Goal: Feedback & Contribution: Submit feedback/report problem

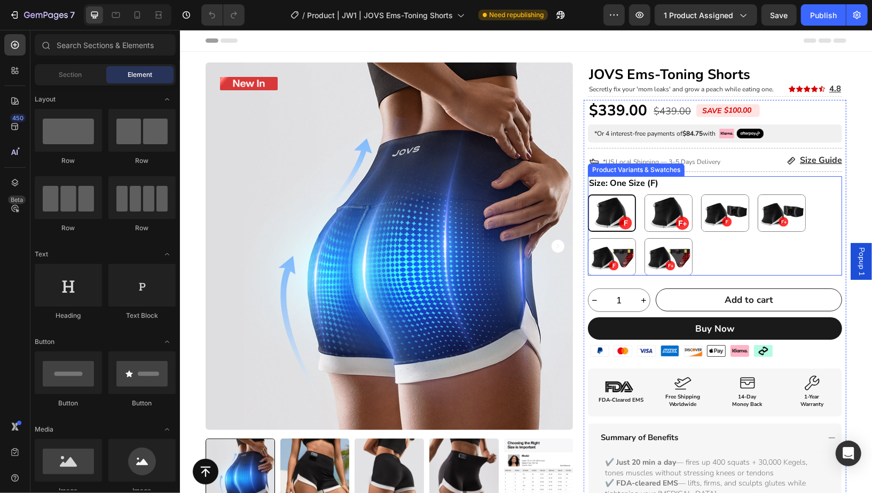
click at [685, 183] on div "Size: One Size (F) One Size (F) One Size (F) One Size Plus (F+) One Size Plus (…" at bounding box center [714, 225] width 254 height 99
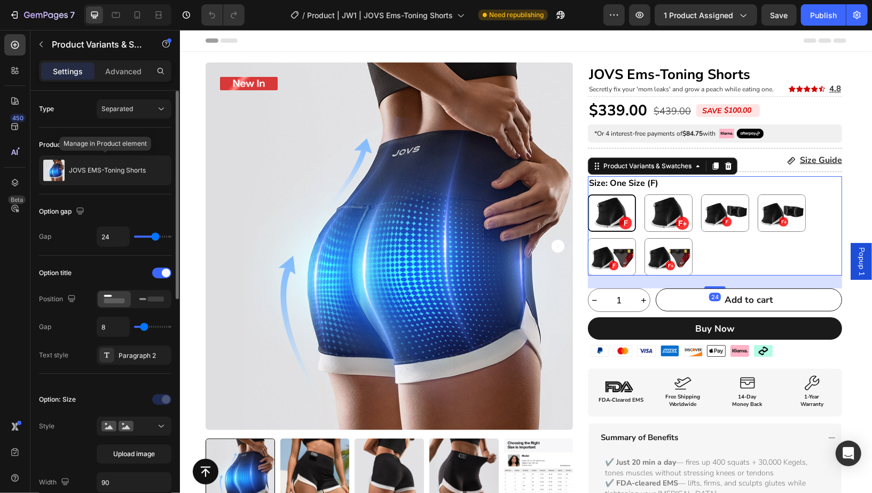
click at [114, 182] on div "JOVS EMS-Toning Shorts" at bounding box center [105, 170] width 132 height 30
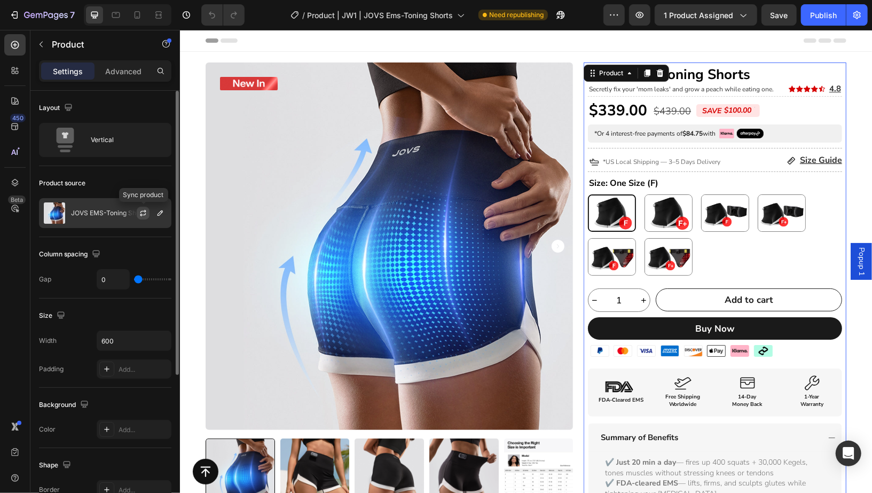
click at [142, 210] on icon "button" at bounding box center [143, 211] width 6 height 3
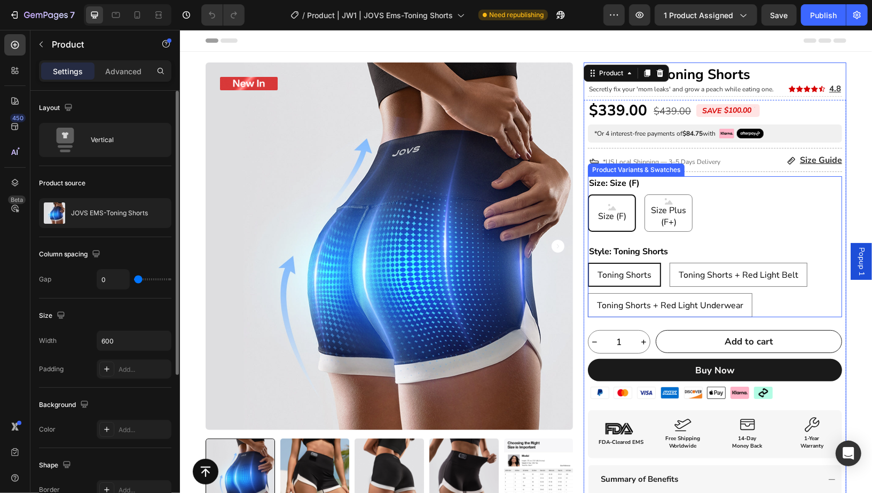
click at [747, 215] on div "Size (F) Size (F) Size (F) Size Plus (F+) Size Plus (F+) Size Plus (F+)" at bounding box center [714, 212] width 254 height 37
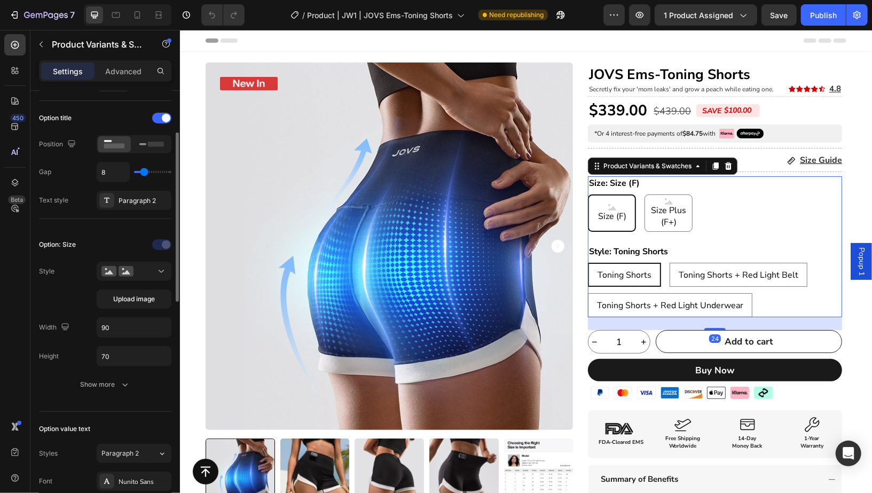
scroll to position [175, 0]
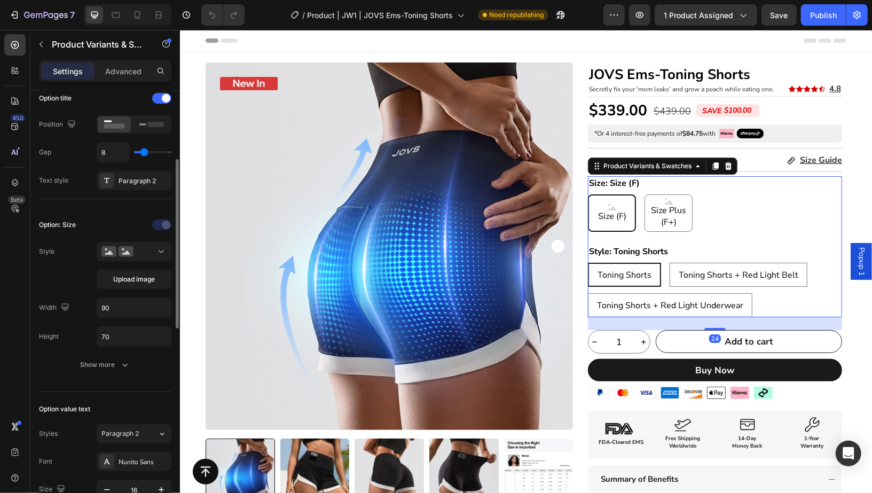
click at [116, 258] on div "Upload image" at bounding box center [134, 265] width 75 height 47
click at [119, 254] on button at bounding box center [134, 251] width 75 height 19
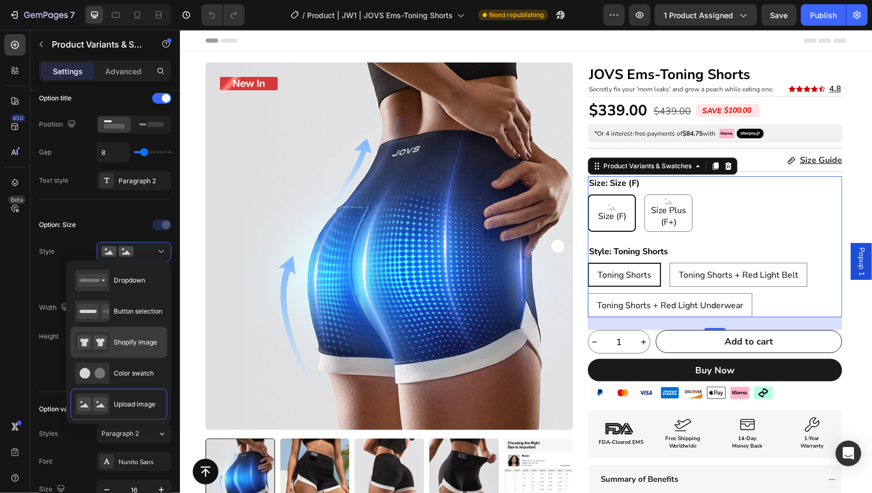
click at [124, 350] on div "Shopify image" at bounding box center [116, 342] width 82 height 21
type input "64"
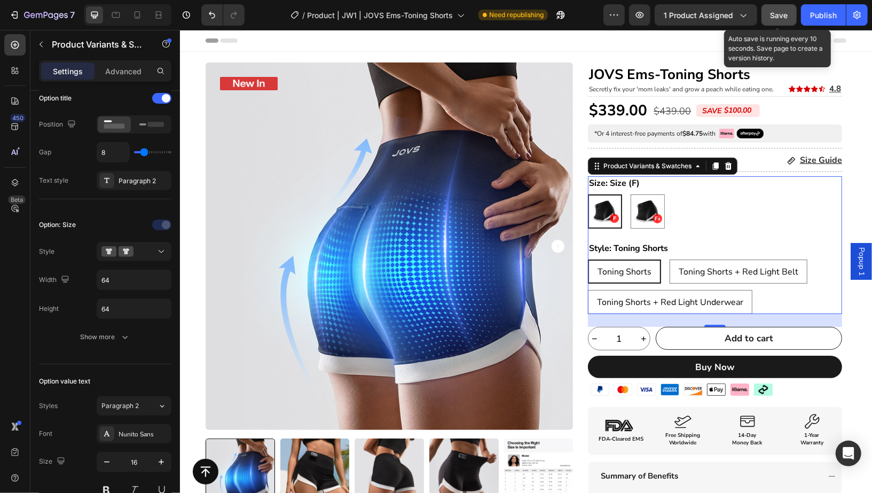
click at [786, 17] on span "Save" at bounding box center [780, 15] width 18 height 9
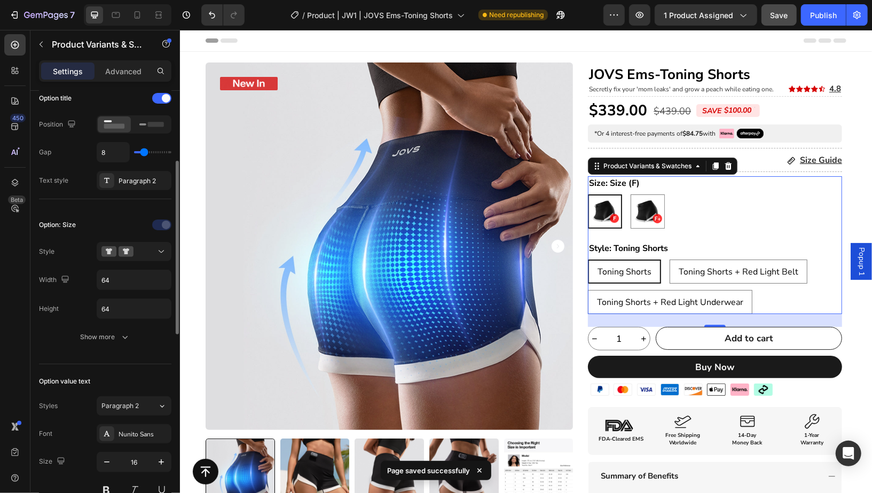
click at [128, 344] on div "Option: Size Style Width 64 Height 64 Show more" at bounding box center [105, 281] width 132 height 147
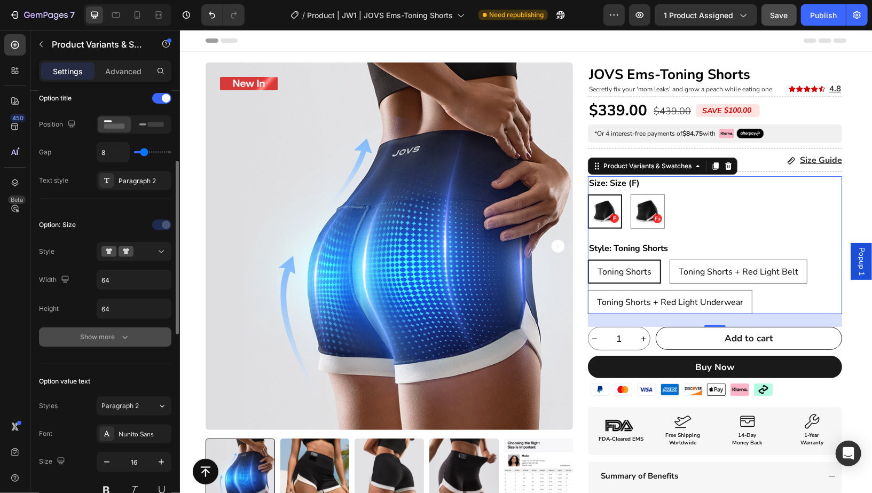
click at [134, 328] on button "Show more" at bounding box center [105, 336] width 132 height 19
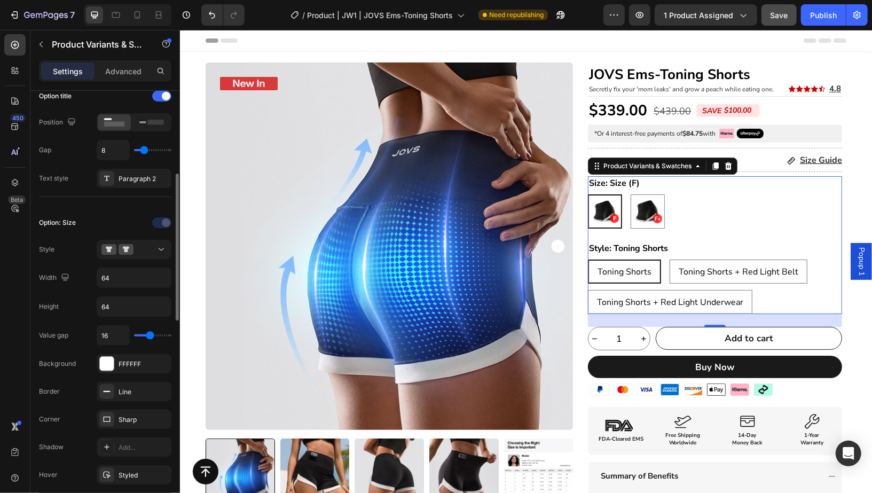
scroll to position [172, 0]
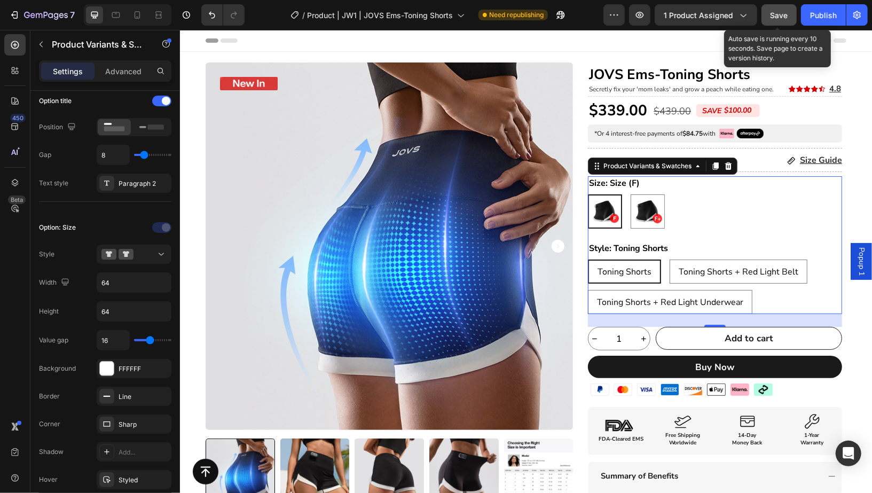
click at [780, 17] on span "Save" at bounding box center [780, 15] width 18 height 9
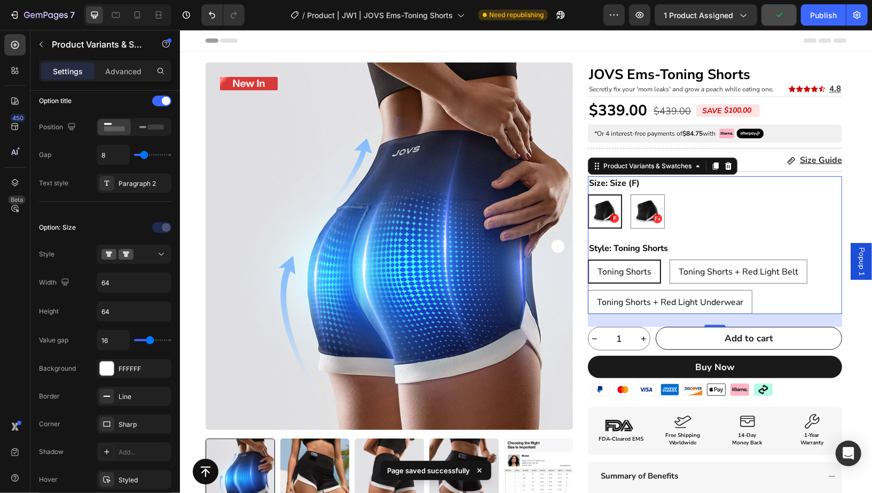
click at [755, 210] on div "Size (F) Size (F) Size Plus (F+) Size Plus (F+)" at bounding box center [714, 211] width 254 height 34
click at [811, 23] on button "Publish" at bounding box center [823, 14] width 45 height 21
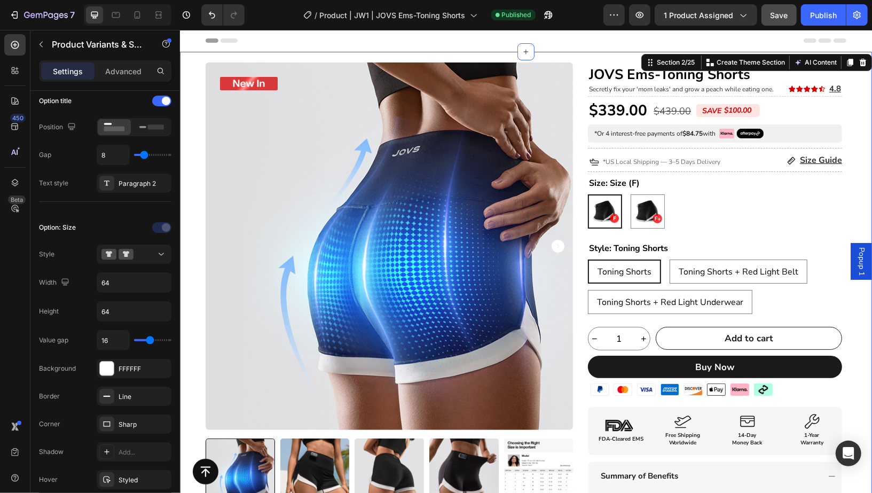
click at [862, 187] on div "Product Badge Product Images Title Line Icon Icon Icon Icon Icon Icon List I’ve…" at bounding box center [525, 474] width 692 height 825
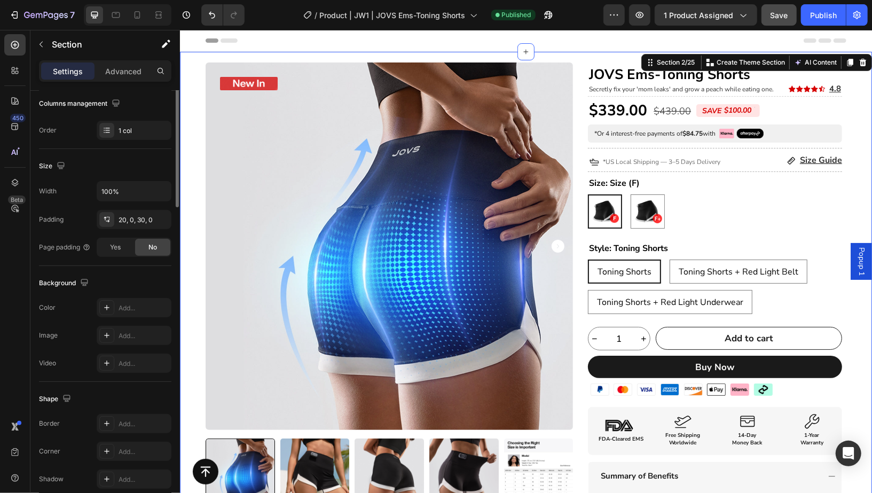
scroll to position [0, 0]
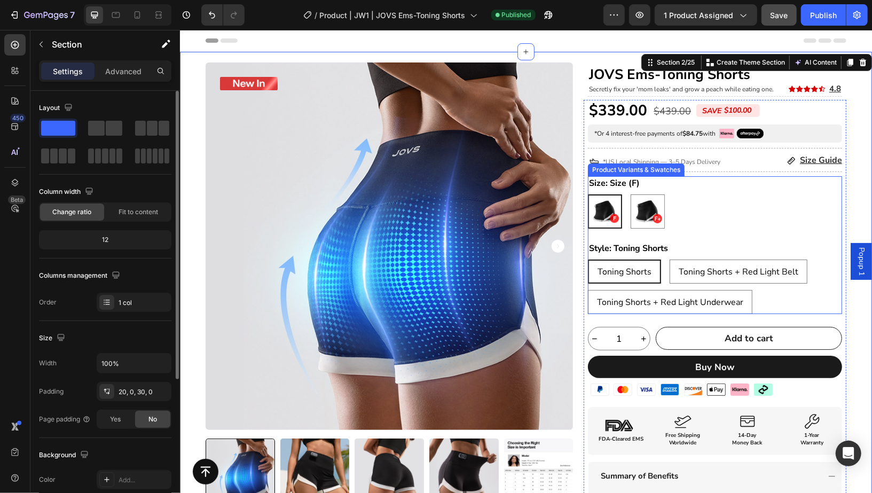
click at [773, 203] on div "Size (F) Size (F) Size Plus (F+) Size Plus (F+)" at bounding box center [714, 211] width 254 height 34
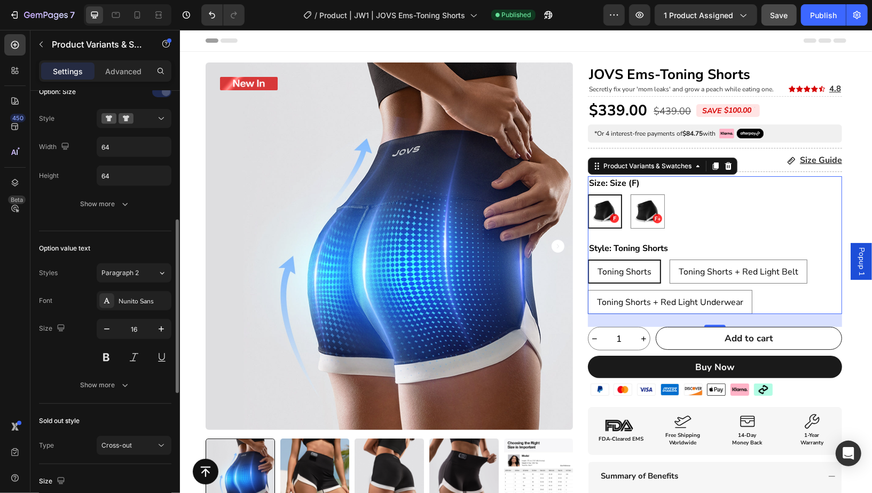
scroll to position [312, 0]
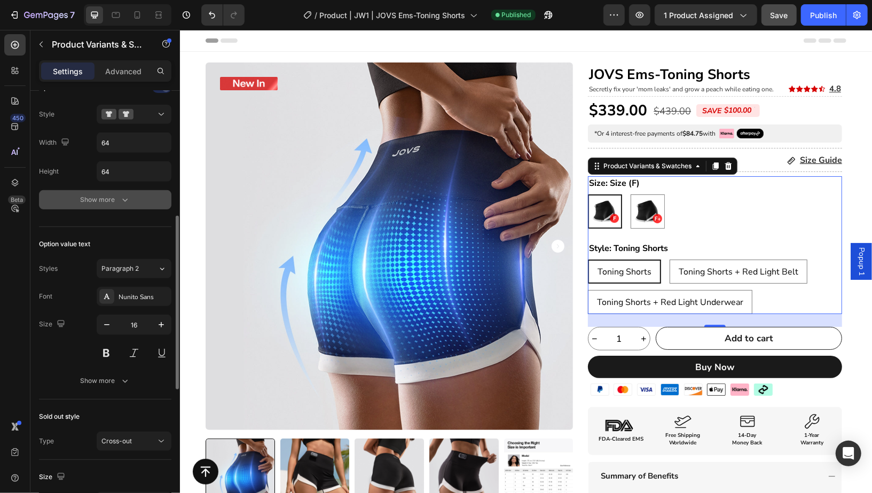
click at [111, 197] on div "Show more" at bounding box center [106, 199] width 50 height 11
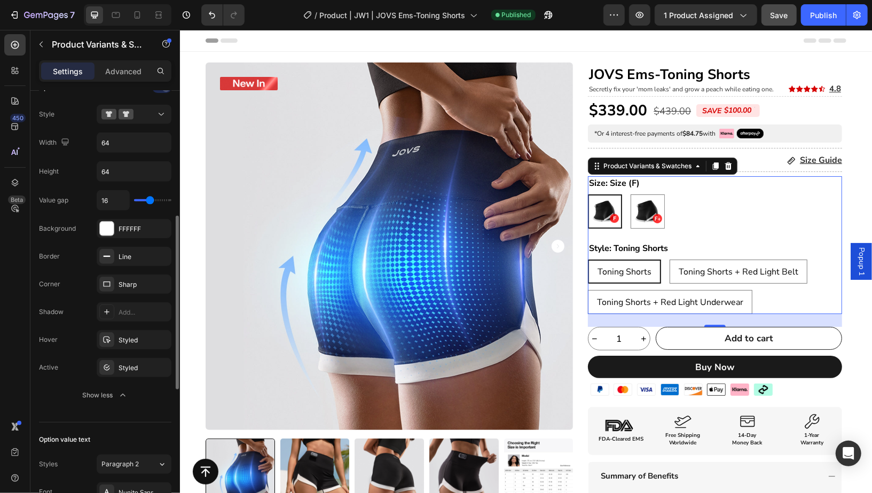
drag, startPoint x: 101, startPoint y: 388, endPoint x: 96, endPoint y: 374, distance: 14.7
click at [101, 390] on div "Show less" at bounding box center [105, 395] width 45 height 11
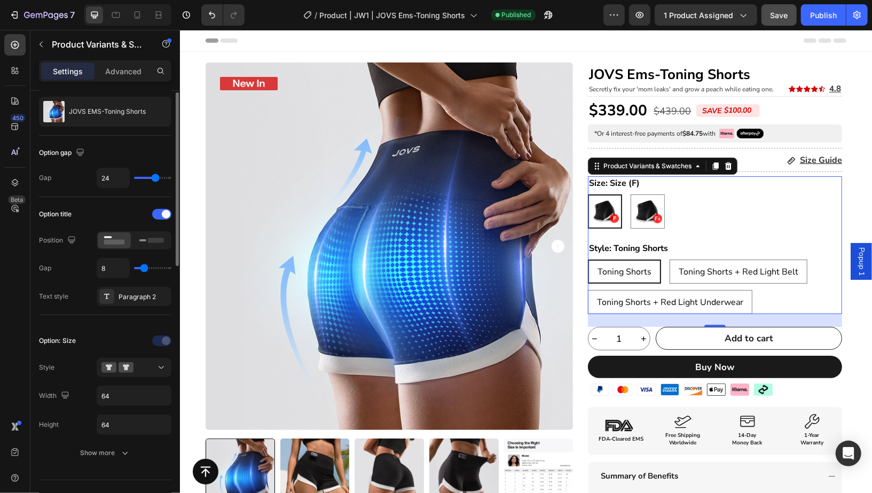
scroll to position [0, 0]
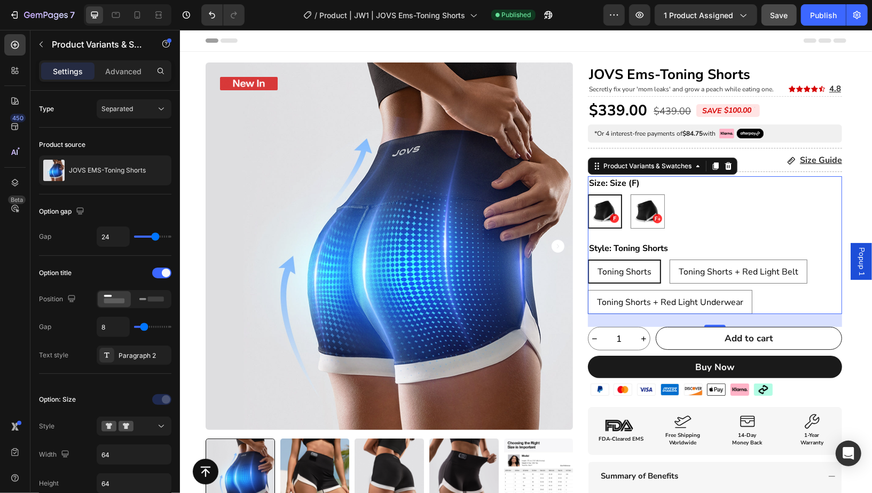
click at [764, 207] on div "Size (F) Size (F) Size Plus (F+) Size Plus (F+)" at bounding box center [714, 211] width 254 height 34
click at [150, 299] on rect at bounding box center [156, 298] width 16 height 5
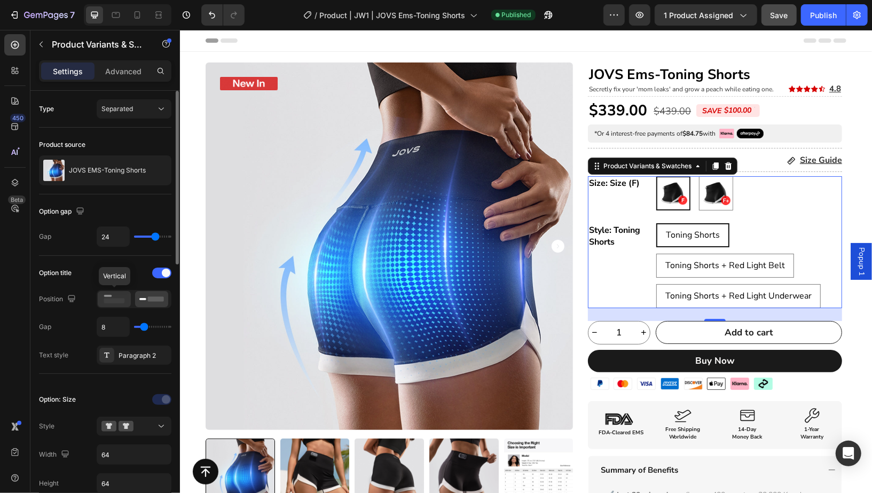
click at [111, 299] on rect at bounding box center [114, 301] width 21 height 5
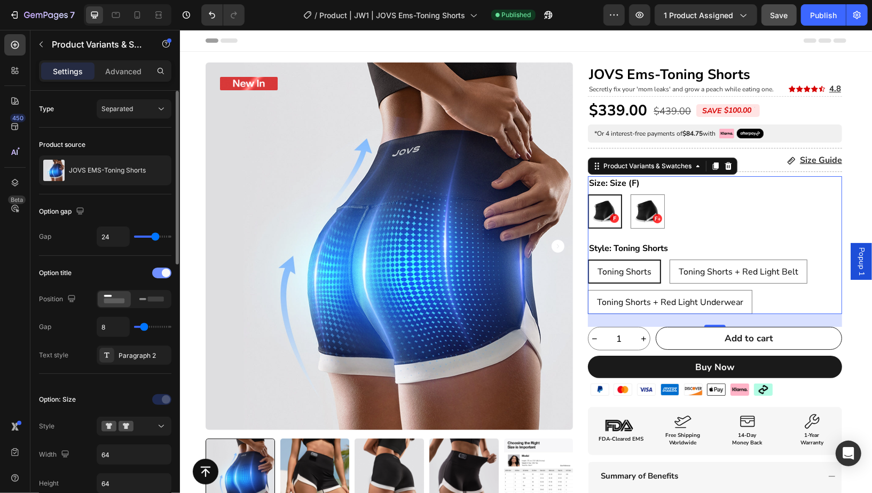
click at [169, 271] on span at bounding box center [166, 273] width 9 height 9
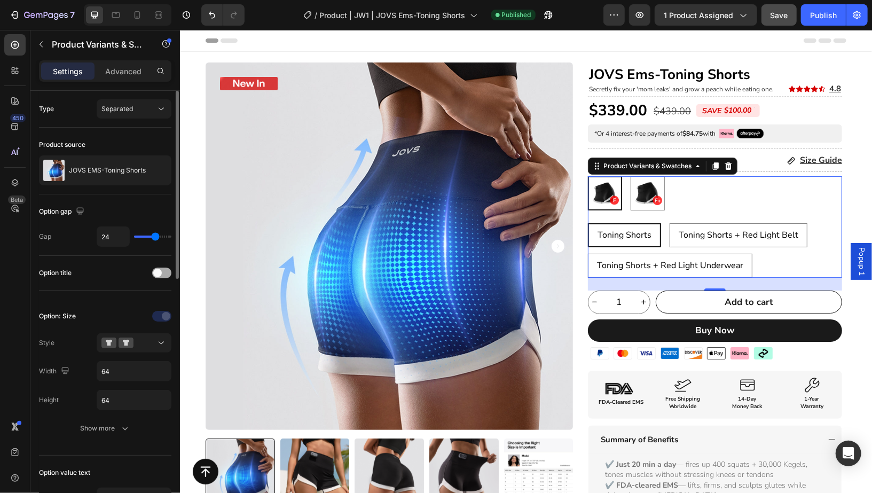
click at [167, 271] on div at bounding box center [161, 273] width 19 height 11
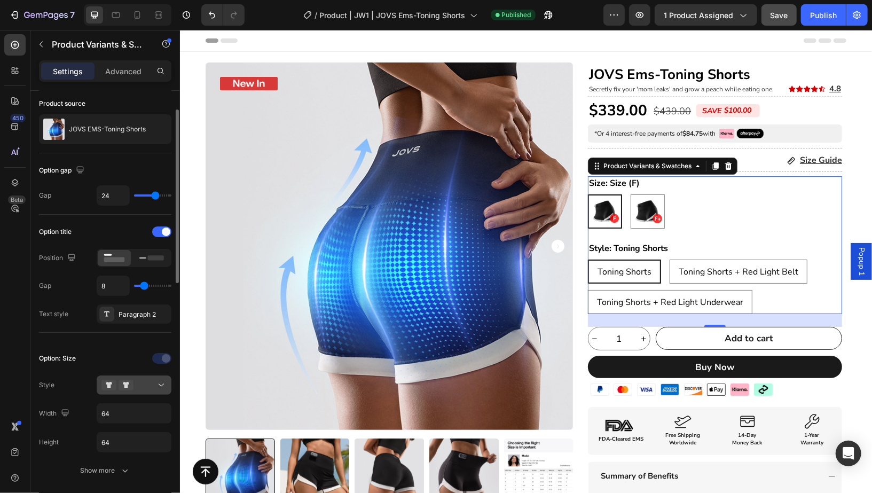
scroll to position [43, 0]
click at [128, 378] on icon at bounding box center [126, 383] width 15 height 11
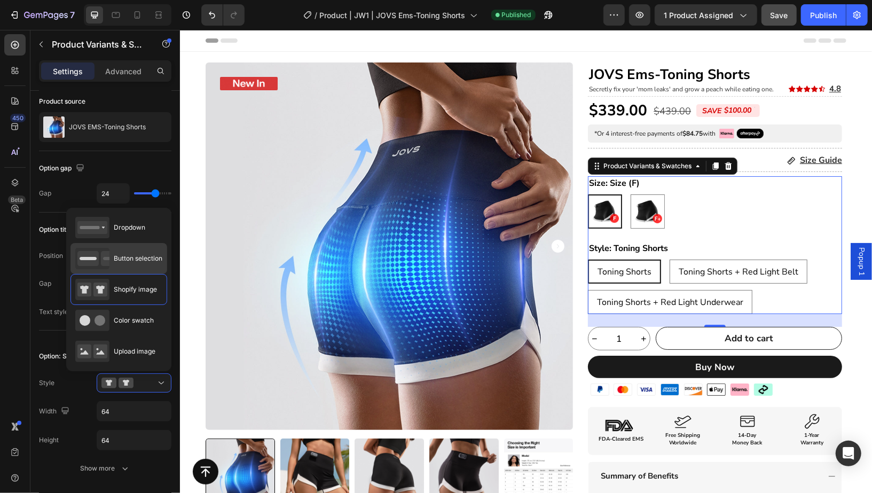
click at [135, 268] on div "Button selection" at bounding box center [118, 258] width 87 height 21
type input "45"
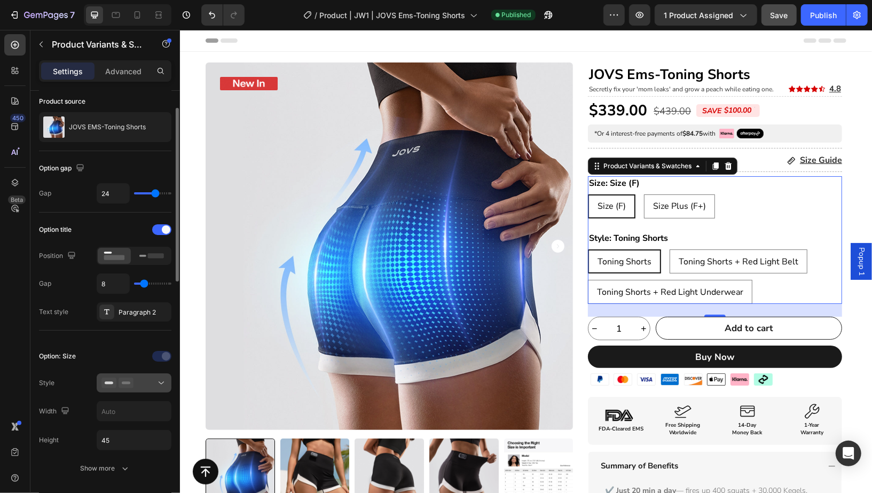
click at [139, 381] on div at bounding box center [133, 383] width 65 height 11
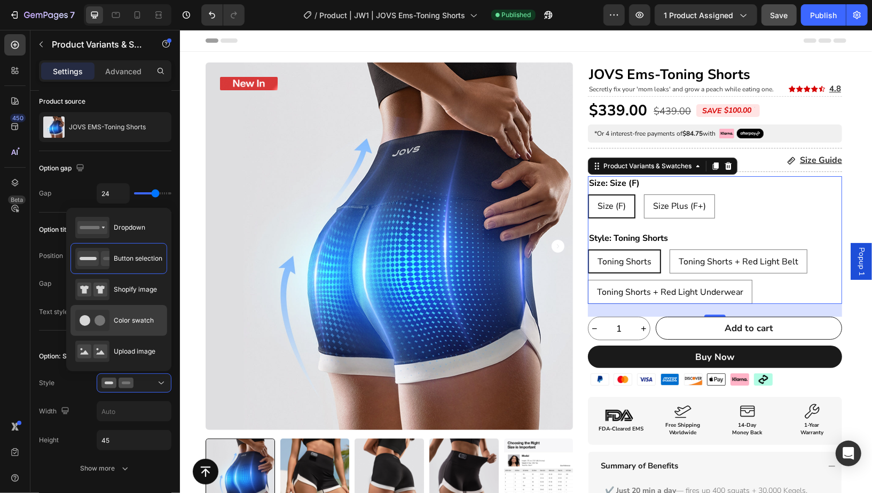
click at [132, 312] on div "Color swatch" at bounding box center [114, 320] width 79 height 21
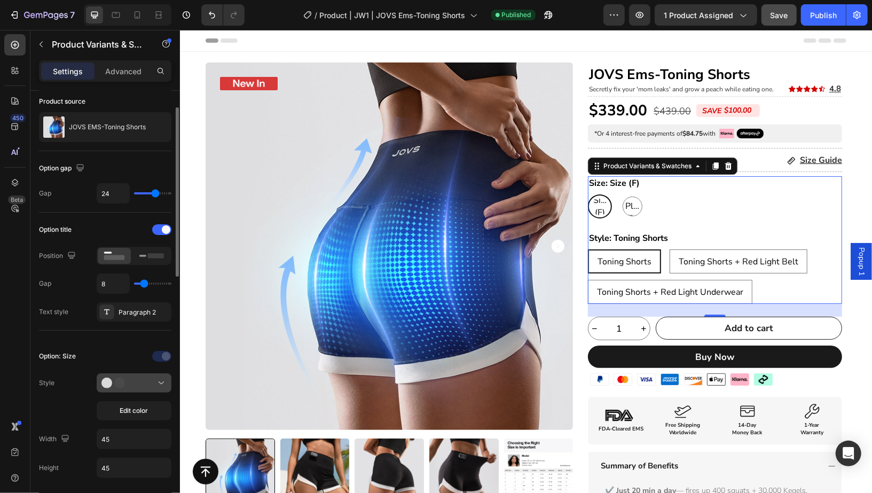
click at [132, 388] on button at bounding box center [134, 382] width 75 height 19
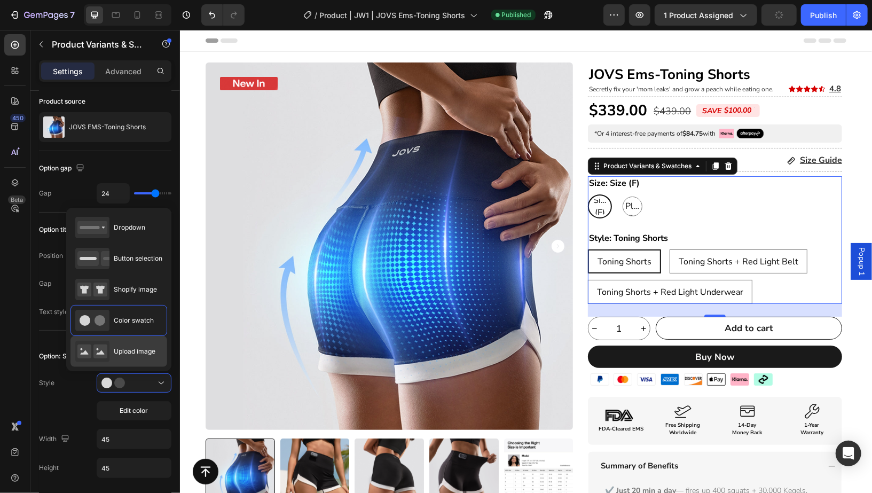
click at [134, 341] on div "Upload image" at bounding box center [115, 351] width 80 height 21
type input "90"
type input "70"
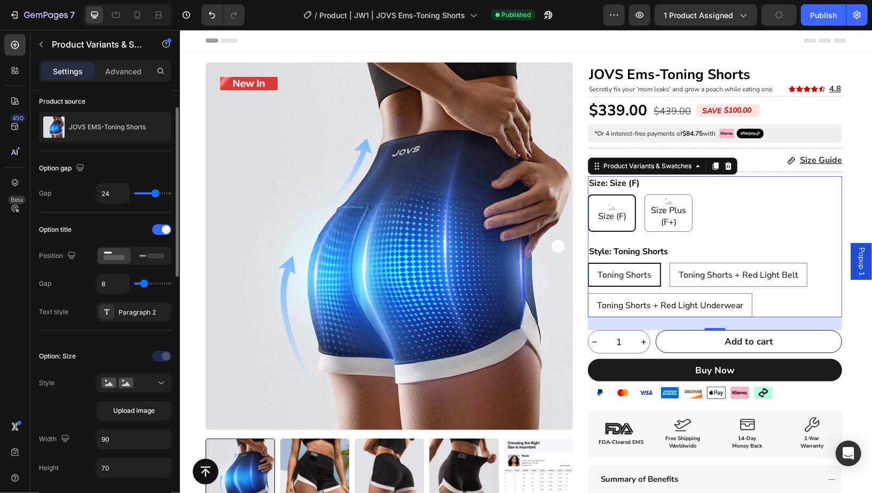
click at [144, 391] on div "Upload image" at bounding box center [134, 396] width 75 height 47
click at [145, 382] on div at bounding box center [133, 383] width 65 height 11
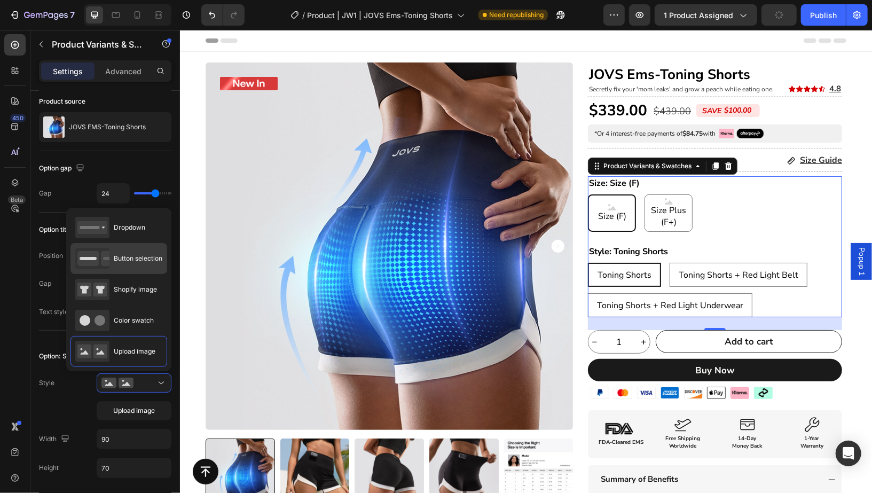
click at [146, 260] on span "Button selection" at bounding box center [138, 259] width 49 height 10
type input "45"
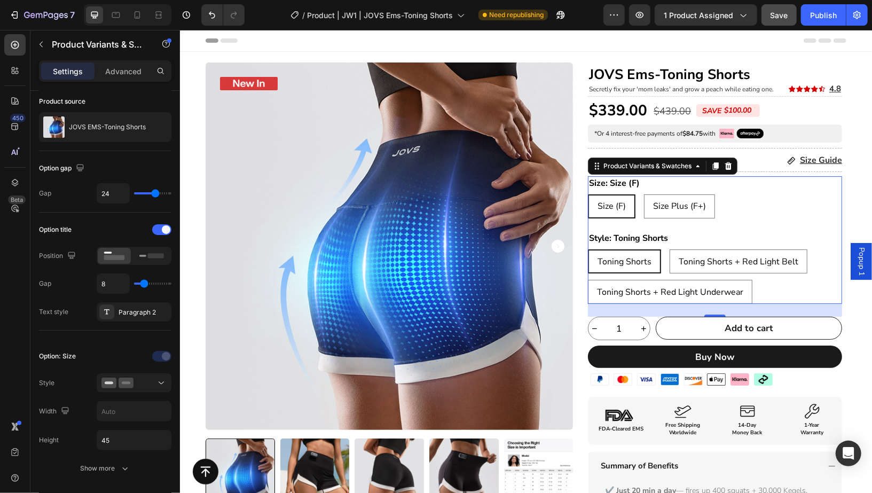
click at [768, 207] on div "Size (F) Size (F) Size (F) Size Plus (F+) Size Plus (F+) Size Plus (F+)" at bounding box center [714, 206] width 254 height 24
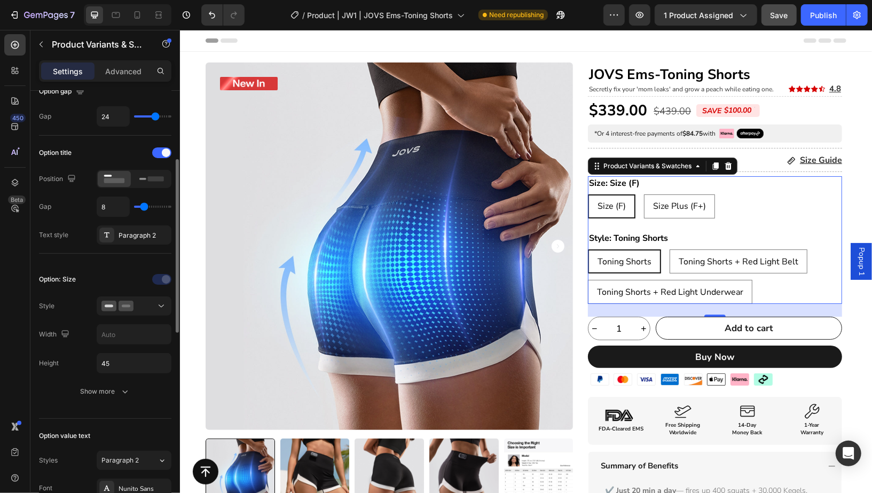
scroll to position [135, 0]
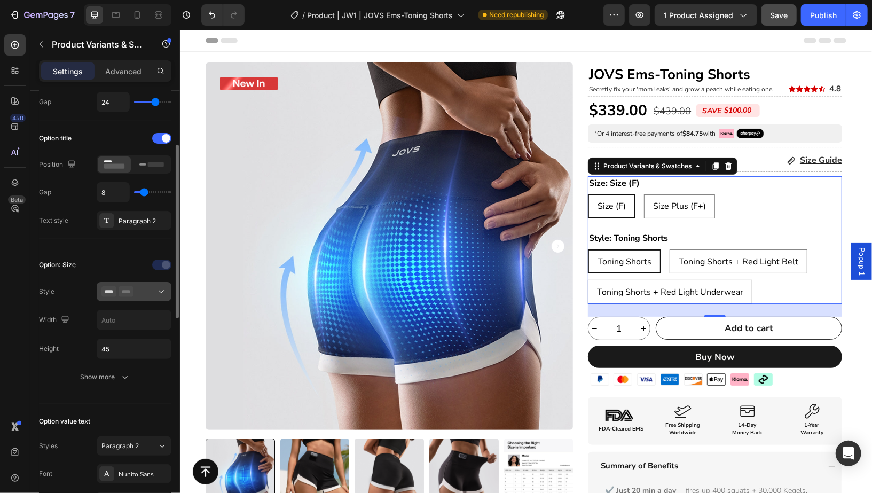
click at [127, 291] on icon at bounding box center [126, 291] width 15 height 11
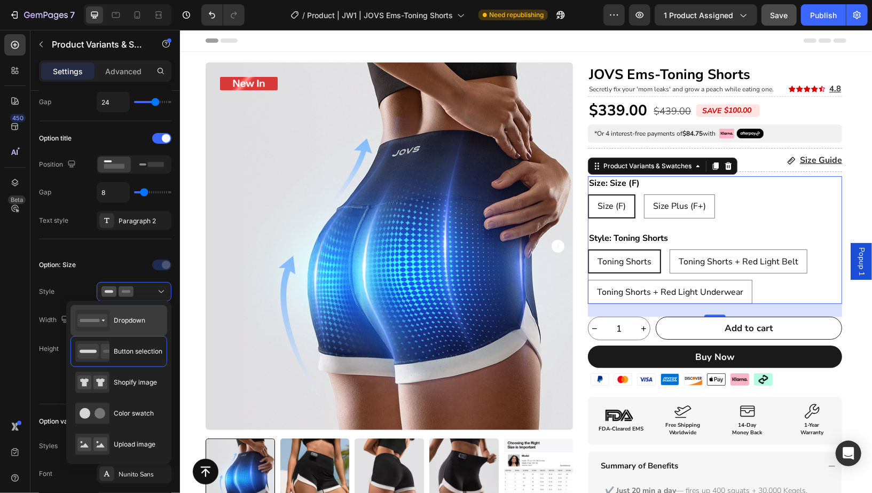
click at [128, 327] on div "Dropdown" at bounding box center [110, 320] width 70 height 21
type input "100%"
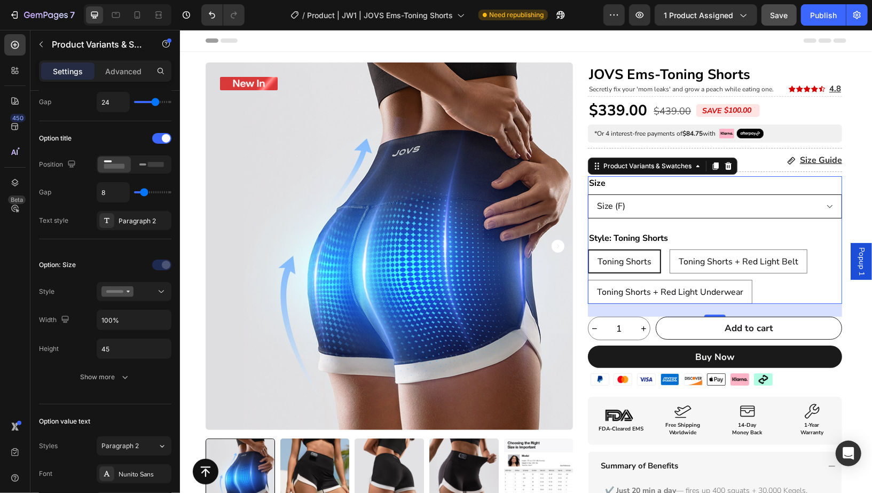
click at [666, 202] on select "Size (F) Size Plus (F+)" at bounding box center [714, 206] width 254 height 24
click at [587, 194] on select "Size (F) Size Plus (F+)" at bounding box center [714, 206] width 254 height 24
click at [782, 251] on div "Toning Shorts + Red Light Belt" at bounding box center [738, 261] width 137 height 20
click at [669, 249] on input "Toning Shorts + Red Light Belt Toning Shorts + Red Light Belt Toning Shorts + R…" at bounding box center [669, 248] width 1 height 1
radio input "true"
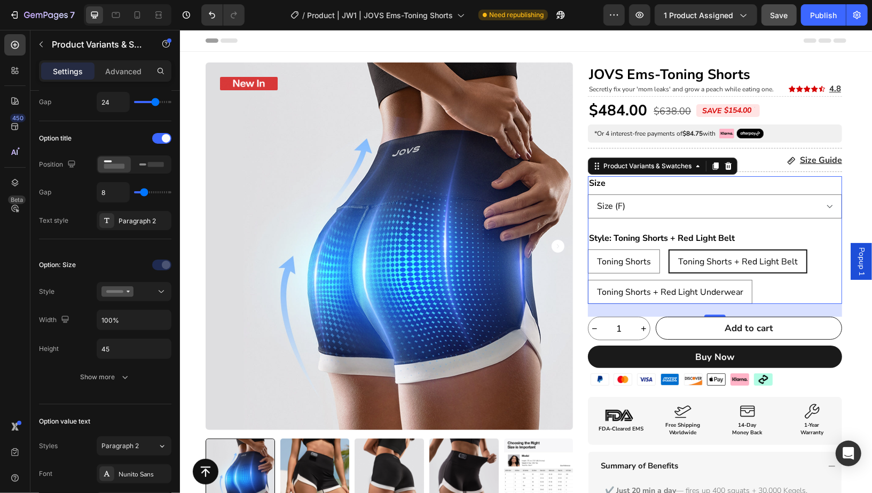
click at [656, 270] on div "Toning Shorts Toning Shorts Toning Shorts Toning Shorts + Red Light Belt Toning…" at bounding box center [714, 276] width 254 height 54
click at [154, 288] on div at bounding box center [133, 291] width 65 height 11
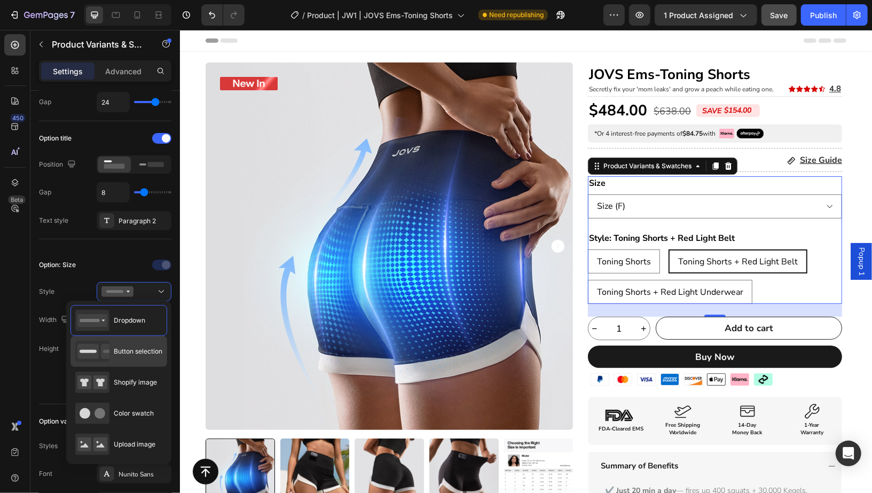
click at [136, 351] on span "Button selection" at bounding box center [138, 352] width 49 height 10
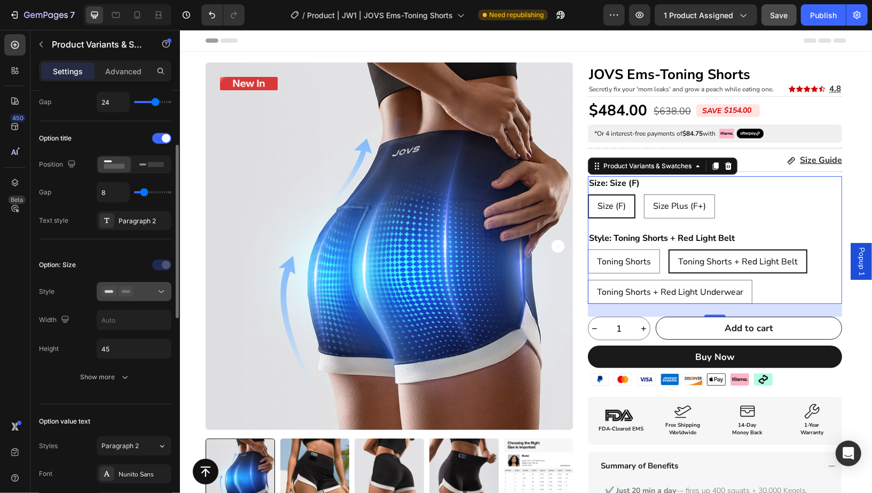
click at [144, 295] on button at bounding box center [134, 291] width 75 height 19
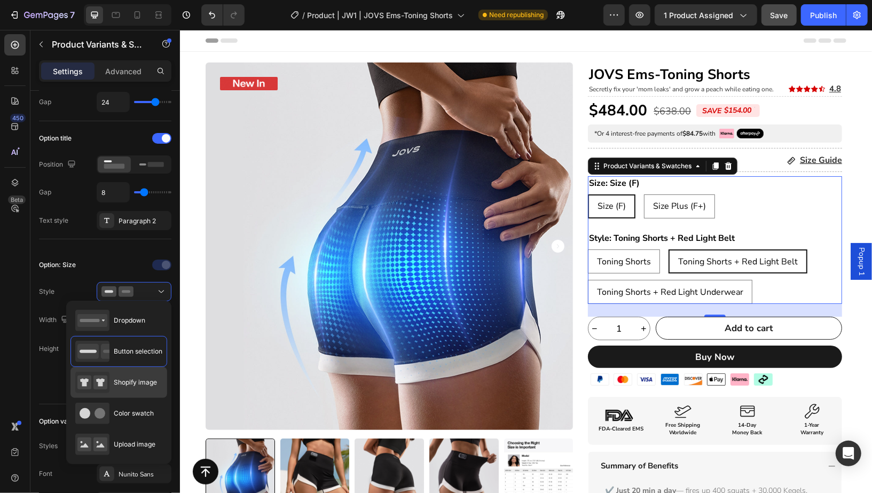
click at [123, 380] on span "Shopify image" at bounding box center [135, 383] width 43 height 10
type input "64"
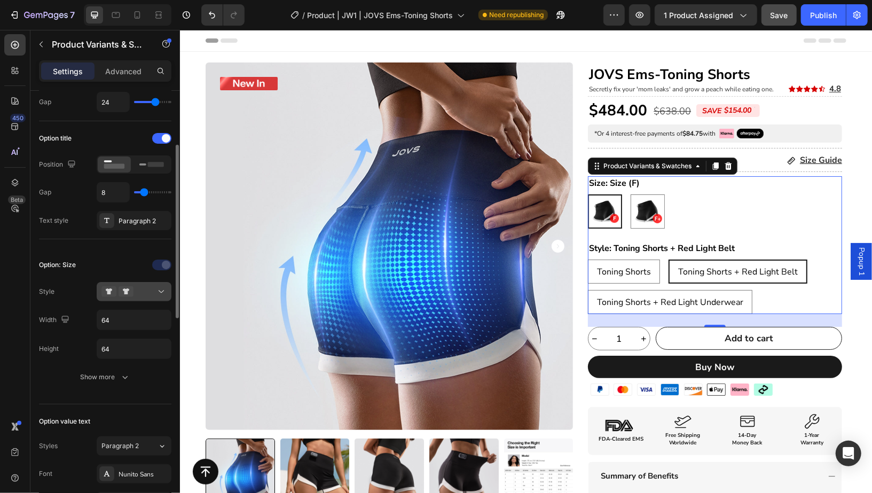
click at [140, 288] on div at bounding box center [133, 291] width 65 height 11
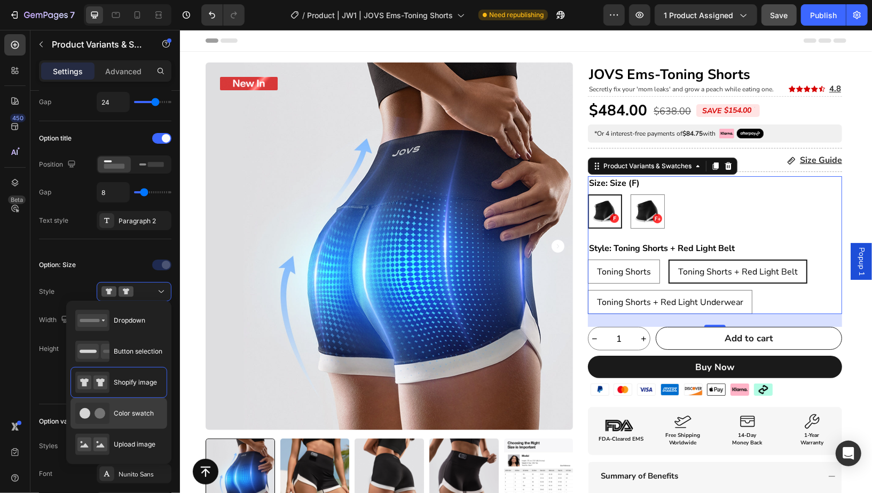
click at [121, 403] on div "Color swatch" at bounding box center [114, 413] width 79 height 21
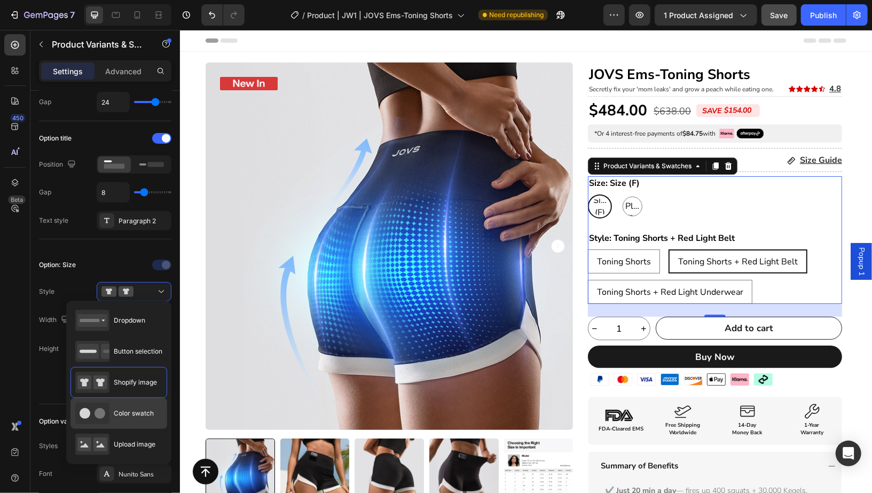
type input "45"
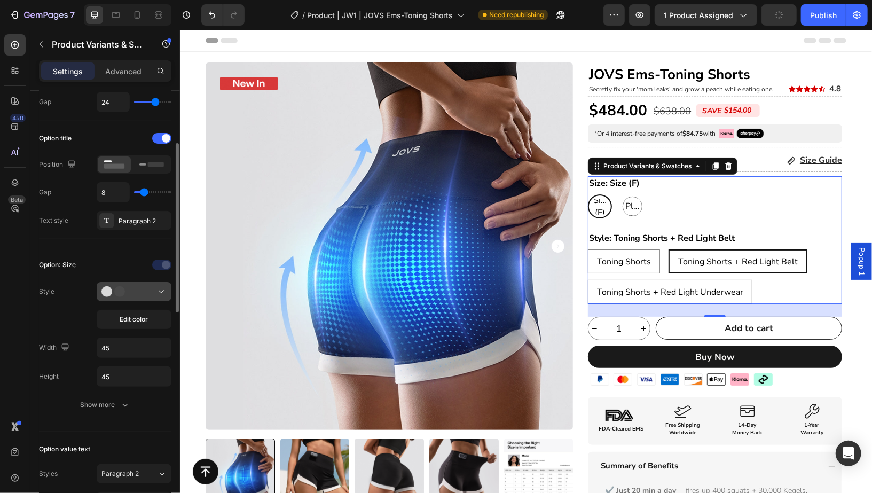
click at [134, 293] on div at bounding box center [133, 291] width 65 height 11
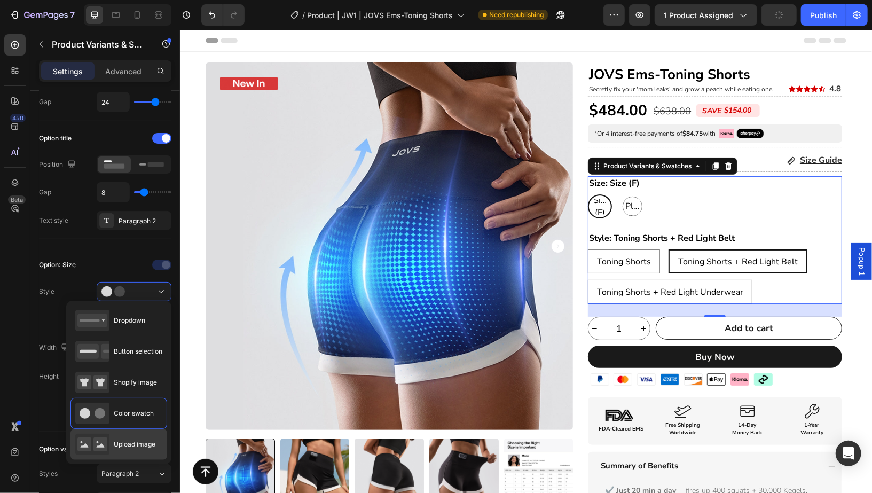
click at [115, 434] on div "Upload image" at bounding box center [115, 444] width 80 height 21
type input "90"
type input "70"
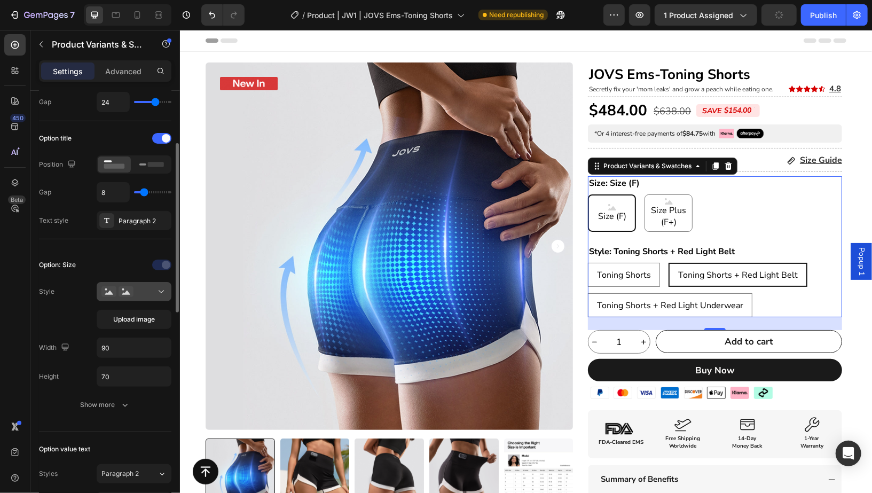
click at [139, 288] on div at bounding box center [133, 291] width 65 height 11
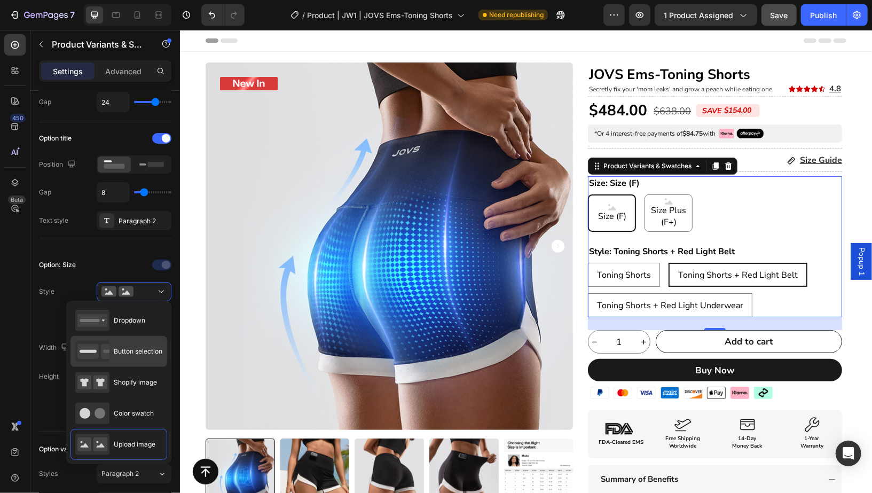
click at [117, 360] on div "Button selection" at bounding box center [118, 351] width 87 height 21
type input "45"
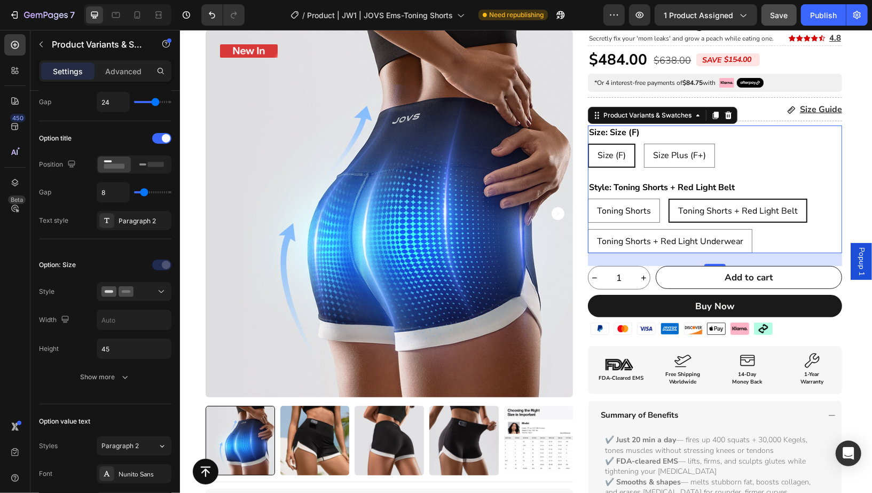
scroll to position [46, 0]
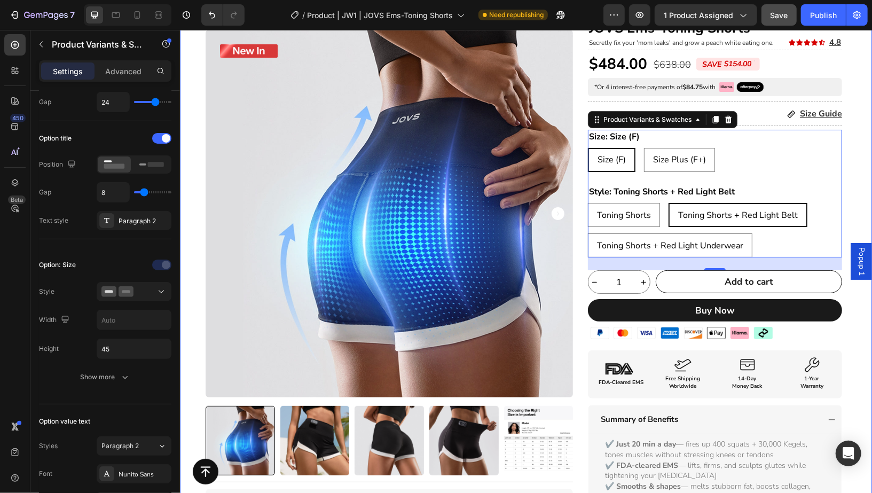
click at [850, 158] on div "Product Badge Product Images Title Line Icon Icon Icon Icon Icon Icon List I’ve…" at bounding box center [525, 422] width 692 height 814
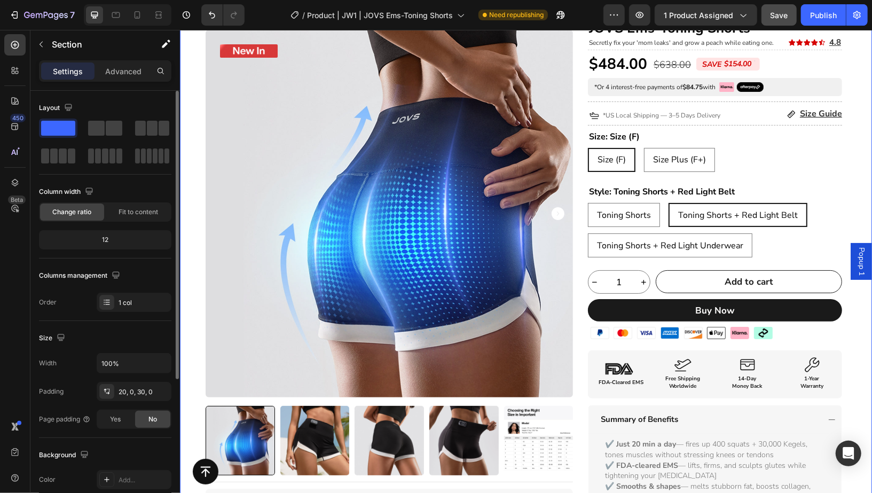
scroll to position [0, 0]
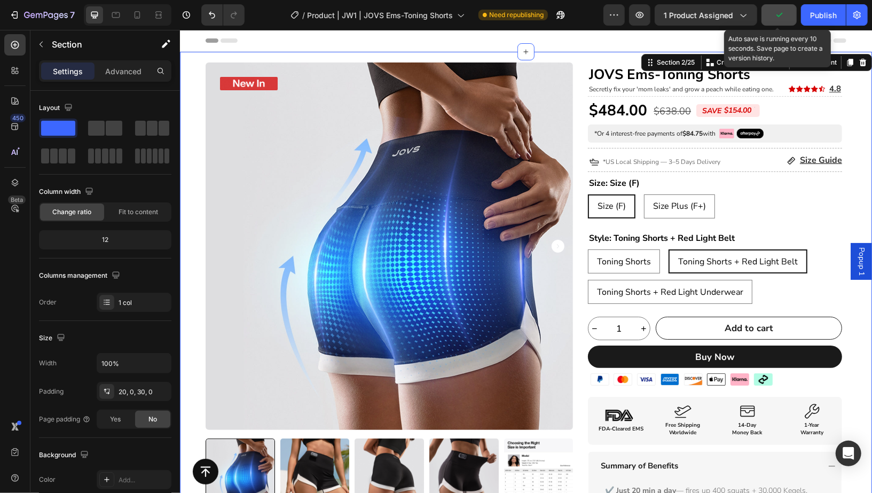
click at [785, 20] on button "button" at bounding box center [779, 14] width 35 height 21
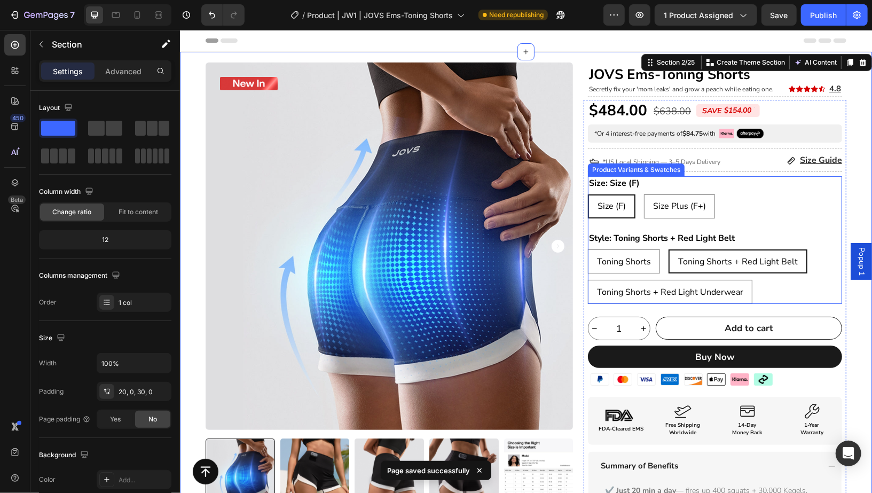
click at [727, 200] on div "Size (F) Size (F) Size (F) Size Plus (F+) Size Plus (F+) Size Plus (F+)" at bounding box center [714, 206] width 254 height 24
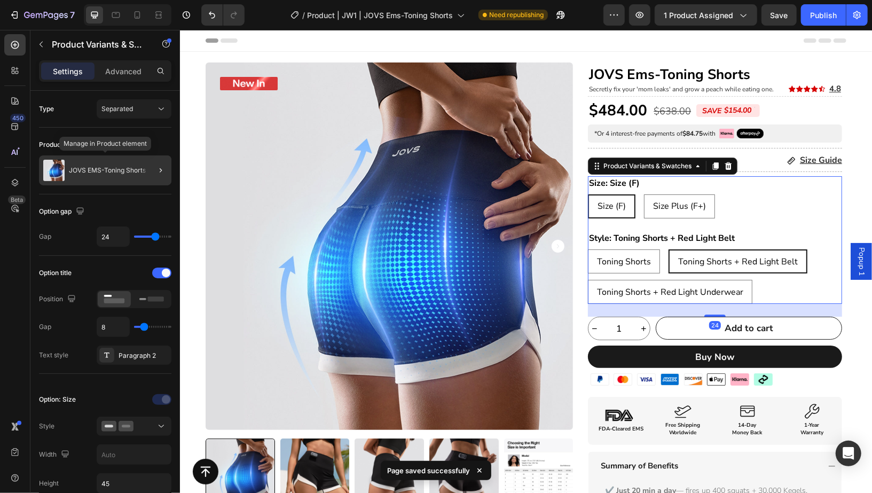
click at [115, 171] on p "JOVS EMS-Toning Shorts" at bounding box center [107, 170] width 77 height 7
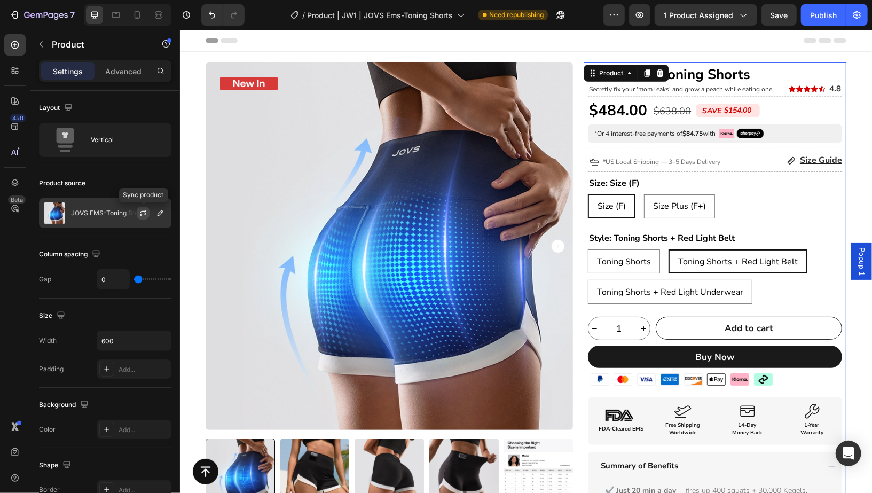
click at [144, 215] on icon "button" at bounding box center [143, 213] width 9 height 9
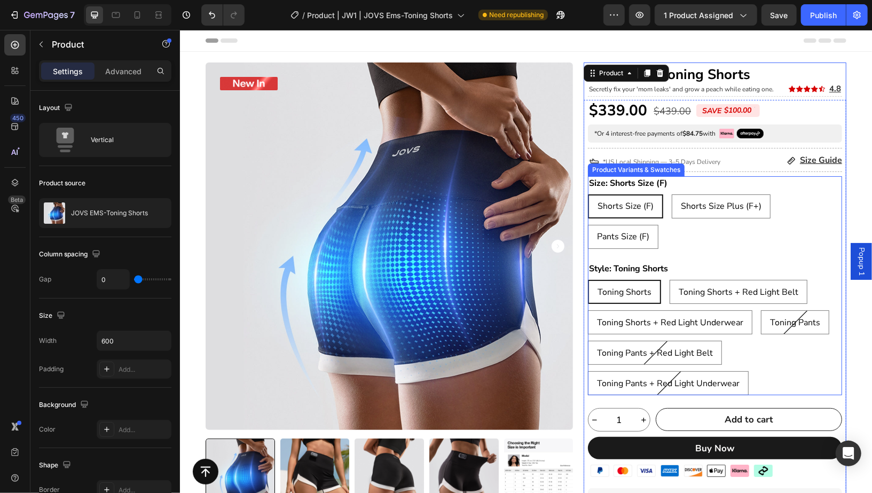
click at [764, 241] on div "Shorts Size (F) Shorts Size (F) Shorts Size (F) Shorts Size Plus (F+) Shorts Si…" at bounding box center [714, 221] width 254 height 54
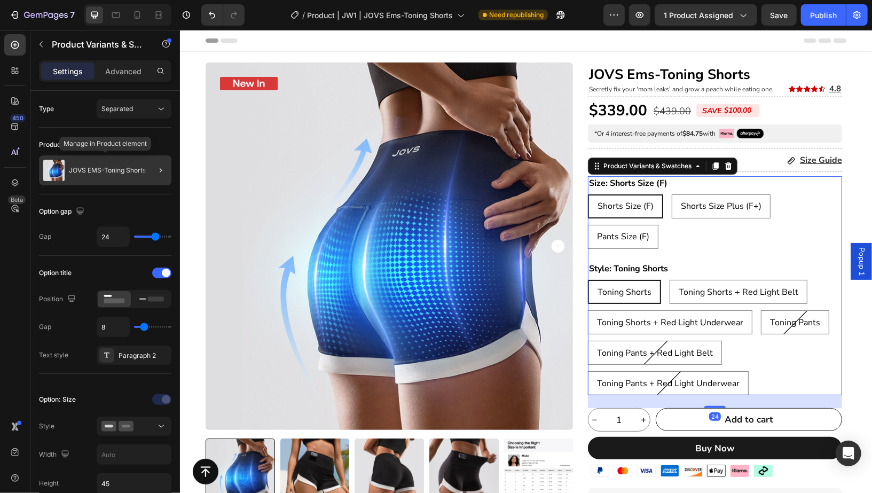
click at [116, 176] on div "JOVS EMS-Toning Shorts" at bounding box center [105, 170] width 132 height 30
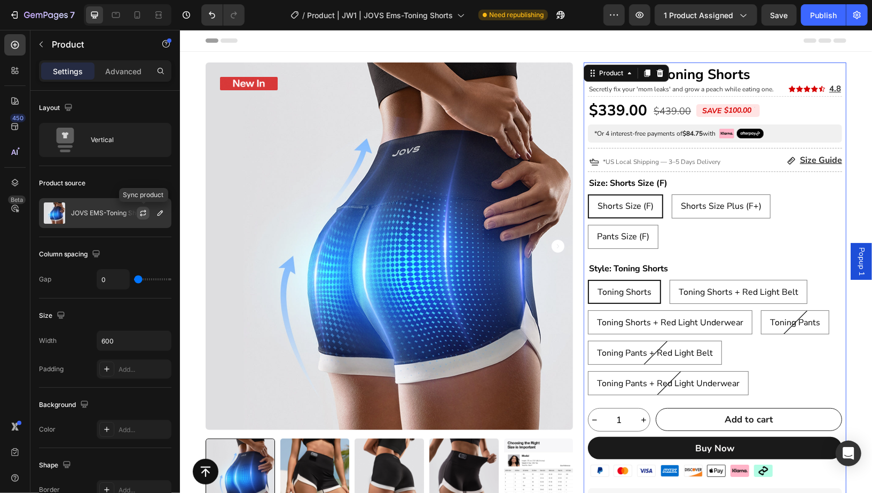
click at [141, 213] on icon "button" at bounding box center [143, 214] width 6 height 3
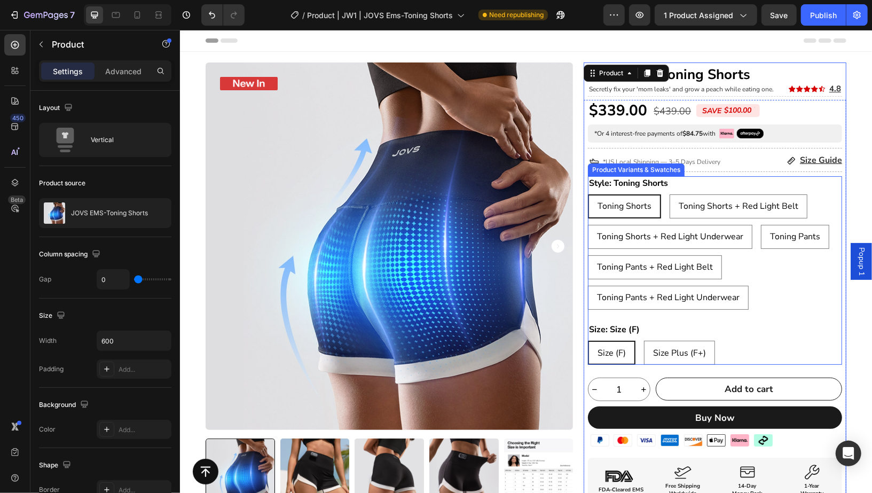
click at [796, 277] on div "Toning Shorts Toning Shorts Toning Shorts Toning Shorts + Red Light Belt Toning…" at bounding box center [714, 251] width 254 height 115
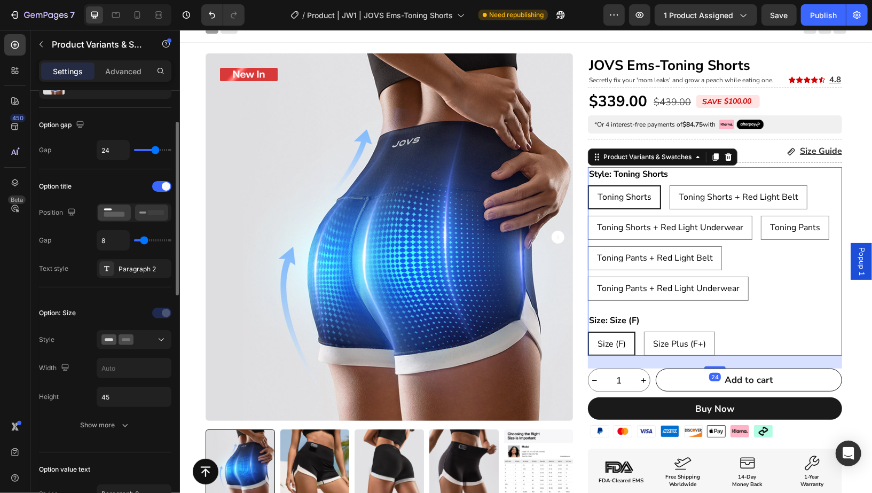
scroll to position [89, 0]
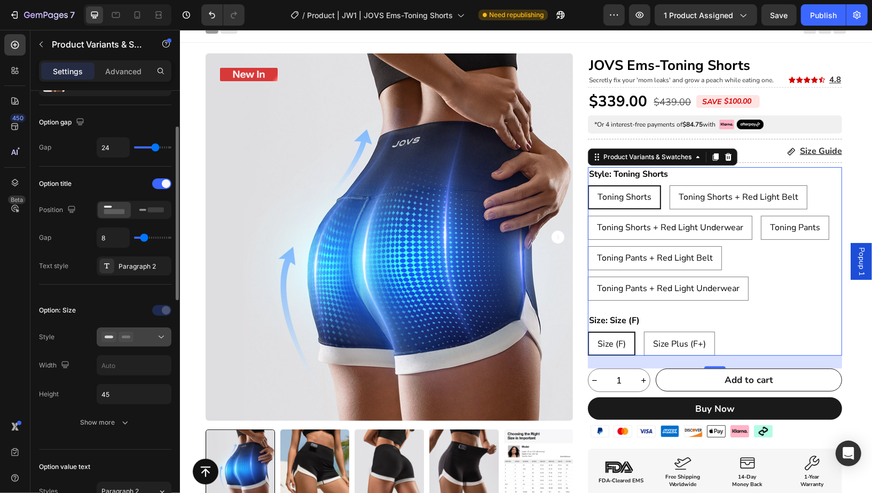
click at [129, 336] on rect at bounding box center [126, 337] width 9 height 3
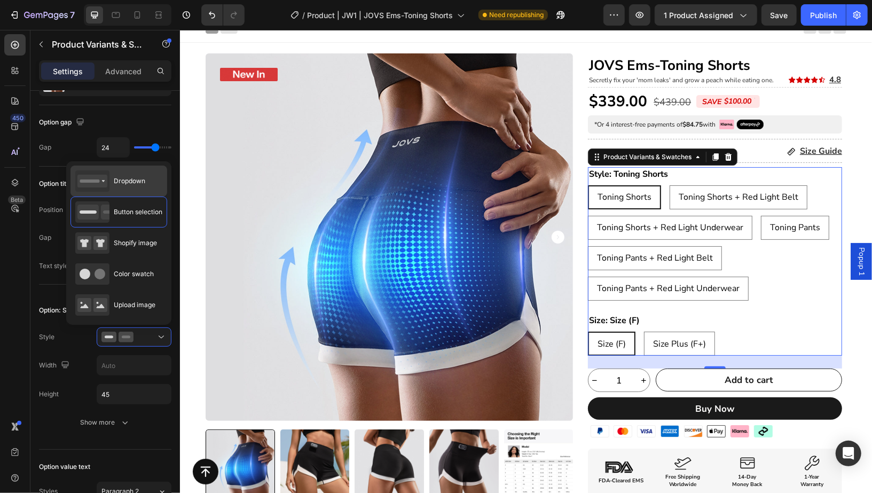
click at [126, 173] on div "Dropdown" at bounding box center [110, 180] width 70 height 21
type input "100%"
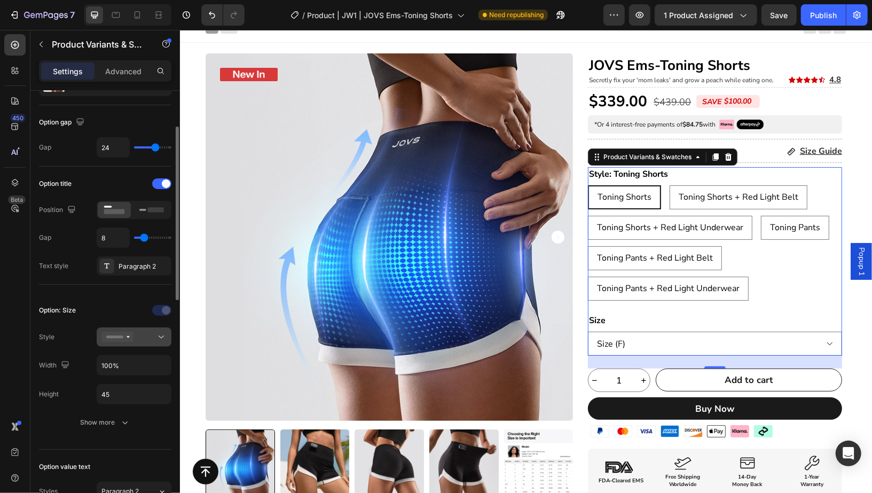
click at [138, 332] on div at bounding box center [133, 337] width 65 height 11
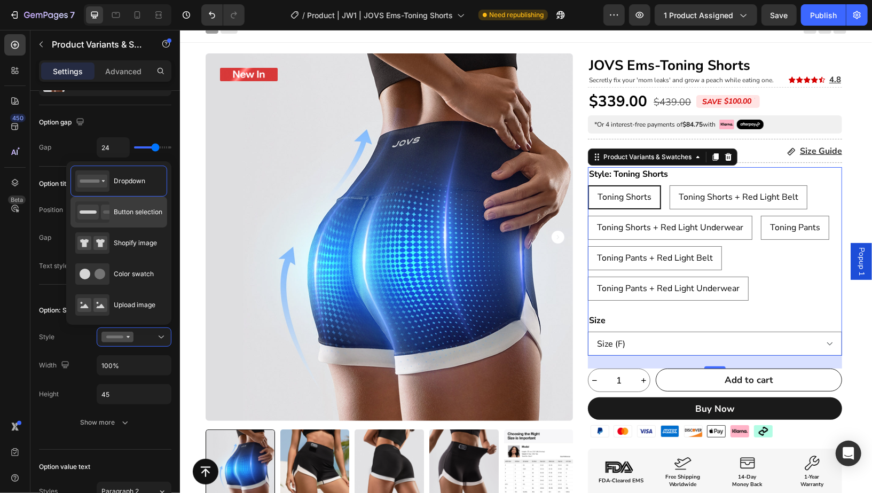
click at [143, 215] on span "Button selection" at bounding box center [138, 212] width 49 height 10
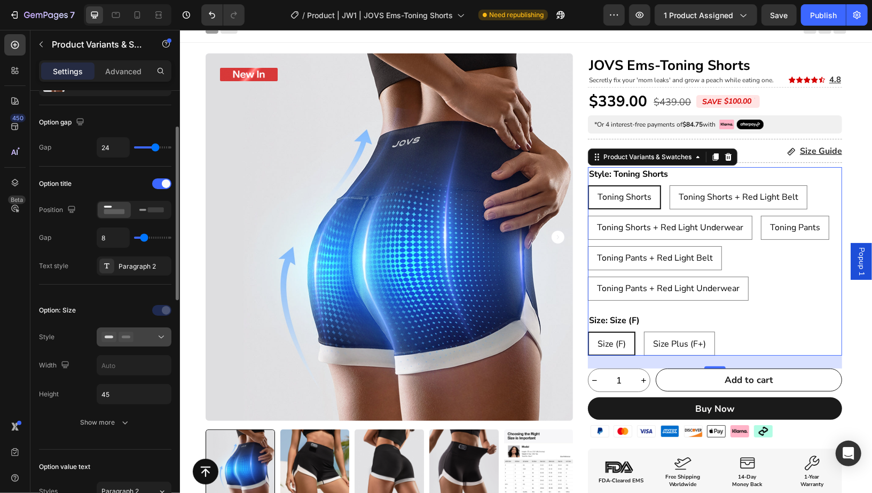
click at [136, 339] on div at bounding box center [133, 337] width 65 height 11
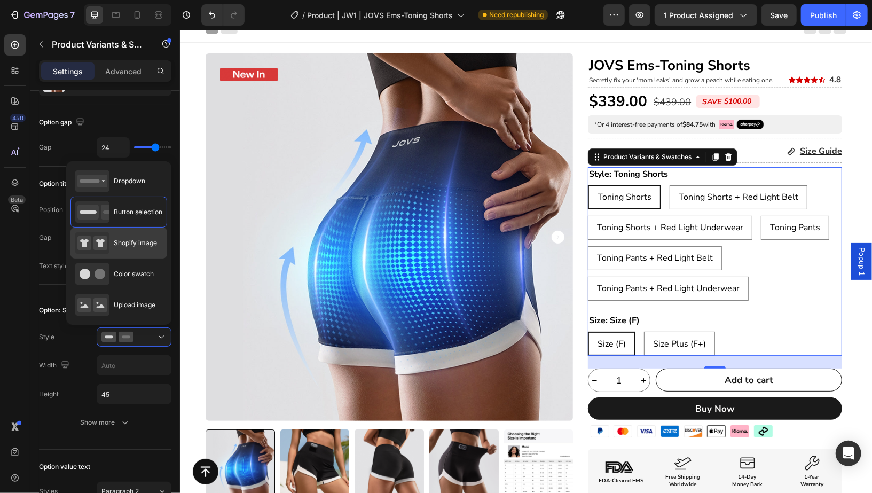
click at [131, 246] on span "Shopify image" at bounding box center [135, 243] width 43 height 10
type input "64"
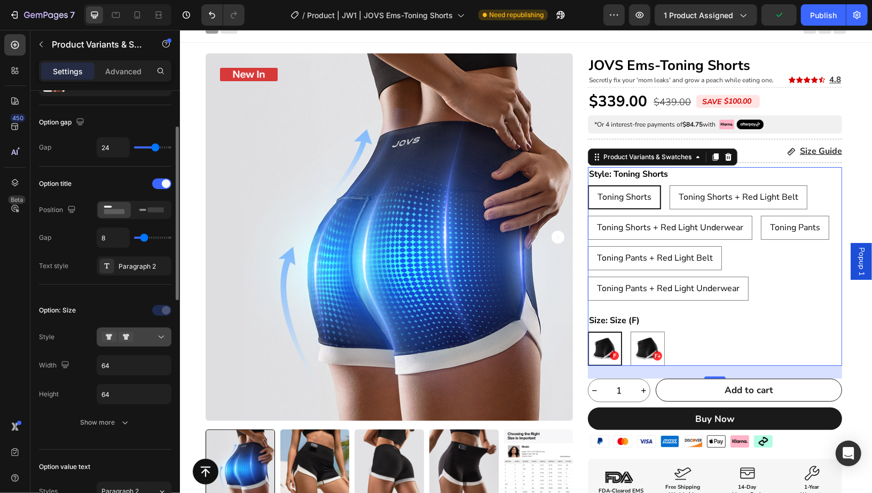
click at [129, 336] on icon at bounding box center [126, 337] width 15 height 11
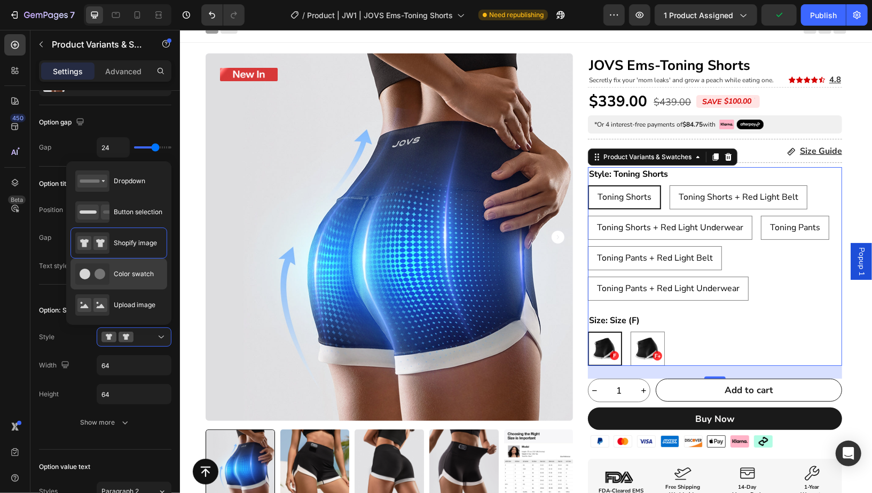
click at [136, 273] on span "Color swatch" at bounding box center [134, 274] width 40 height 10
type input "45"
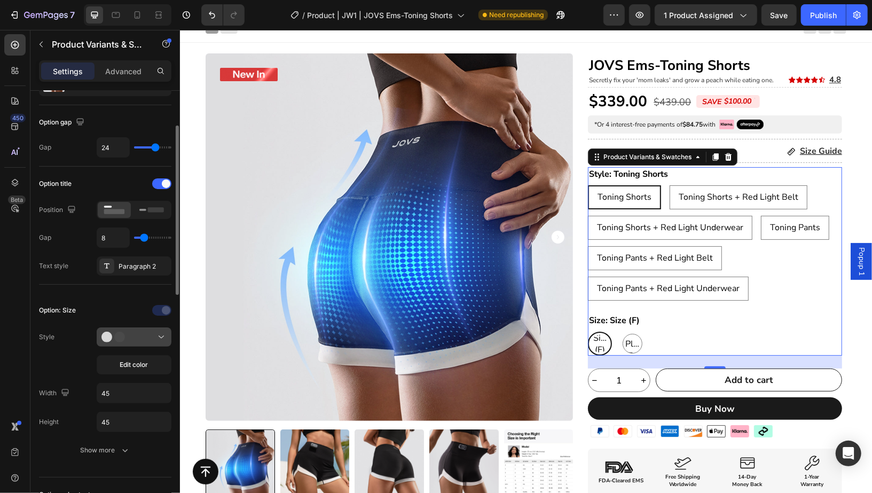
click at [131, 340] on button at bounding box center [134, 336] width 75 height 19
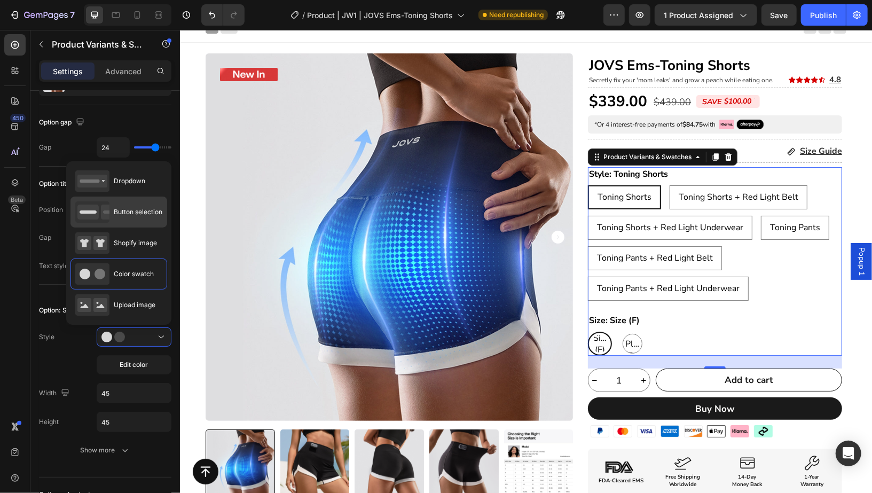
click at [116, 228] on div "Button selection" at bounding box center [118, 243] width 97 height 31
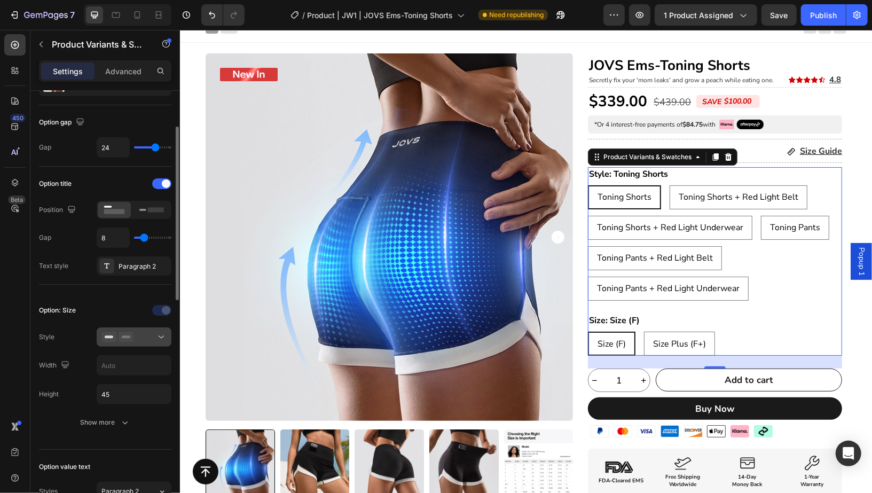
click at [133, 333] on icon at bounding box center [126, 337] width 15 height 11
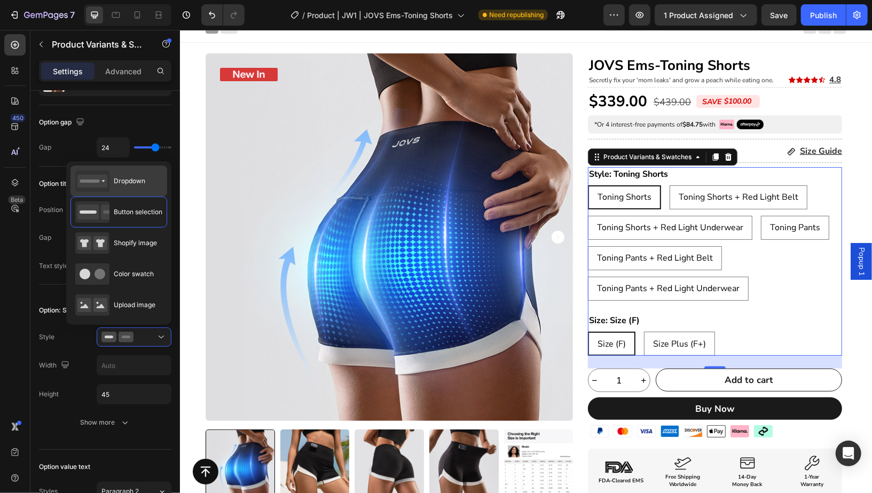
click at [135, 176] on span "Dropdown" at bounding box center [130, 181] width 32 height 10
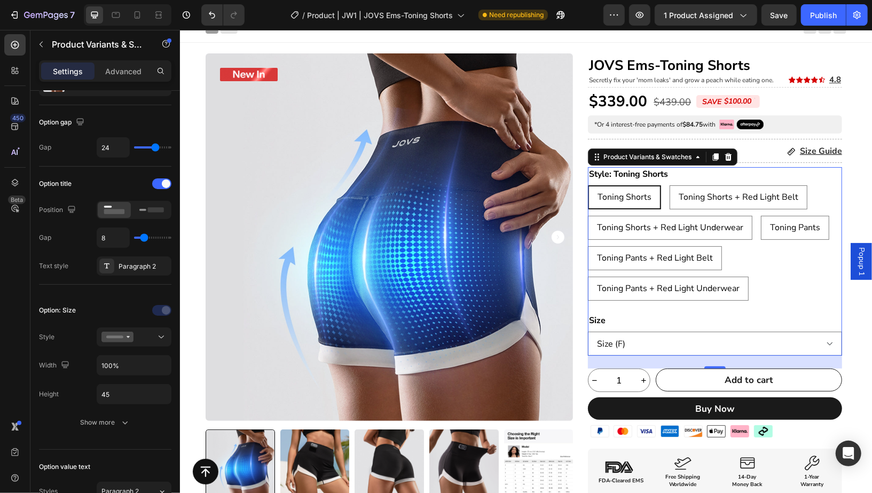
click at [778, 17] on span "Save" at bounding box center [780, 15] width 18 height 9
click at [782, 270] on div "Toning Shorts Toning Shorts Toning Shorts Toning Shorts + Red Light Belt Toning…" at bounding box center [714, 242] width 254 height 115
click at [824, 17] on div "Publish" at bounding box center [823, 15] width 27 height 11
click at [772, 272] on div "Toning Shorts Toning Shorts Toning Shorts Toning Shorts + Red Light Belt Toning…" at bounding box center [714, 242] width 254 height 115
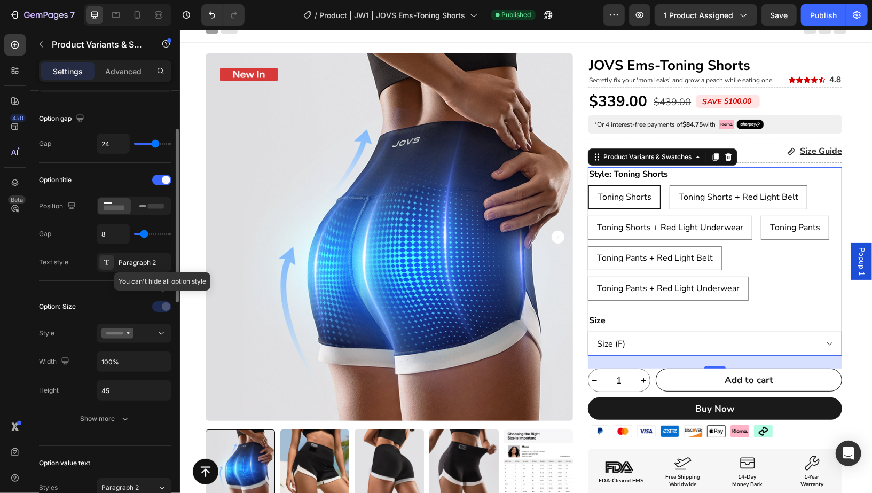
scroll to position [95, 0]
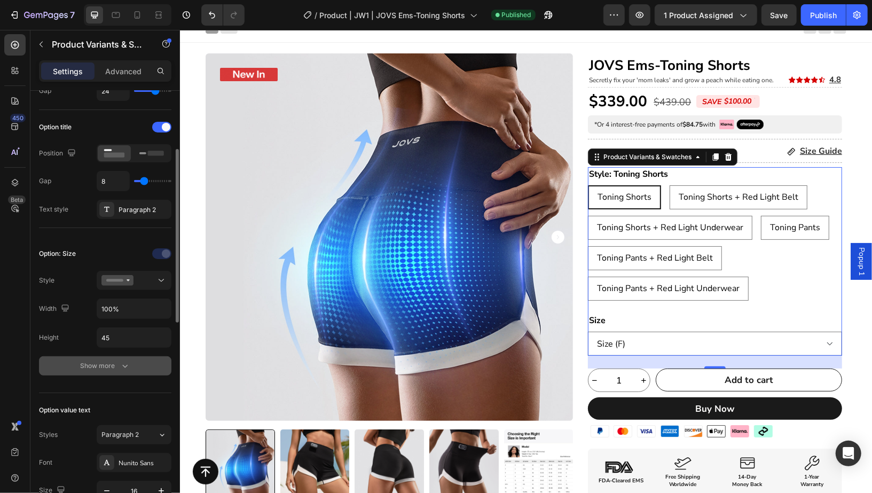
click at [104, 370] on button "Show more" at bounding box center [105, 365] width 132 height 19
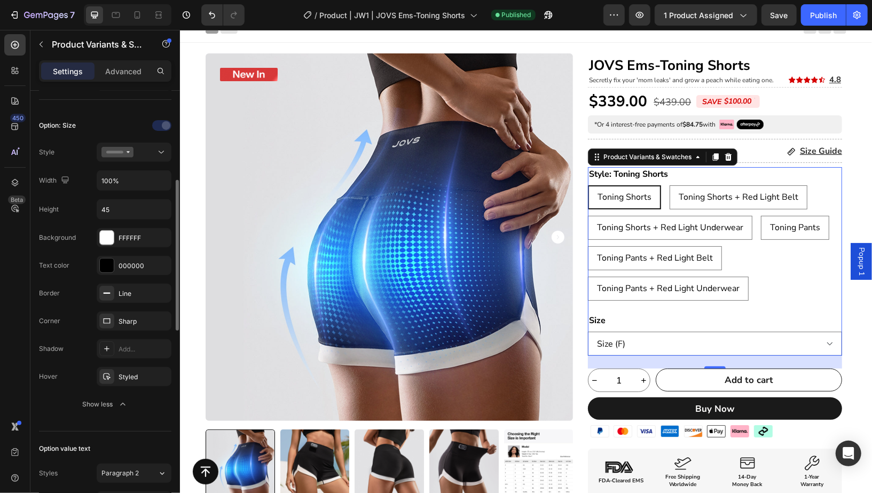
scroll to position [239, 0]
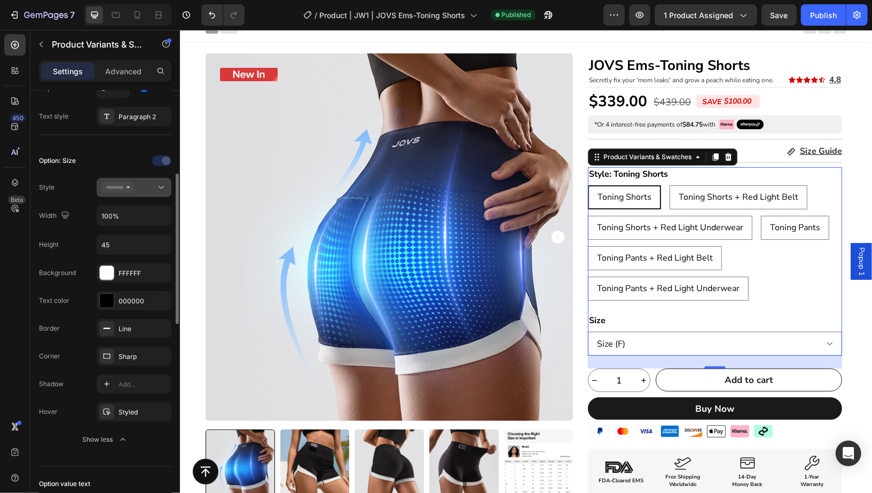
click at [145, 192] on button at bounding box center [134, 187] width 75 height 19
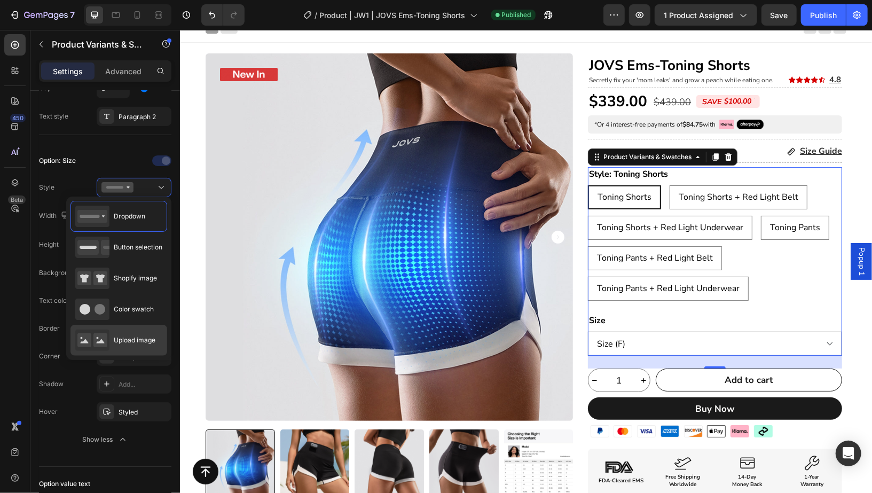
click at [136, 336] on span "Upload image" at bounding box center [135, 340] width 42 height 10
type input "90"
type input "70"
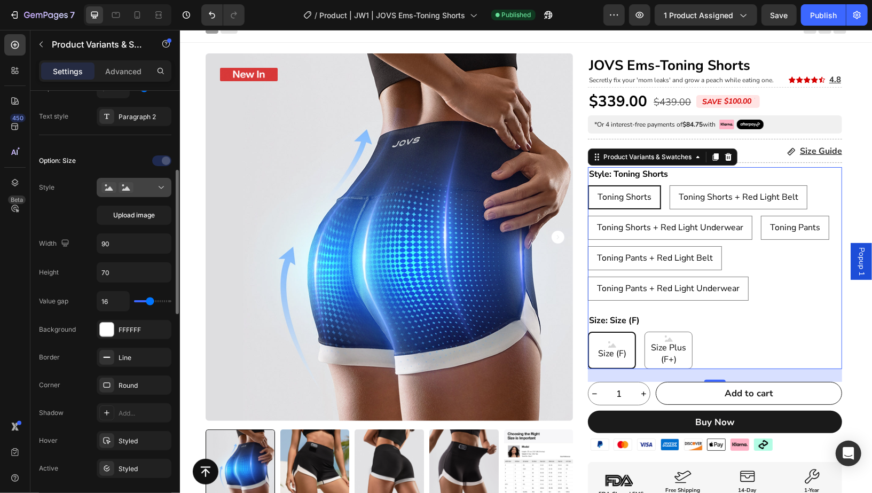
click at [148, 187] on div at bounding box center [133, 187] width 65 height 11
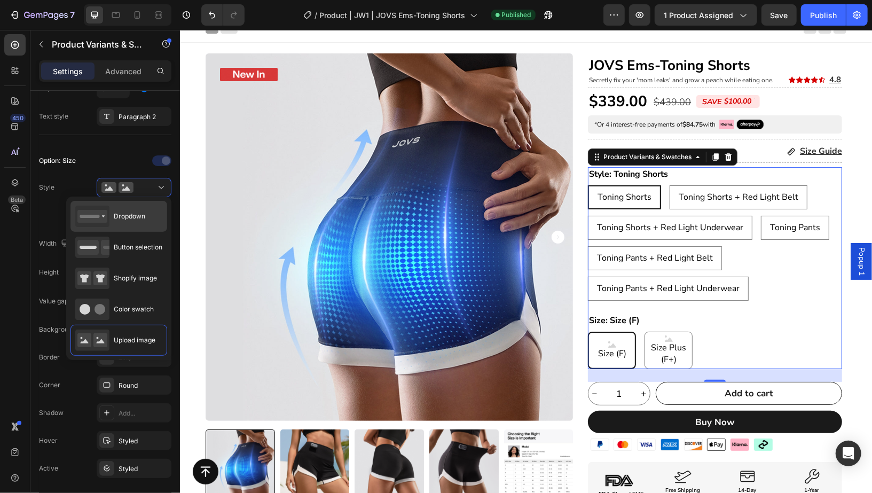
click at [127, 223] on div "Dropdown" at bounding box center [110, 216] width 70 height 21
type input "100%"
type input "45"
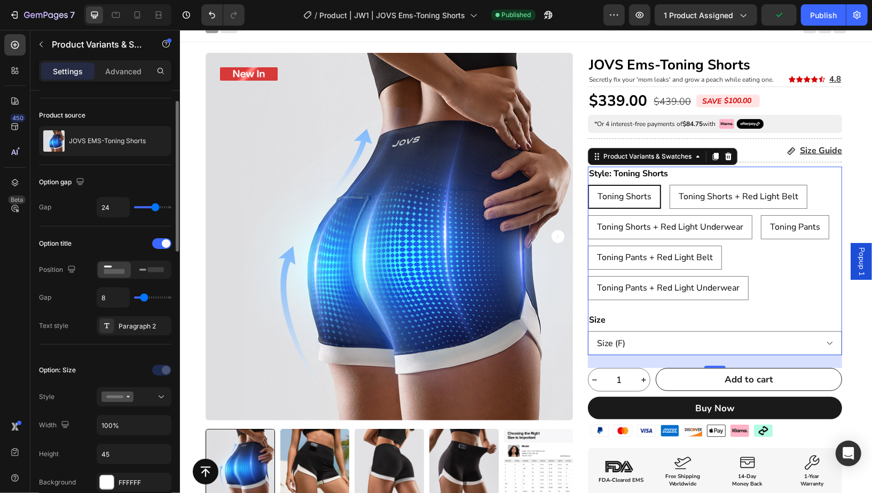
scroll to position [0, 0]
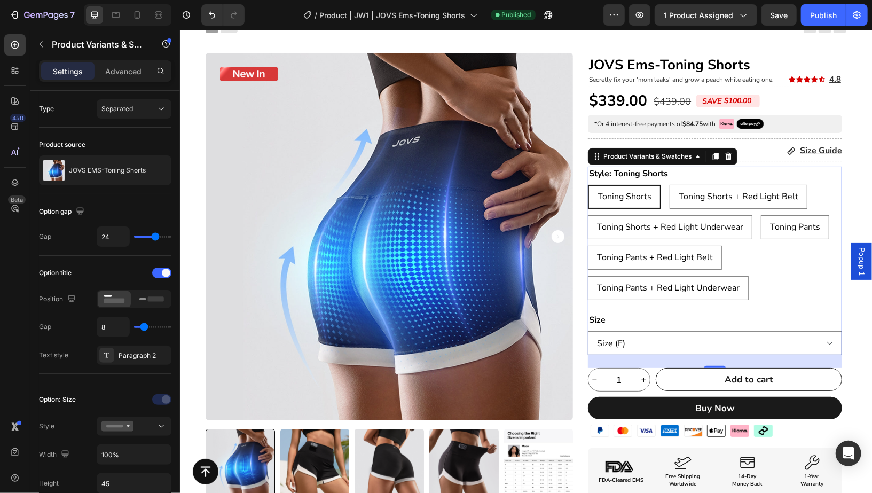
click at [774, 255] on div "Toning Shorts Toning Shorts Toning Shorts Toning Shorts + Red Light Belt Toning…" at bounding box center [714, 241] width 254 height 115
click at [770, 258] on div "Toning Shorts Toning Shorts Toning Shorts Toning Shorts + Red Light Belt Toning…" at bounding box center [714, 241] width 254 height 115
click at [91, 179] on div "JOVS EMS-Toning Shorts" at bounding box center [105, 170] width 132 height 30
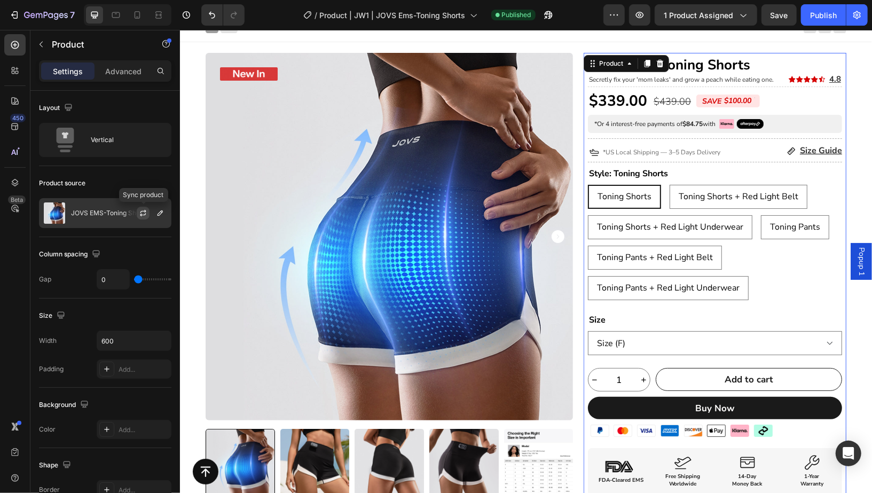
click at [143, 216] on icon "button" at bounding box center [143, 213] width 9 height 9
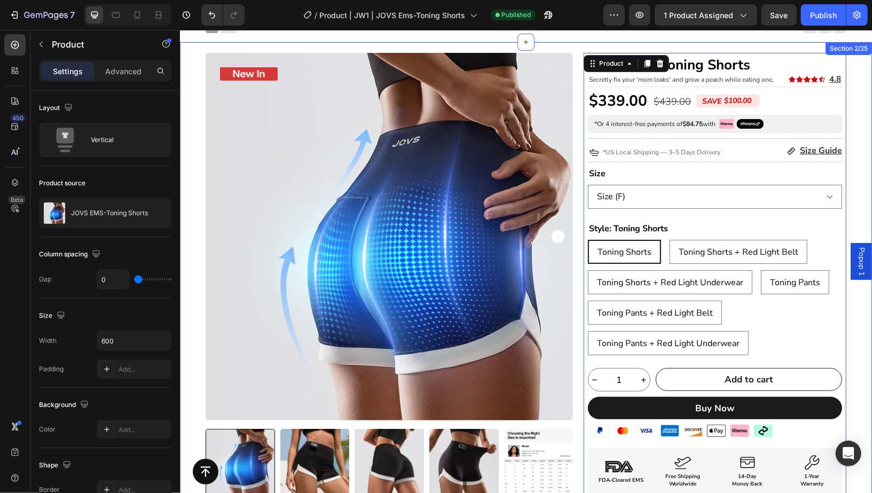
click at [859, 211] on div "Product Badge Product Images Title Line Icon Icon Icon Icon Icon Icon List I’ve…" at bounding box center [525, 489] width 692 height 875
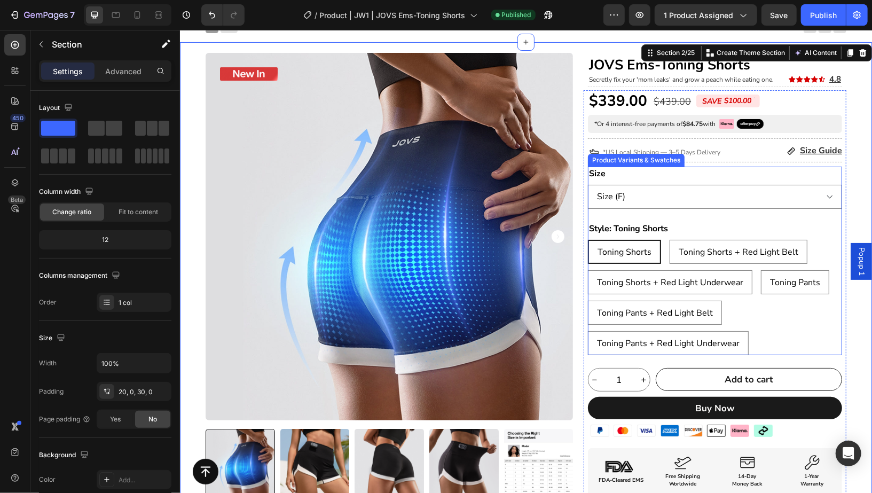
click at [804, 218] on div "Size Size (F) Size Plus (F+) Style: Toning Shorts Toning Shorts Toning Shorts T…" at bounding box center [714, 260] width 254 height 189
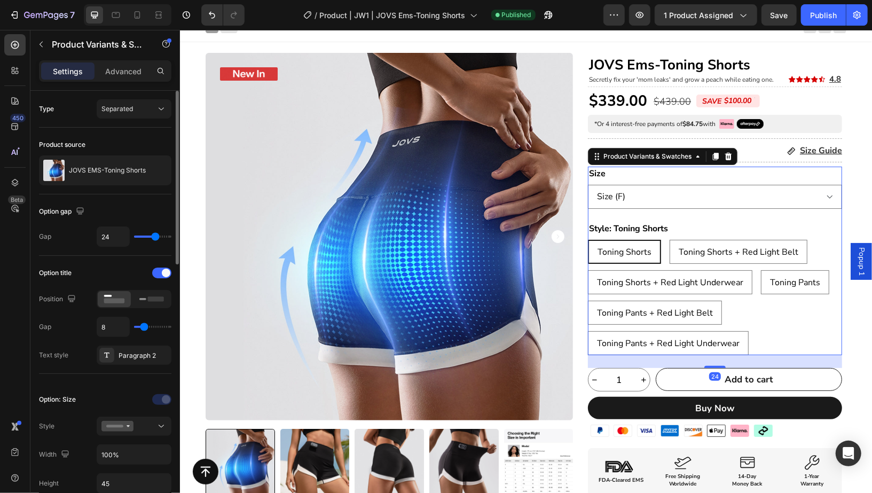
click at [154, 240] on div "24" at bounding box center [134, 236] width 75 height 20
type input "25"
type input "24"
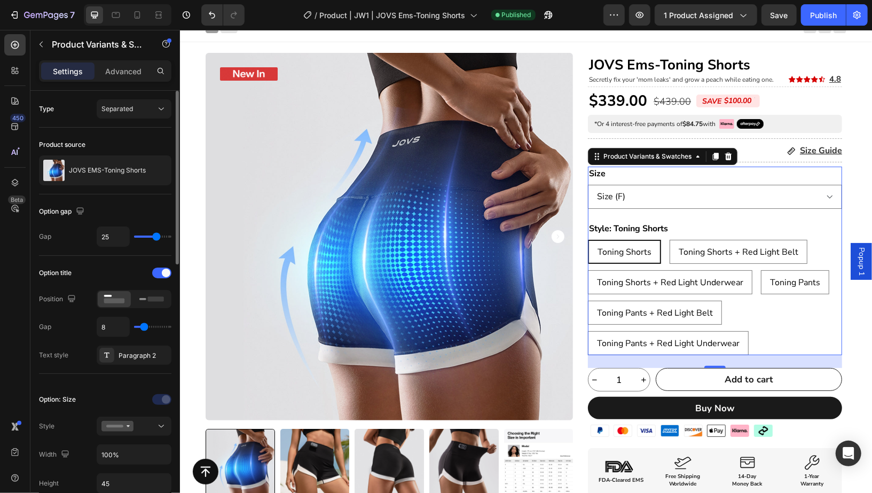
type input "24"
type input "23"
type input "22"
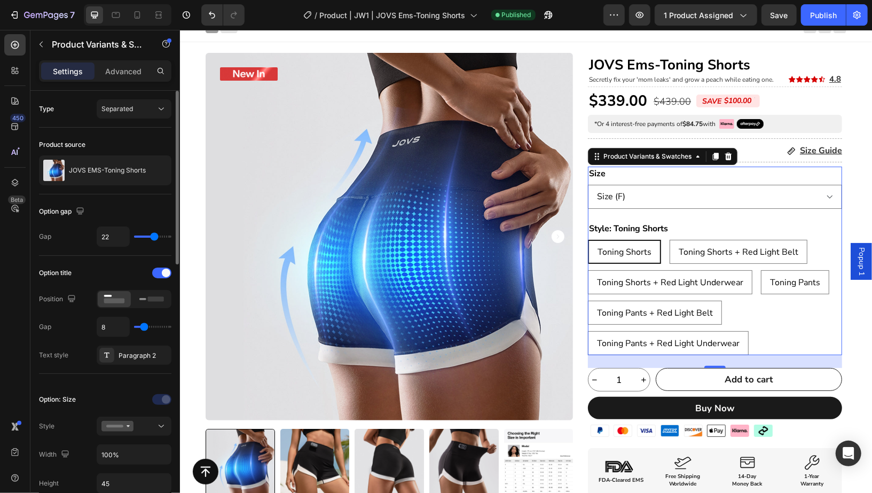
type input "21"
type input "20"
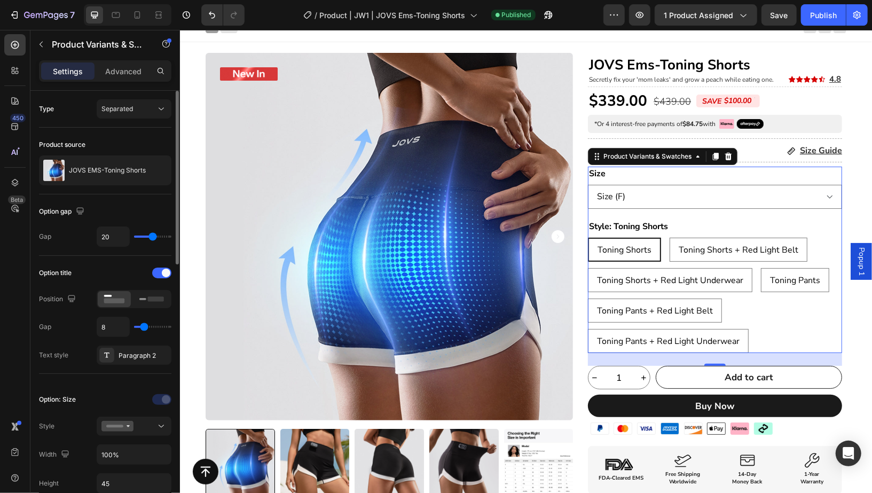
type input "19"
type input "18"
type input "17"
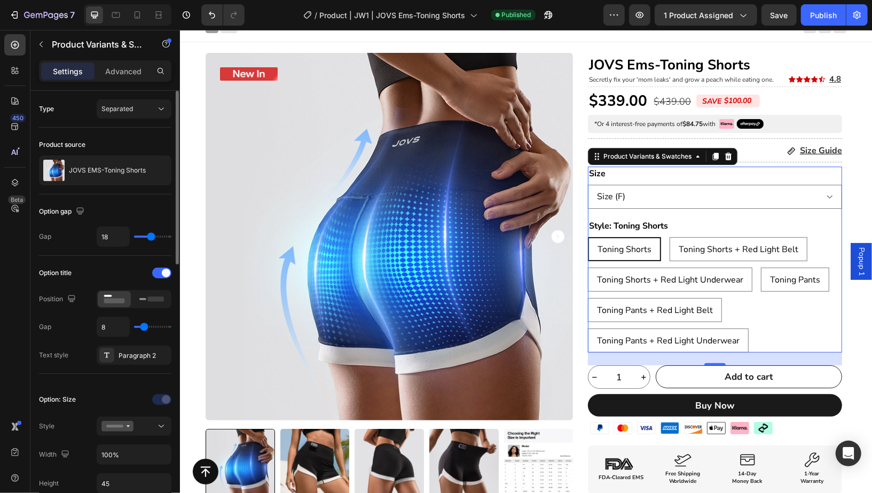
type input "17"
type input "16"
type input "15"
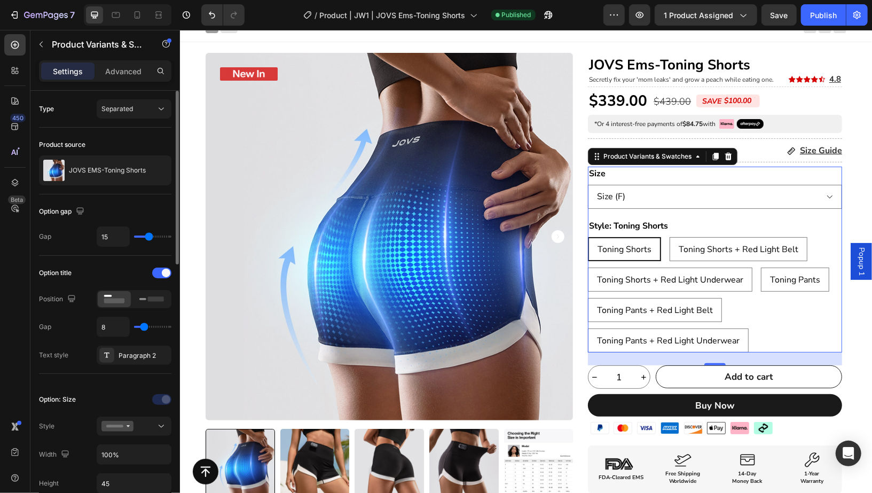
type input "14"
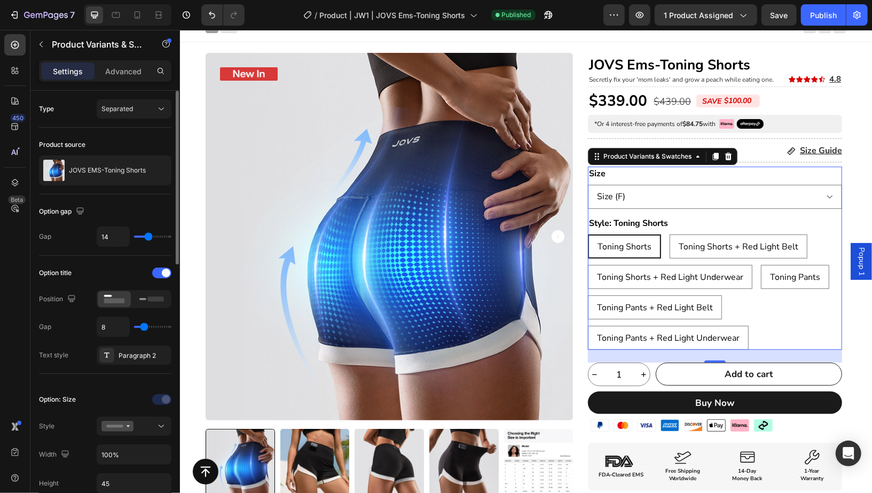
type input "13"
type input "14"
type input "15"
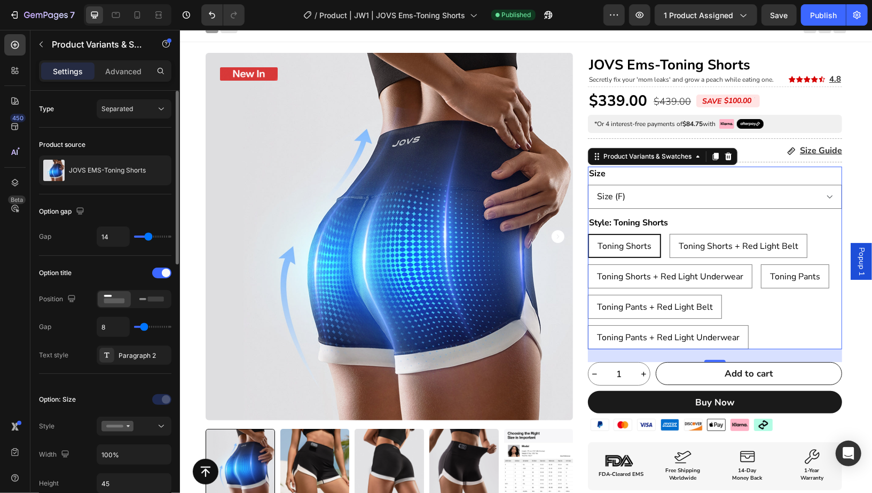
type input "15"
type input "16"
type input "18"
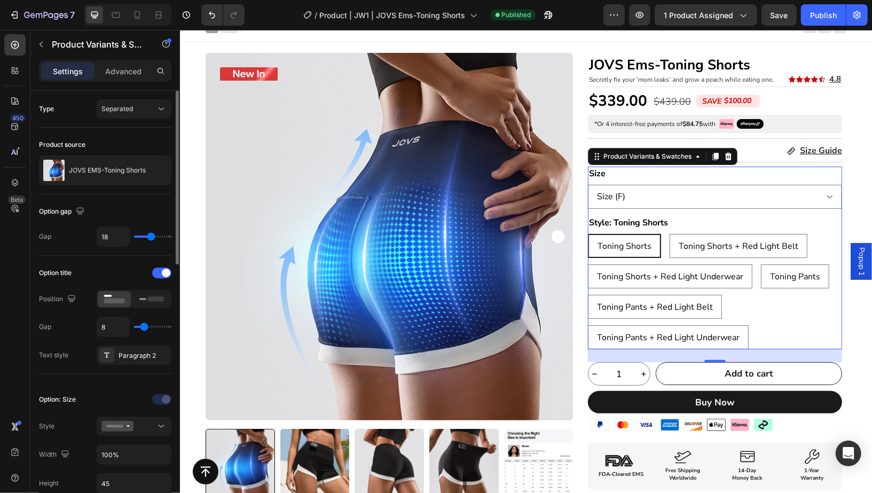
type input "20"
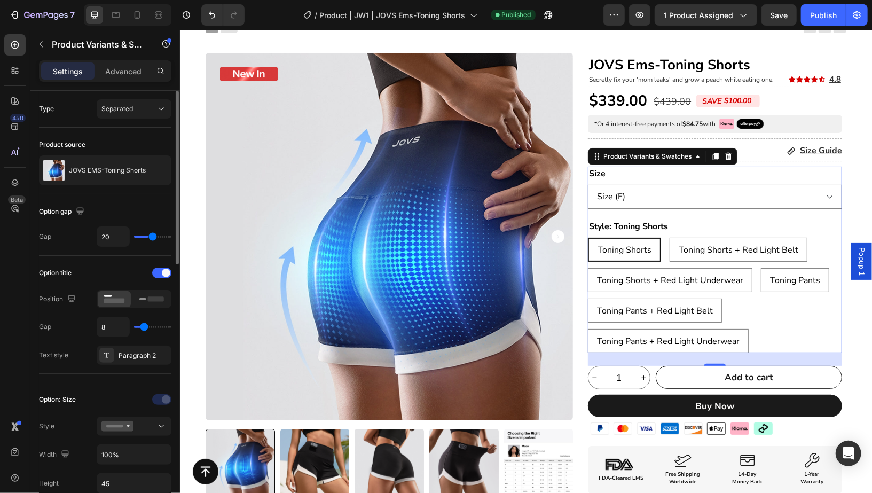
type input "21"
click at [153, 237] on input "range" at bounding box center [152, 237] width 37 height 2
click at [108, 236] on input "21" at bounding box center [113, 236] width 32 height 19
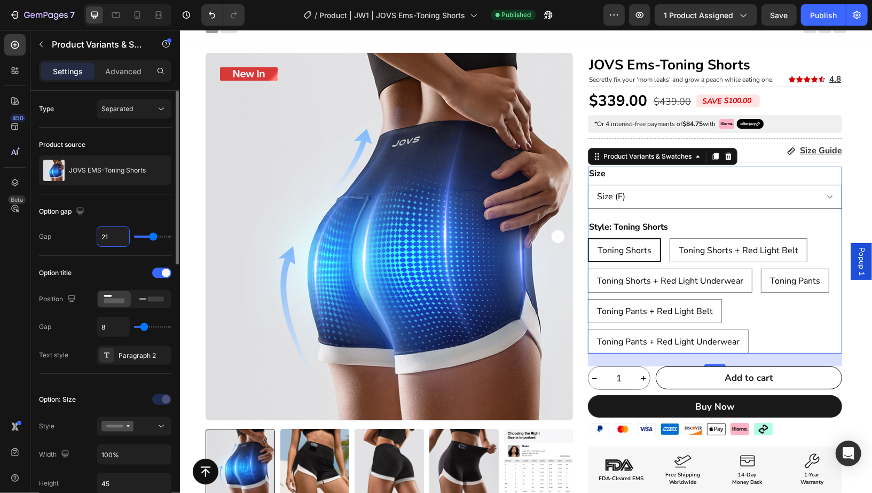
type input "2"
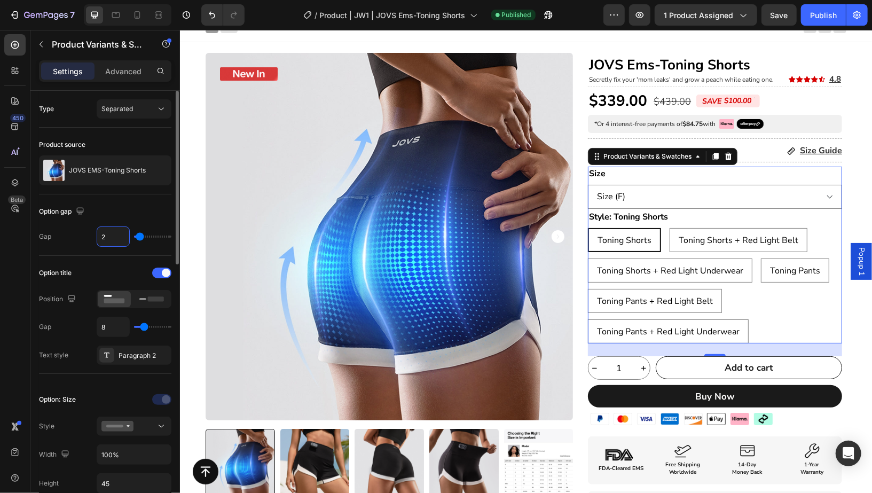
type input "24"
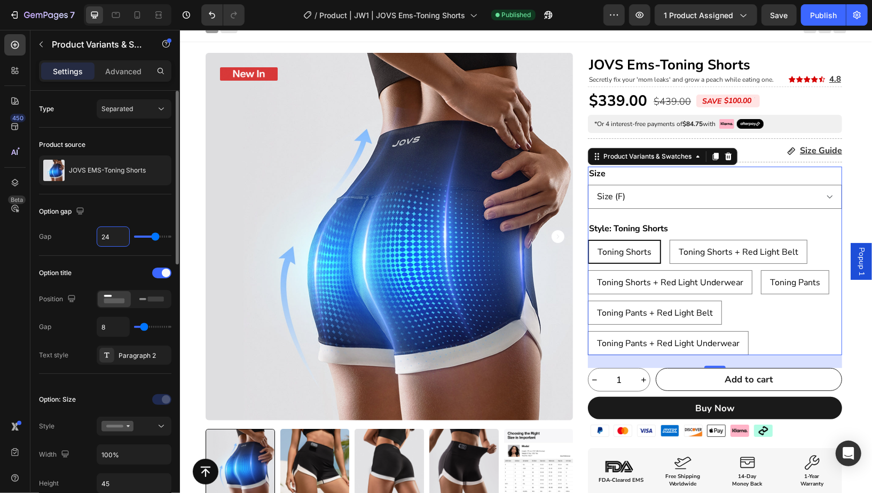
type input "24"
click at [116, 215] on div "Option gap" at bounding box center [105, 211] width 132 height 17
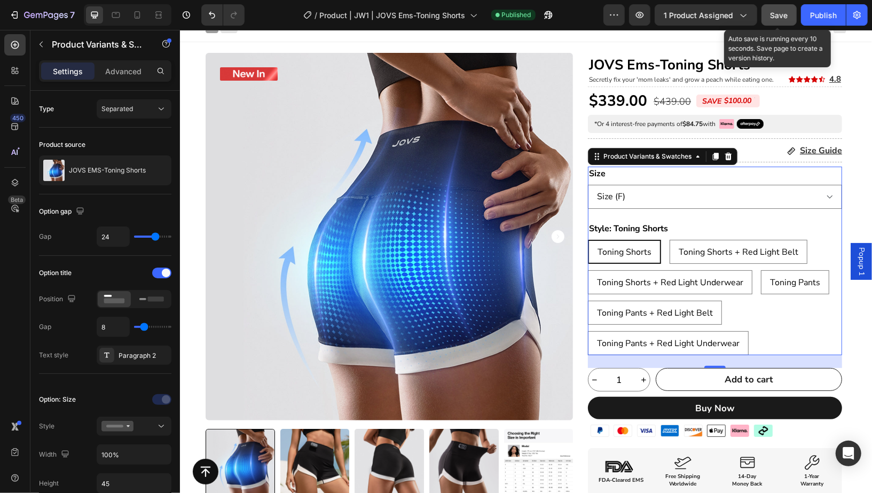
drag, startPoint x: 783, startPoint y: 23, endPoint x: 616, endPoint y: 31, distance: 167.9
click at [783, 23] on button "Save" at bounding box center [779, 14] width 35 height 21
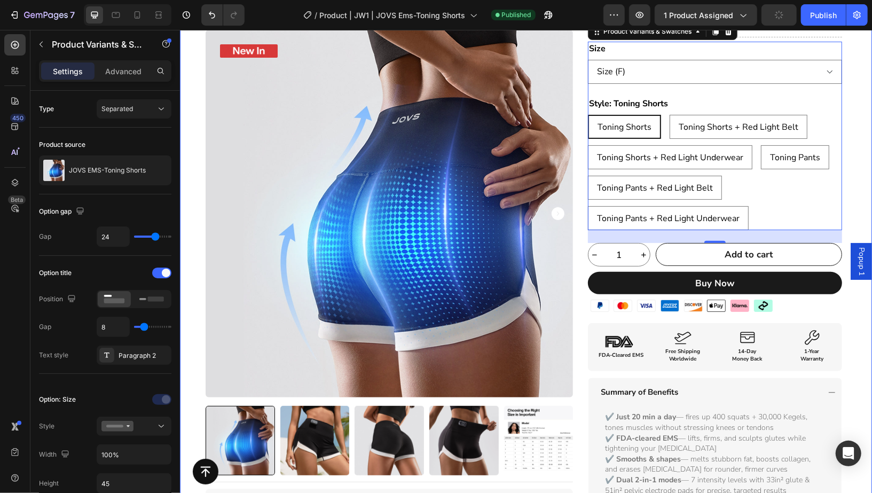
click at [859, 185] on div "Product Badge Product Images Title Line Icon Icon Icon Icon Icon Icon List I’ve…" at bounding box center [525, 364] width 692 height 875
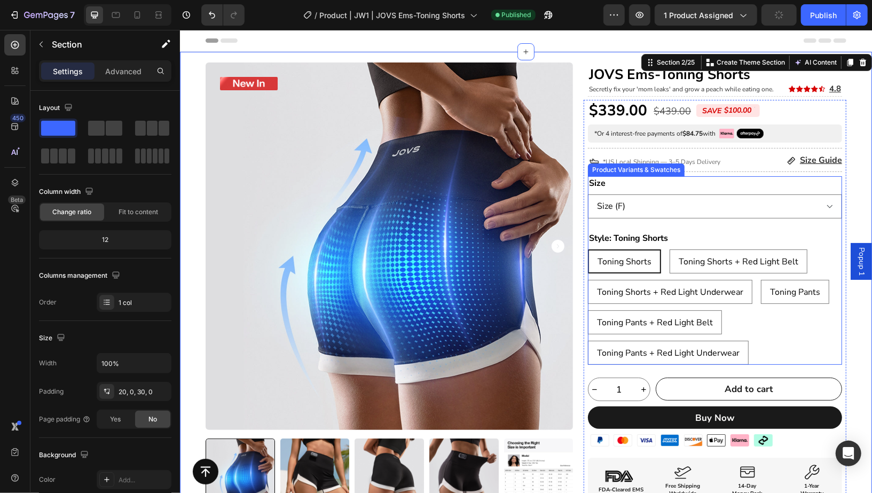
click at [811, 252] on div "Toning Shorts Toning Shorts Toning Shorts Toning Shorts + Red Light Belt Toning…" at bounding box center [714, 306] width 254 height 115
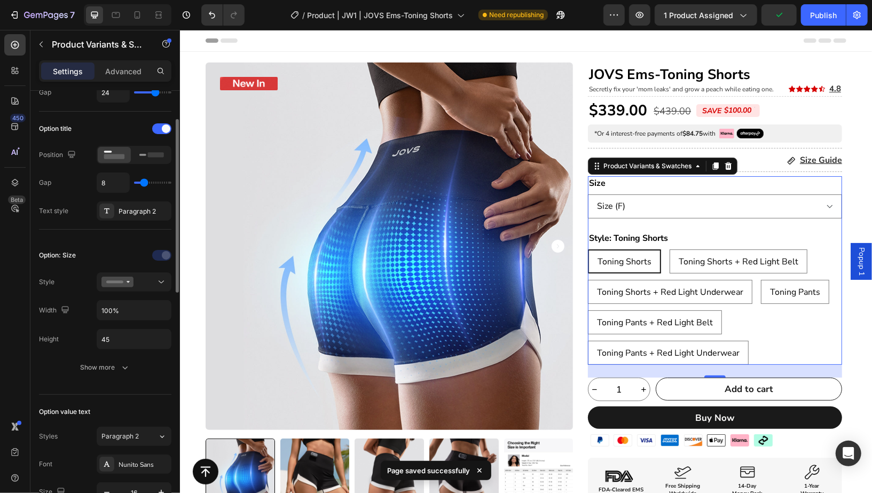
scroll to position [174, 0]
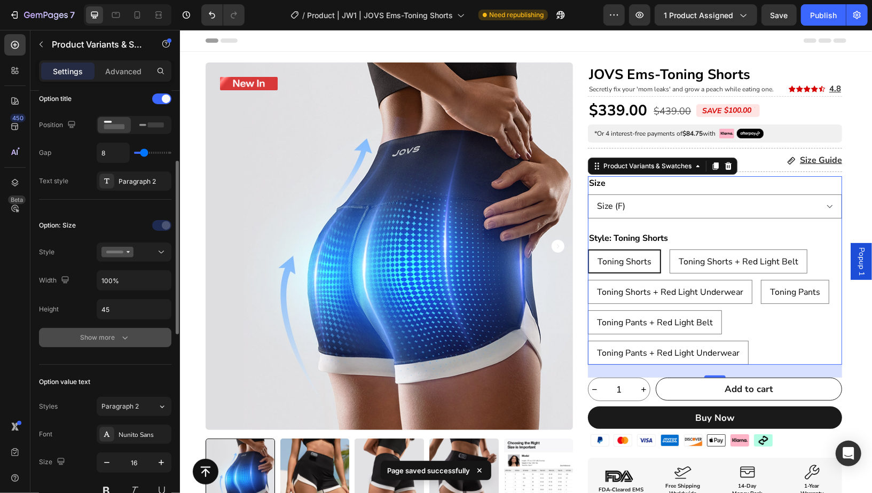
click at [75, 335] on button "Show more" at bounding box center [105, 337] width 132 height 19
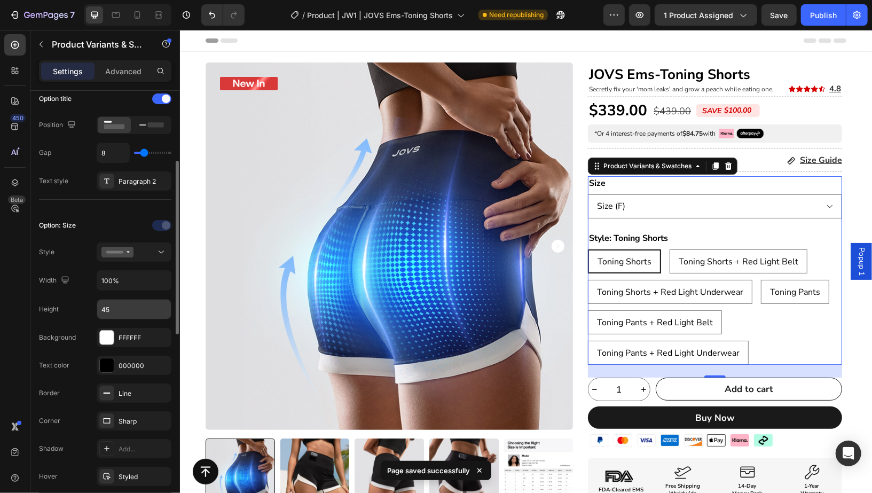
click at [121, 307] on input "45" at bounding box center [134, 309] width 74 height 19
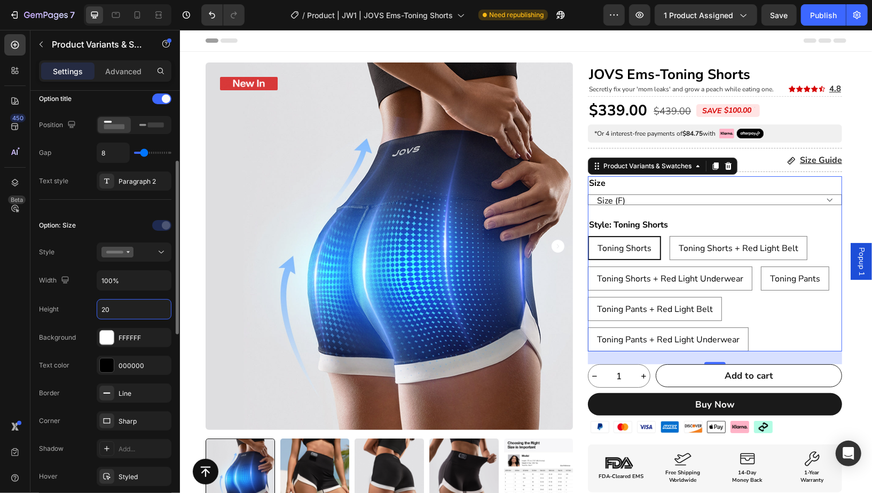
click at [121, 307] on input "20" at bounding box center [134, 309] width 74 height 19
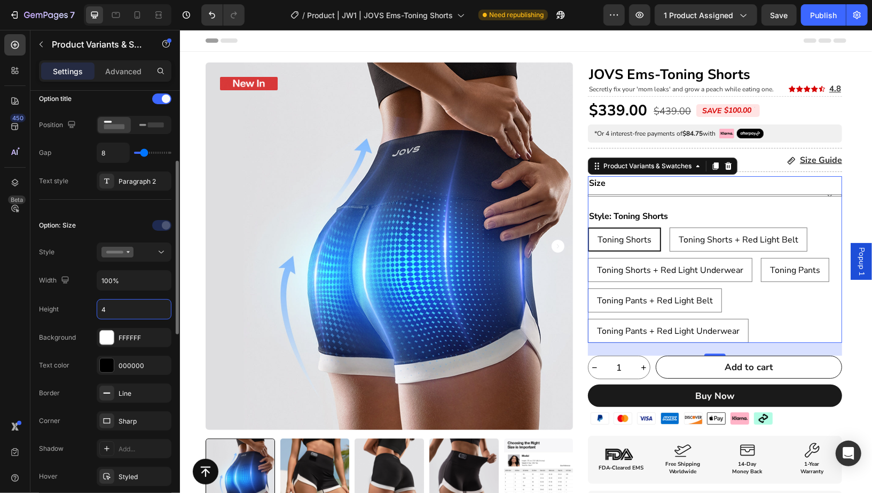
type input "45"
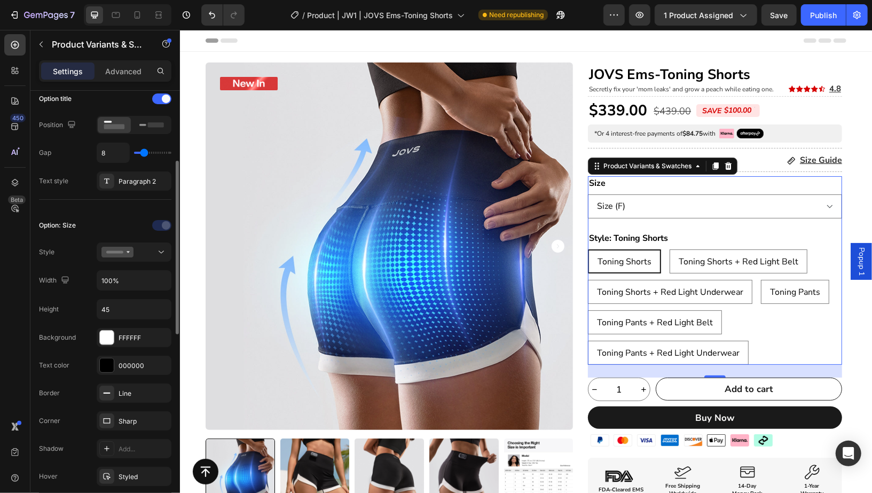
click at [126, 211] on div "Option: Size Style Width 100% Height 45 Background FFFFFF Text color 000000 Bor…" at bounding box center [105, 365] width 132 height 314
click at [139, 249] on div at bounding box center [133, 252] width 65 height 11
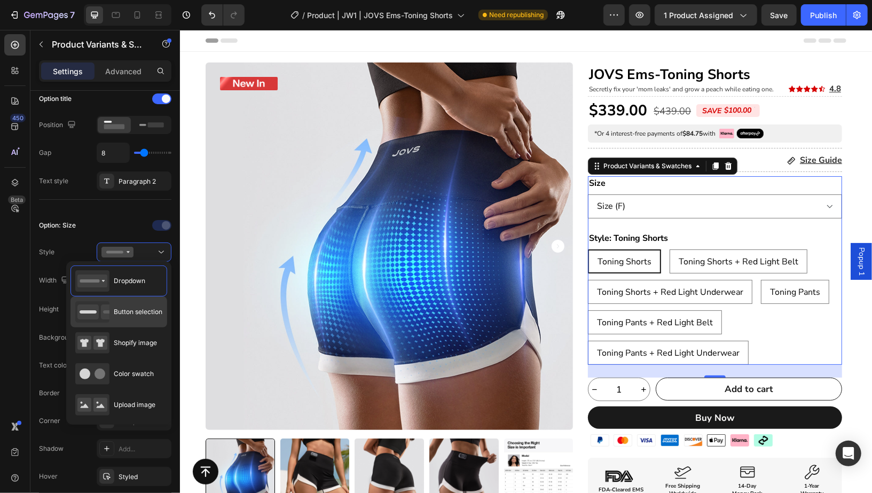
click at [136, 319] on div "Button selection" at bounding box center [118, 311] width 87 height 21
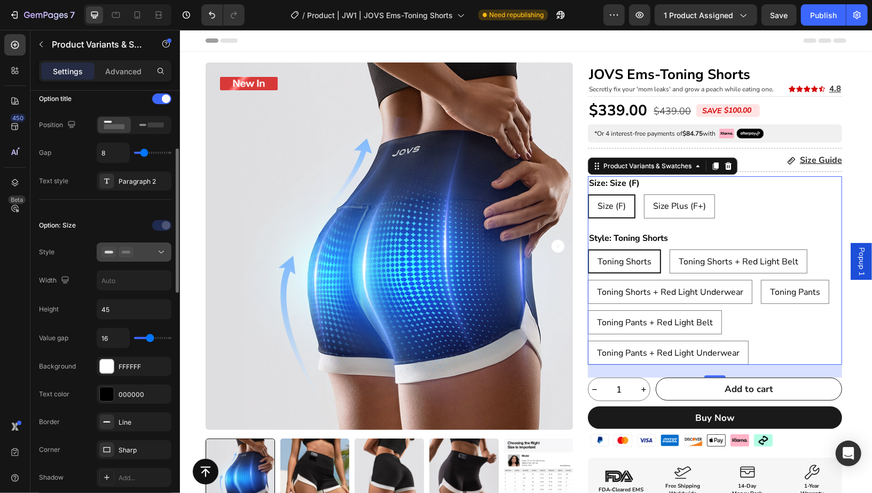
click at [150, 247] on div at bounding box center [133, 252] width 65 height 11
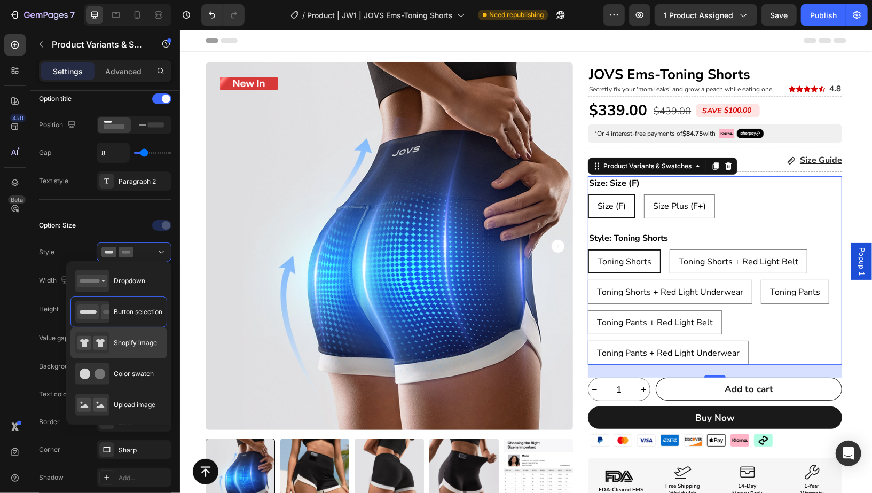
click at [140, 338] on span "Shopify image" at bounding box center [135, 343] width 43 height 10
type input "64"
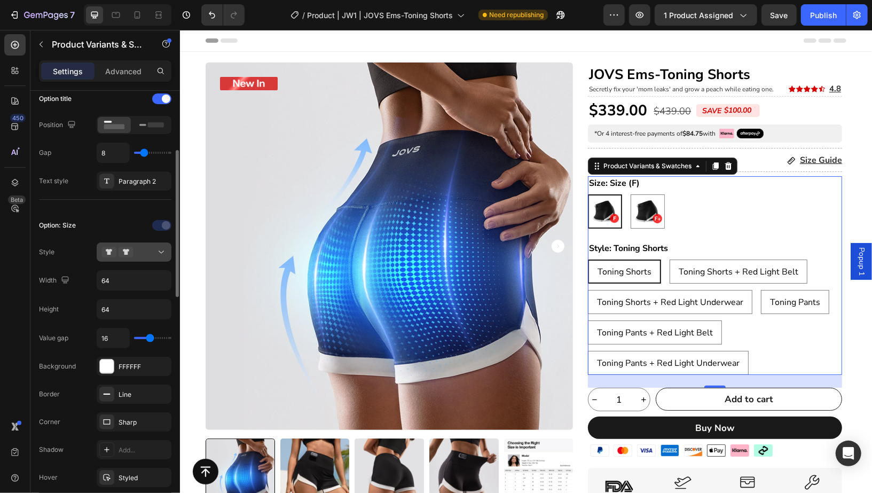
click at [139, 247] on div at bounding box center [133, 252] width 65 height 11
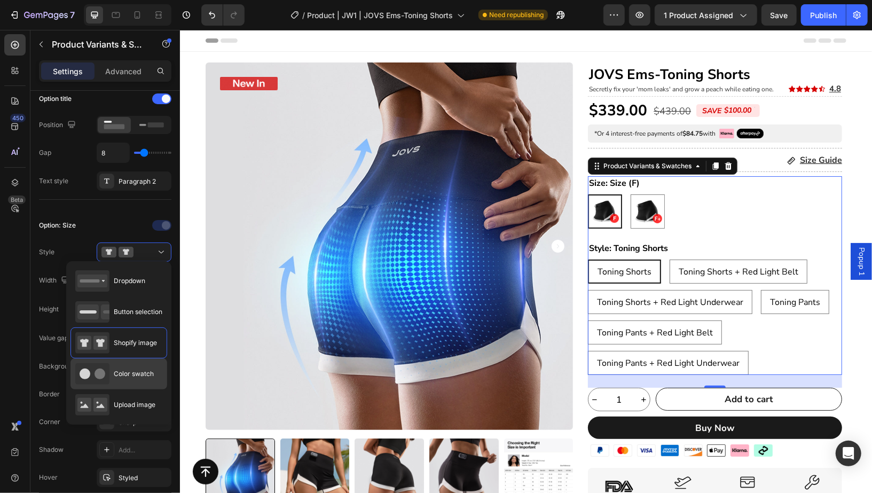
click at [118, 369] on span "Color swatch" at bounding box center [134, 374] width 40 height 10
type input "45"
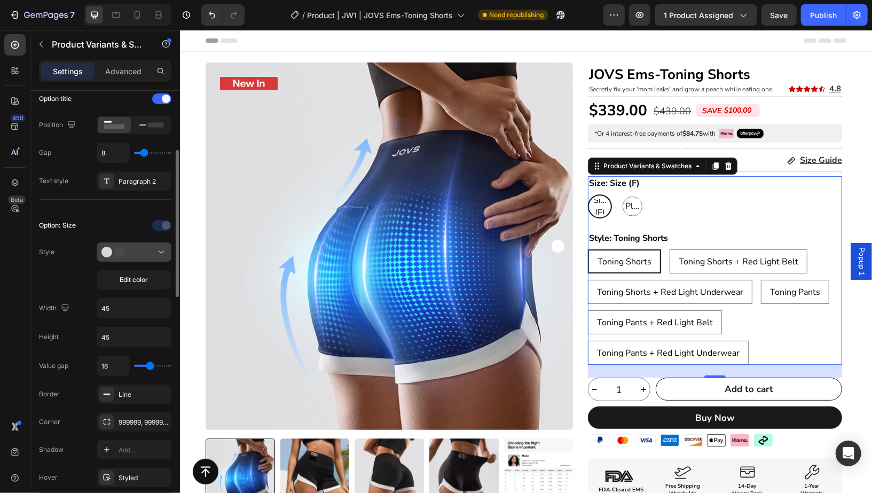
click at [137, 253] on div at bounding box center [133, 252] width 65 height 11
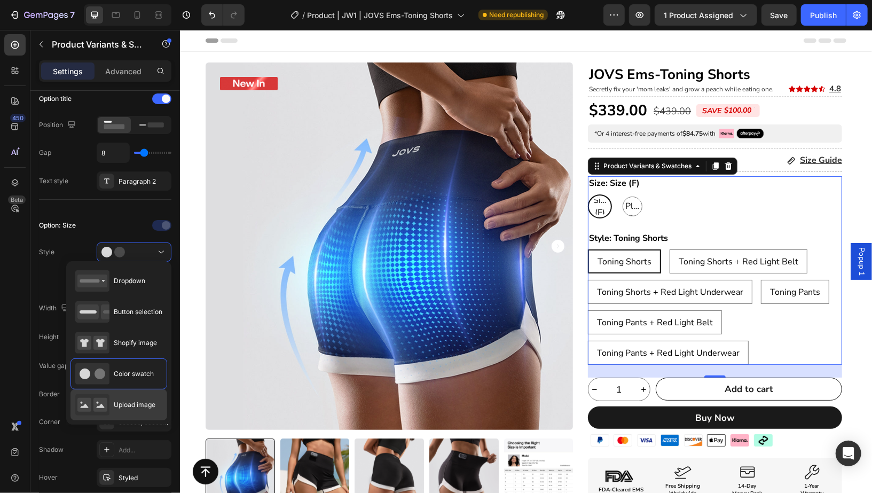
click at [120, 390] on div "Upload image" at bounding box center [118, 404] width 97 height 31
type input "90"
type input "70"
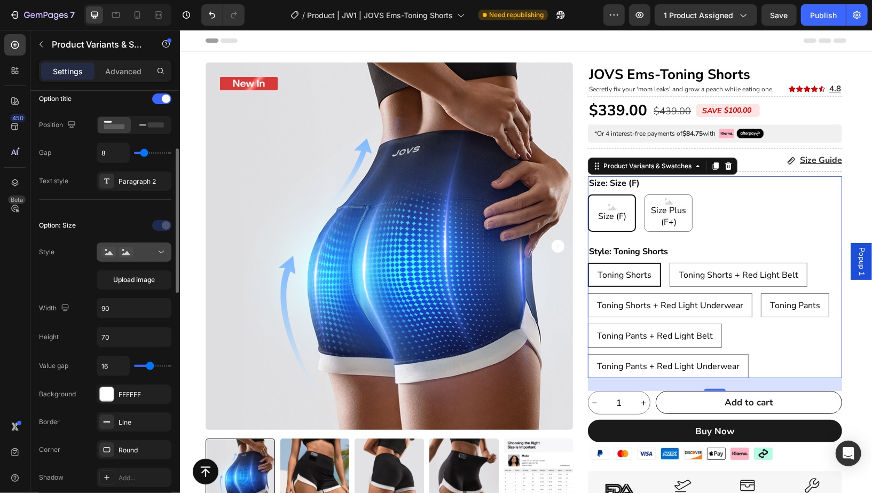
click at [144, 253] on div at bounding box center [133, 252] width 65 height 11
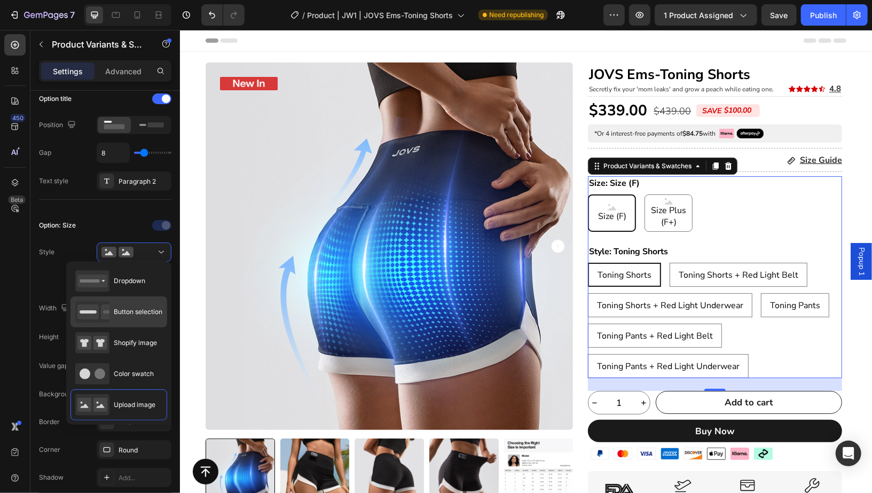
click at [134, 321] on div "Button selection" at bounding box center [118, 311] width 87 height 21
type input "45"
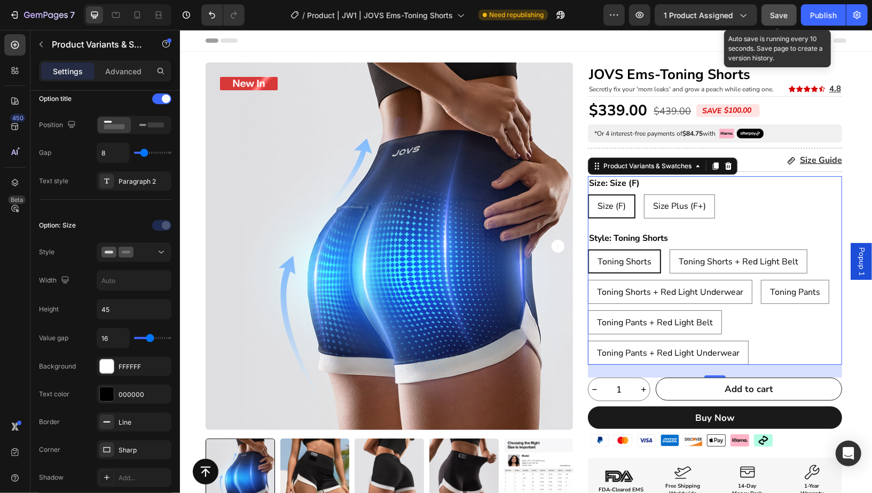
click at [791, 23] on button "Save" at bounding box center [779, 14] width 35 height 21
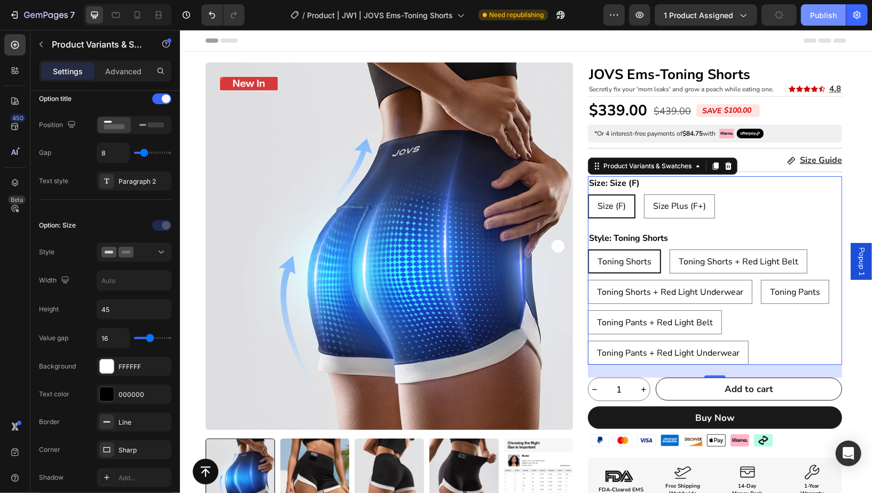
click at [811, 21] on button "Publish" at bounding box center [823, 14] width 45 height 21
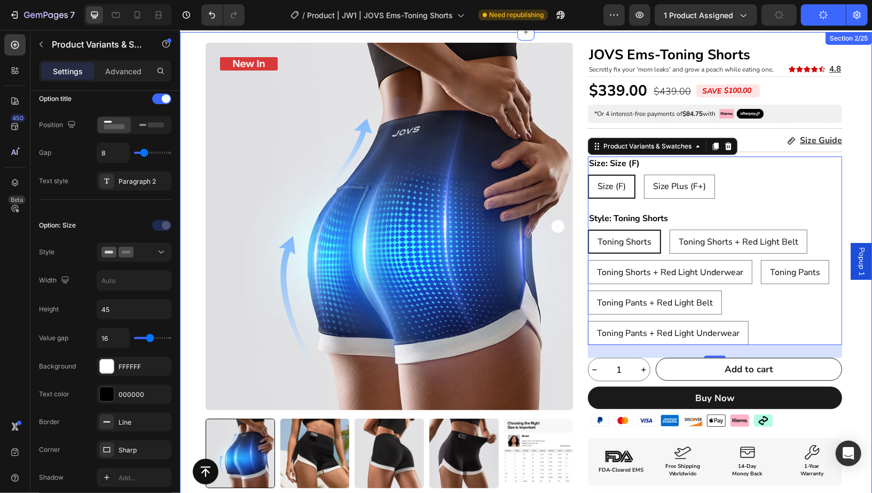
scroll to position [18, 0]
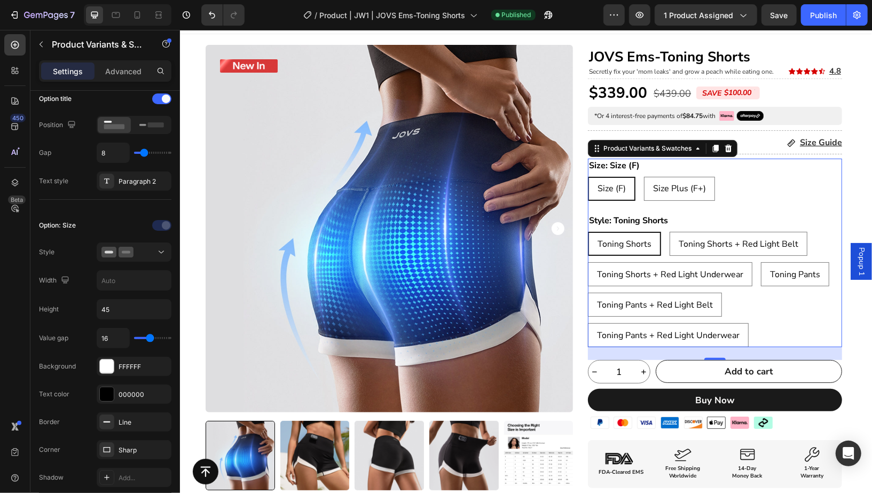
click at [766, 299] on div "Toning Shorts Toning Shorts Toning Shorts Toning Shorts + Red Light Belt Toning…" at bounding box center [714, 288] width 254 height 115
click at [143, 253] on div at bounding box center [133, 252] width 65 height 11
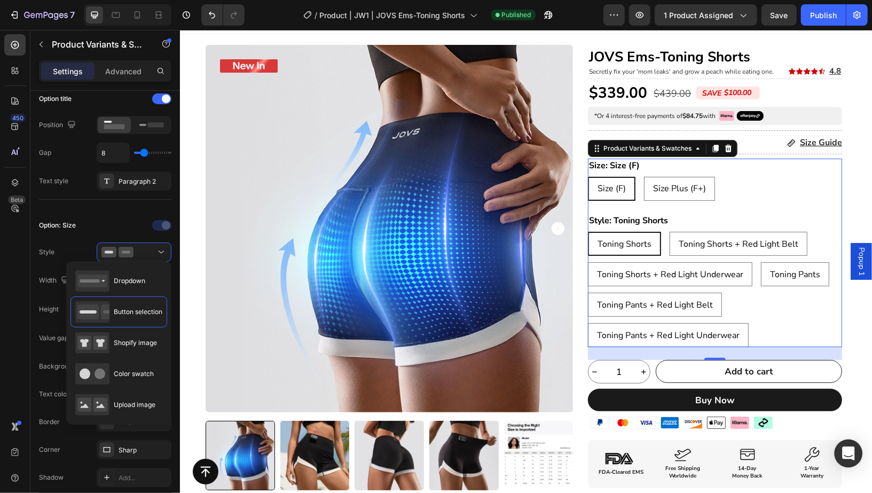
click at [847, 454] on icon "Open Intercom Messenger" at bounding box center [848, 453] width 12 height 14
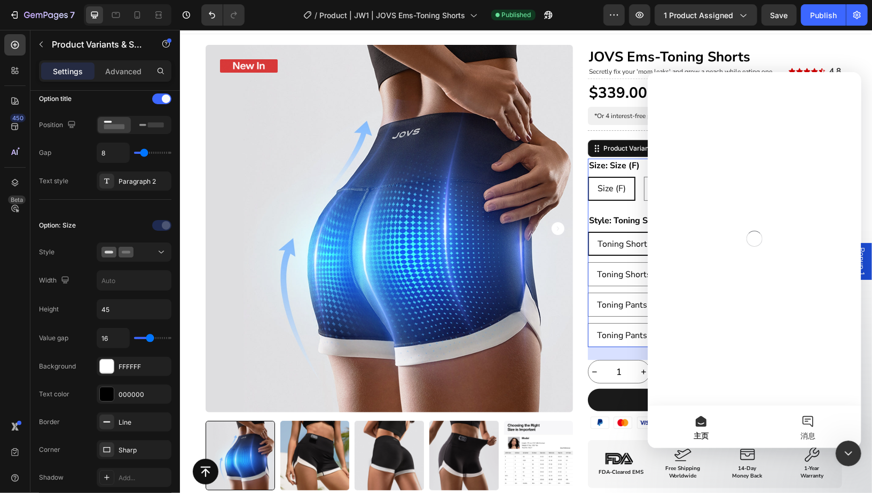
scroll to position [0, 0]
click at [802, 425] on button "消息" at bounding box center [807, 426] width 107 height 43
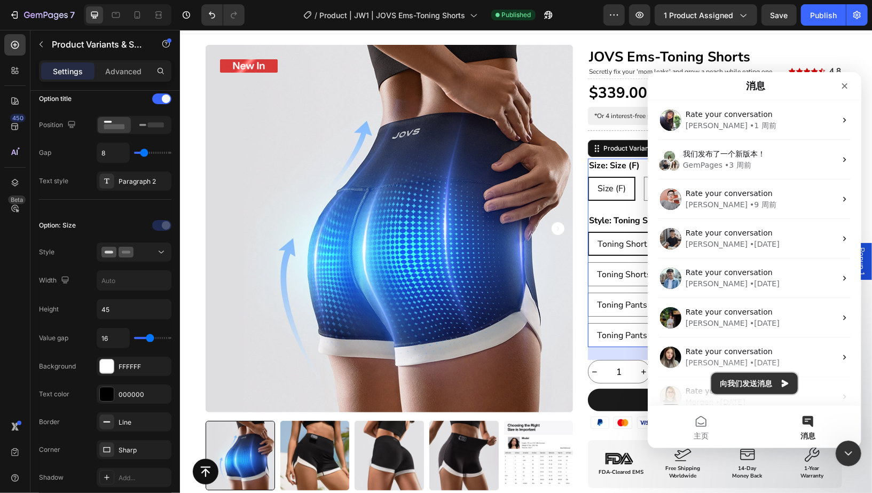
click at [762, 382] on button "向我们发送消息" at bounding box center [754, 382] width 87 height 21
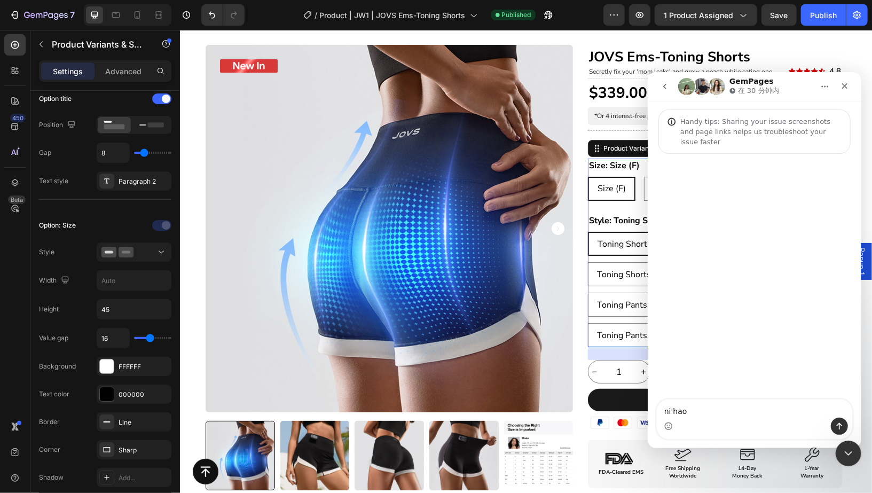
type textarea "你好"
type textarea "我需要帮助"
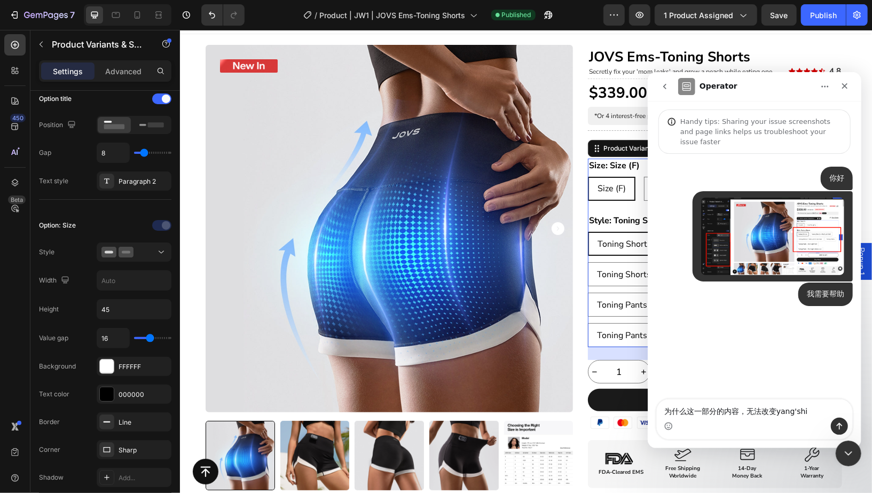
type textarea "为什么这一部分的内容，无法改变样式"
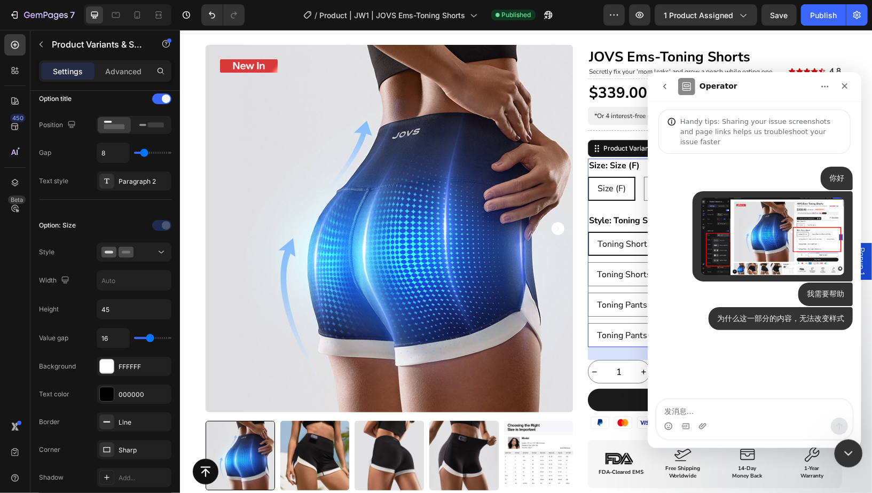
click at [847, 457] on icon "关闭 Intercom Messenger" at bounding box center [847, 451] width 13 height 13
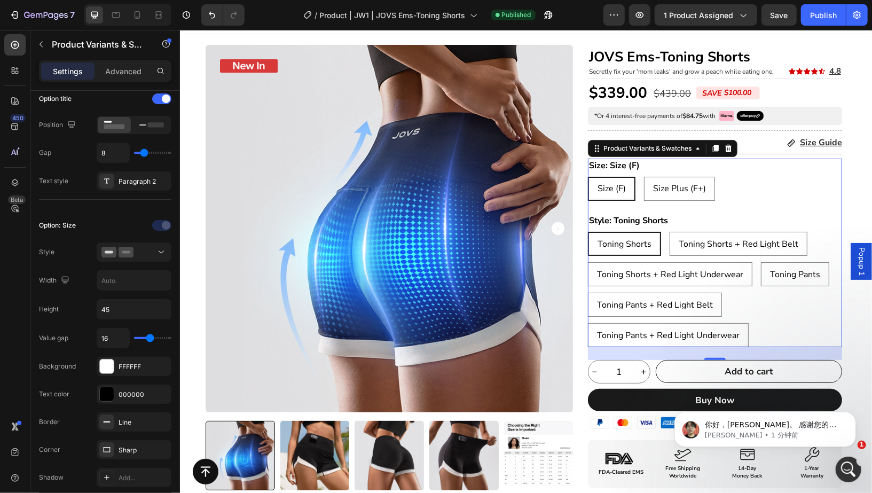
scroll to position [145, 0]
click at [842, 463] on icon "打开 Intercom Messenger" at bounding box center [847, 468] width 18 height 18
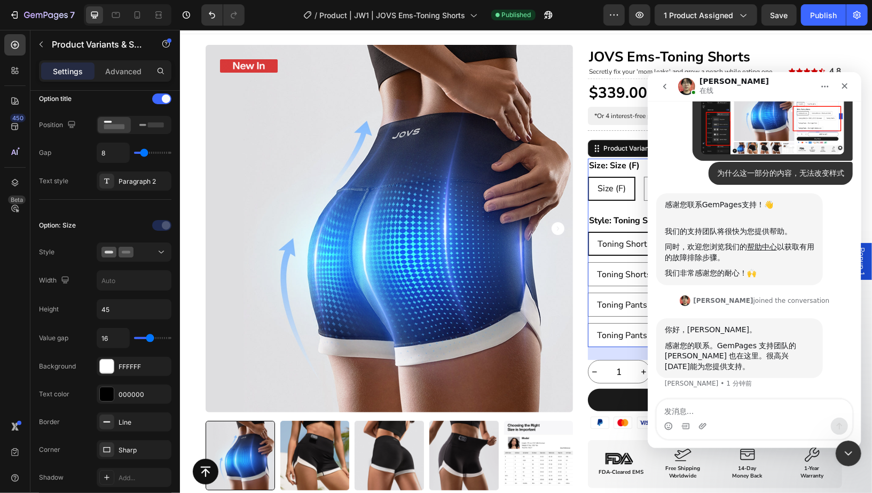
click at [724, 406] on textarea "发消息..." at bounding box center [753, 408] width 195 height 18
type textarea "好的"
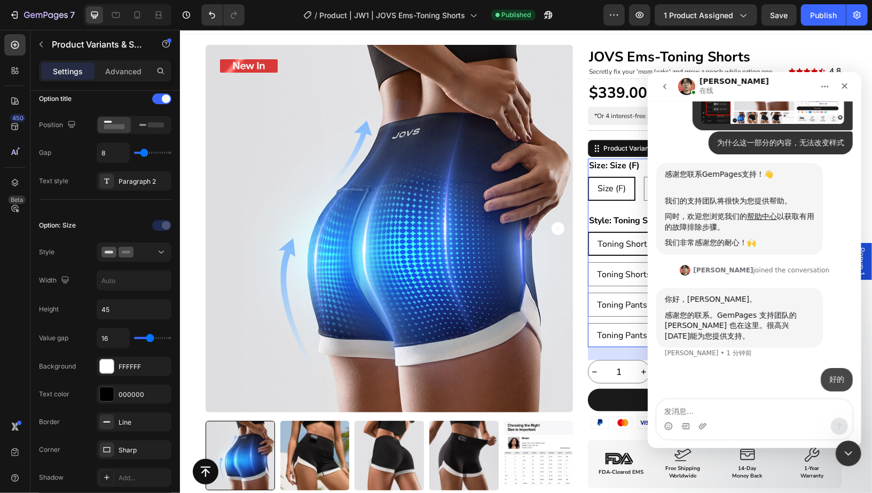
scroll to position [177, 0]
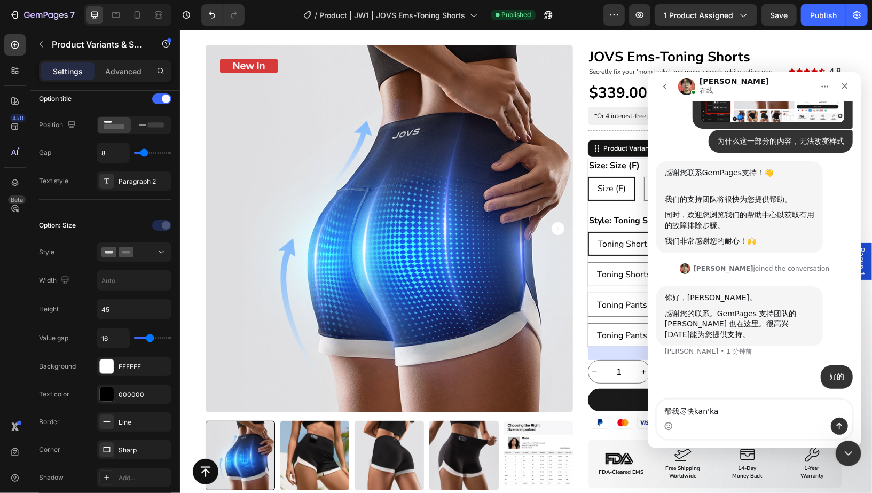
type textarea "帮我尽快看看"
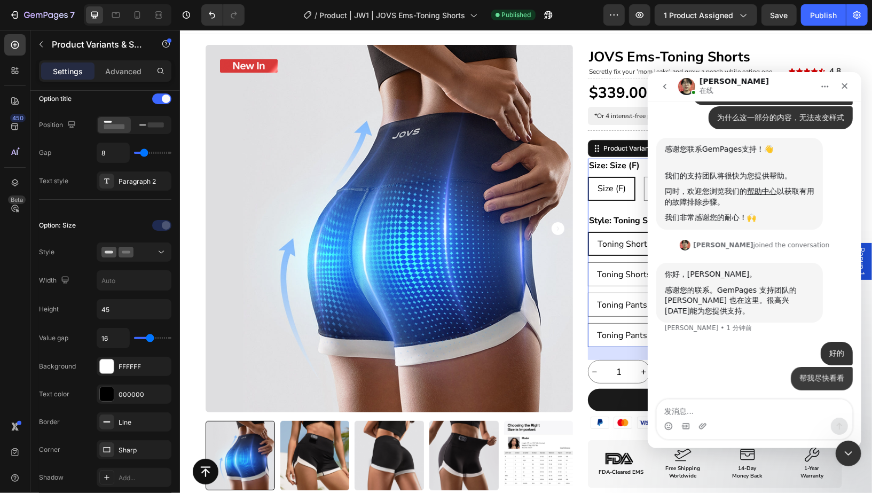
scroll to position [201, 0]
click at [664, 414] on textarea "发消息..." at bounding box center [753, 408] width 195 height 18
click at [675, 410] on textarea "发消息..." at bounding box center [753, 408] width 195 height 18
type textarea "我"
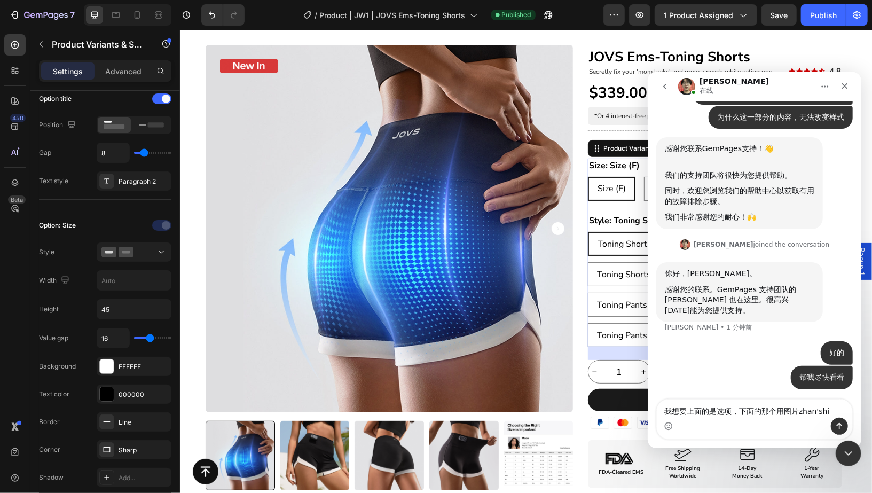
type textarea "我想要上面的是选项，下面的那个用图片展示"
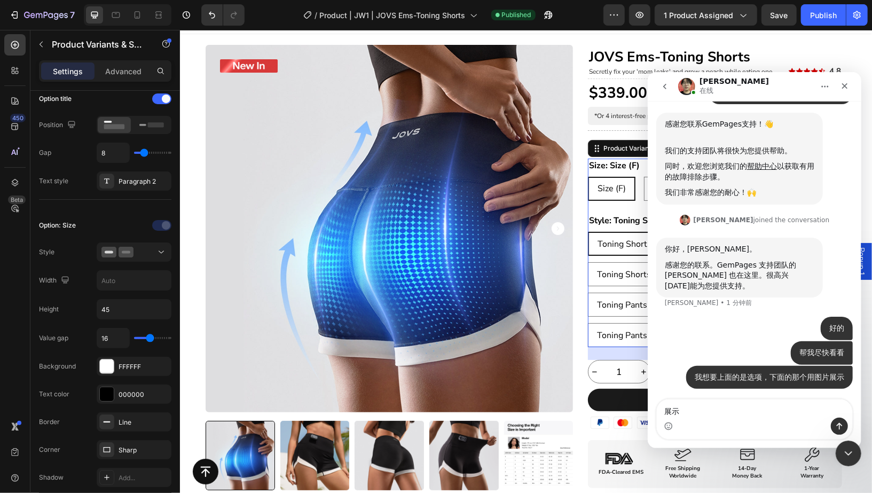
type textarea "展"
type textarea "但是我修改不了"
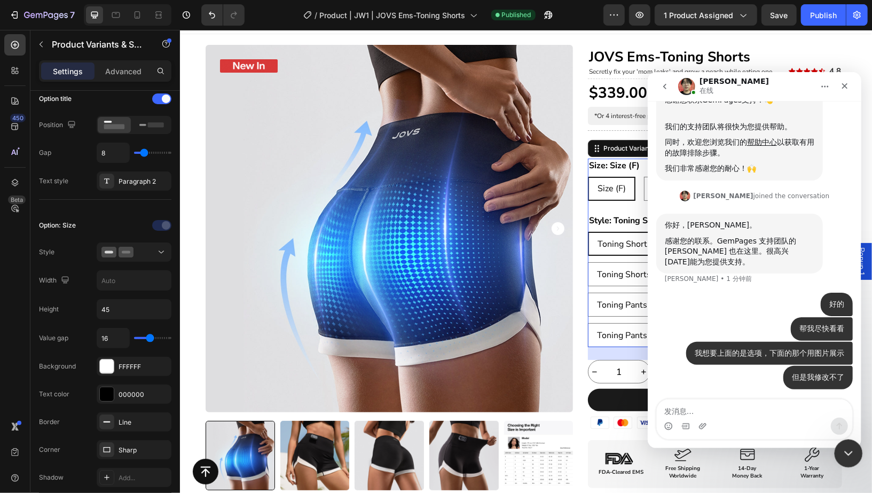
click at [850, 450] on icon "关闭 Intercom Messenger" at bounding box center [847, 451] width 13 height 13
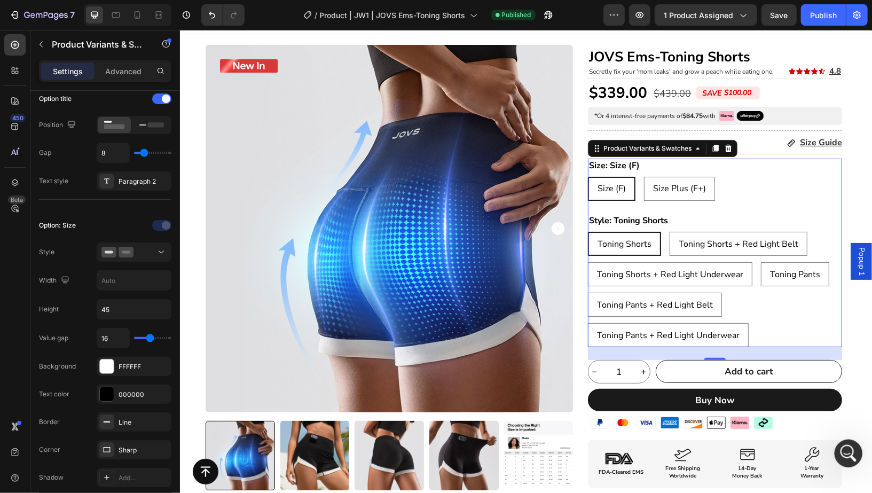
click at [848, 454] on icon "打开 Intercom Messenger" at bounding box center [847, 452] width 18 height 18
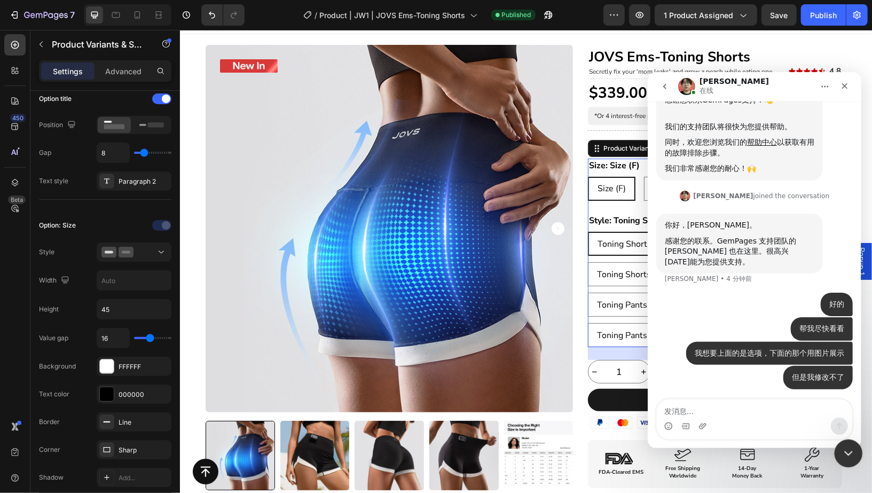
click at [845, 440] on div "关闭 Intercom Messenger" at bounding box center [847, 452] width 26 height 26
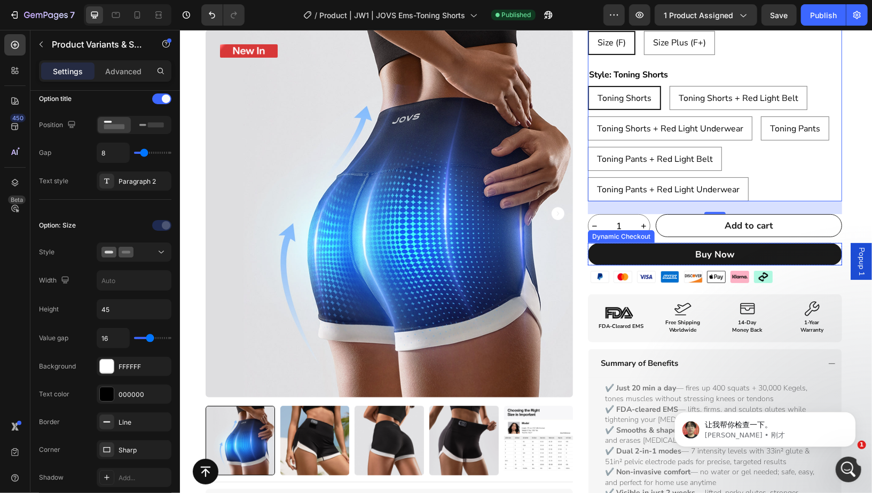
scroll to position [166, 0]
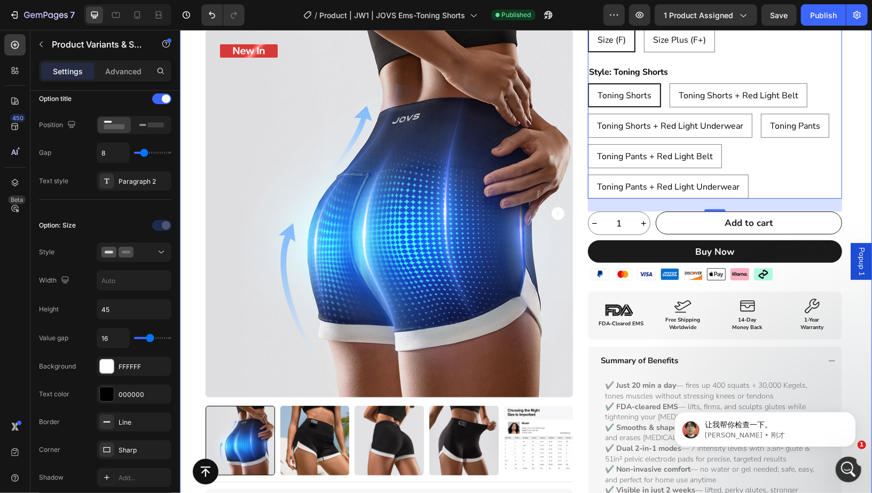
click at [848, 293] on div "Product Badge Product Images Title Line Icon Icon Icon Icon Icon Icon List I’ve…" at bounding box center [525, 333] width 692 height 875
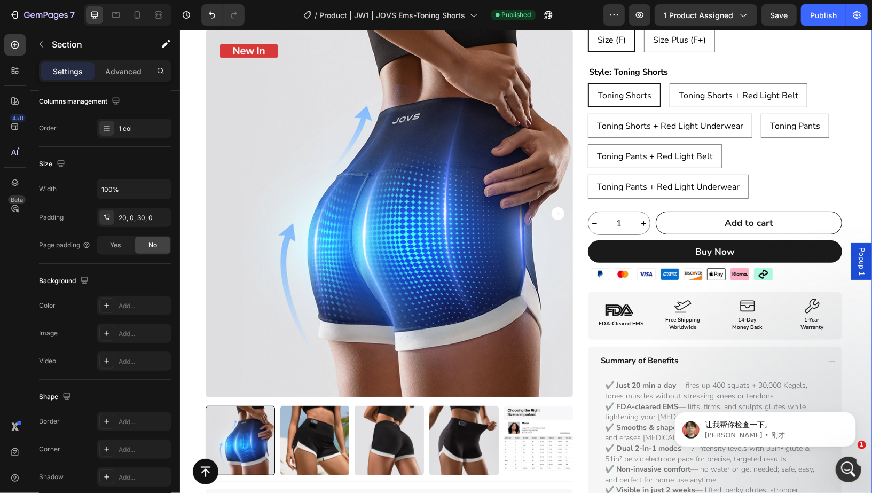
scroll to position [0, 0]
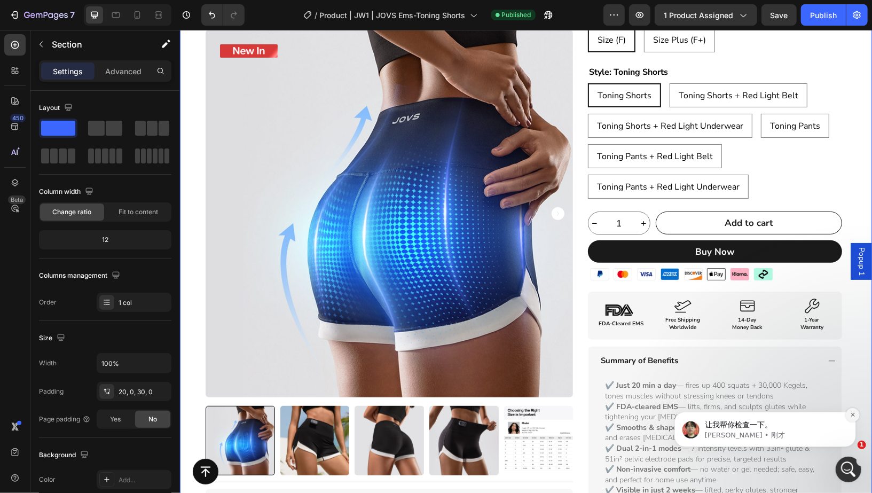
click at [854, 412] on icon "Dismiss notification" at bounding box center [852, 414] width 4 height 4
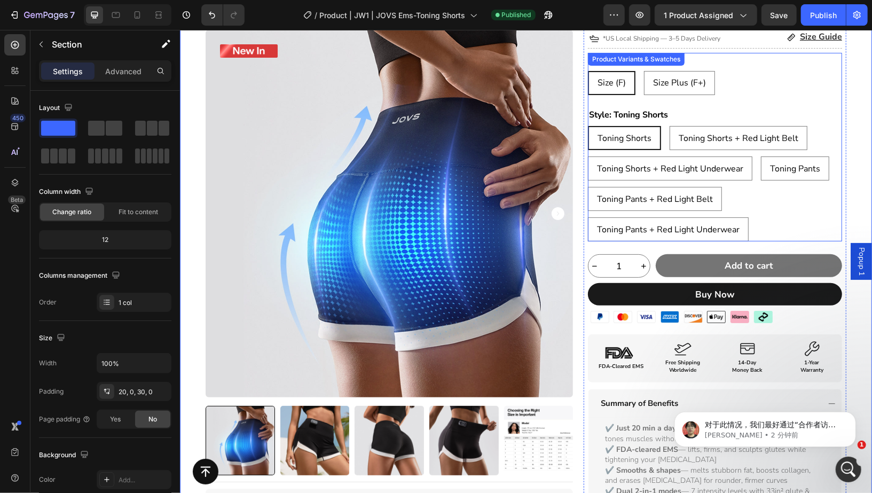
scroll to position [122, 0]
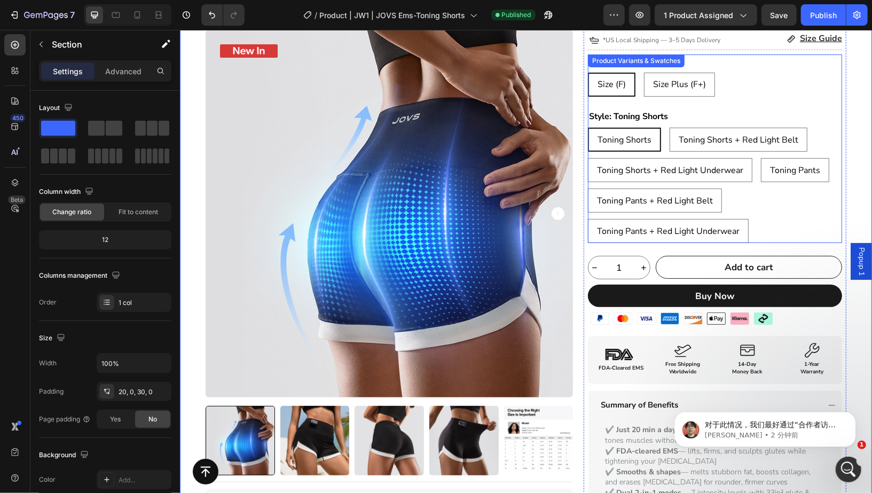
click at [769, 93] on div "Size (F) Size (F) Size (F) Size Plus (F+) Size Plus (F+) Size Plus (F+)" at bounding box center [714, 84] width 254 height 24
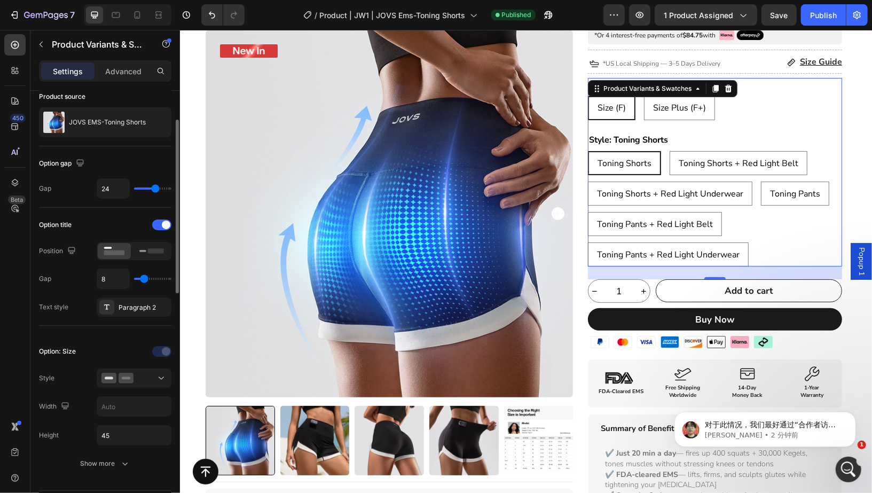
scroll to position [82, 0]
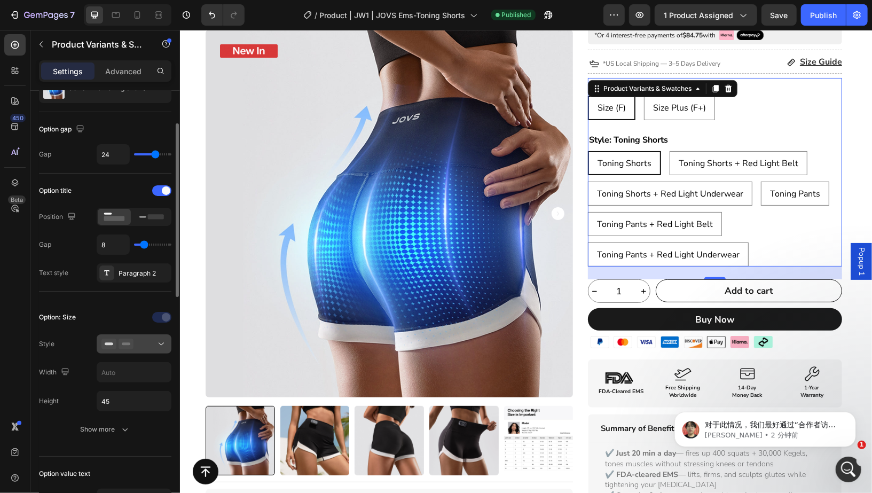
click at [138, 341] on div at bounding box center [133, 344] width 65 height 11
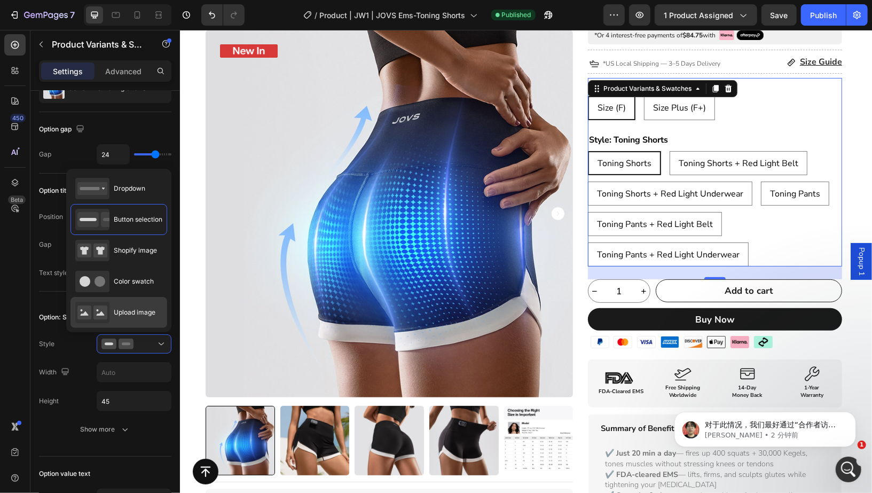
click at [112, 303] on div "Upload image" at bounding box center [115, 312] width 80 height 21
type input "90"
type input "70"
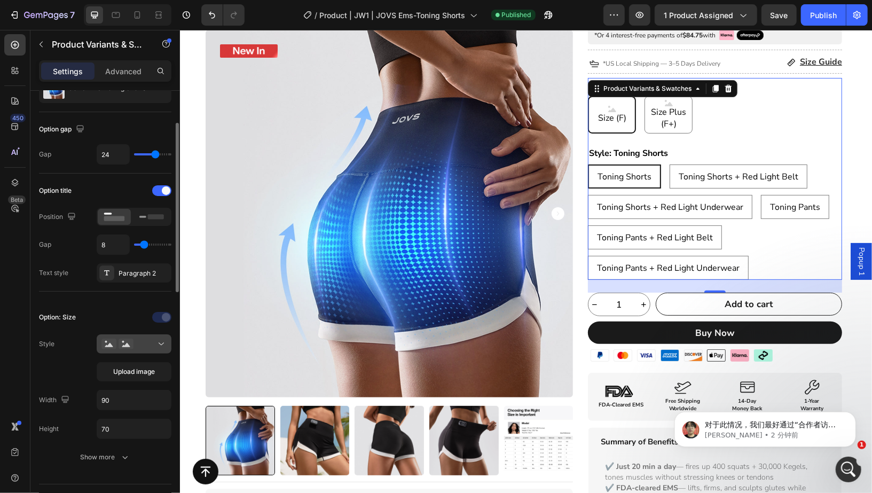
click at [150, 342] on div at bounding box center [133, 344] width 65 height 11
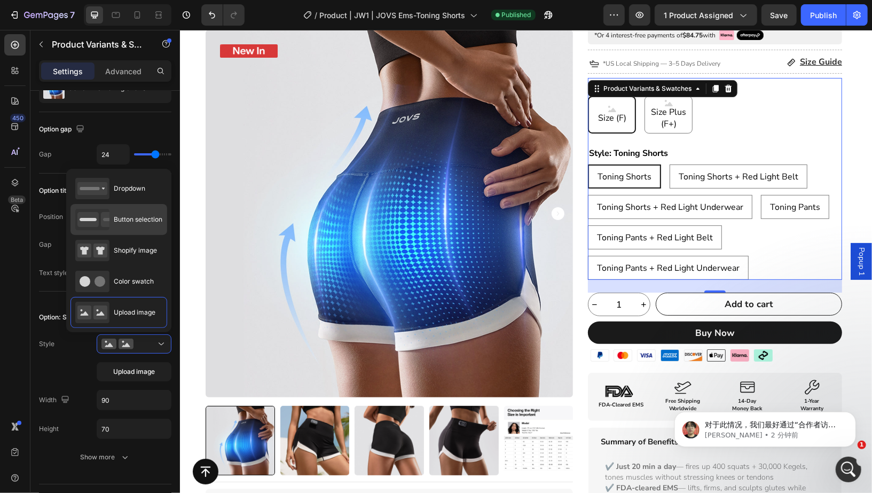
click at [122, 220] on span "Button selection" at bounding box center [138, 220] width 49 height 10
type input "45"
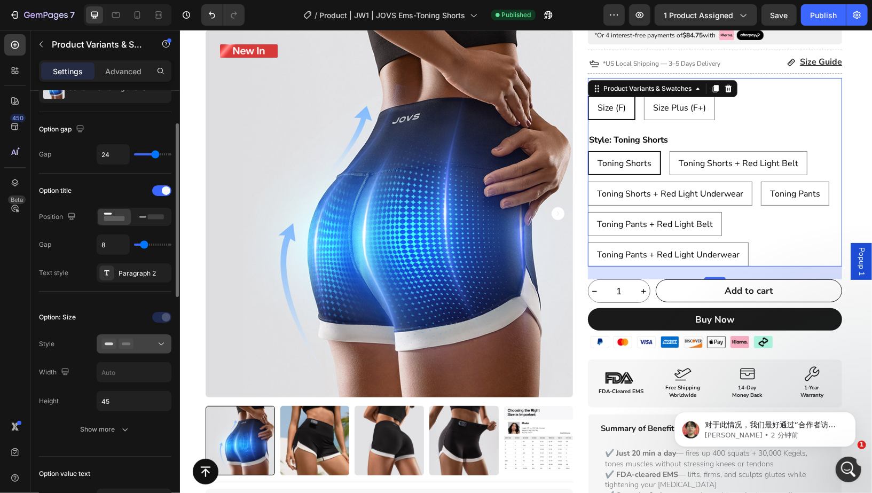
click at [142, 340] on div at bounding box center [133, 344] width 65 height 11
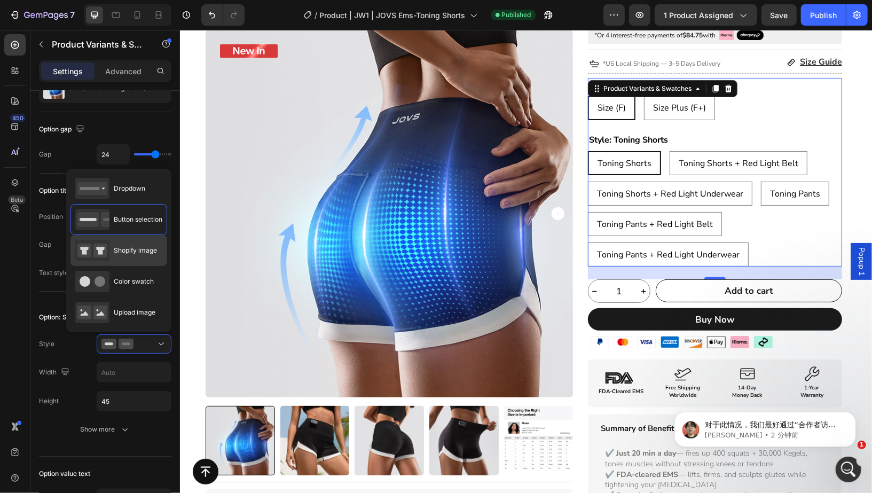
click at [121, 257] on div "Shopify image" at bounding box center [116, 250] width 82 height 21
type input "64"
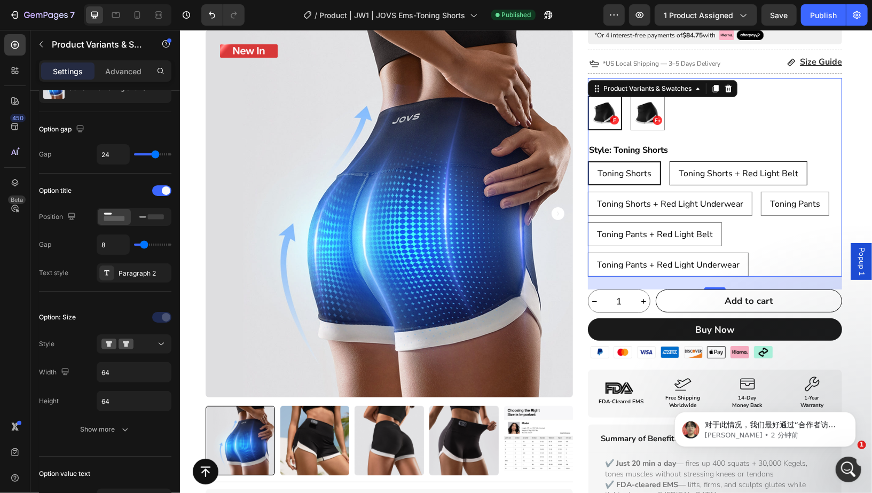
click at [702, 178] on div "Toning Shorts + Red Light Belt" at bounding box center [738, 173] width 137 height 20
click at [669, 161] on input "Toning Shorts + Red Light Belt Toning Shorts + Red Light Belt Toning Shorts + R…" at bounding box center [669, 160] width 1 height 1
radio input "true"
click at [654, 199] on span "Toning Shorts + Red Light Underwear" at bounding box center [670, 204] width 146 height 12
click at [587, 191] on input "Toning Shorts + Red Light Underwear Toning Shorts + Red Light Underwear Toning …" at bounding box center [587, 191] width 1 height 1
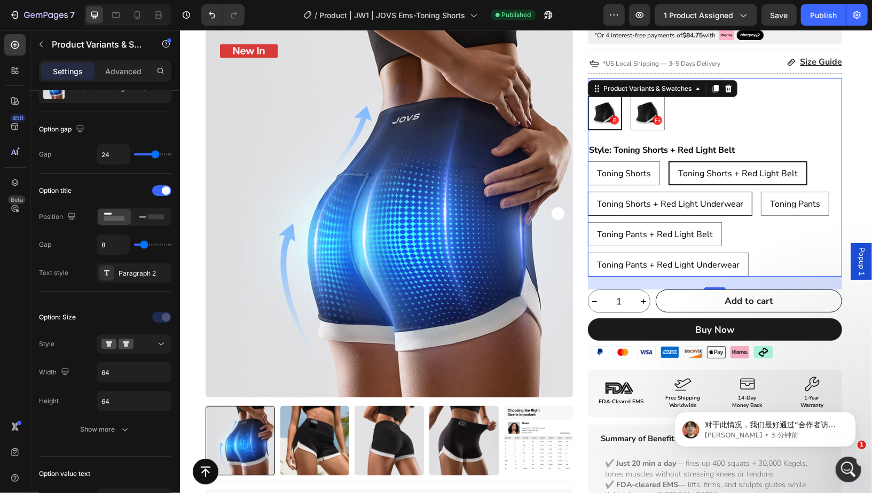
radio input "true"
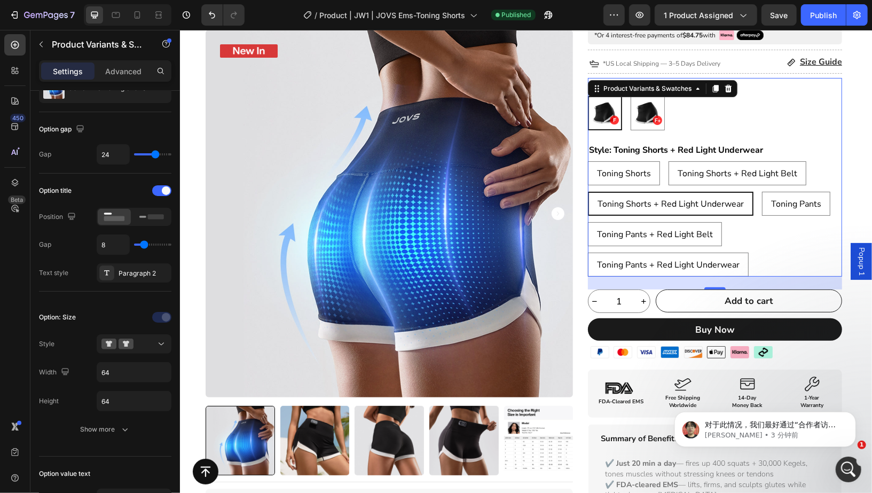
click at [634, 178] on p "Toning Shorts + Red Light Underwear" at bounding box center [670, 173] width 72 height 19
click at [587, 191] on input "Toning Shorts + Red Light Underwear Toning Shorts + Red Light Underwear Toning …" at bounding box center [587, 191] width 1 height 1
click at [617, 177] on span "Toning Shorts" at bounding box center [624, 173] width 54 height 12
click at [587, 161] on input "Toning Shorts Toning Shorts Toning Shorts" at bounding box center [587, 160] width 1 height 1
radio input "true"
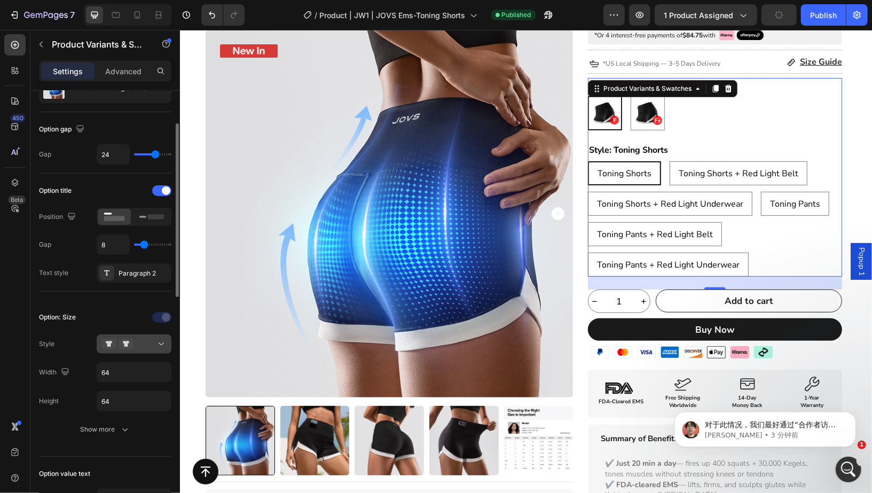
click at [142, 343] on div at bounding box center [133, 344] width 65 height 11
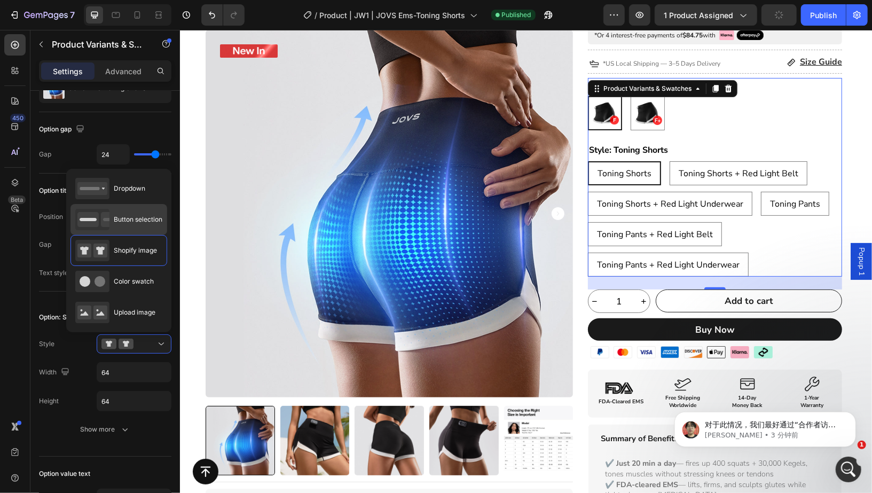
click at [116, 218] on span "Button selection" at bounding box center [138, 220] width 49 height 10
type input "45"
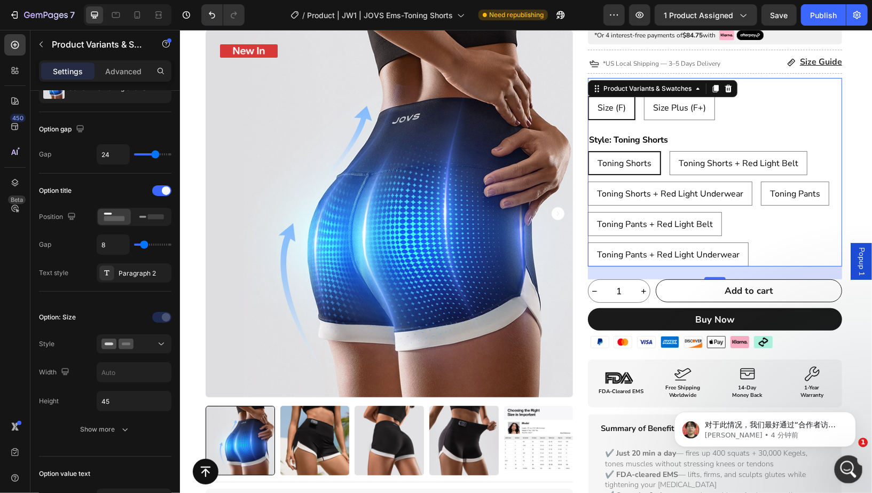
click at [852, 466] on icon "打开 Intercom Messenger" at bounding box center [847, 468] width 18 height 18
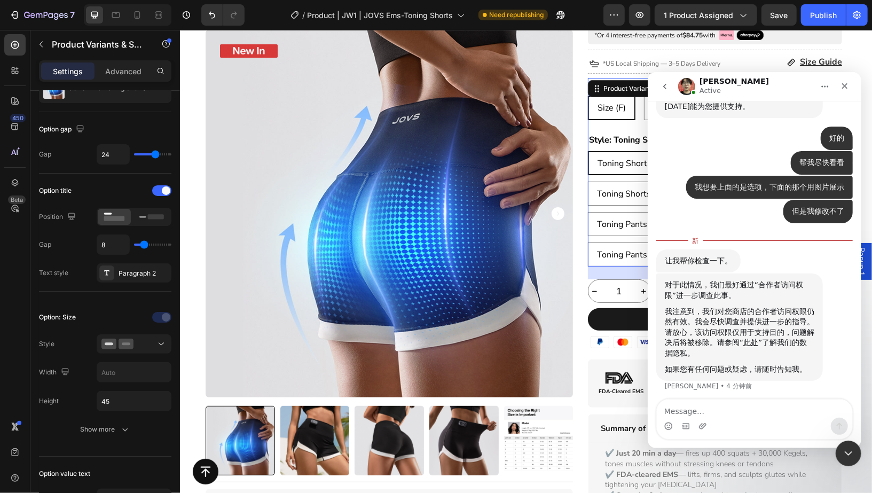
scroll to position [450, 0]
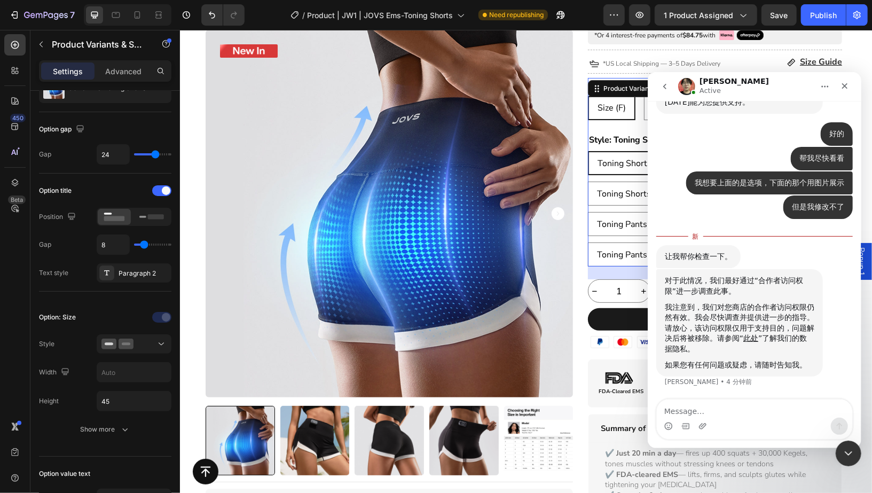
click at [709, 412] on textarea "Message…" at bounding box center [753, 408] width 195 height 18
type textarea "对的，直接进来帮我检查"
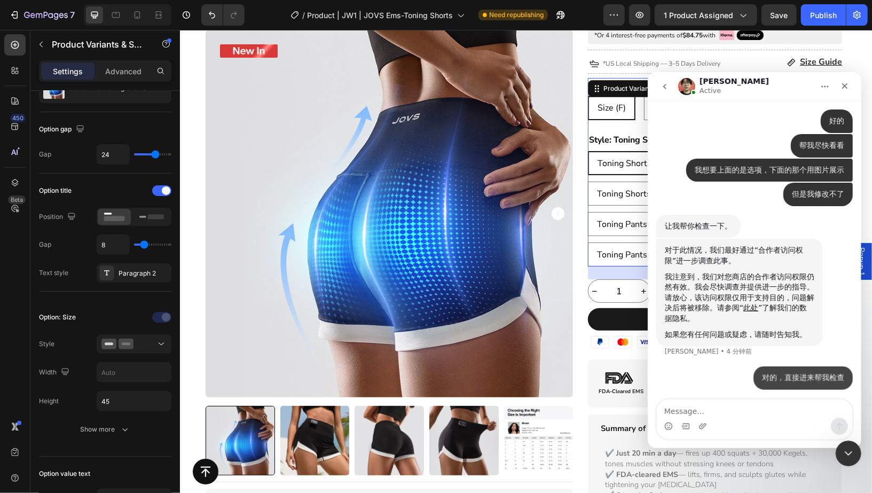
scroll to position [465, 0]
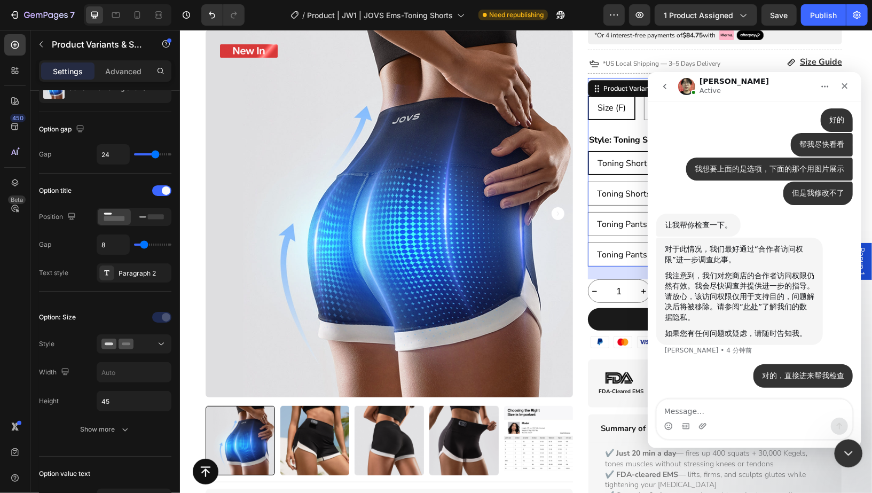
click at [840, 452] on div "关闭 Intercom Messenger" at bounding box center [847, 452] width 26 height 26
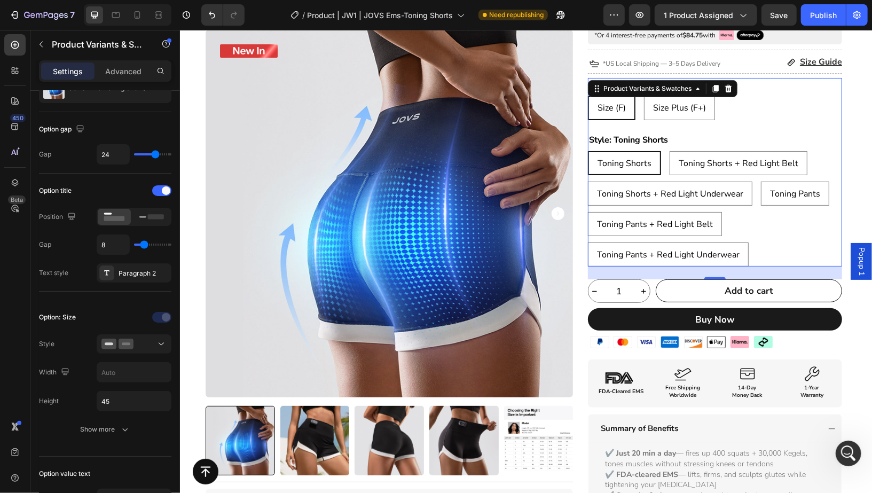
scroll to position [0, 0]
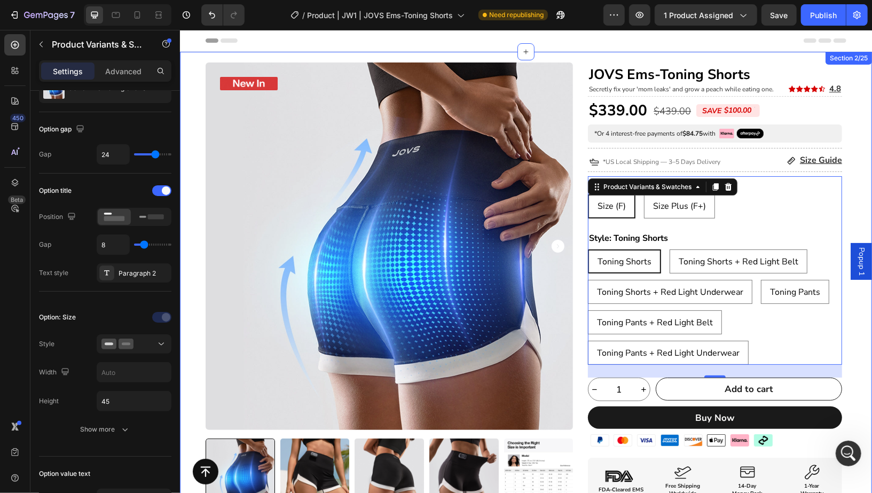
click at [852, 119] on div "Product Badge Product Images Title Line Icon Icon Icon Icon Icon Icon List I’ve…" at bounding box center [525, 499] width 692 height 875
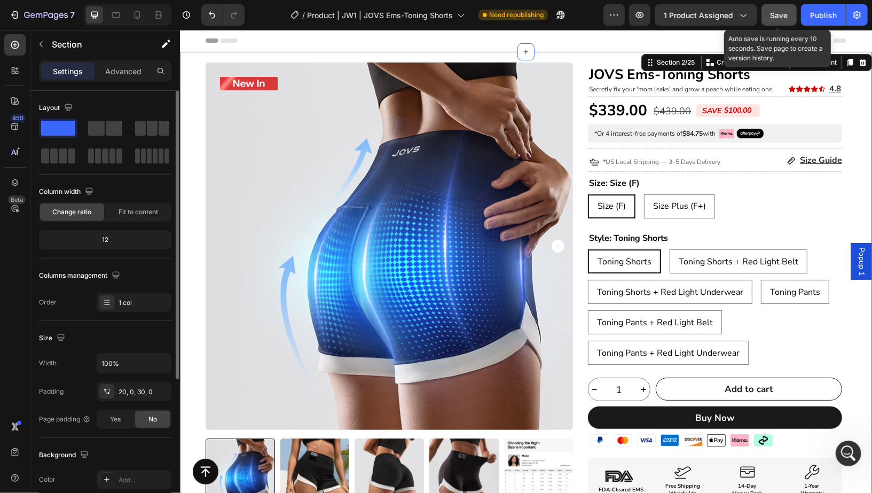
click at [772, 6] on button "Save" at bounding box center [779, 14] width 35 height 21
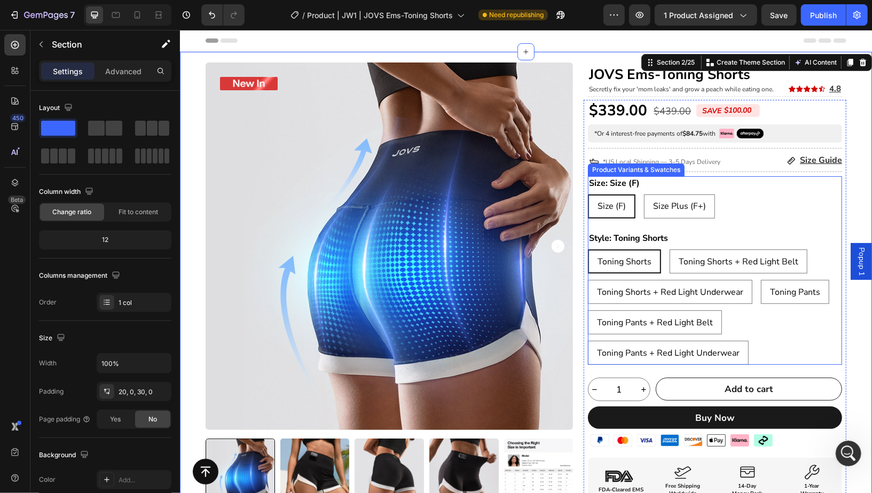
click at [788, 213] on div "Size (F) Size (F) Size (F) Size Plus (F+) Size Plus (F+) Size Plus (F+)" at bounding box center [714, 206] width 254 height 24
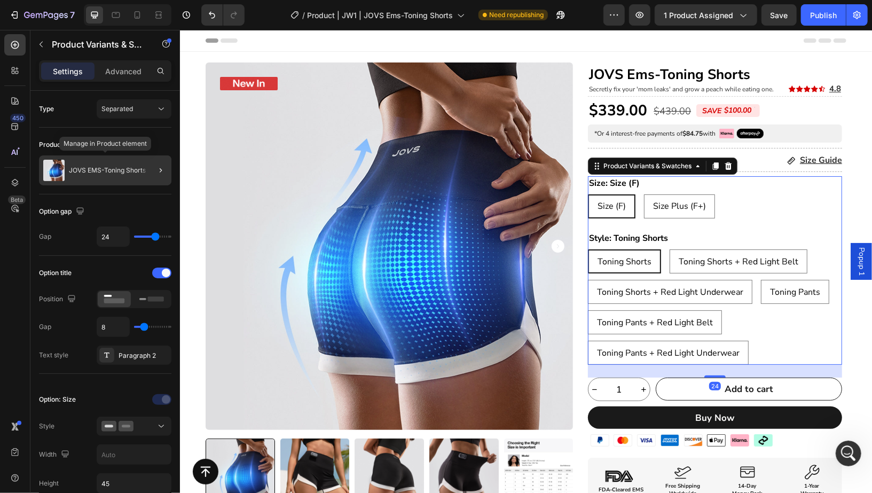
click at [122, 171] on p "JOVS EMS-Toning Shorts" at bounding box center [107, 170] width 77 height 7
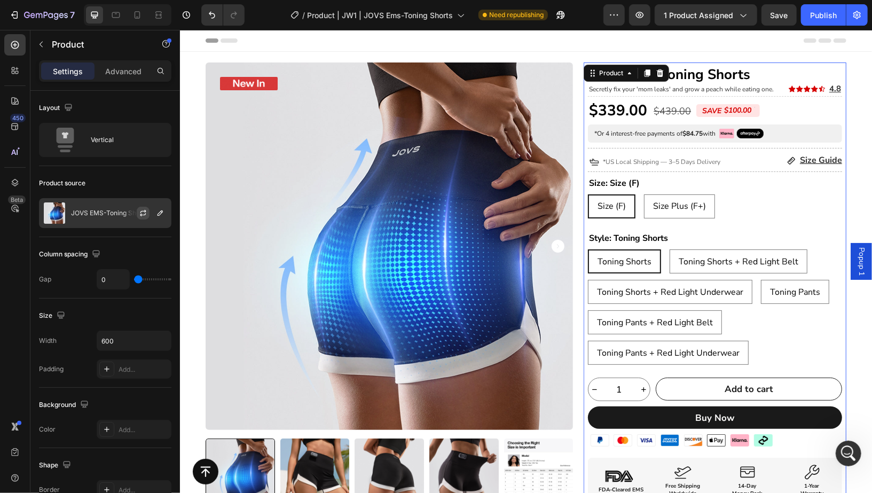
click at [142, 210] on icon "button" at bounding box center [143, 213] width 9 height 9
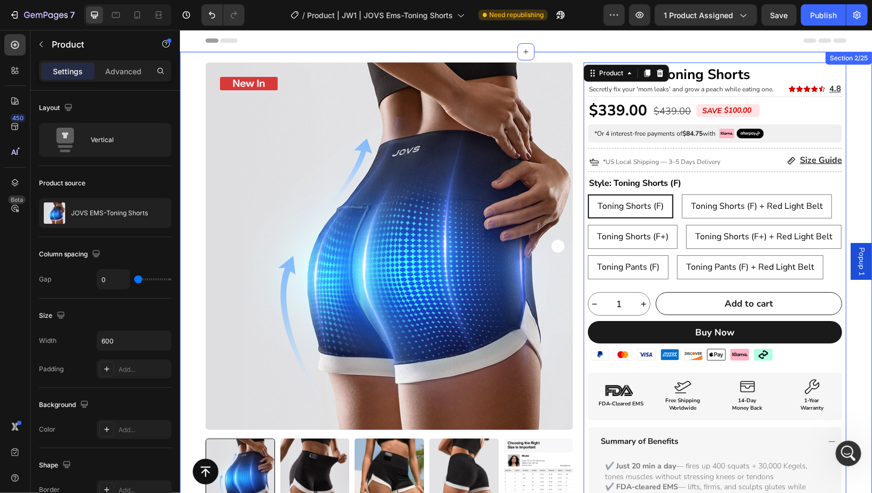
click at [860, 195] on div "Product Badge Product Images Title Line Icon Icon Icon Icon Icon Icon List I’ve…" at bounding box center [525, 457] width 692 height 790
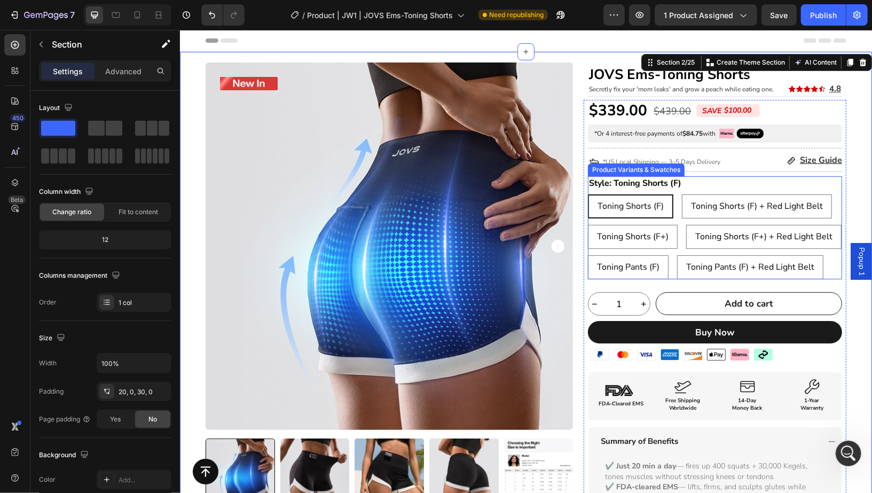
click at [833, 189] on div "Style: Toning Shorts (F) Toning Shorts (F) Toning Shorts (F) Toning Shorts (F) …" at bounding box center [714, 227] width 254 height 103
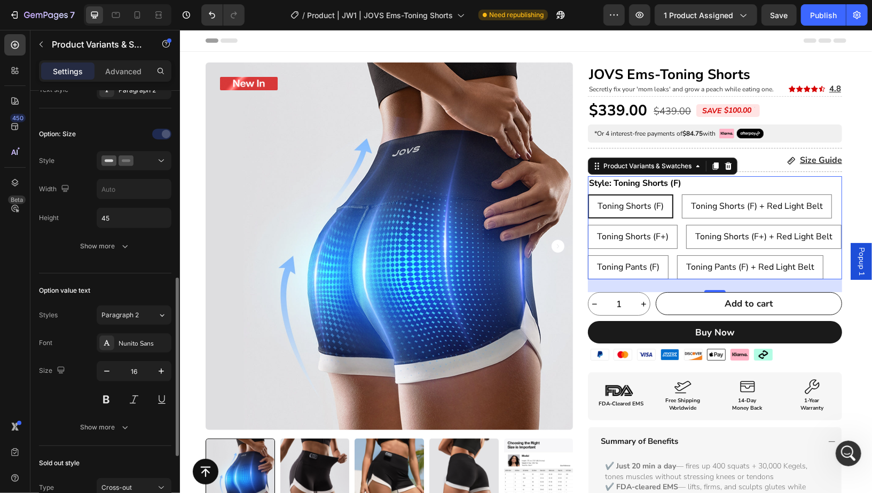
scroll to position [320, 0]
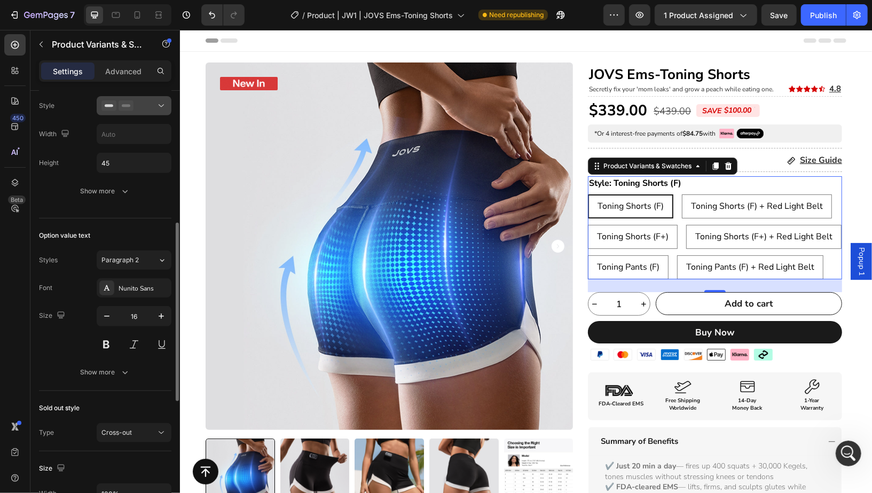
click at [128, 113] on button at bounding box center [134, 105] width 75 height 19
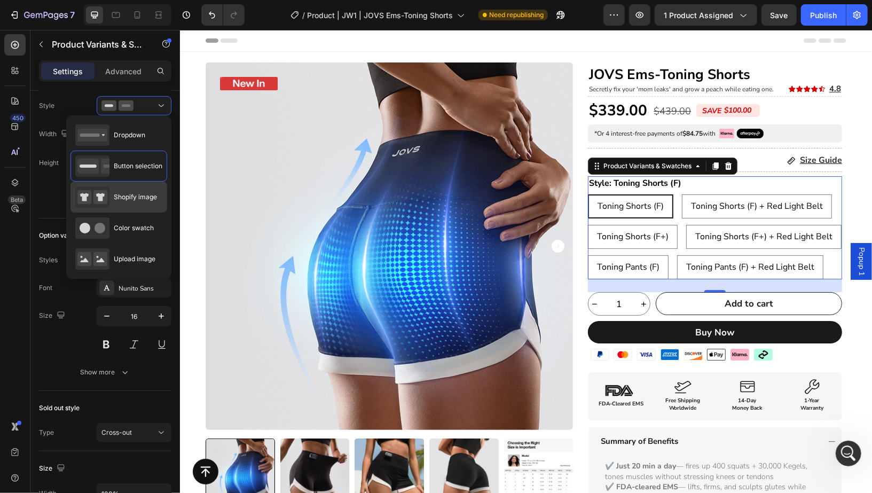
click at [134, 201] on div "Shopify image" at bounding box center [116, 196] width 82 height 21
type input "64"
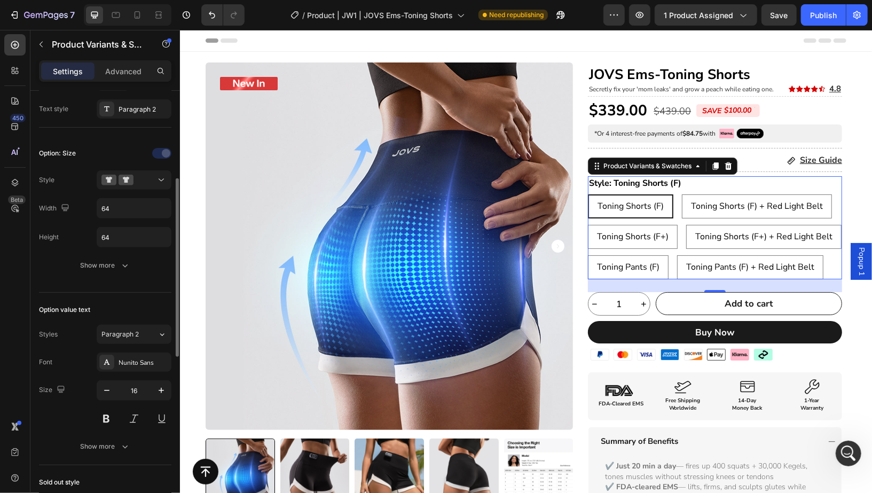
scroll to position [237, 0]
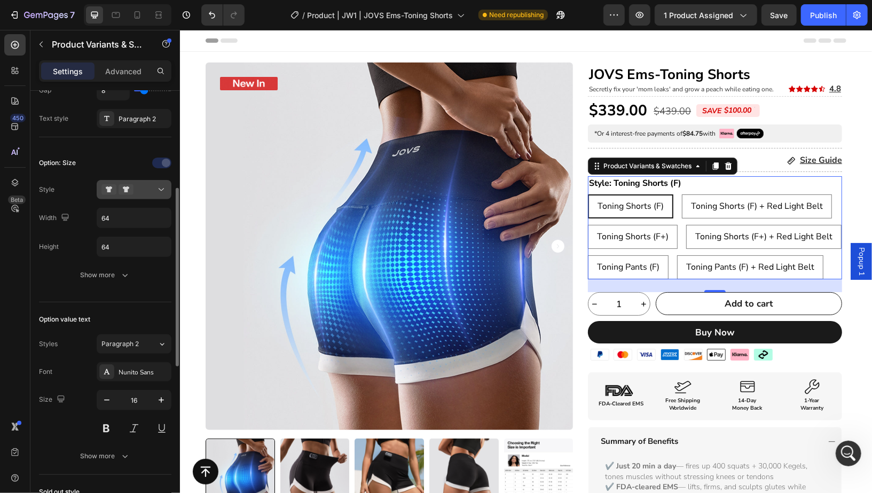
click at [137, 191] on div at bounding box center [133, 189] width 65 height 11
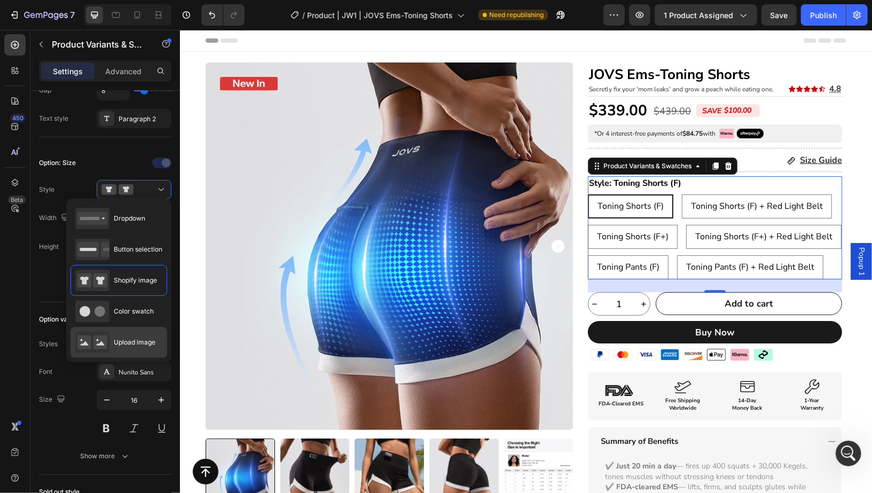
click at [128, 328] on div "Upload image" at bounding box center [118, 342] width 97 height 31
type input "90"
type input "70"
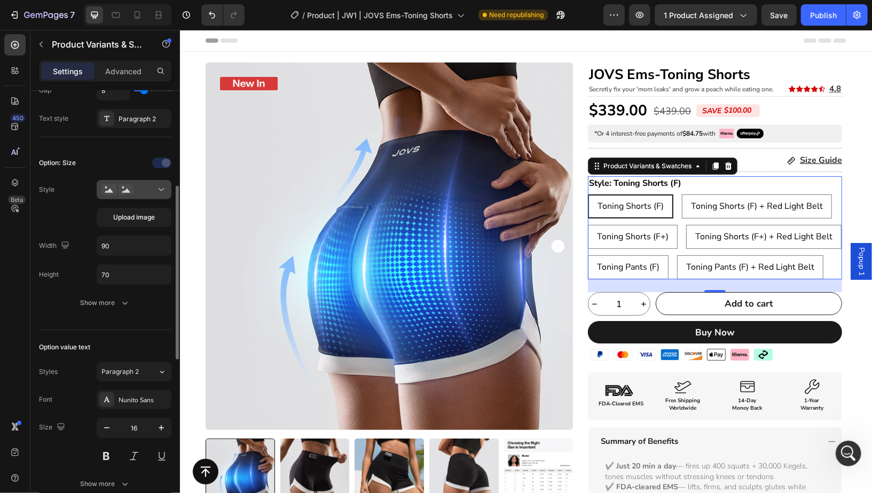
click at [153, 186] on div at bounding box center [133, 189] width 65 height 11
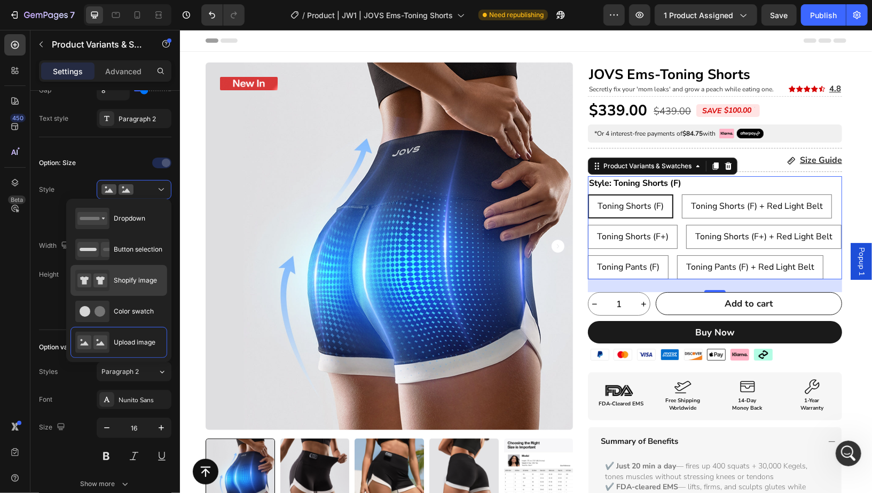
click at [121, 274] on div "Shopify image" at bounding box center [116, 280] width 82 height 21
type input "64"
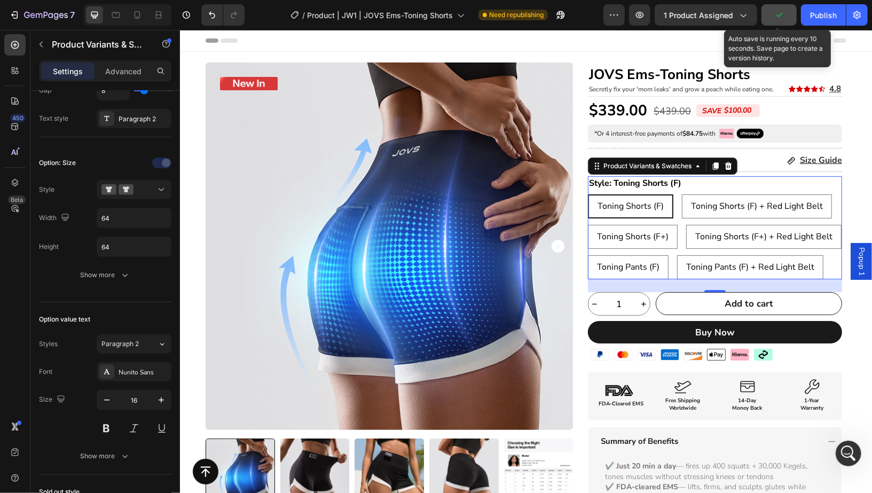
click at [788, 20] on button "button" at bounding box center [779, 14] width 35 height 21
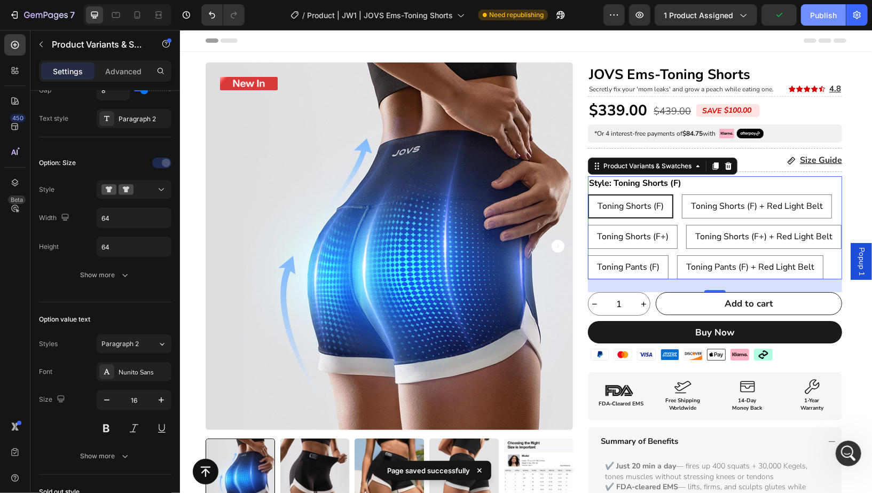
drag, startPoint x: 821, startPoint y: 23, endPoint x: 595, endPoint y: 65, distance: 229.7
click at [821, 23] on button "Publish" at bounding box center [823, 14] width 45 height 21
click at [855, 444] on div "打开 Intercom Messenger" at bounding box center [846, 451] width 35 height 35
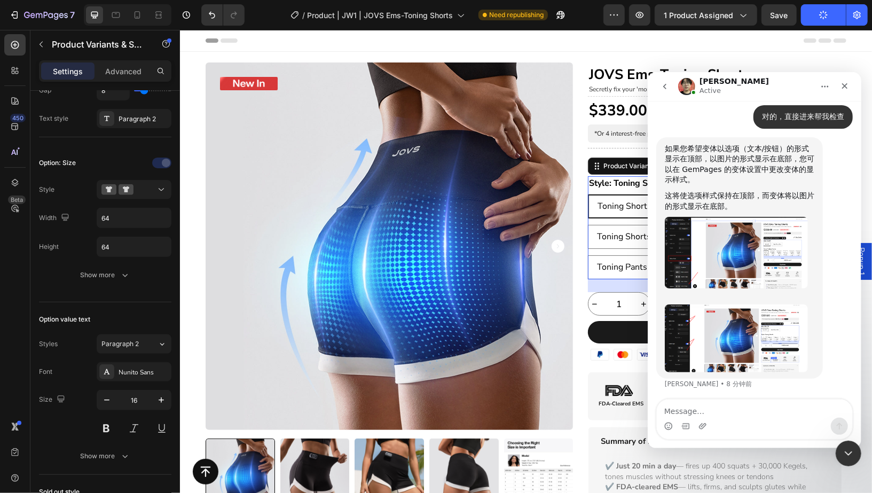
scroll to position [715, 0]
click at [732, 241] on img "Ethan说…" at bounding box center [735, 251] width 143 height 71
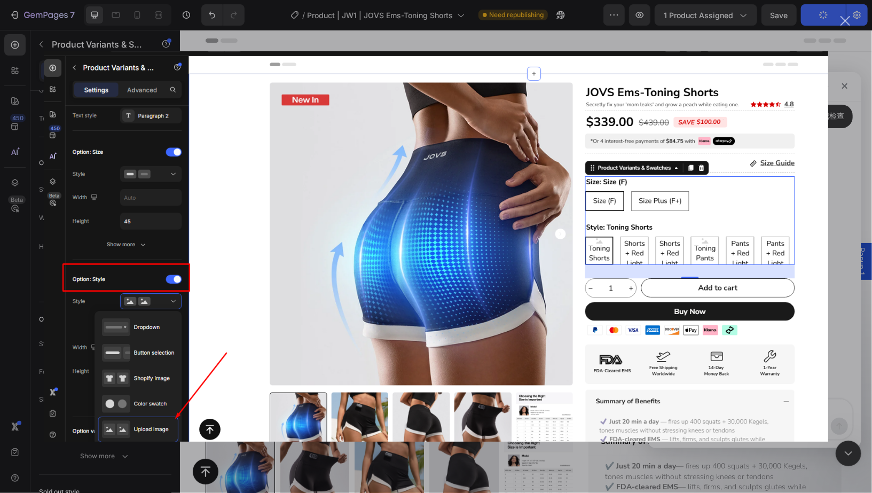
click at [848, 24] on div "关闭" at bounding box center [846, 21] width 10 height 10
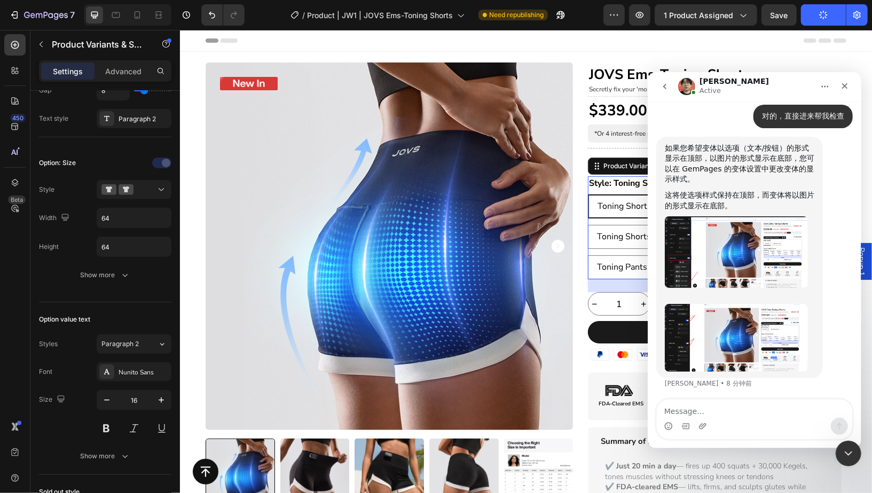
click at [772, 326] on img "Ethan说…" at bounding box center [735, 337] width 143 height 68
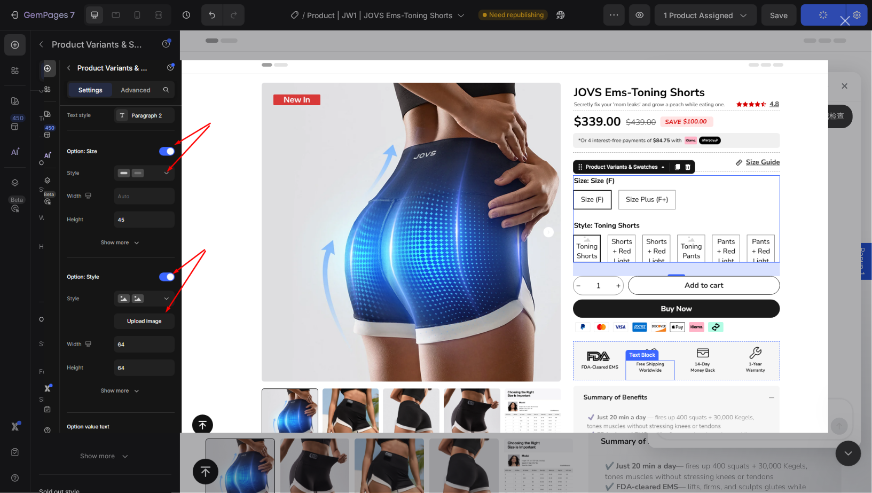
click at [849, 20] on div "关闭" at bounding box center [846, 21] width 10 height 10
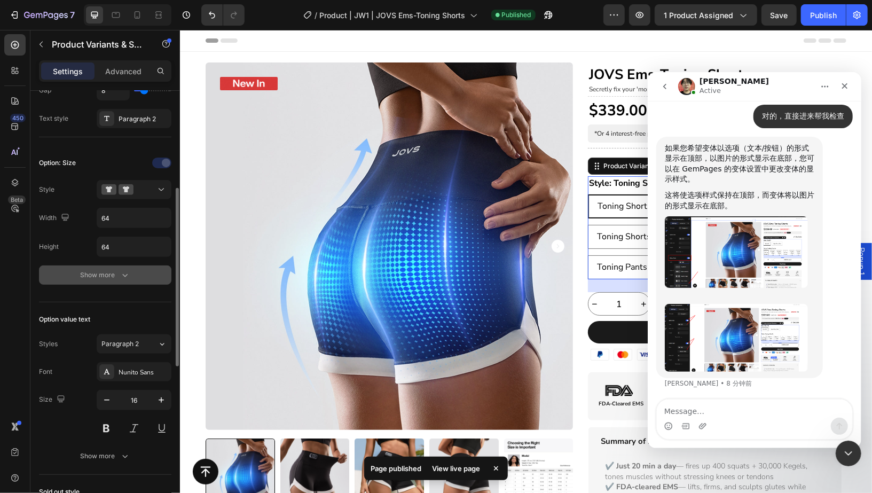
click at [92, 276] on div "Show more" at bounding box center [106, 275] width 50 height 11
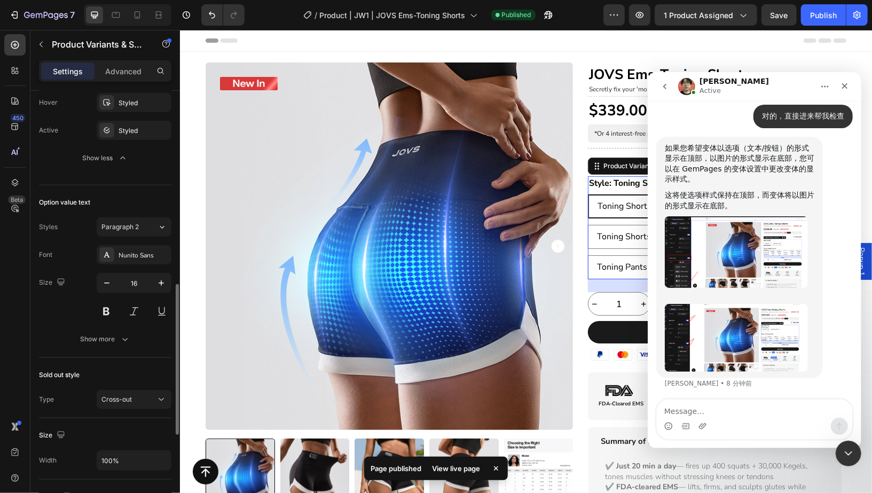
scroll to position [551, 0]
click at [70, 335] on button "Show more" at bounding box center [105, 336] width 132 height 19
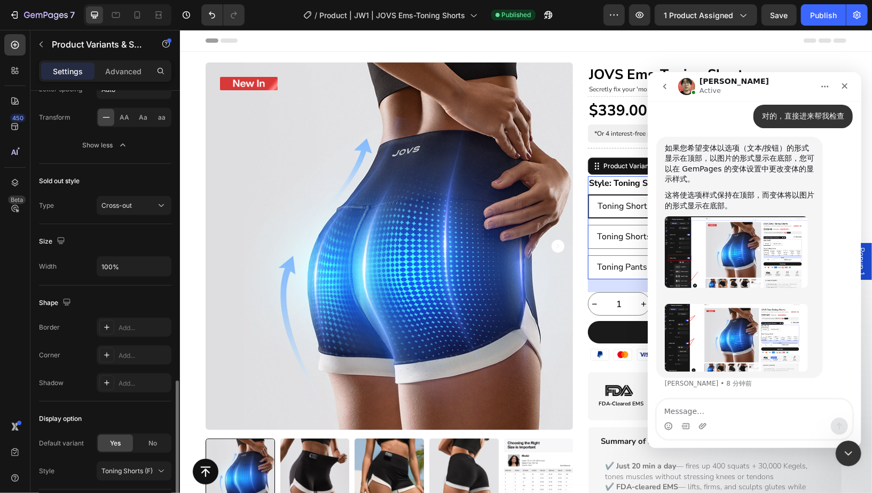
scroll to position [924, 0]
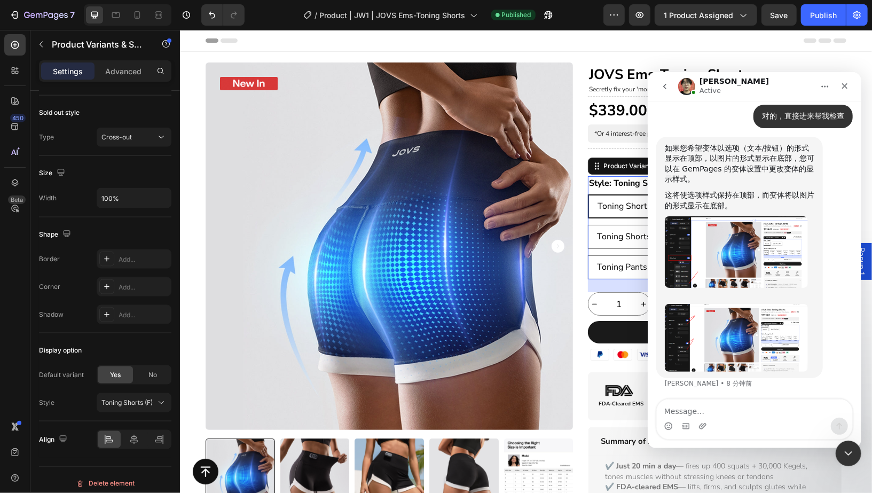
click at [715, 338] on img "Ethan说…" at bounding box center [735, 337] width 143 height 68
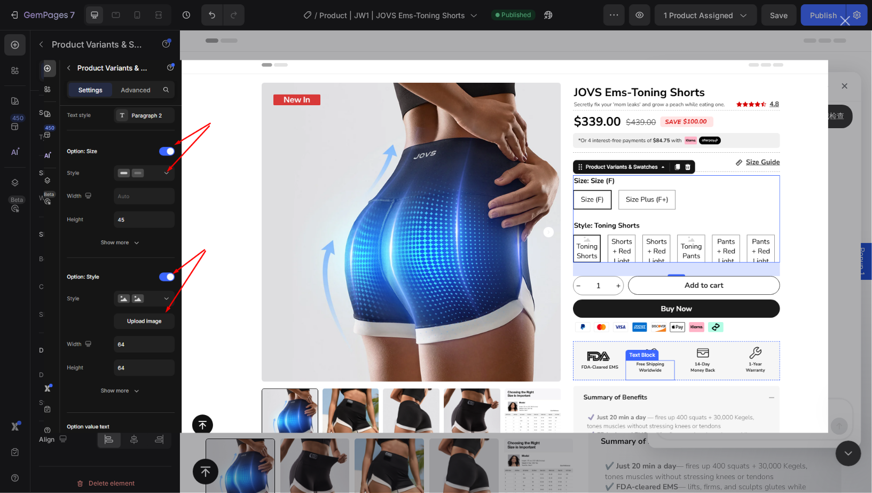
scroll to position [0, 0]
click at [848, 20] on div "关闭" at bounding box center [846, 21] width 10 height 10
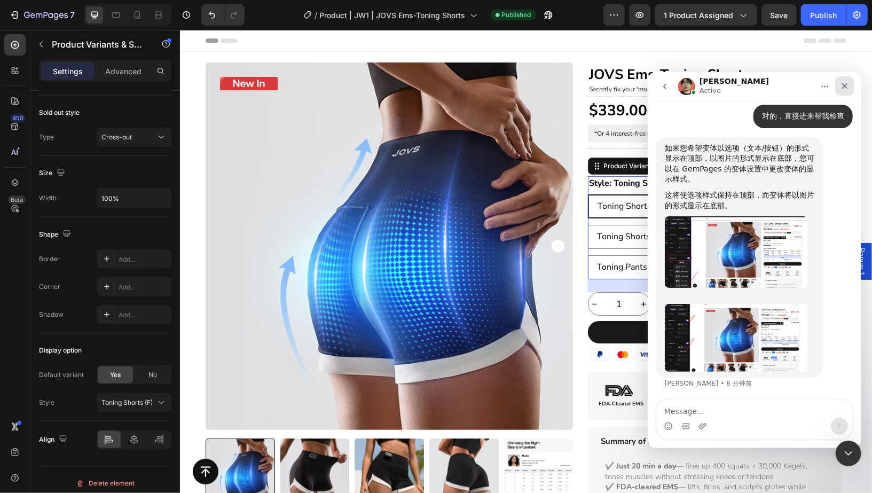
click at [844, 86] on icon "关闭" at bounding box center [845, 86] width 6 height 6
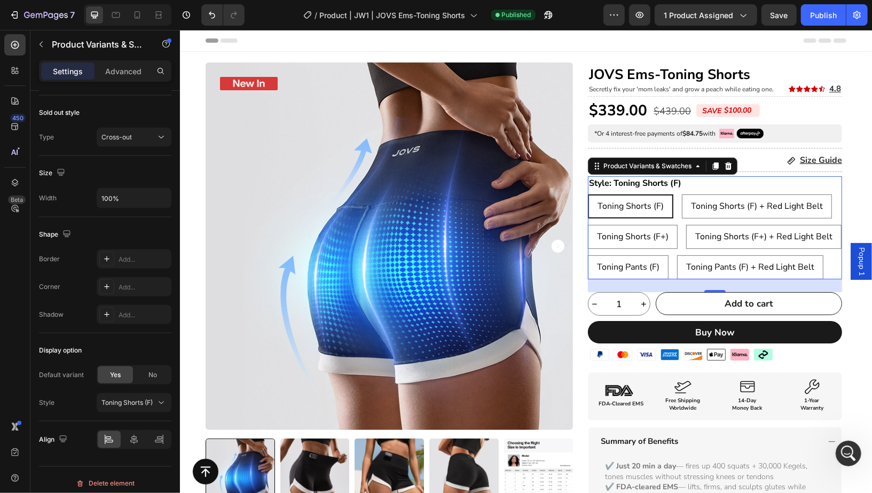
click at [812, 184] on div "Style: Toning Shorts (F) Toning Shorts (F) Toning Shorts (F) Toning Shorts (F) …" at bounding box center [714, 227] width 254 height 103
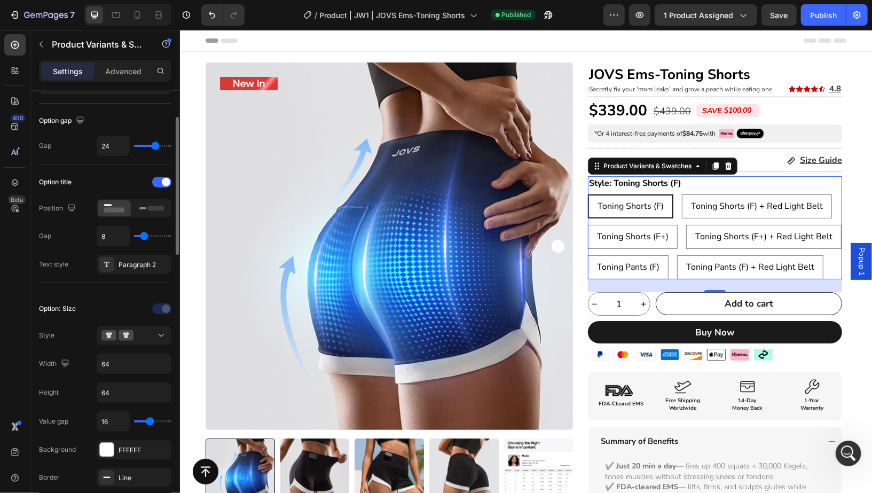
scroll to position [88, 0]
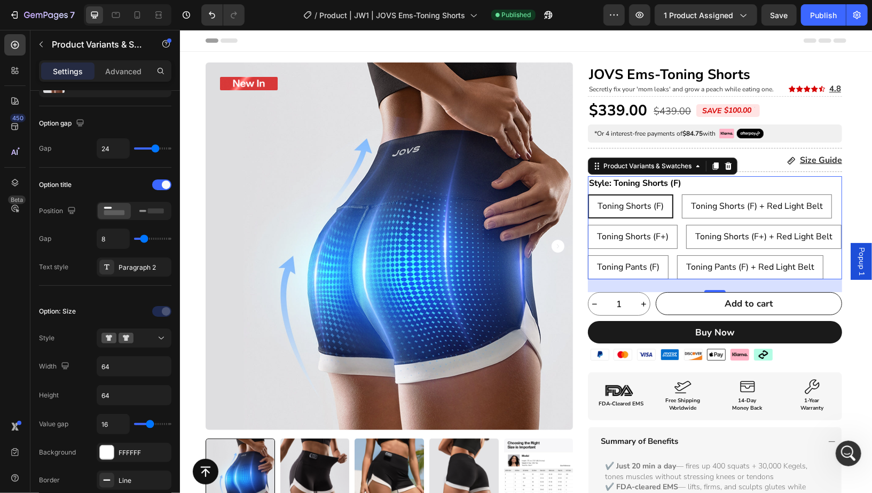
click at [678, 227] on div "Toning Shorts (F) Toning Shorts (F) Toning Shorts (F) Toning Shorts (F) + Red L…" at bounding box center [714, 236] width 254 height 85
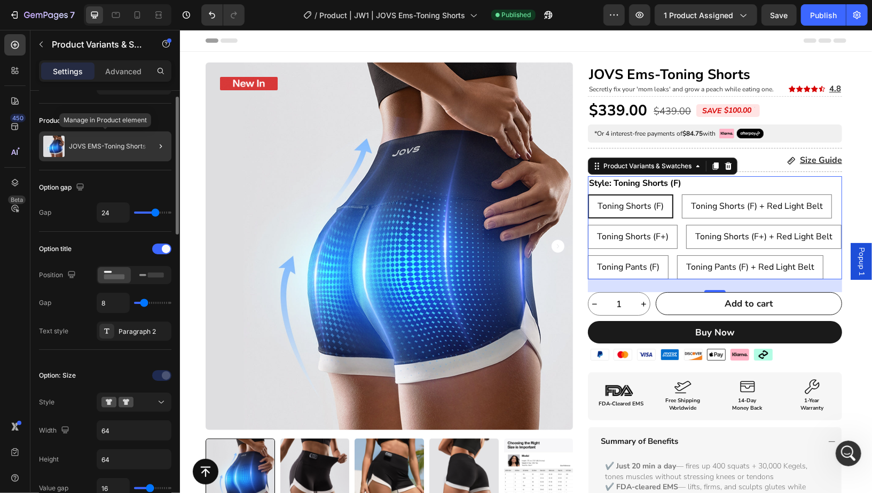
scroll to position [23, 0]
click at [122, 147] on p "JOVS EMS-Toning Shorts" at bounding box center [107, 147] width 77 height 7
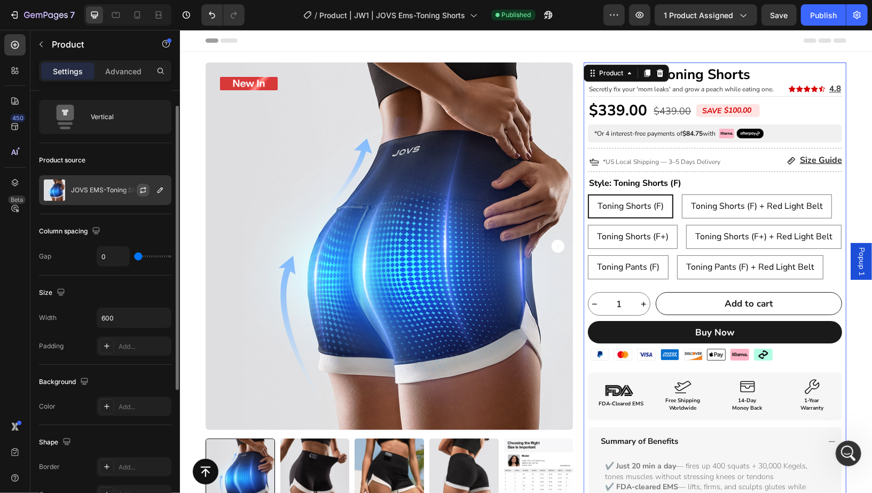
scroll to position [0, 0]
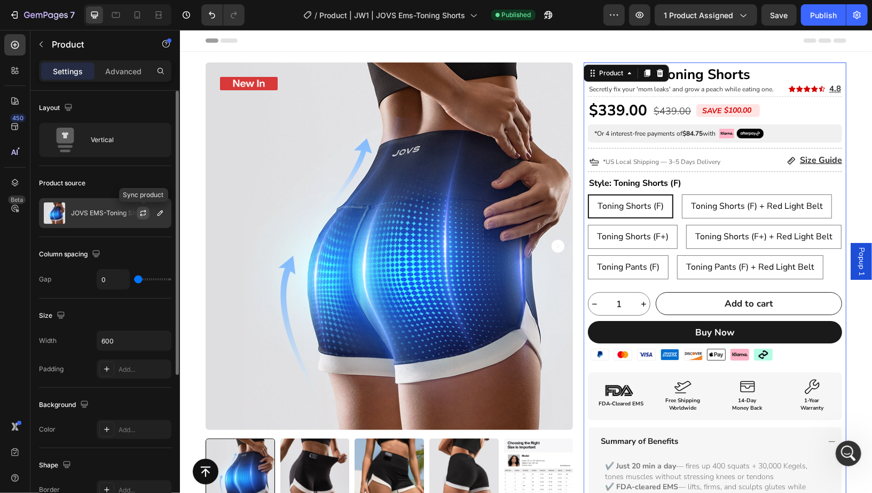
click at [141, 212] on icon "button" at bounding box center [143, 213] width 9 height 9
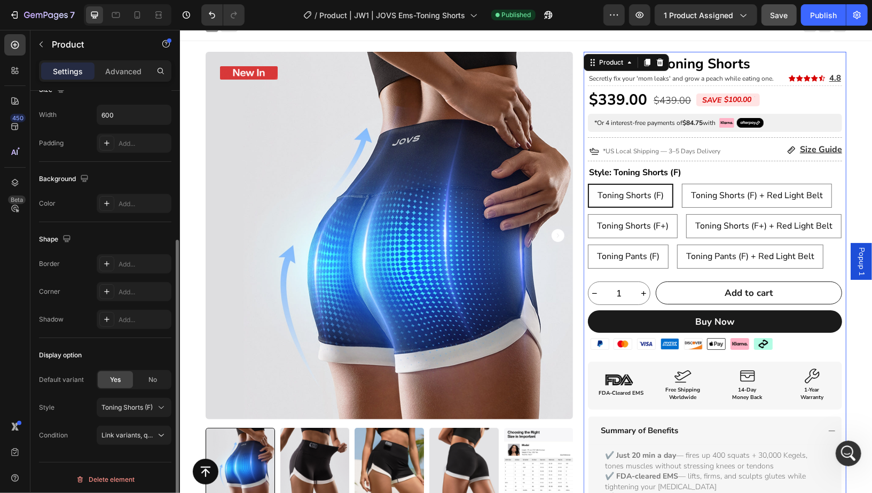
scroll to position [12, 0]
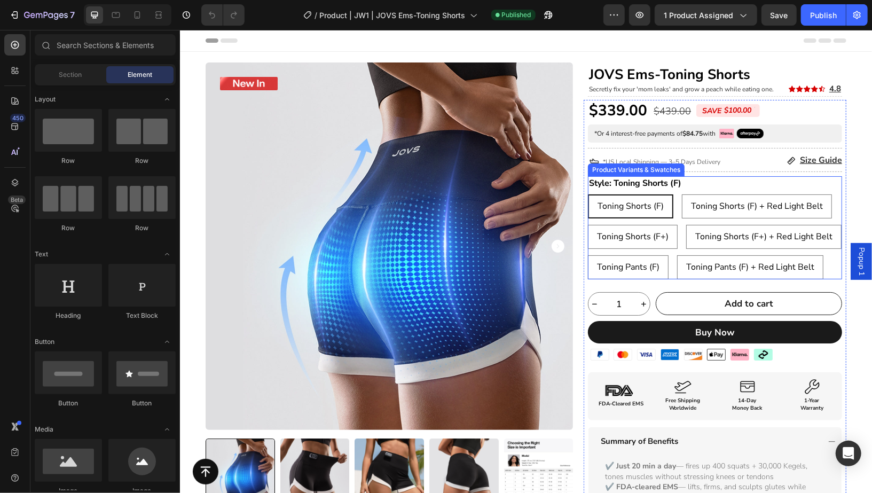
click at [818, 189] on div "Style: Toning Shorts (F) Toning Shorts (F) Toning Shorts (F) Toning Shorts (F) …" at bounding box center [714, 227] width 254 height 103
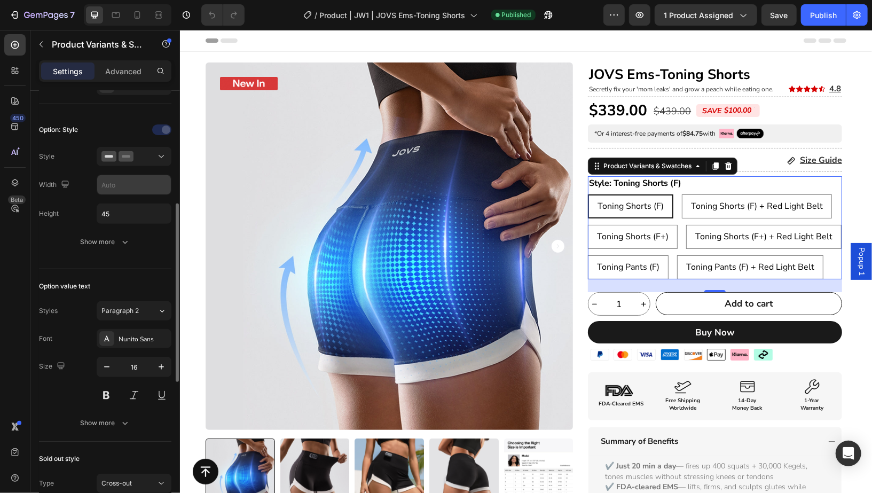
scroll to position [275, 0]
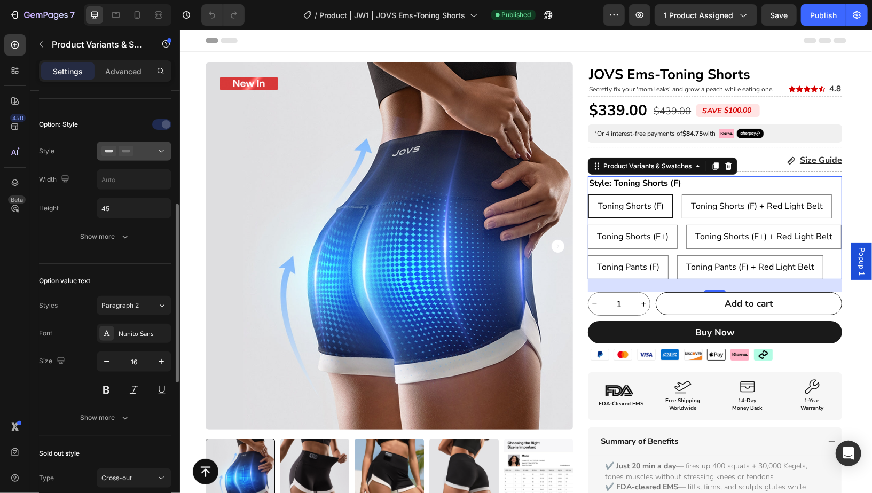
click at [135, 148] on div at bounding box center [133, 151] width 65 height 11
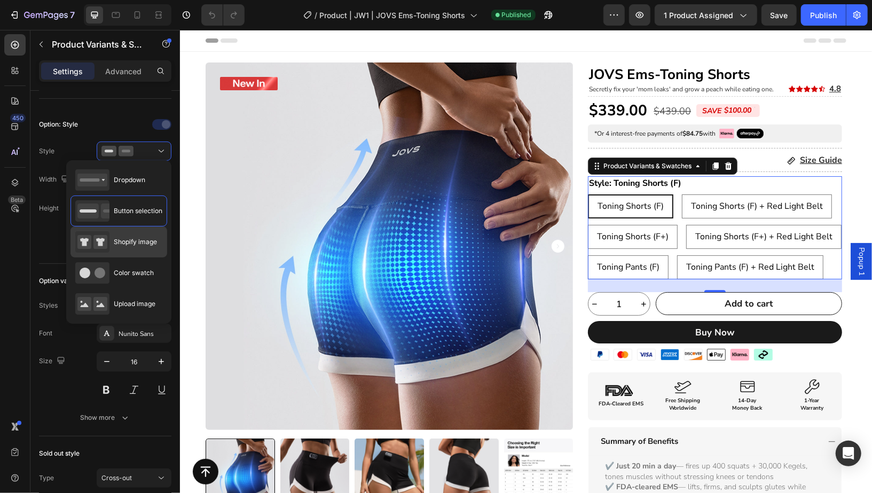
click at [147, 243] on span "Shopify image" at bounding box center [135, 242] width 43 height 10
type input "64"
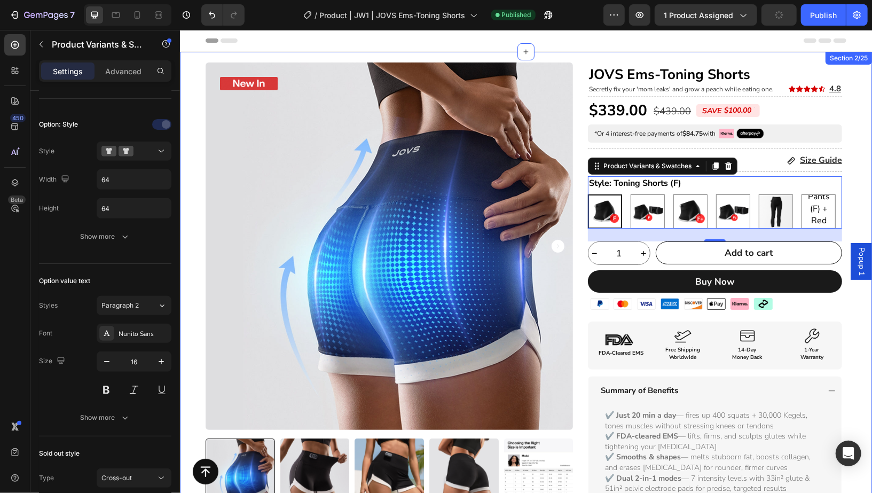
click at [852, 177] on div "Product Badge Product Images Title Line Icon Icon Icon Icon Icon Icon List I’ve…" at bounding box center [525, 431] width 692 height 739
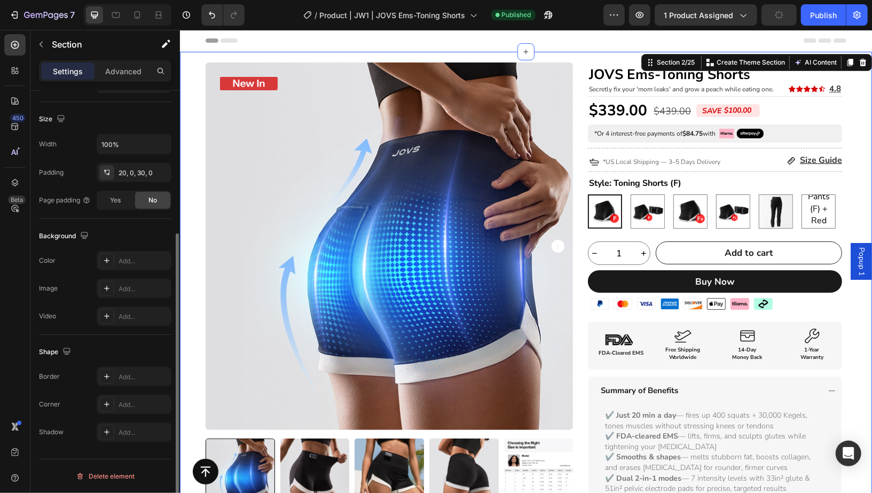
scroll to position [0, 0]
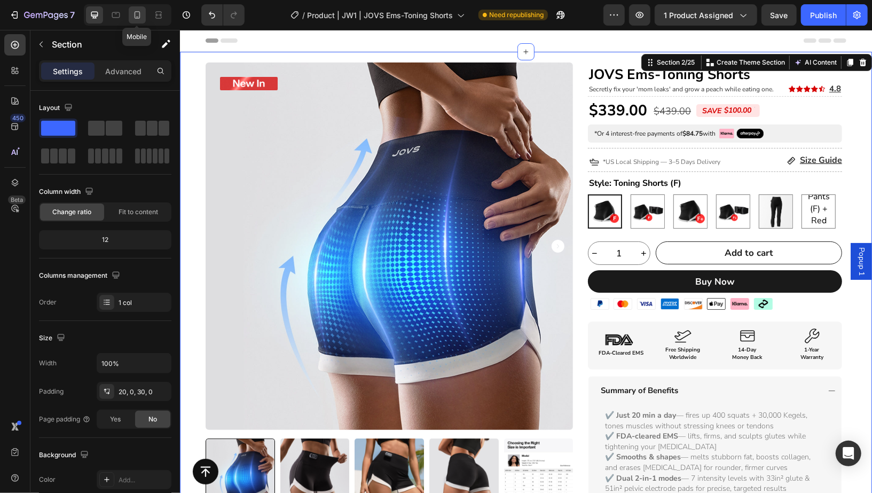
click at [139, 18] on icon at bounding box center [138, 14] width 6 height 7
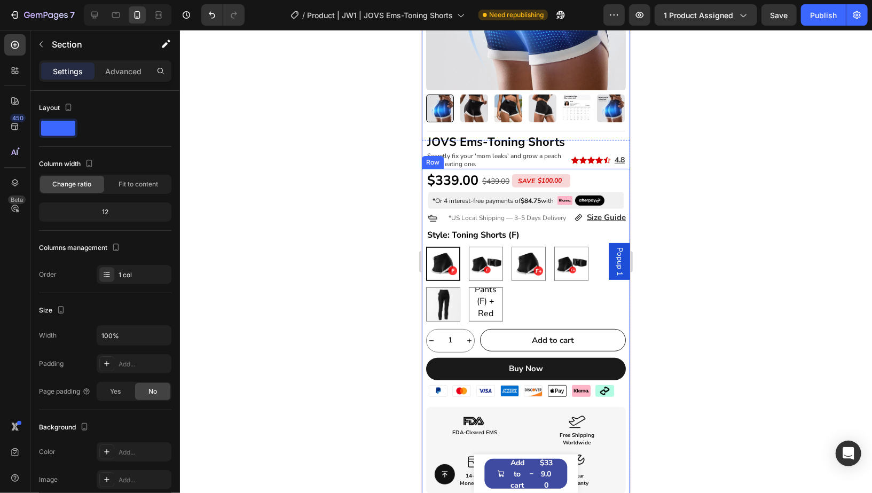
scroll to position [171, 0]
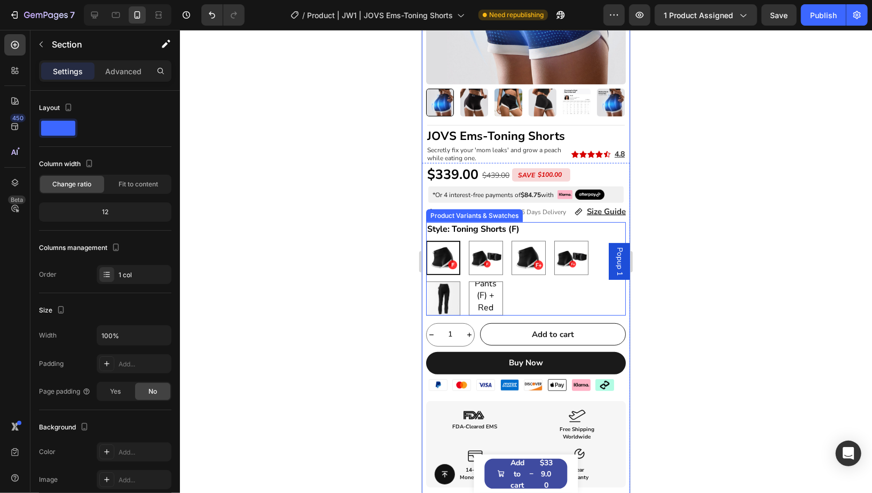
click at [586, 277] on div "Toning Shorts (F) Toning Shorts (F) Toning Shorts (F) + Red Light Belt Toning S…" at bounding box center [526, 277] width 200 height 75
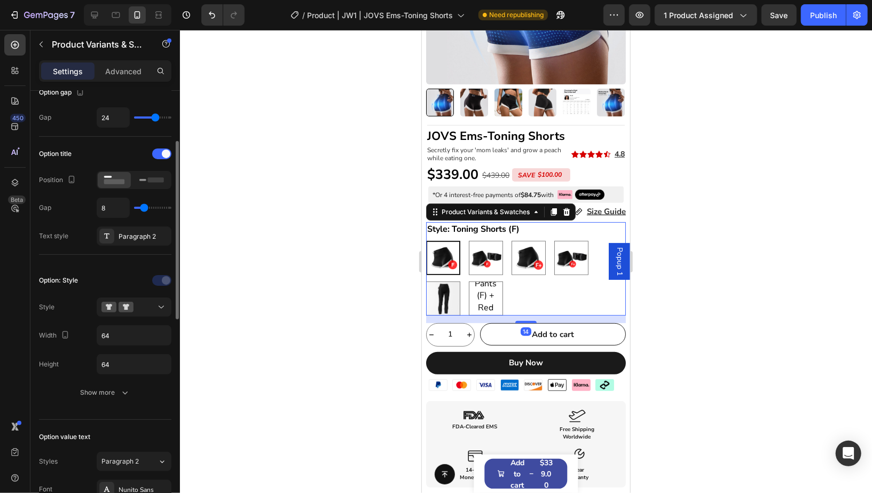
scroll to position [120, 0]
click at [116, 325] on input "64" at bounding box center [134, 334] width 74 height 19
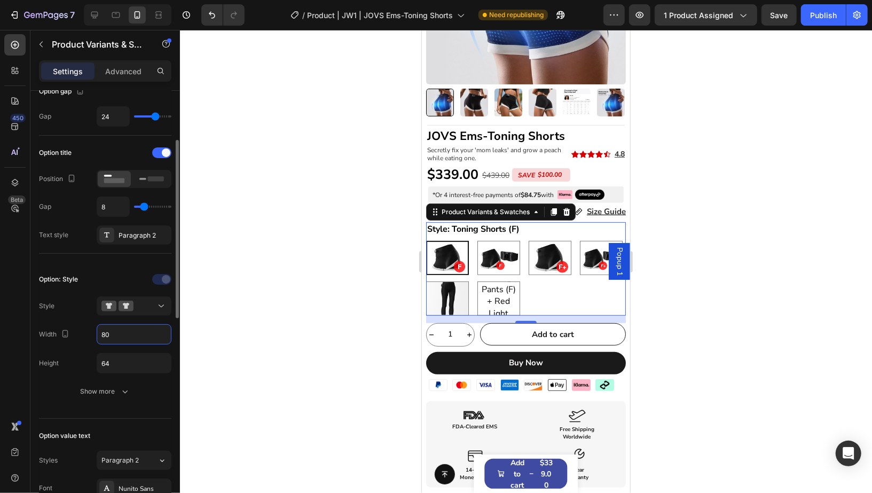
type input "80"
click at [119, 267] on div "Option: Style Style Width 80 Height 64 Show more" at bounding box center [105, 335] width 132 height 147
click at [129, 327] on input "80" at bounding box center [134, 334] width 74 height 19
click at [123, 356] on input "64" at bounding box center [134, 363] width 74 height 19
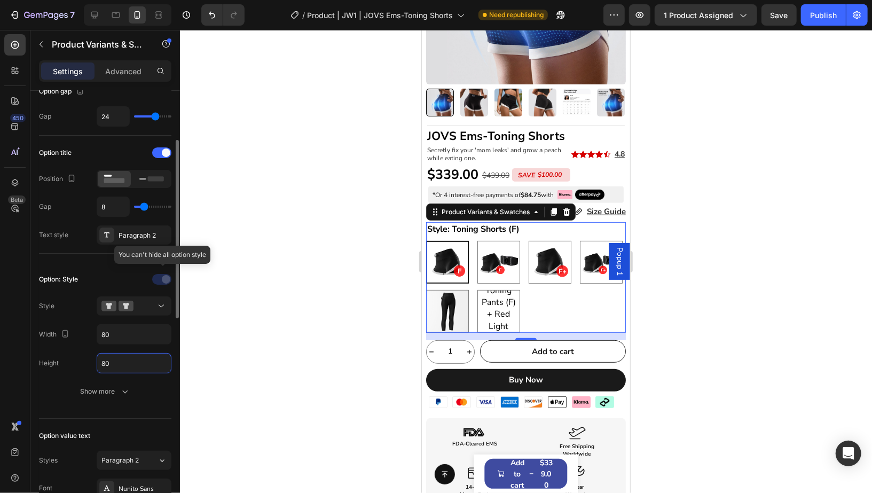
type input "80"
click at [126, 272] on div at bounding box center [163, 279] width 75 height 17
click at [100, 22] on div at bounding box center [94, 14] width 17 height 17
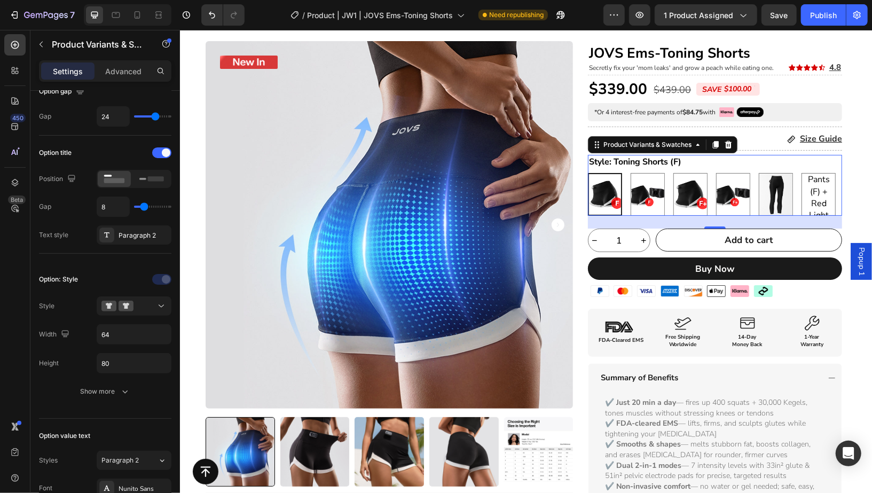
scroll to position [9, 0]
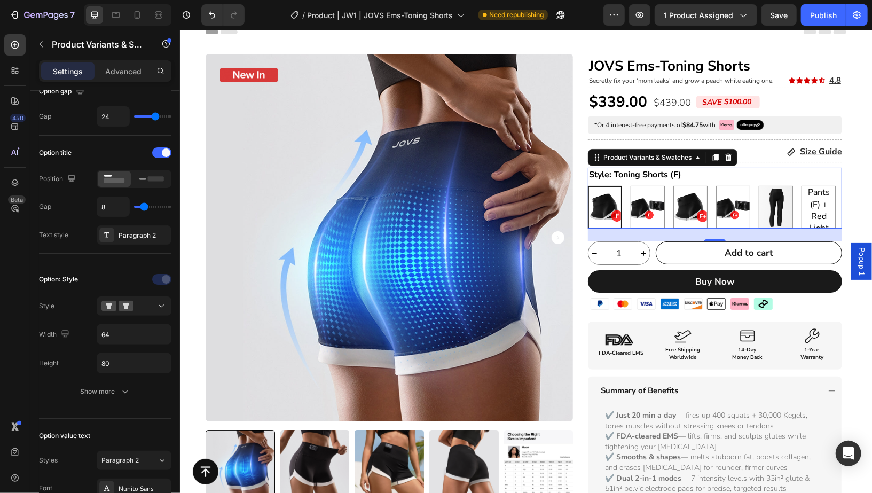
click at [766, 173] on div "Style: Toning Shorts (F) Toning Shorts (F) Toning Shorts (F) Toning Shorts (F) …" at bounding box center [714, 197] width 254 height 61
click at [114, 334] on input "64" at bounding box center [134, 334] width 74 height 19
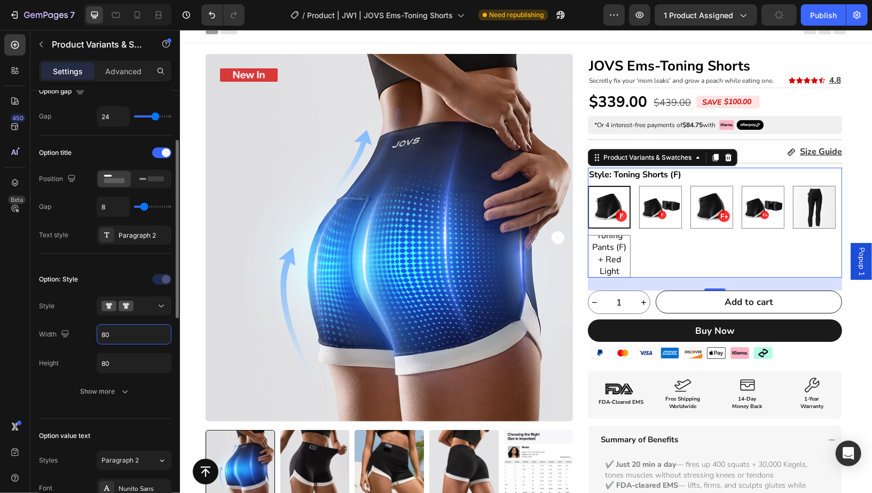
click at [118, 334] on input "80" at bounding box center [134, 334] width 74 height 19
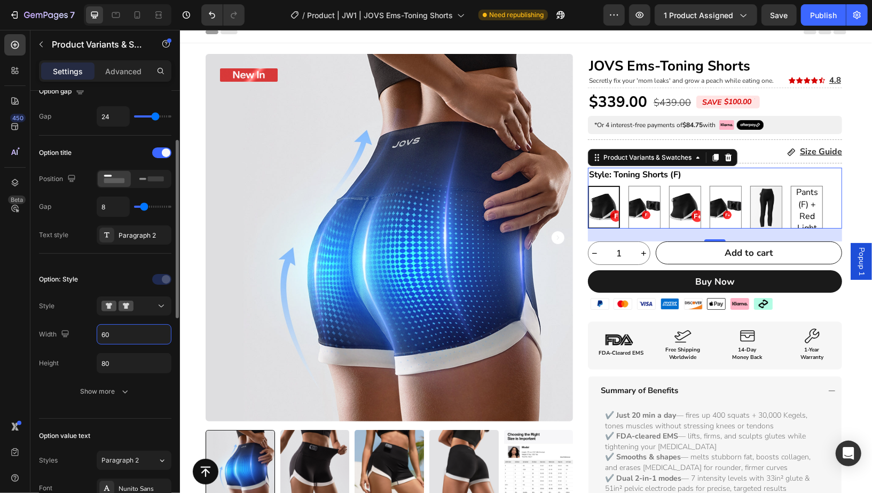
type input "6"
click at [123, 333] on input "60" at bounding box center [134, 334] width 74 height 19
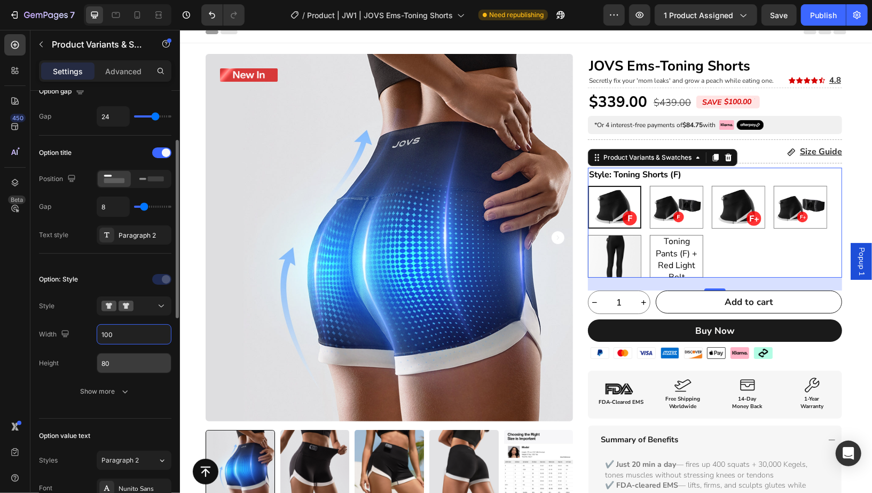
type input "100"
click at [130, 365] on input "80" at bounding box center [134, 363] width 74 height 19
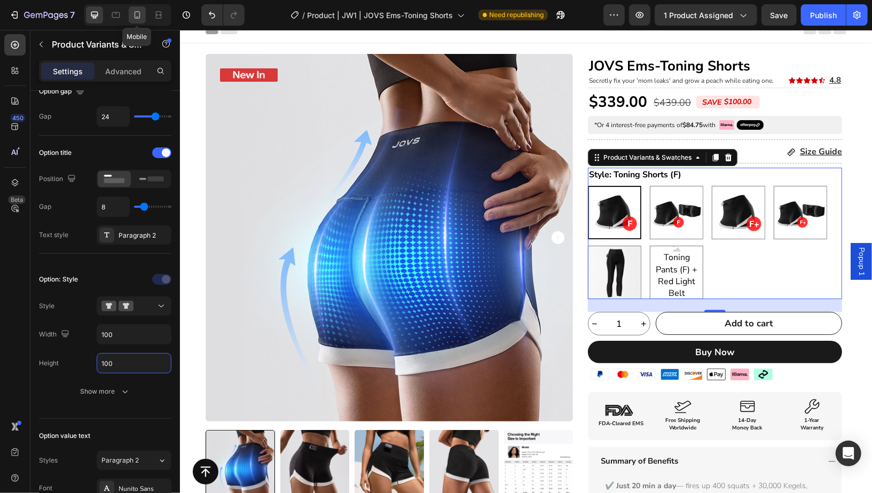
type input "100"
click at [132, 15] on icon at bounding box center [137, 15] width 11 height 11
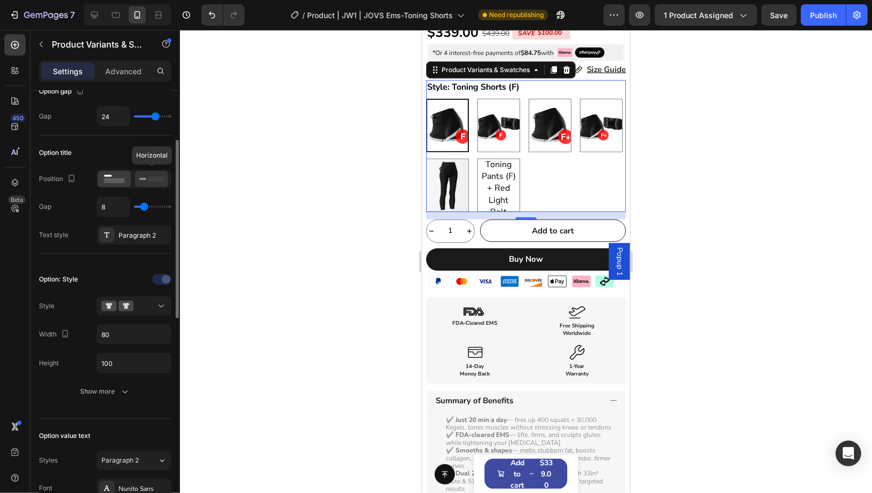
scroll to position [317, 0]
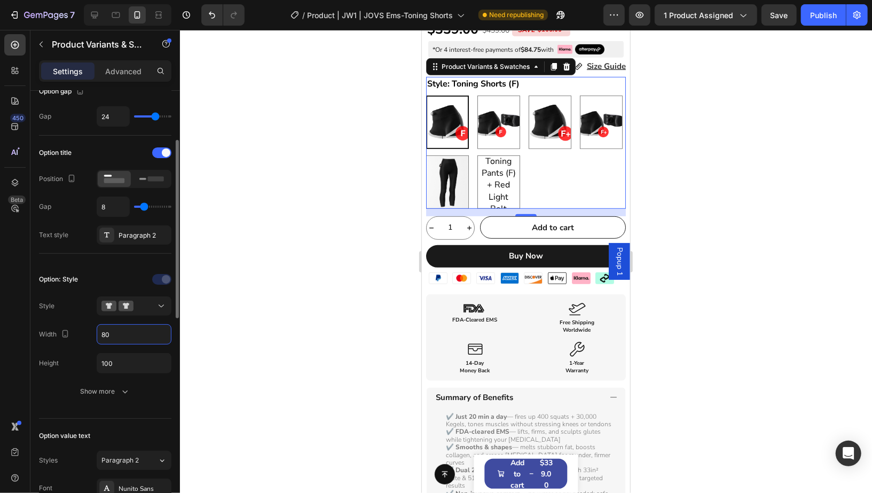
click at [120, 337] on input "80" at bounding box center [134, 334] width 74 height 19
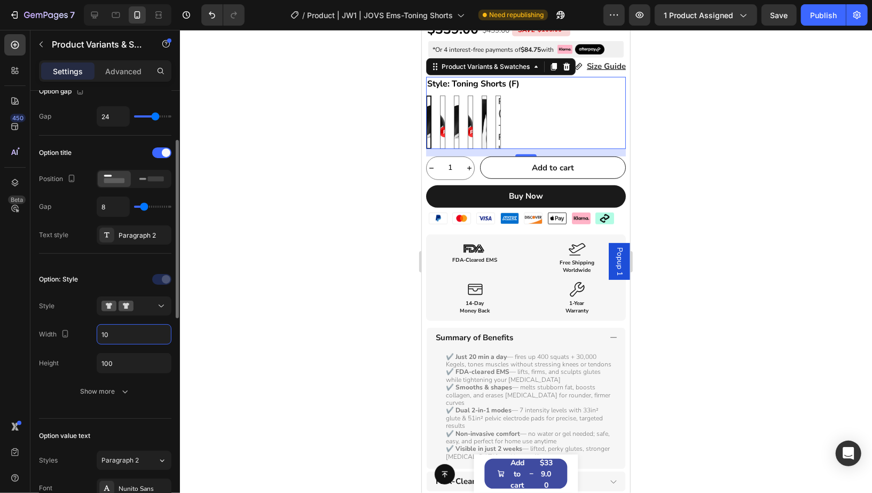
type input "100"
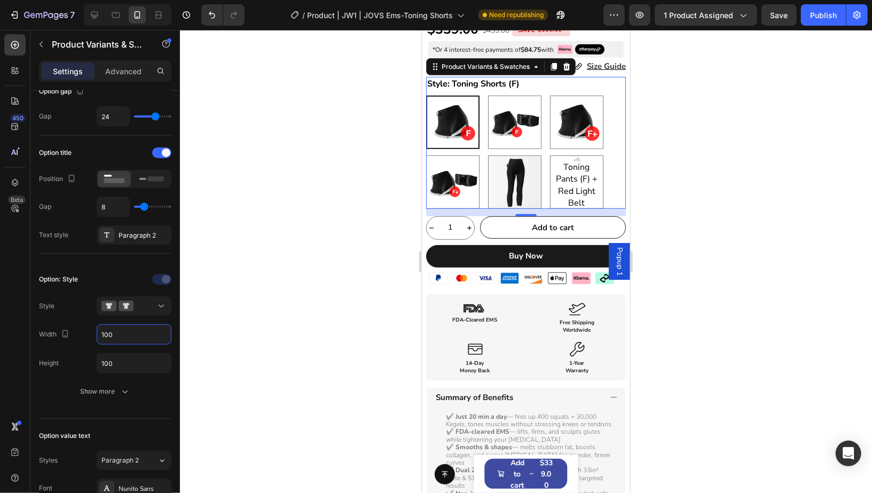
click at [710, 161] on div at bounding box center [526, 261] width 692 height 463
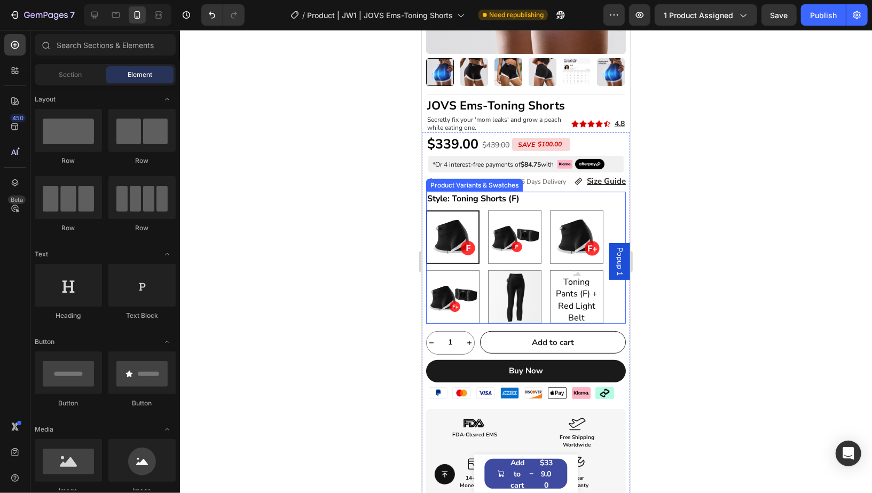
scroll to position [195, 0]
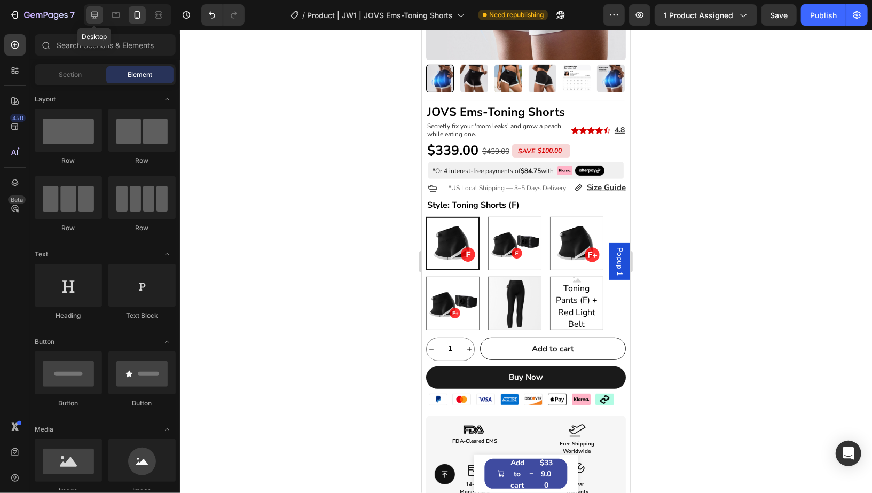
click at [92, 17] on icon at bounding box center [94, 15] width 11 height 11
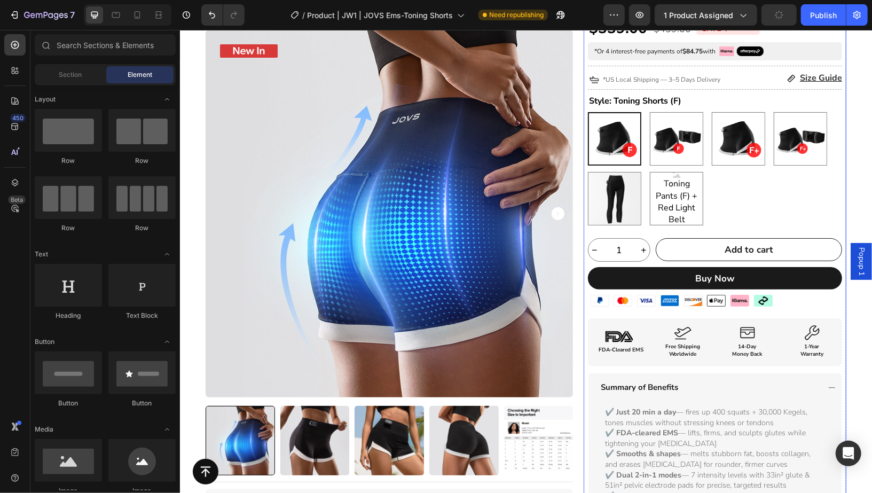
scroll to position [68, 0]
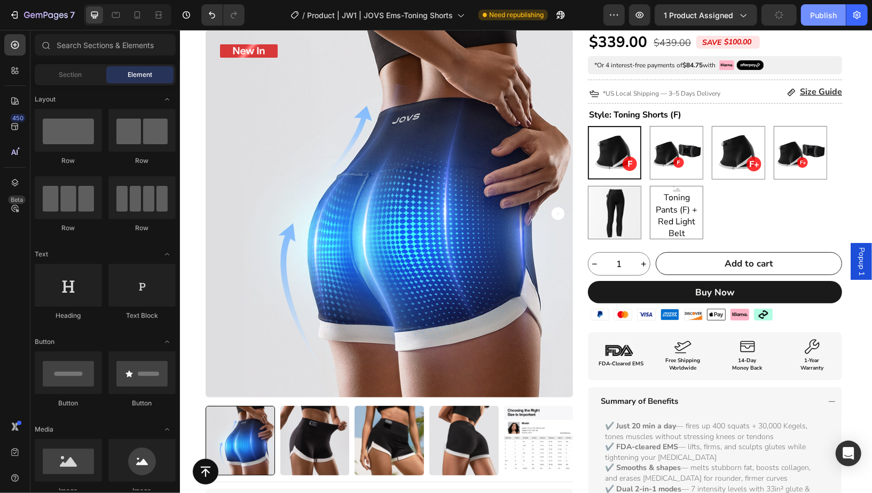
drag, startPoint x: 817, startPoint y: 15, endPoint x: 555, endPoint y: 12, distance: 261.7
click at [817, 15] on div "Publish" at bounding box center [823, 15] width 27 height 11
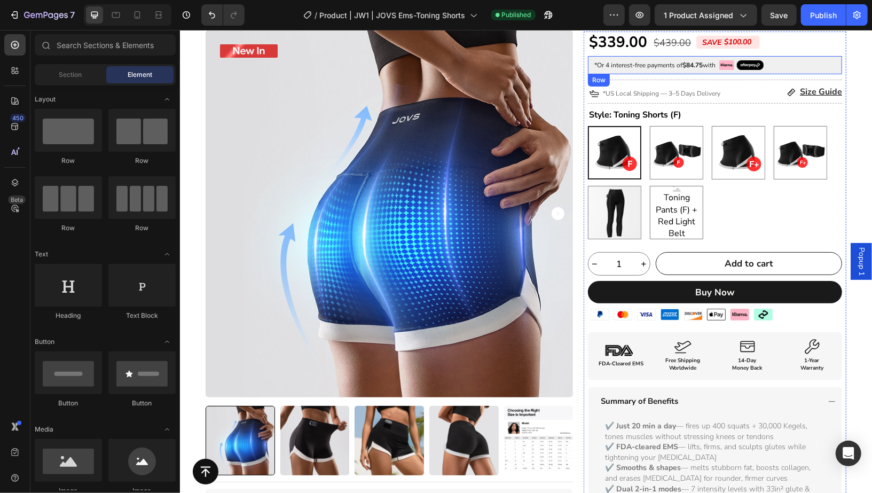
scroll to position [67, 0]
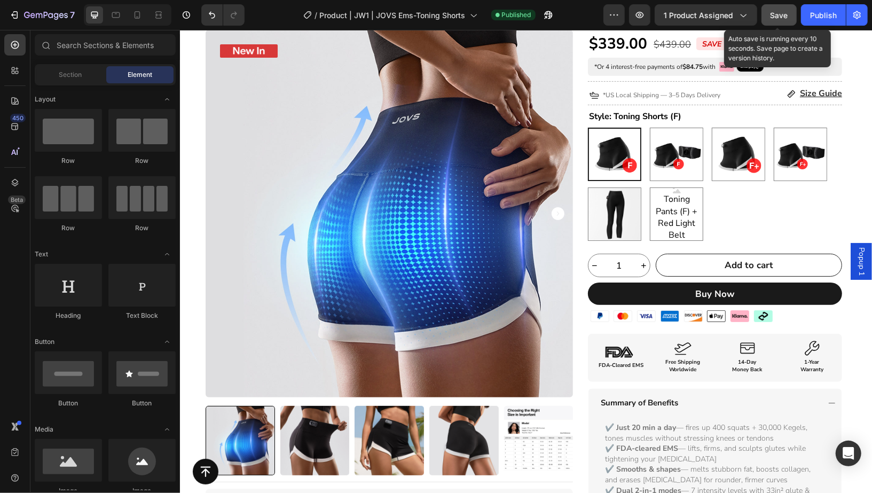
click at [791, 21] on button "Save" at bounding box center [779, 14] width 35 height 21
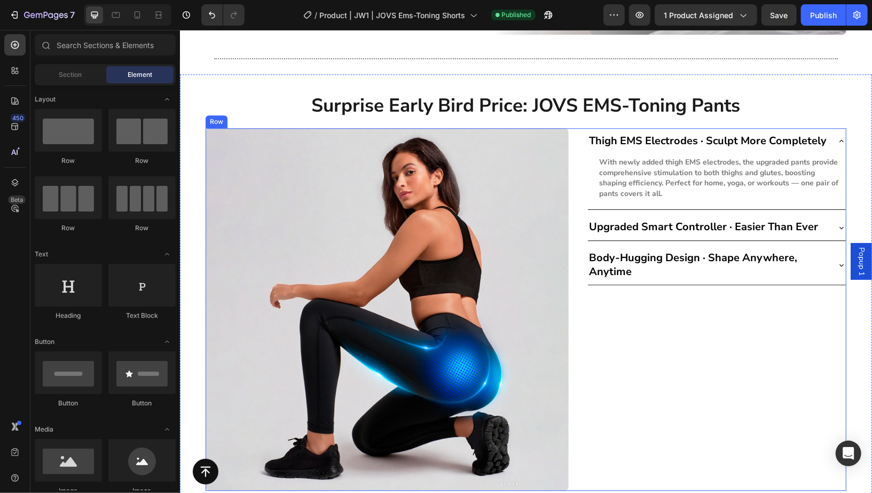
scroll to position [4474, 0]
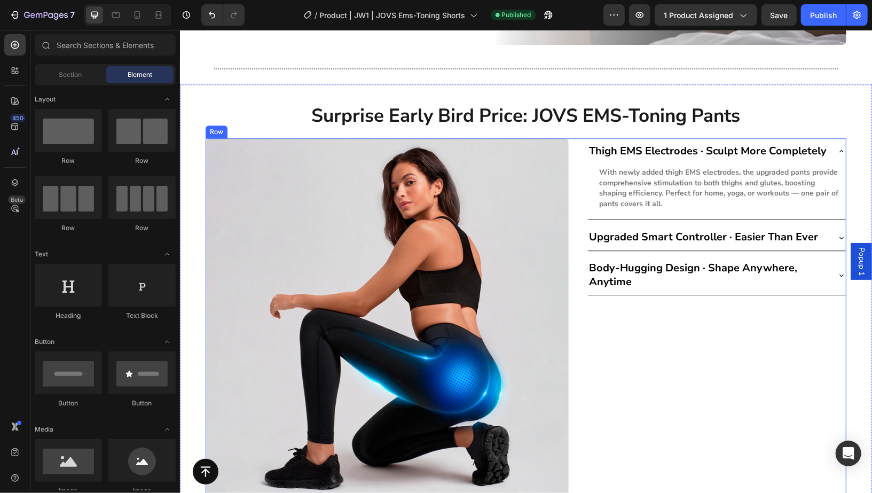
click at [616, 341] on div "Thigh EMS Electrodes · Sculpt More Completely With newly added thigh EMS electr…" at bounding box center [716, 319] width 259 height 363
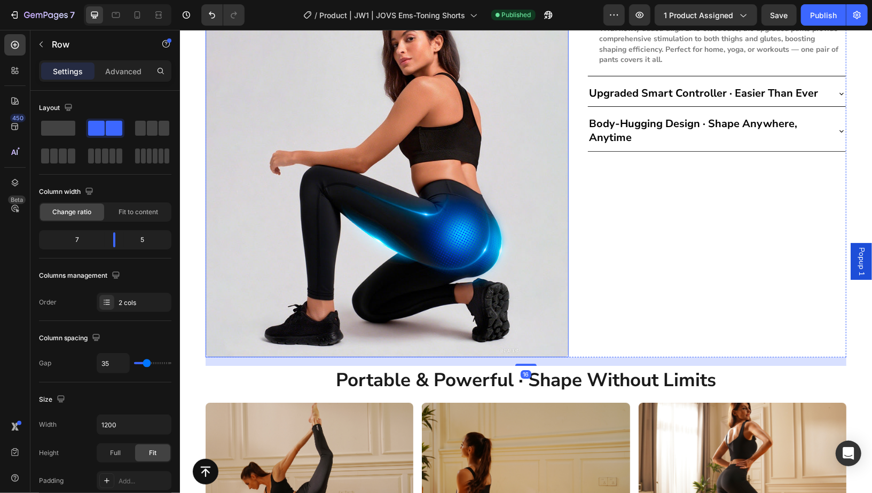
scroll to position [4621, 0]
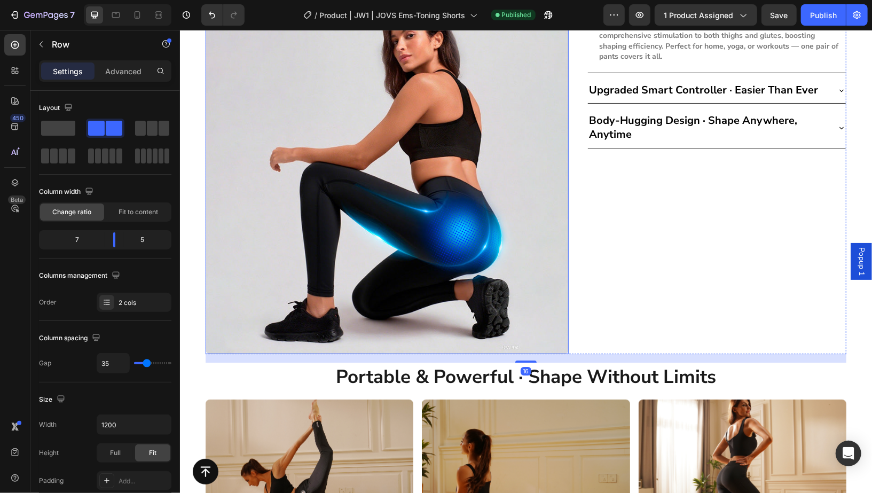
click at [438, 223] on img at bounding box center [386, 172] width 363 height 363
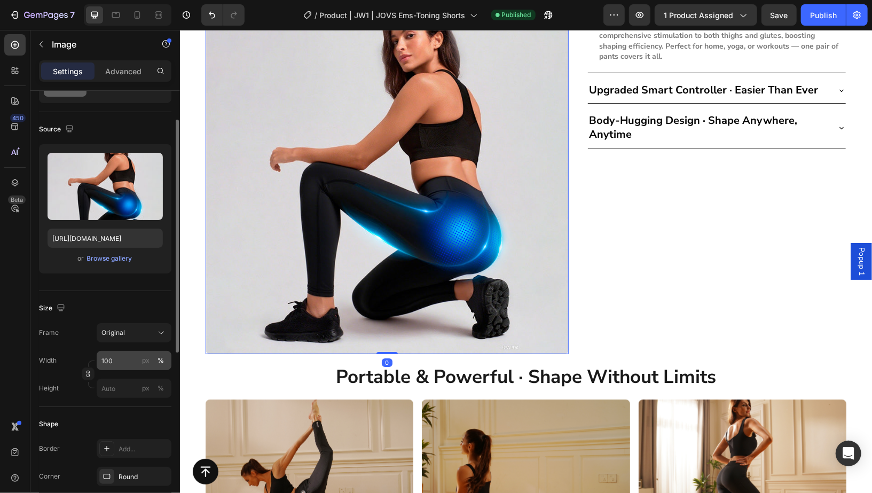
scroll to position [57, 0]
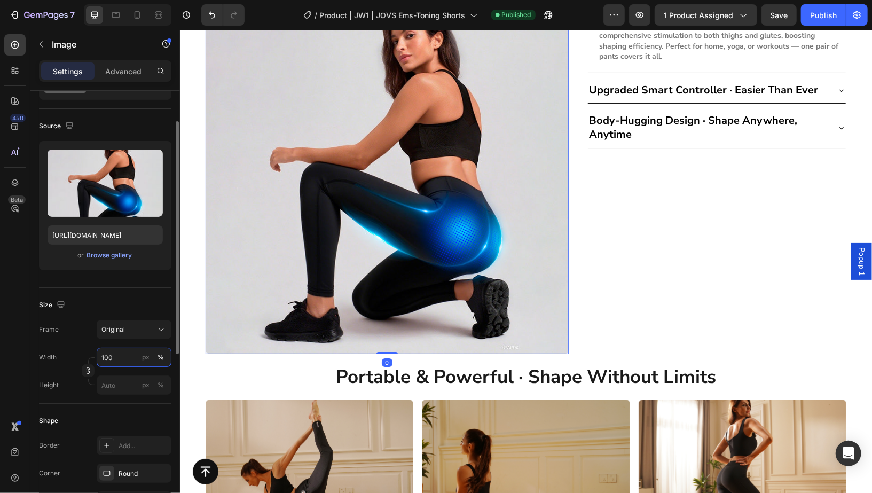
click at [127, 356] on input "100" at bounding box center [134, 357] width 75 height 19
click at [142, 308] on div "Size" at bounding box center [105, 304] width 132 height 17
click at [126, 380] on input "px %" at bounding box center [134, 384] width 75 height 19
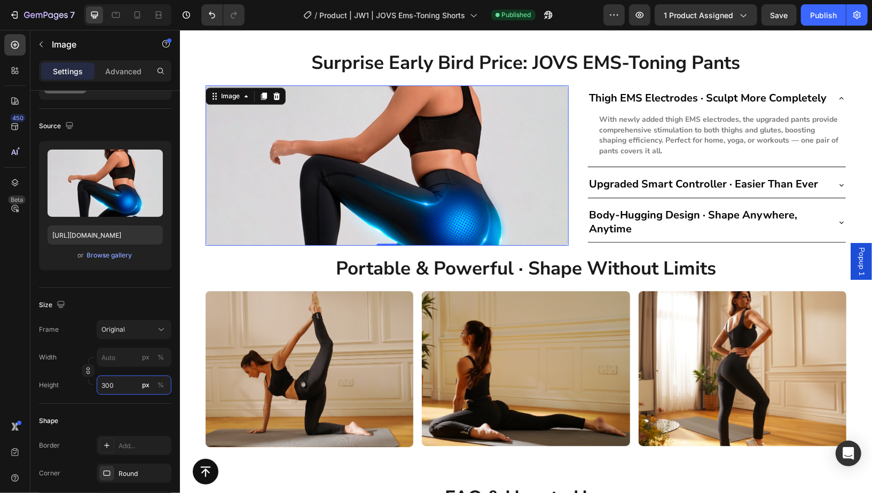
scroll to position [4529, 0]
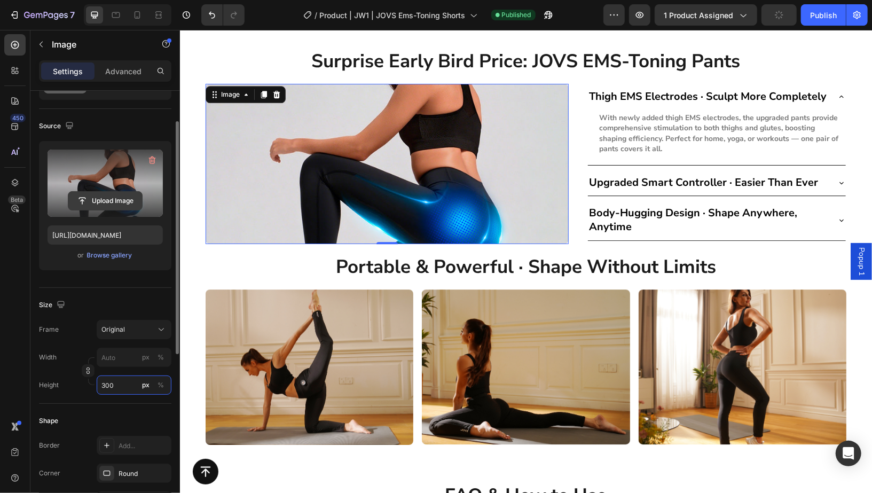
type input "300"
click at [87, 205] on input "file" at bounding box center [105, 201] width 74 height 18
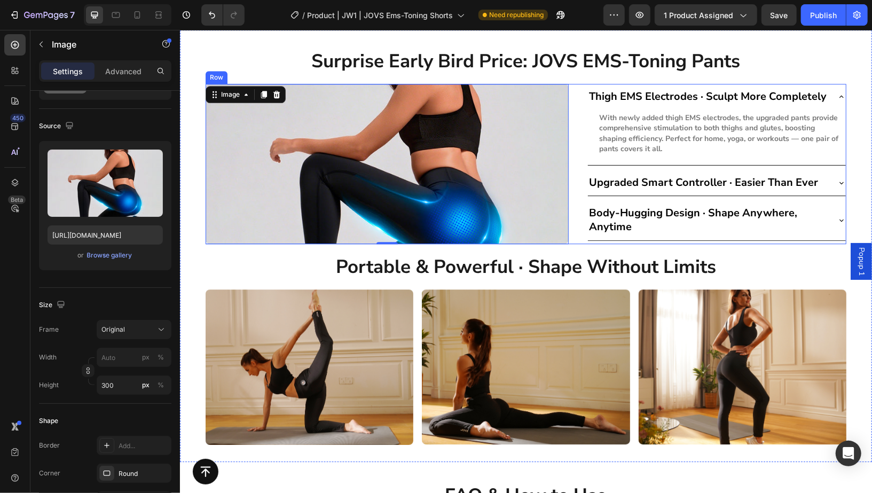
click at [573, 177] on div "Image 0 Thigh EMS Electrodes · Sculpt More Completely With newly added thigh EM…" at bounding box center [525, 163] width 641 height 160
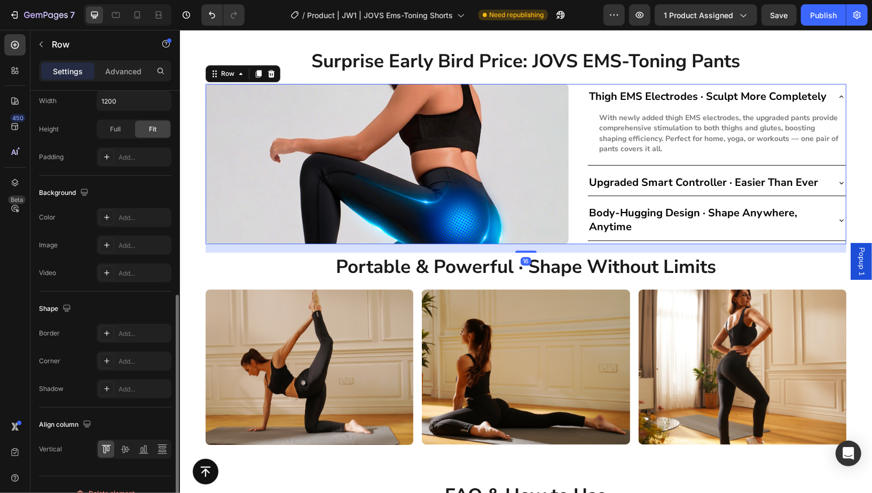
scroll to position [338, 0]
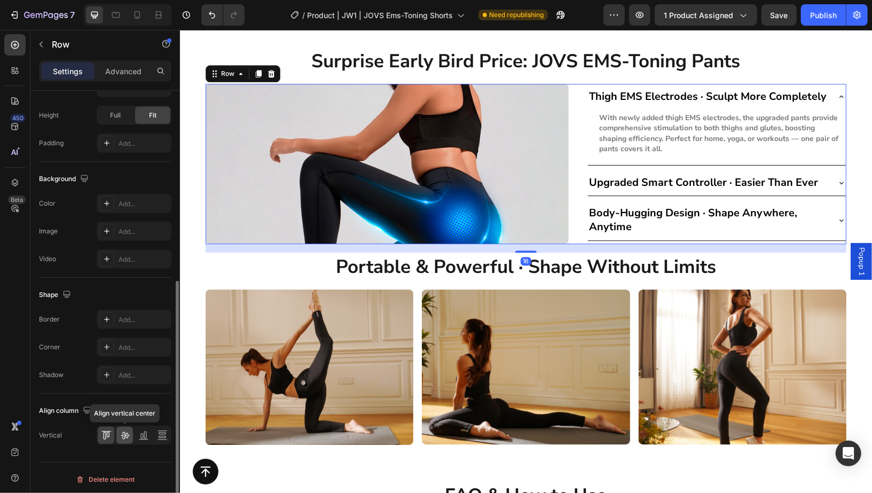
click at [124, 432] on icon at bounding box center [125, 435] width 9 height 7
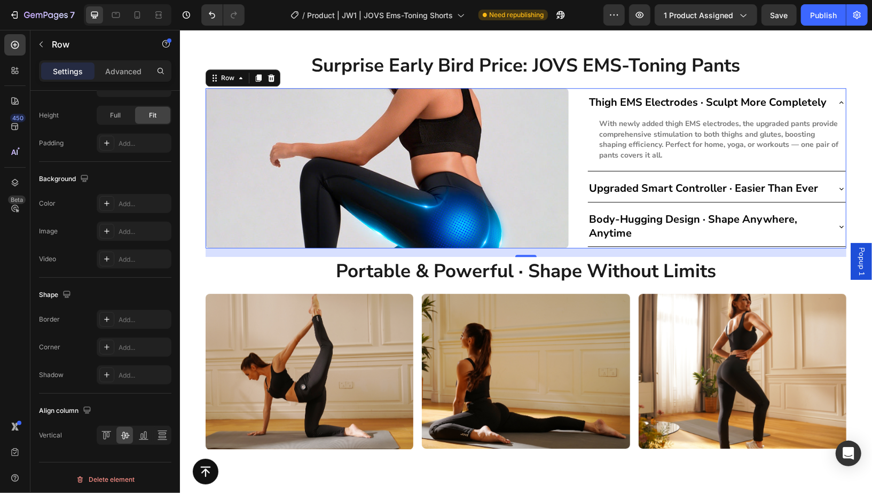
scroll to position [4522, 0]
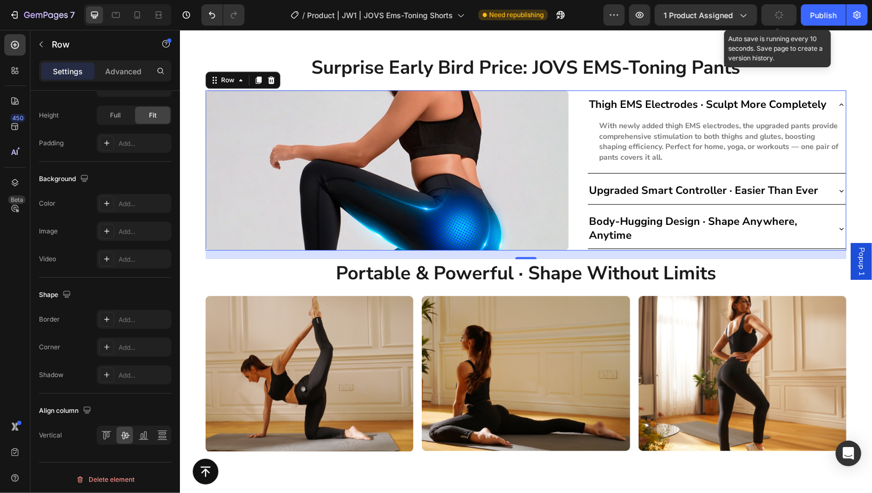
click at [777, 16] on icon "button" at bounding box center [779, 15] width 12 height 12
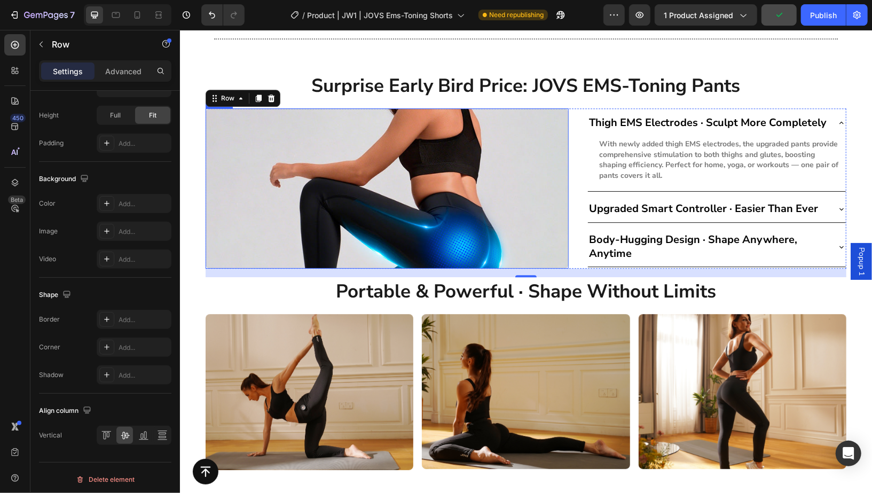
scroll to position [4479, 0]
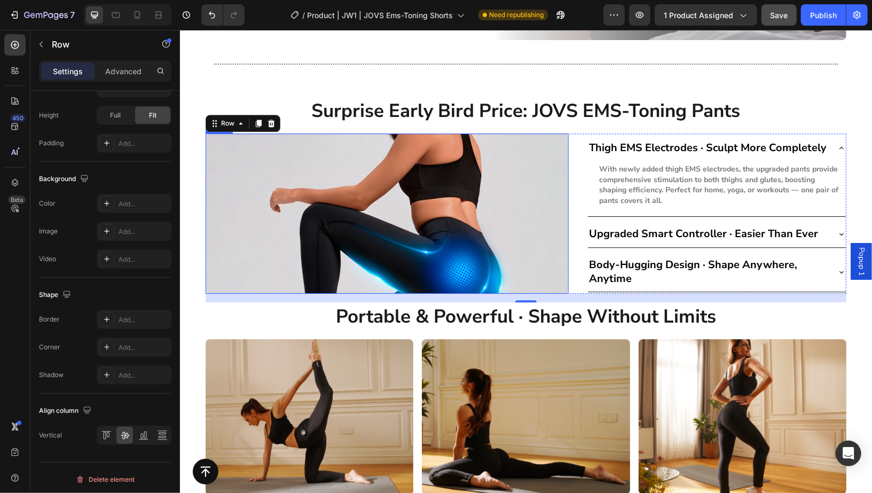
click at [538, 221] on img at bounding box center [386, 213] width 363 height 160
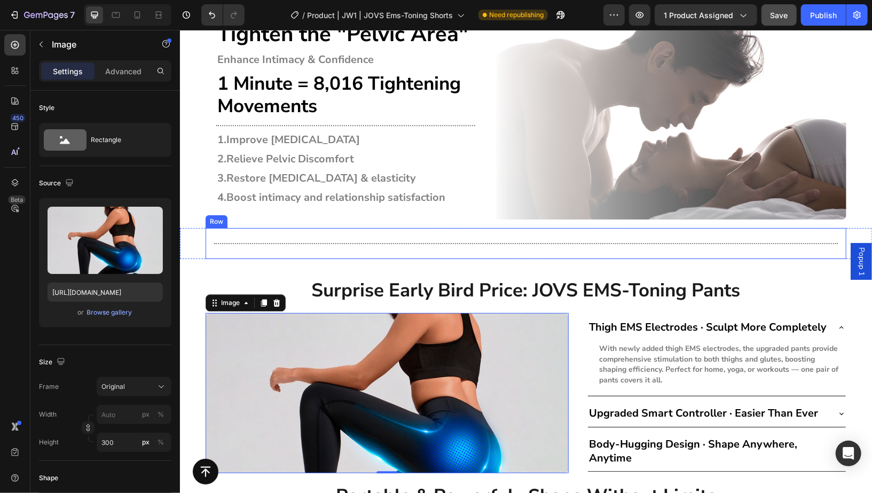
scroll to position [4295, 0]
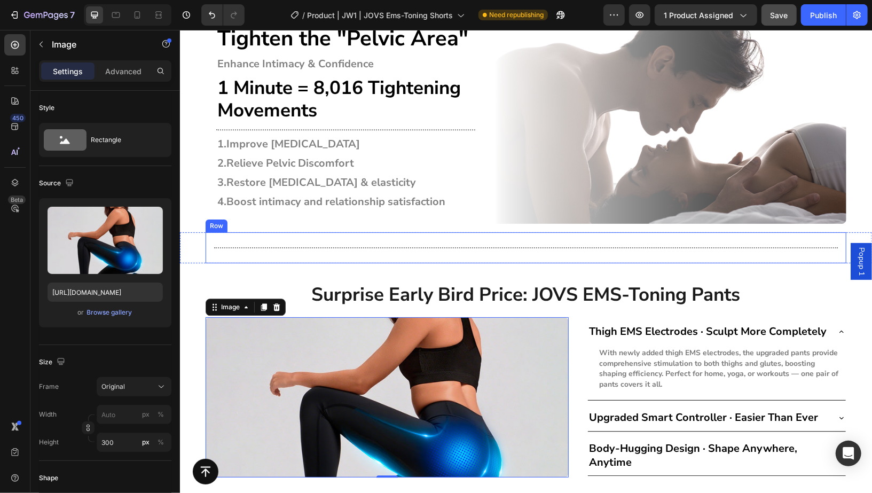
click at [541, 236] on div "Title Line Row" at bounding box center [525, 247] width 641 height 31
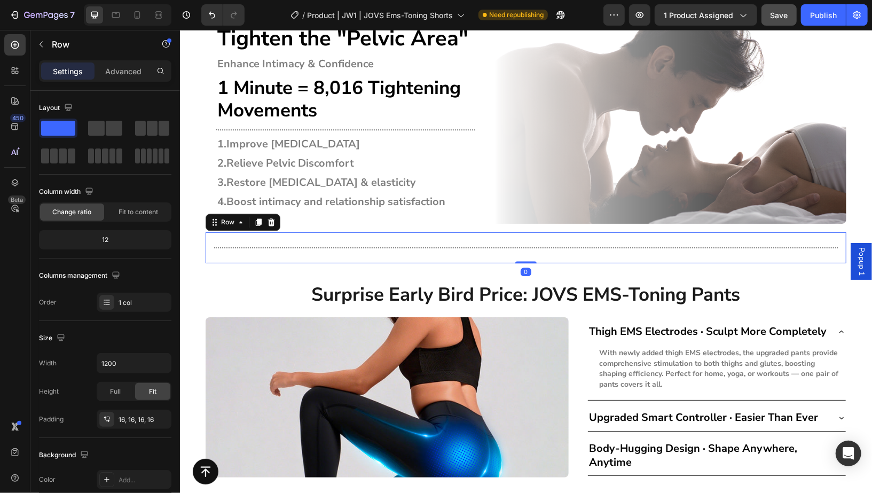
drag, startPoint x: 255, startPoint y: 217, endPoint x: 249, endPoint y: 230, distance: 14.8
click at [255, 217] on icon at bounding box center [258, 221] width 9 height 9
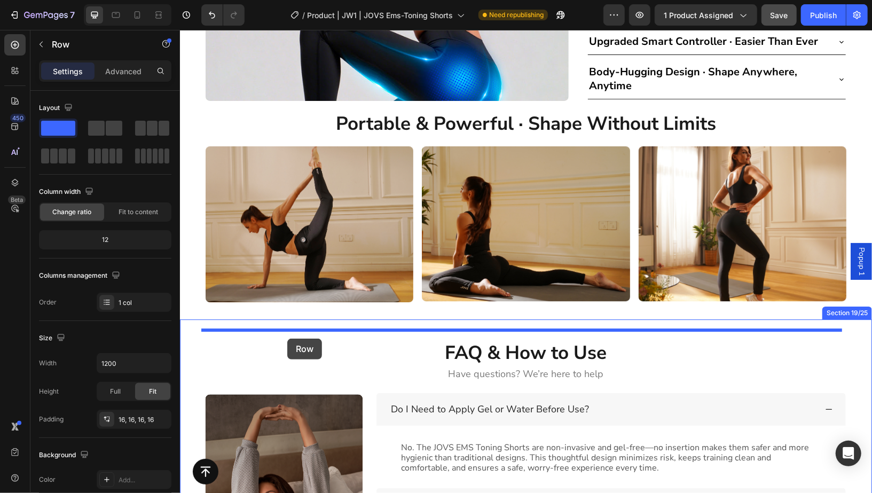
scroll to position [4710, 0]
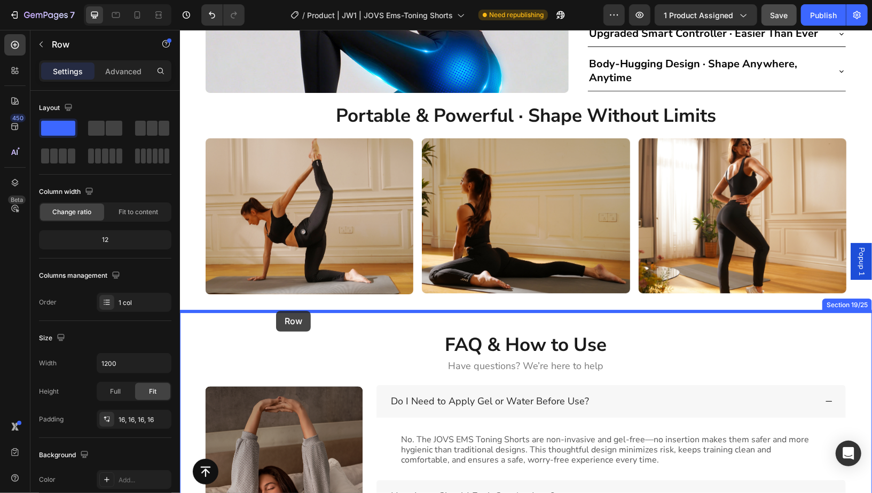
drag, startPoint x: 223, startPoint y: 259, endPoint x: 276, endPoint y: 310, distance: 73.3
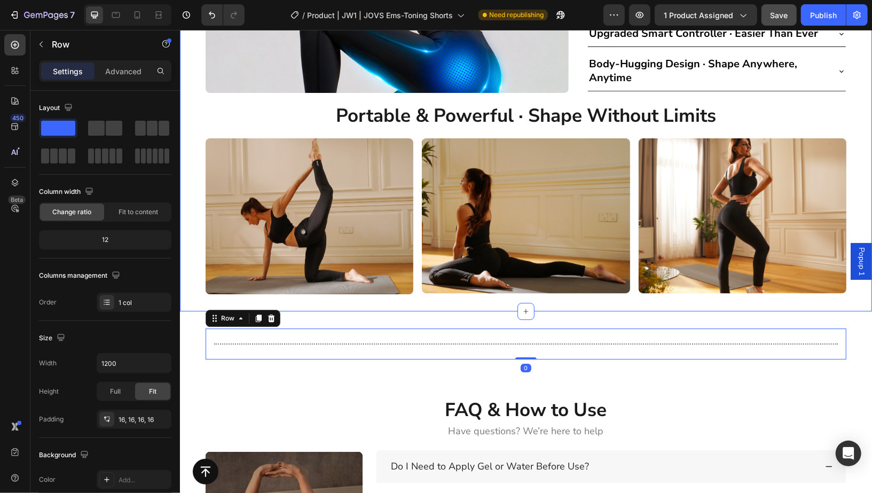
click at [853, 205] on div "Image Image Image Carousel" at bounding box center [525, 216] width 692 height 156
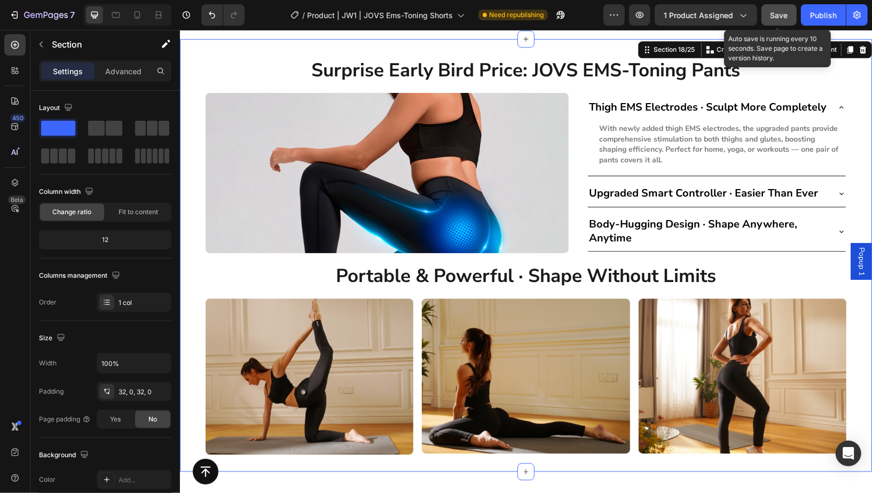
click at [779, 11] on span "Save" at bounding box center [780, 15] width 18 height 9
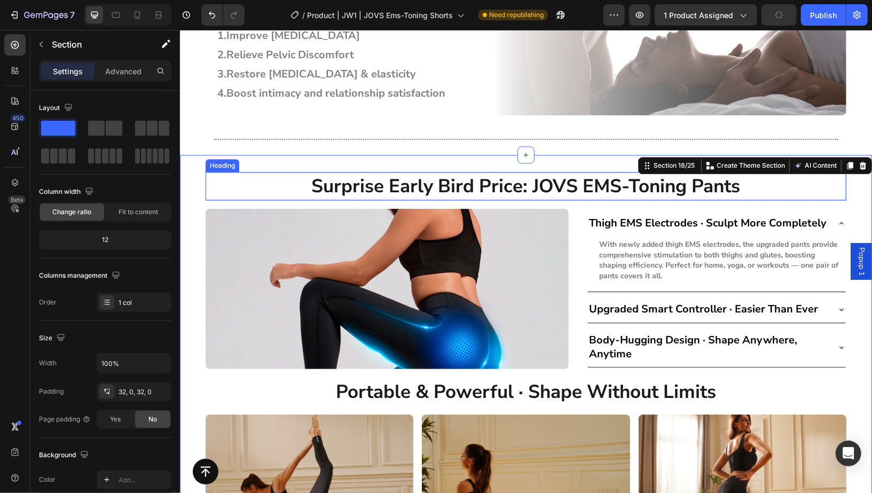
scroll to position [4385, 0]
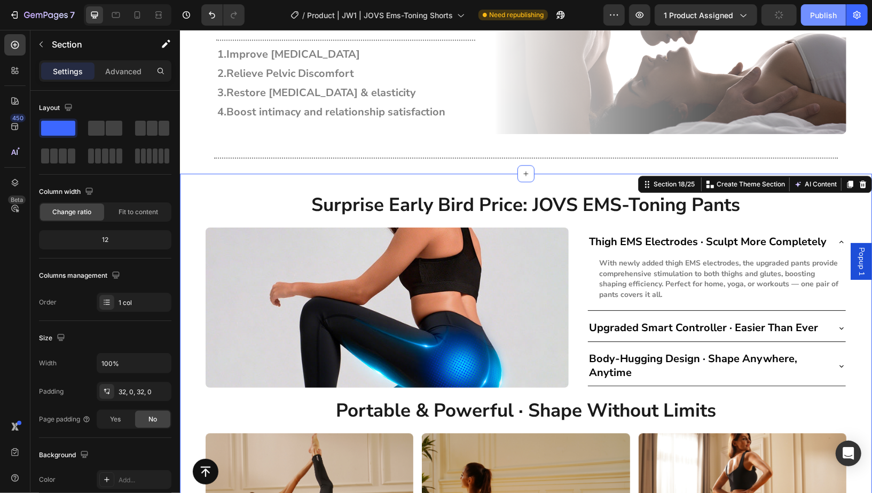
click at [829, 14] on div "Publish" at bounding box center [823, 15] width 27 height 11
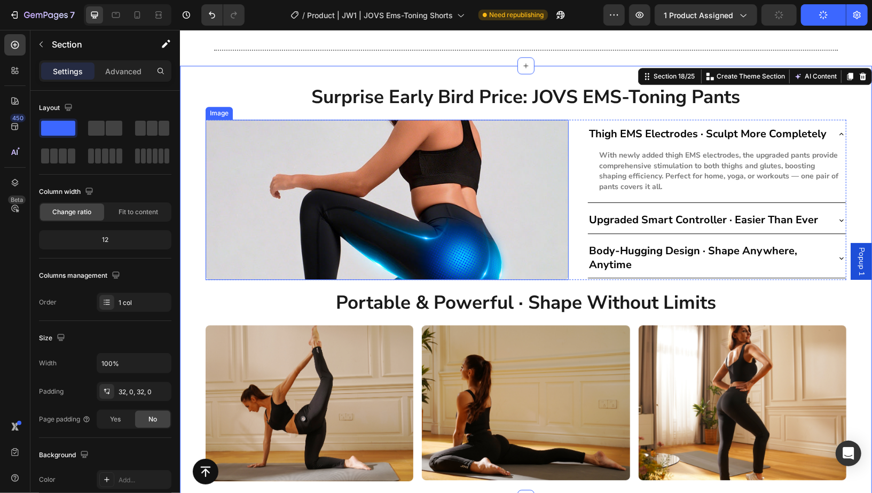
scroll to position [4494, 0]
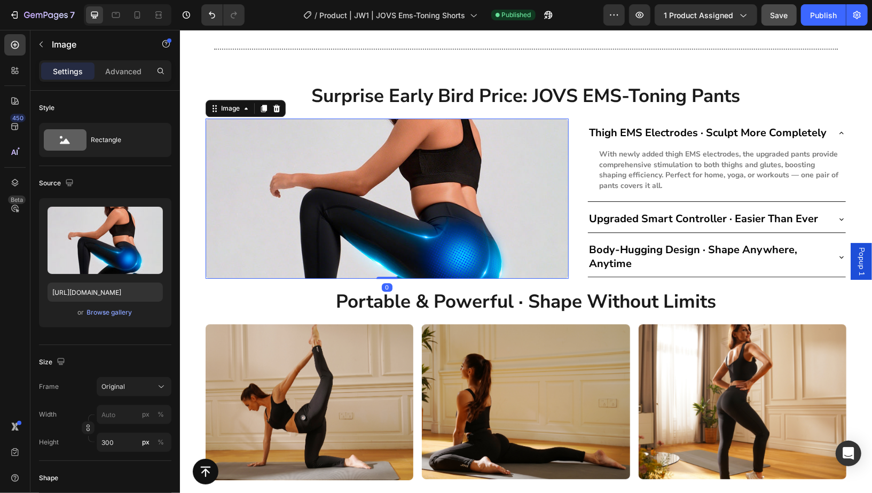
click at [460, 189] on img at bounding box center [386, 198] width 363 height 160
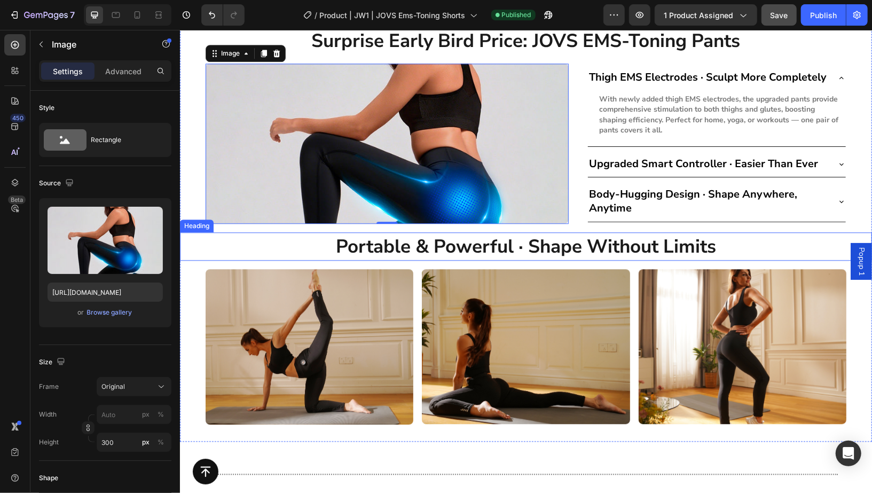
scroll to position [4560, 0]
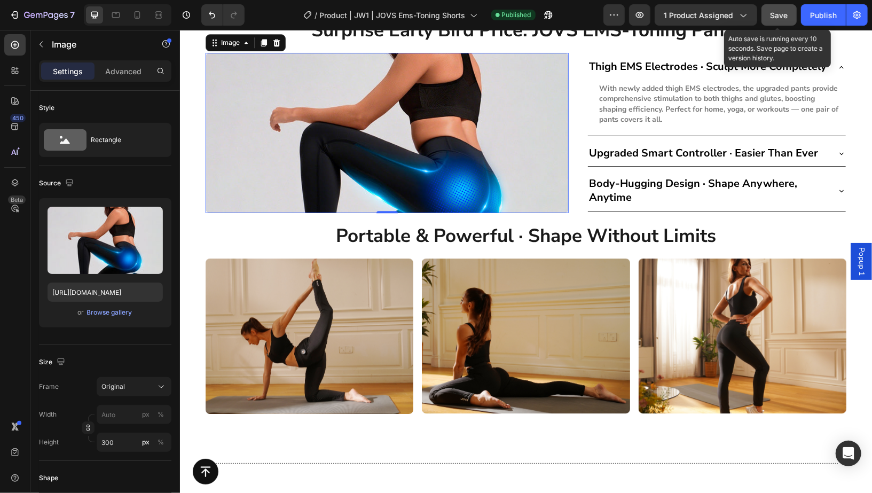
click at [796, 22] on button "Save" at bounding box center [779, 14] width 35 height 21
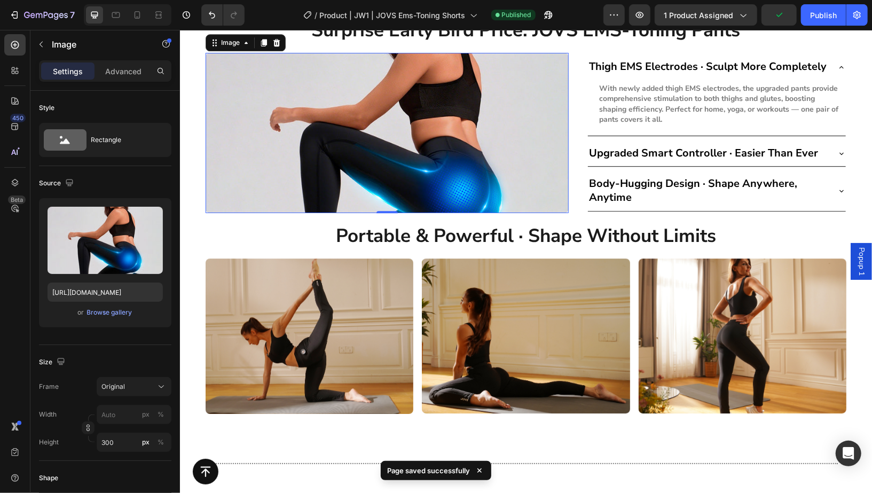
click at [472, 142] on img at bounding box center [386, 132] width 363 height 160
click at [420, 136] on img at bounding box center [386, 132] width 363 height 160
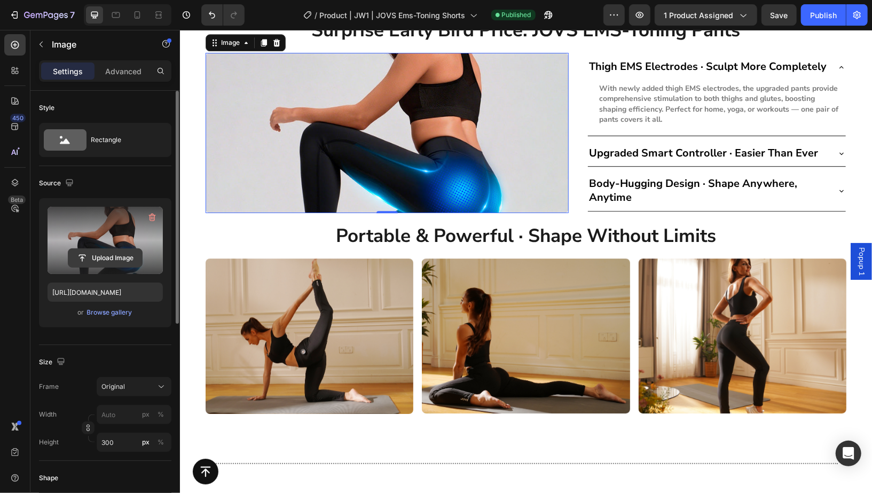
click at [108, 255] on input "file" at bounding box center [105, 258] width 74 height 18
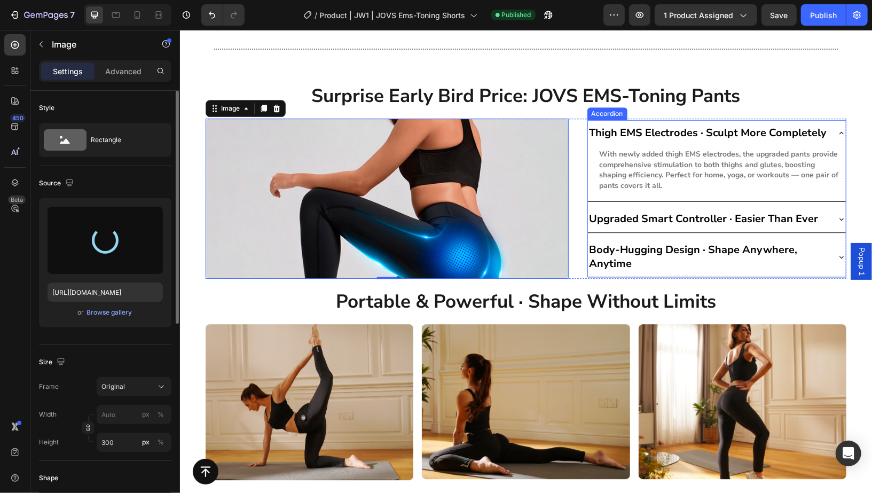
scroll to position [4491, 0]
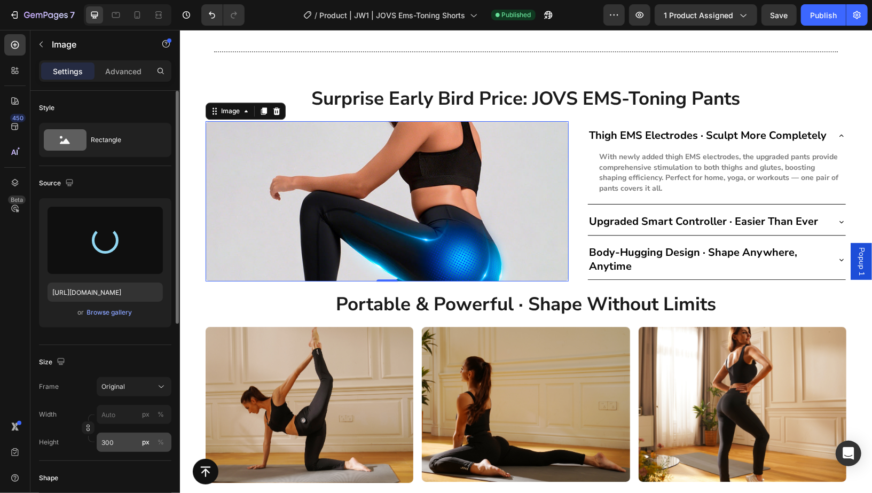
type input "https://cdn.shopify.com/s/files/1/0616/3326/5917/files/gempages_467972552174601…"
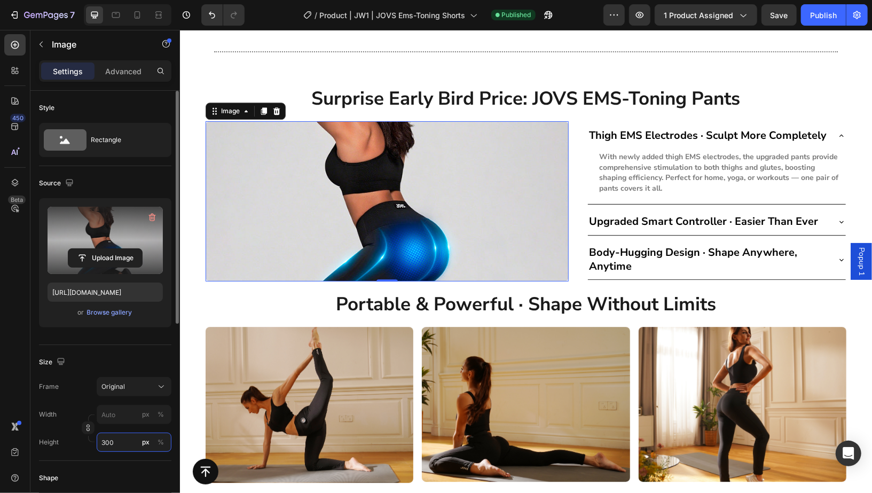
click at [127, 442] on input "300" at bounding box center [134, 442] width 75 height 19
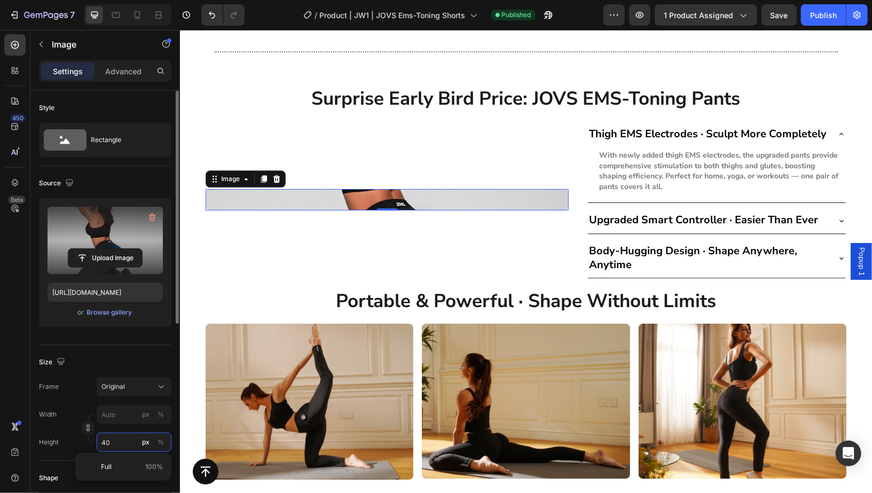
type input "400"
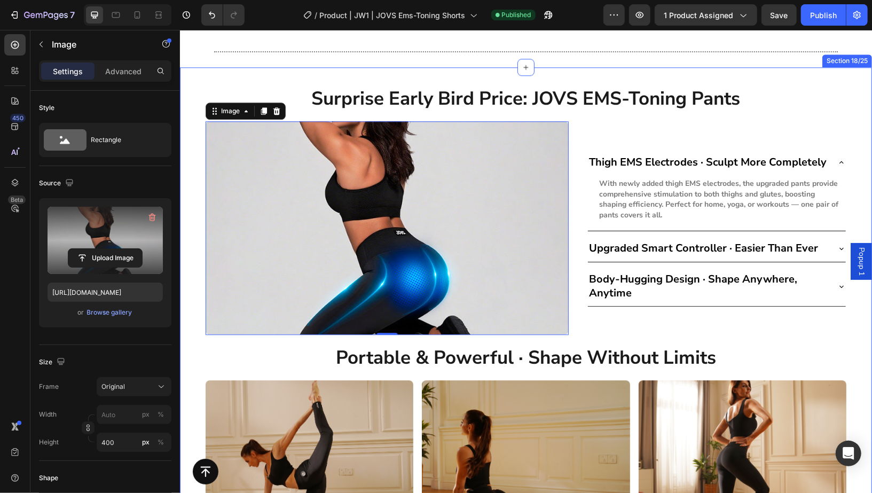
click at [851, 85] on div "Surprise Early Bird Price: JOVS EMS-Toning Pants Heading Row Image 0 Thigh EMS …" at bounding box center [525, 310] width 692 height 452
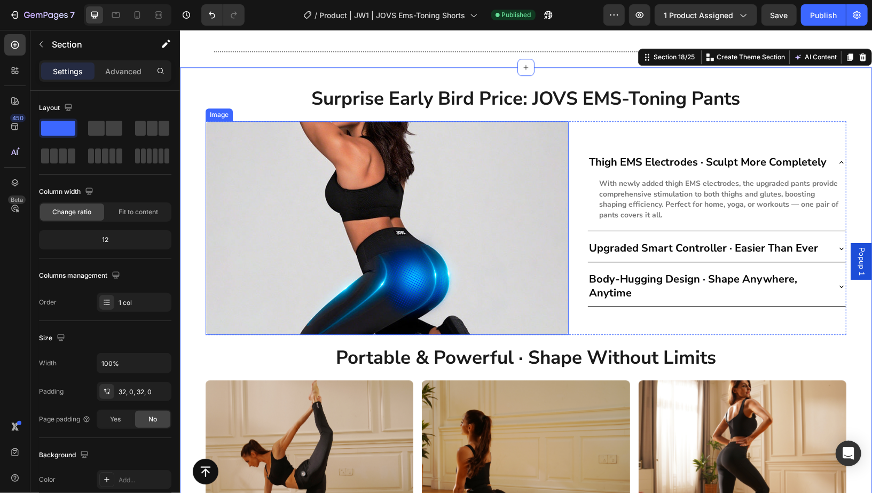
click at [512, 230] on img at bounding box center [386, 228] width 363 height 214
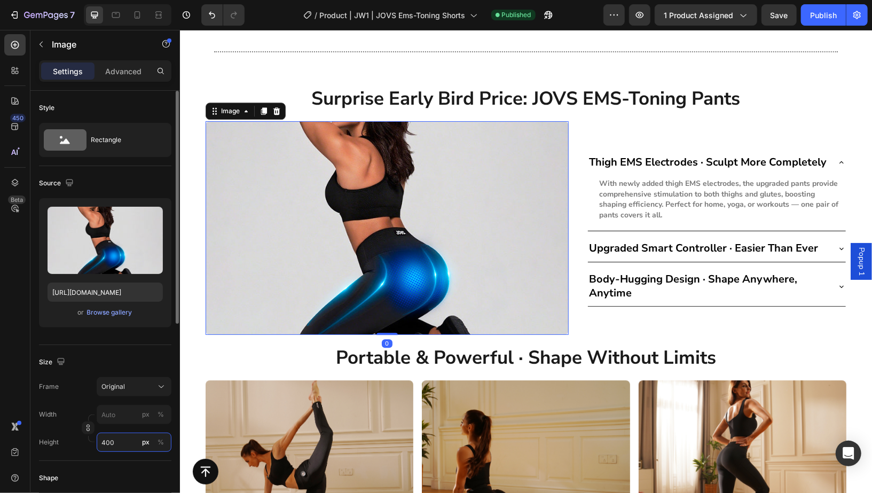
click at [105, 449] on input "400" at bounding box center [134, 442] width 75 height 19
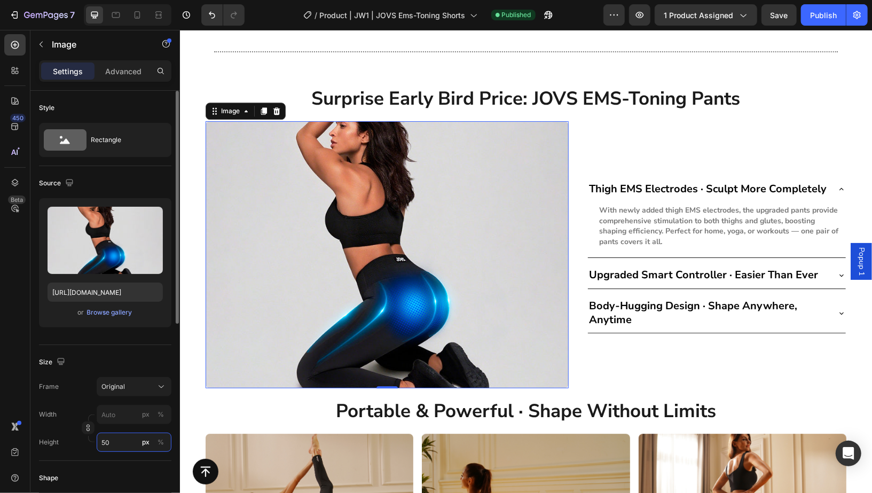
type input "5"
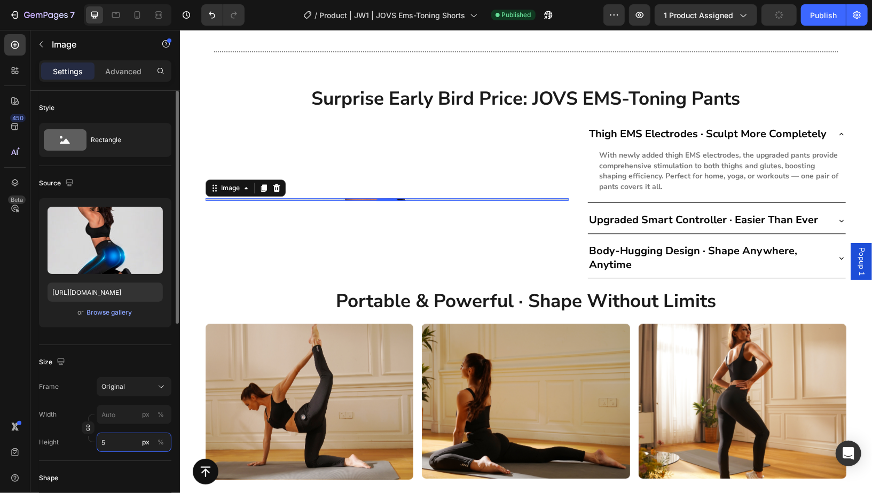
type input "5"
click at [142, 360] on div "Size" at bounding box center [105, 362] width 132 height 17
click at [123, 440] on input "5" at bounding box center [134, 442] width 75 height 19
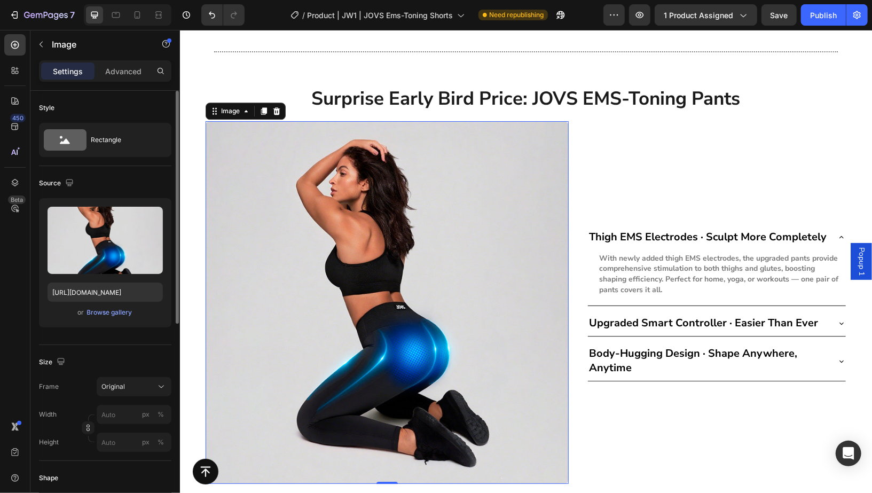
click at [129, 363] on div "Size" at bounding box center [105, 362] width 132 height 17
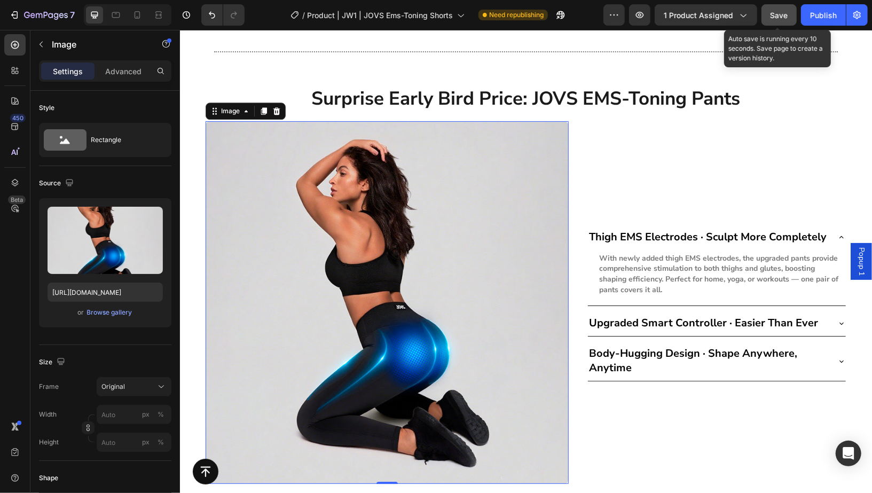
click at [793, 12] on button "Save" at bounding box center [779, 14] width 35 height 21
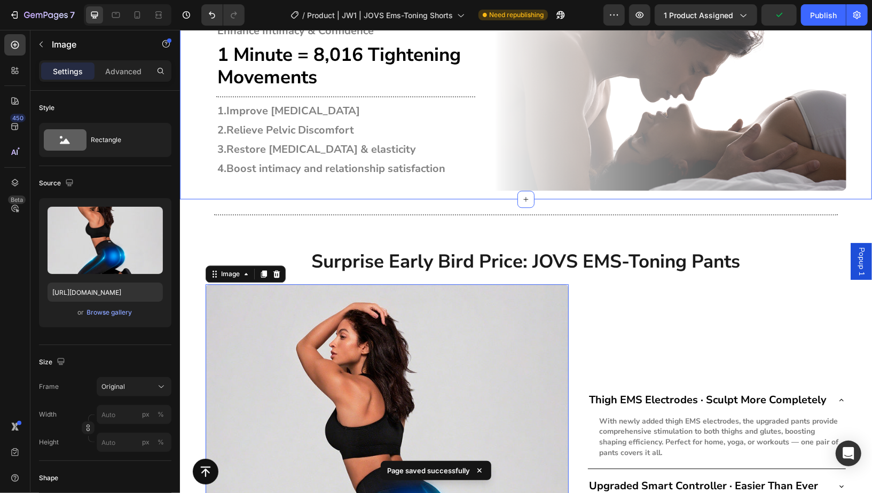
scroll to position [4317, 0]
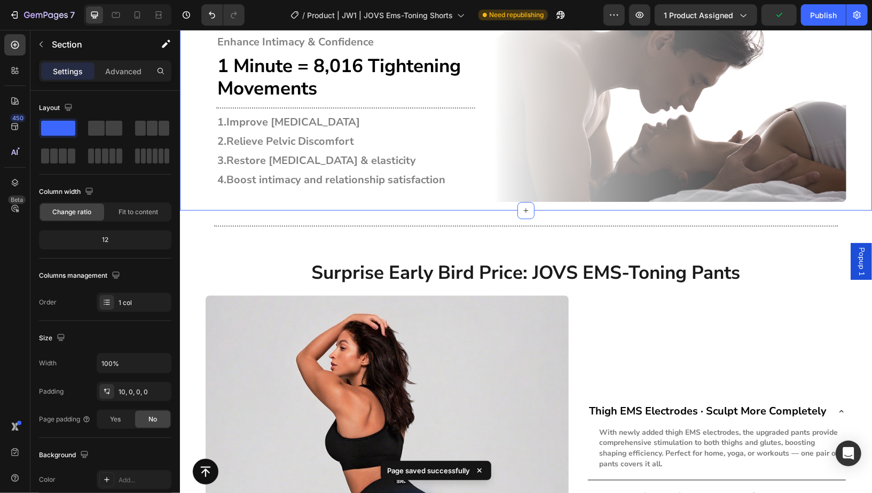
click at [851, 121] on div "Tighten the "Pelvic Area" Heading Enhance Intimacy & Confidence Heading 1 Minut…" at bounding box center [525, 99] width 692 height 222
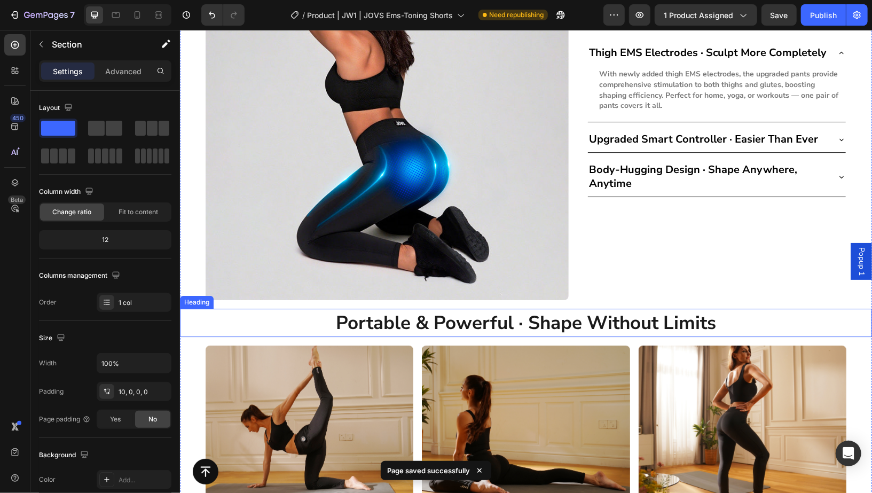
scroll to position [4677, 0]
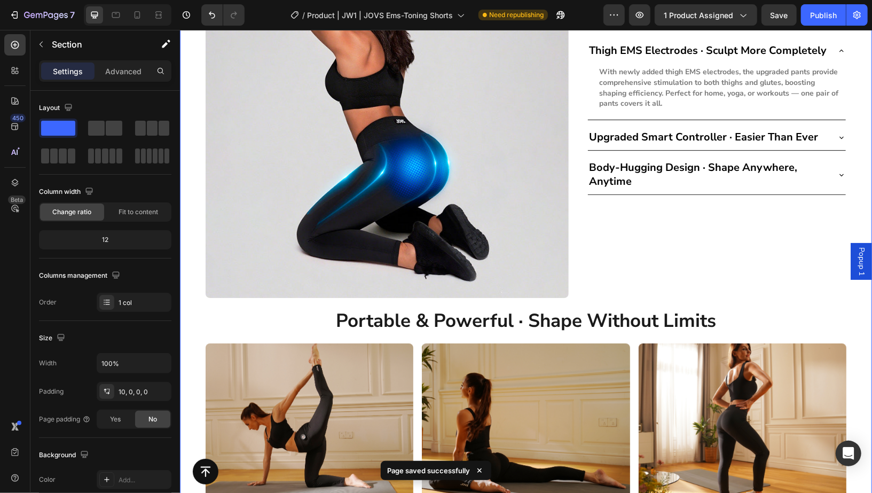
click at [849, 337] on div "Surprise Early Bird Price: JOVS EMS-Toning Pants Heading Row Image Thigh EMS El…" at bounding box center [525, 198] width 692 height 601
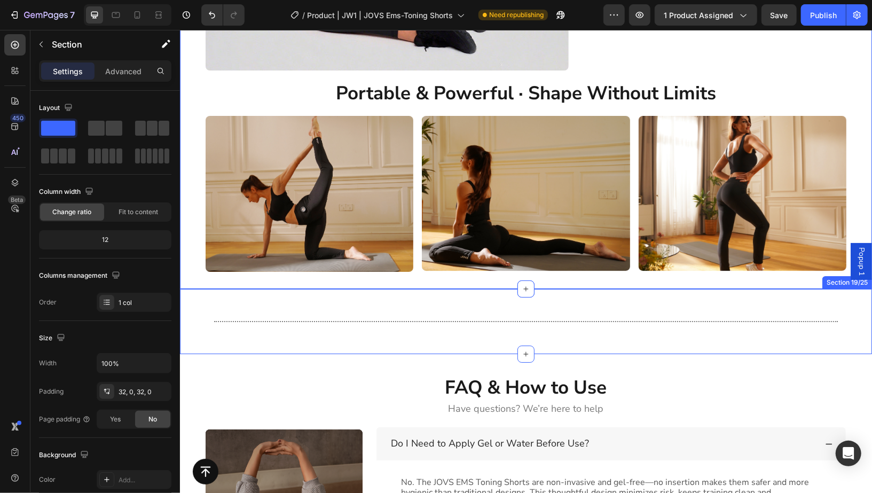
scroll to position [4911, 0]
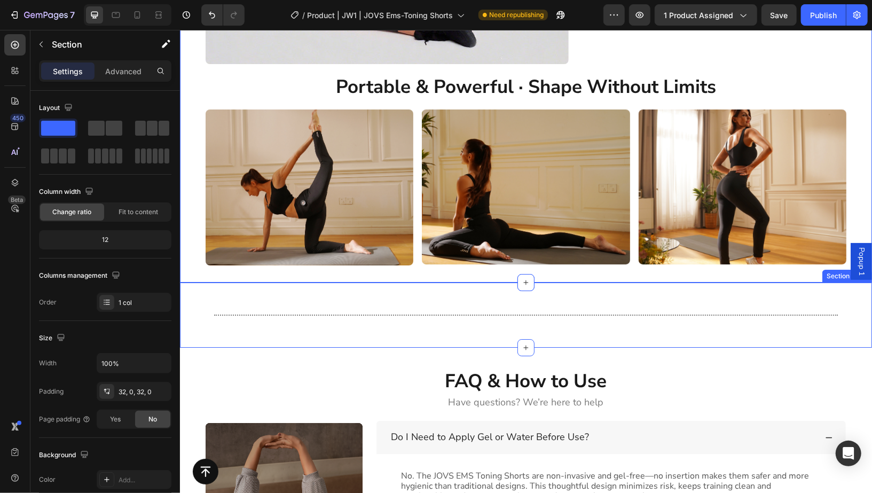
click at [844, 318] on div "Title Line Row" at bounding box center [525, 314] width 692 height 31
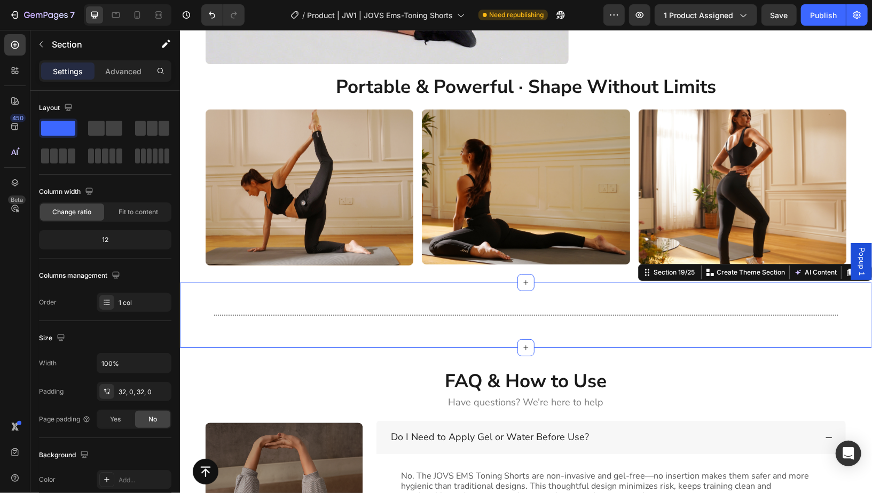
click at [716, 296] on div "Title Line Row Section 19/25 Create Theme Section AI Content Write with GemAI W…" at bounding box center [525, 314] width 692 height 65
click at [115, 71] on p "Advanced" at bounding box center [123, 71] width 36 height 11
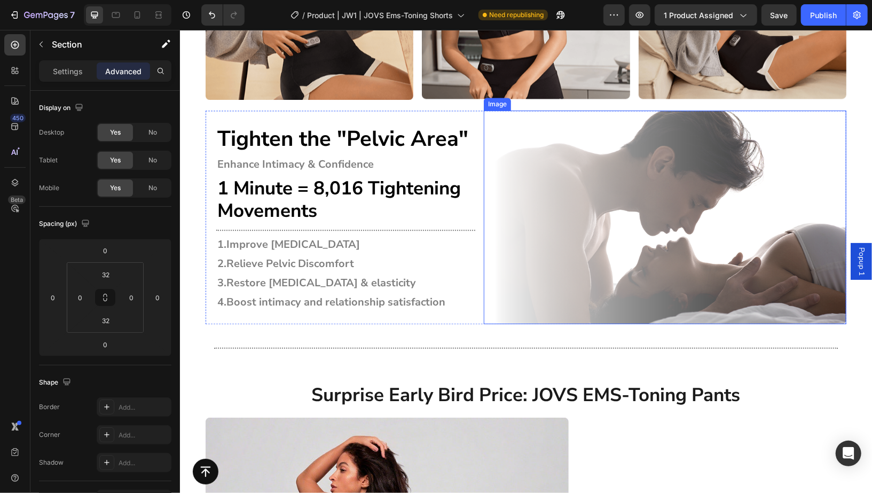
scroll to position [4197, 0]
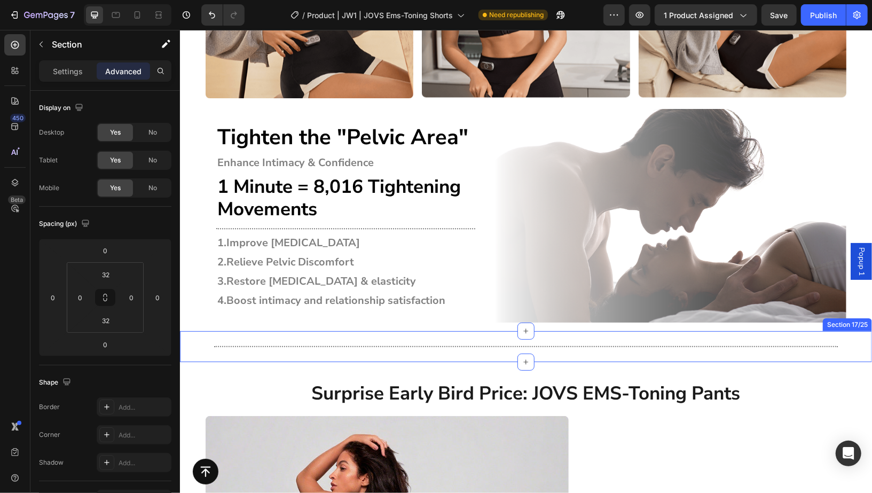
click at [852, 341] on div "Title Line Row" at bounding box center [525, 346] width 692 height 31
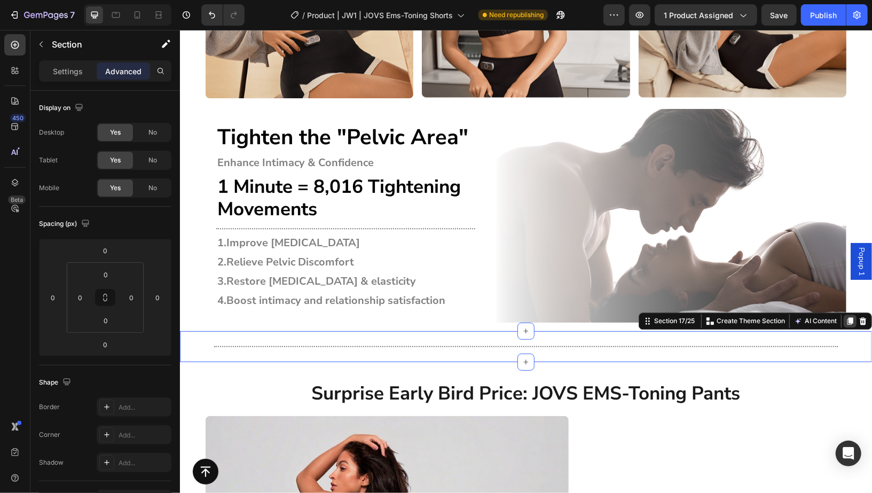
click at [847, 322] on icon at bounding box center [850, 320] width 6 height 7
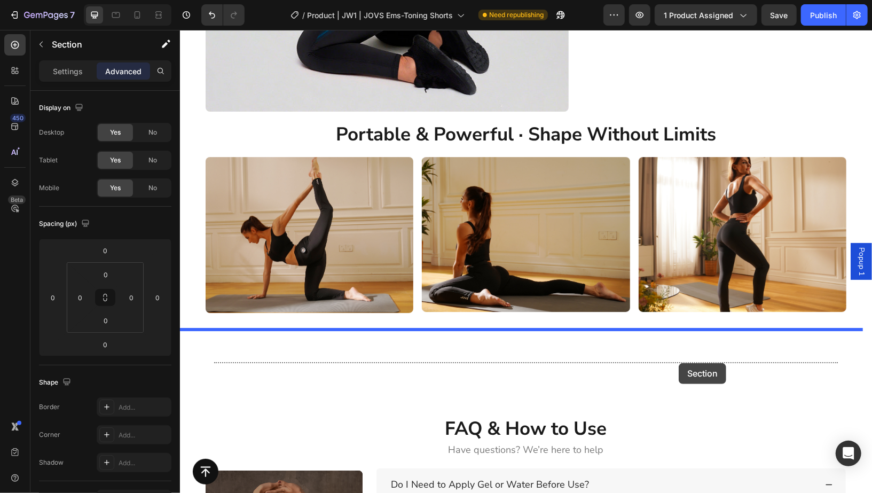
drag, startPoint x: 649, startPoint y: 355, endPoint x: 678, endPoint y: 363, distance: 29.9
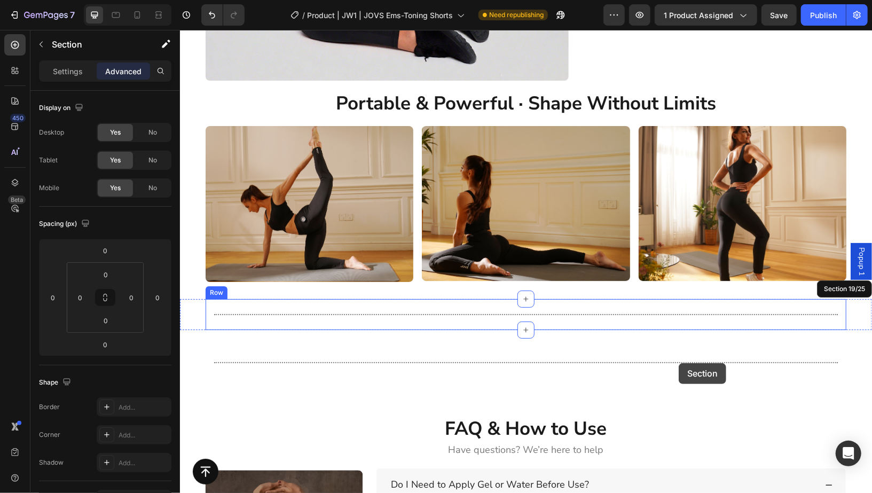
scroll to position [4864, 0]
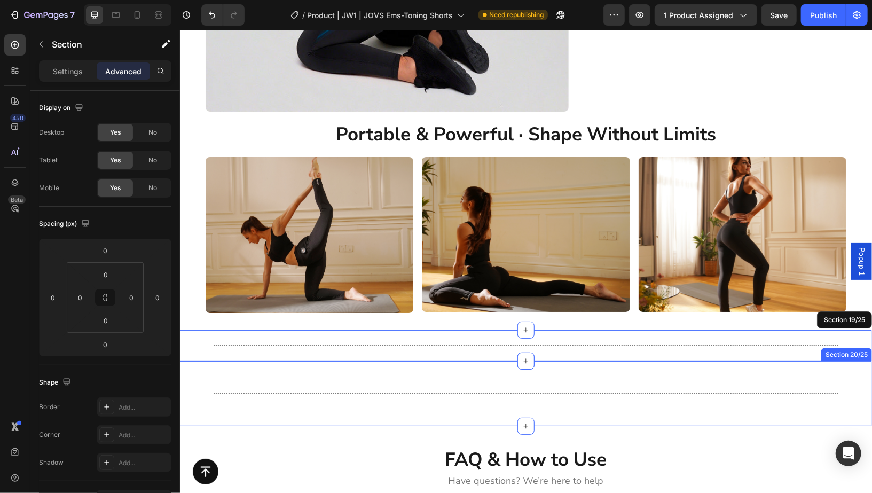
click at [847, 374] on div "Title Line Row Section 20/25" at bounding box center [525, 392] width 692 height 65
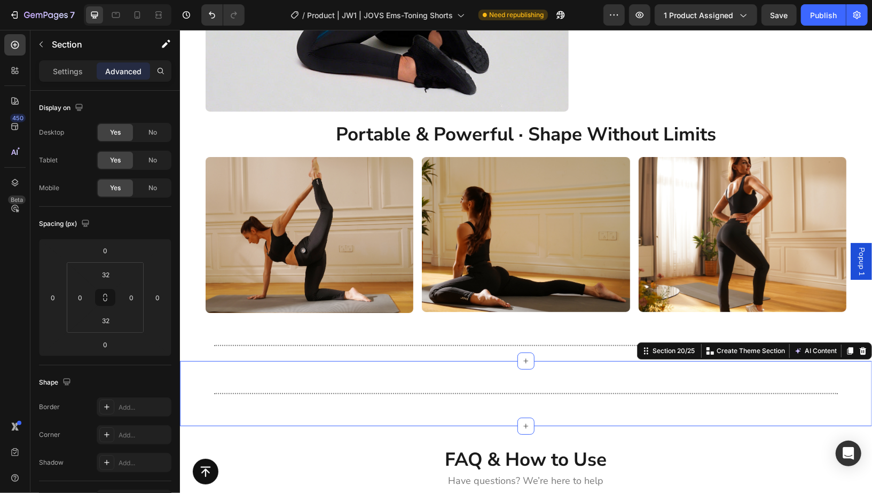
click at [859, 342] on div "Section 20/25 Create Theme Section AI Content Write with GemAI What would you l…" at bounding box center [754, 350] width 235 height 17
click at [856, 354] on div at bounding box center [862, 350] width 13 height 13
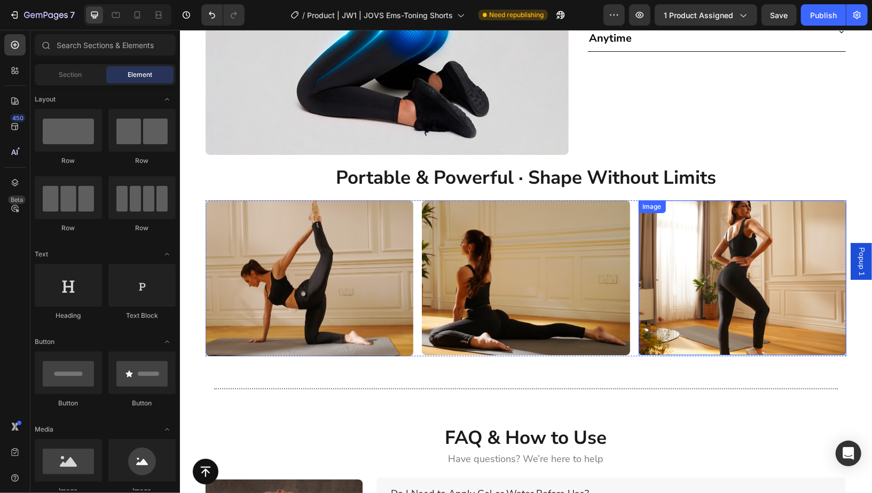
scroll to position [4796, 0]
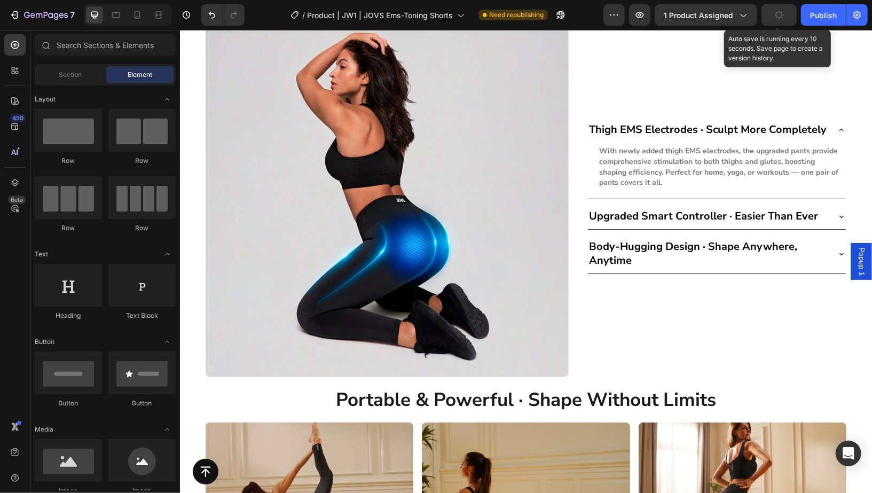
click at [789, 10] on button "button" at bounding box center [779, 14] width 35 height 21
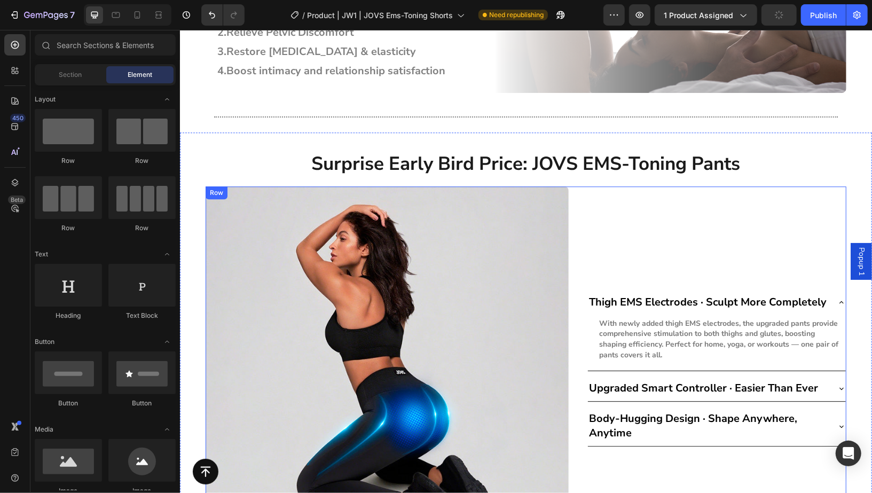
scroll to position [4426, 0]
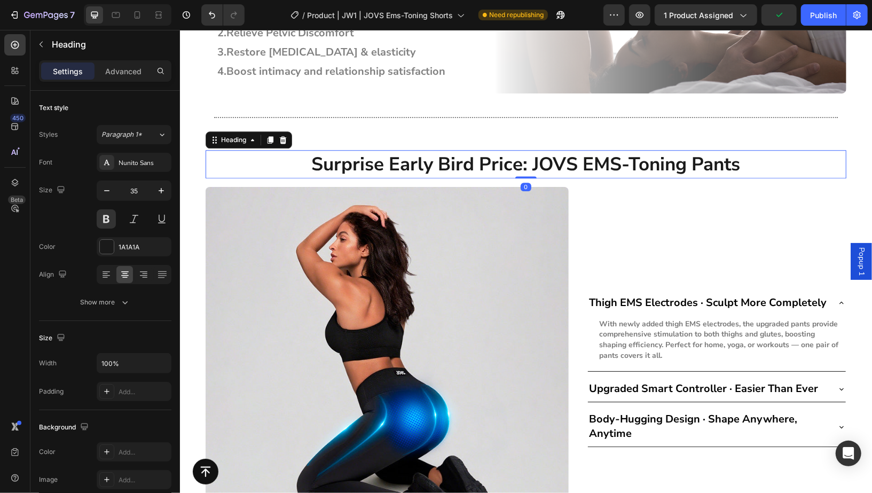
click at [789, 151] on h2 "Surprise Early Bird Price: JOVS EMS-Toning Pants" at bounding box center [525, 164] width 641 height 28
click at [118, 71] on p "Advanced" at bounding box center [123, 71] width 36 height 11
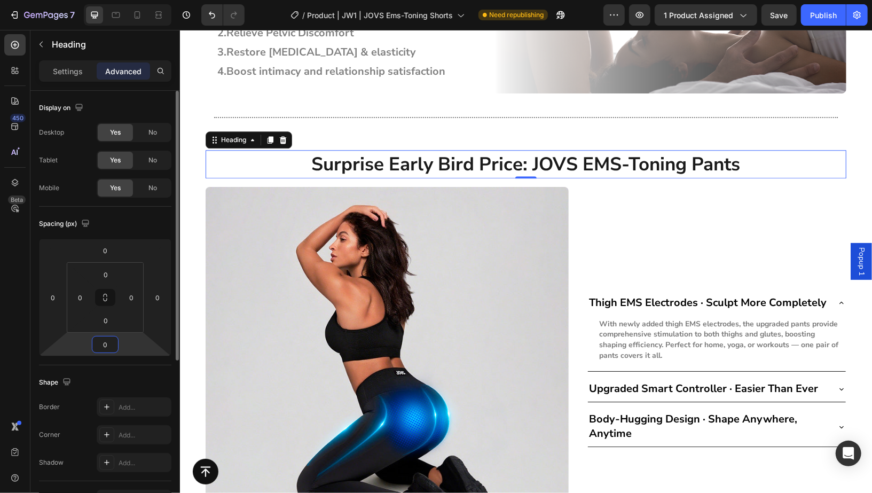
click at [105, 349] on input "0" at bounding box center [105, 344] width 21 height 16
type input "16"
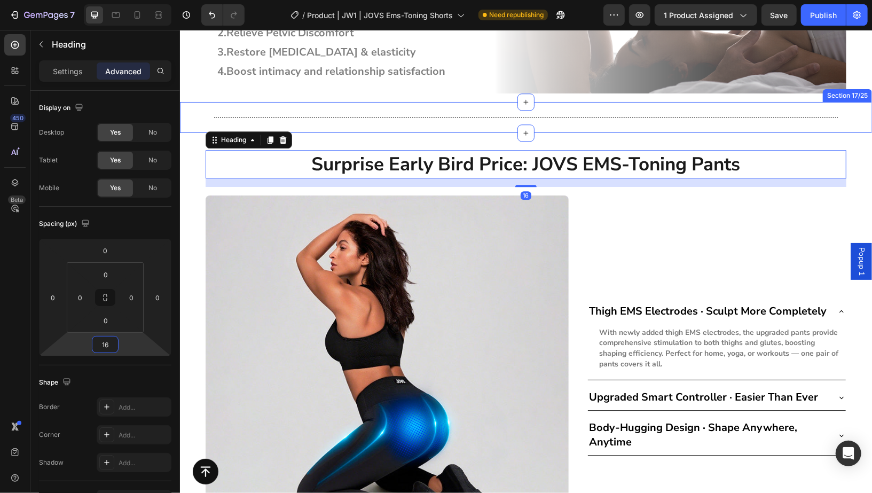
click at [847, 139] on div "Surprise Early Bird Price: JOVS EMS-Toning Pants Heading 16 Row Image Thigh EMS…" at bounding box center [525, 454] width 692 height 644
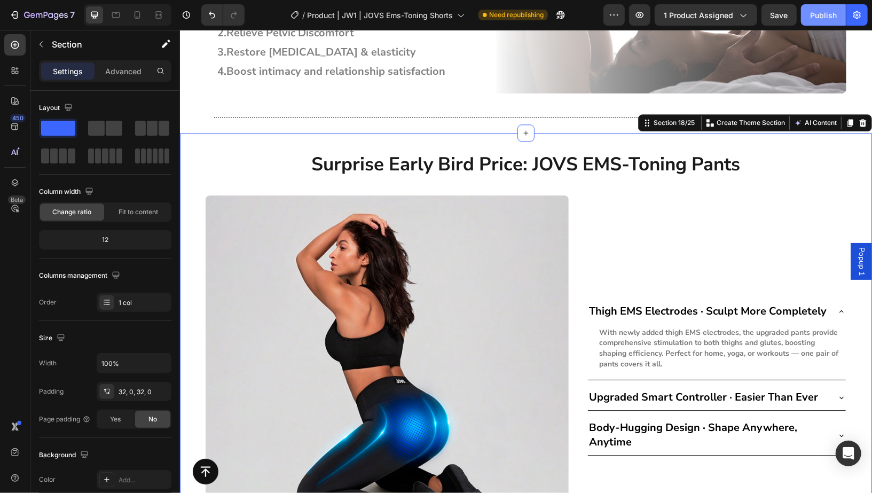
click at [781, 24] on button "Save" at bounding box center [779, 14] width 35 height 21
click at [822, 21] on button "Publish" at bounding box center [823, 14] width 45 height 21
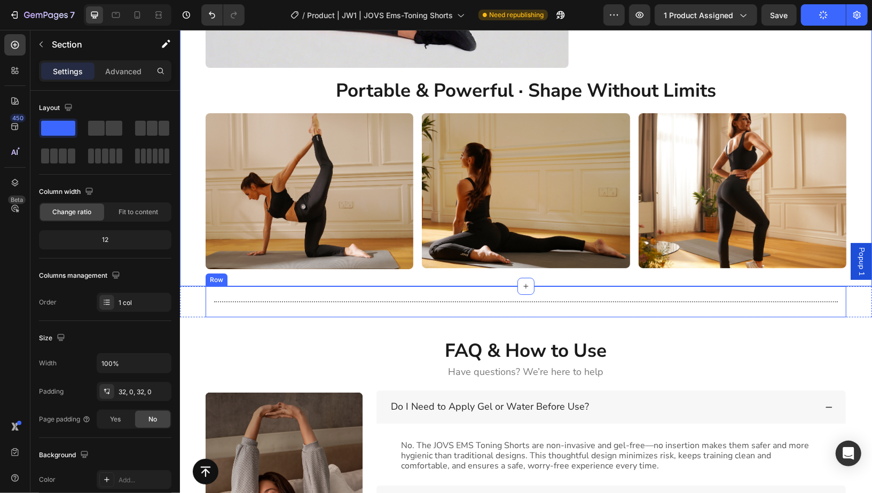
scroll to position [4921, 0]
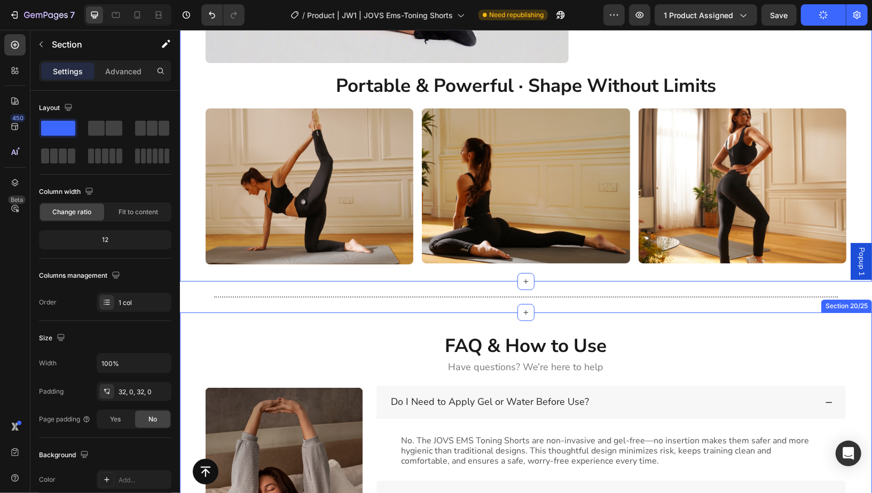
click at [828, 418] on div "No. The JOVS EMS Toning Shorts are non-invasive and gel-free—no insertion makes…" at bounding box center [610, 446] width 469 height 57
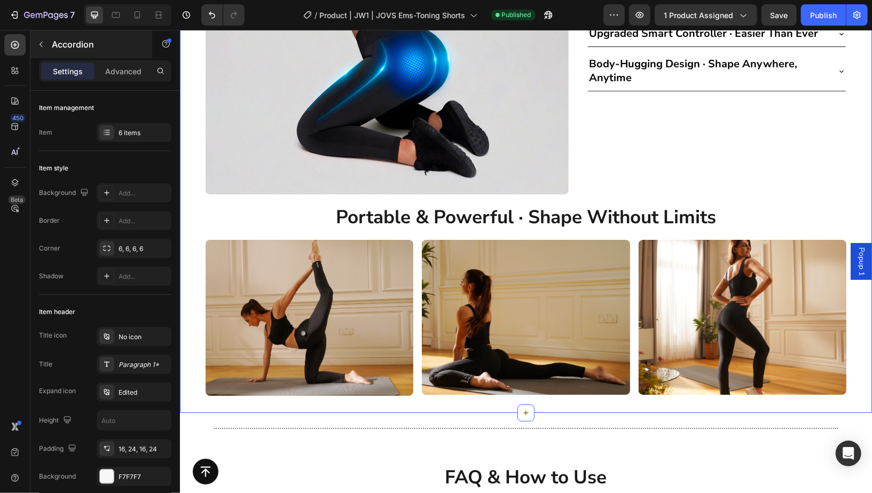
scroll to position [4709, 0]
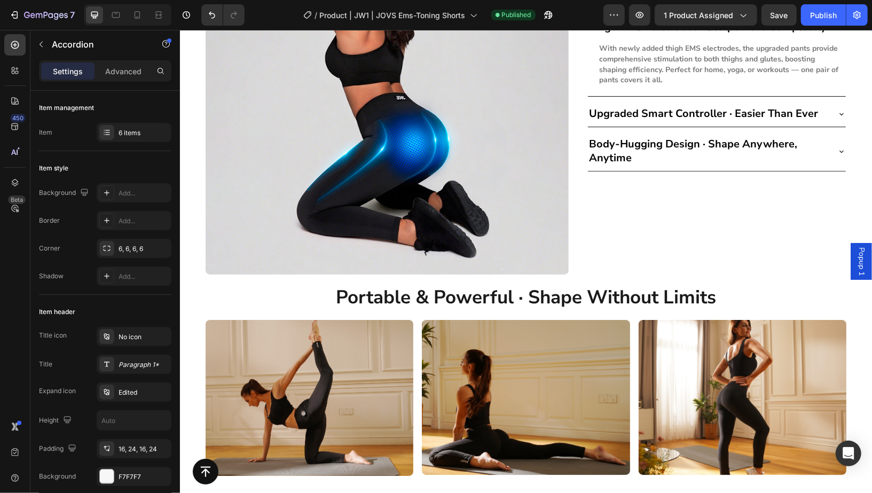
click at [148, 16] on div at bounding box center [128, 14] width 88 height 21
click at [135, 15] on icon at bounding box center [138, 14] width 6 height 7
type input "8"
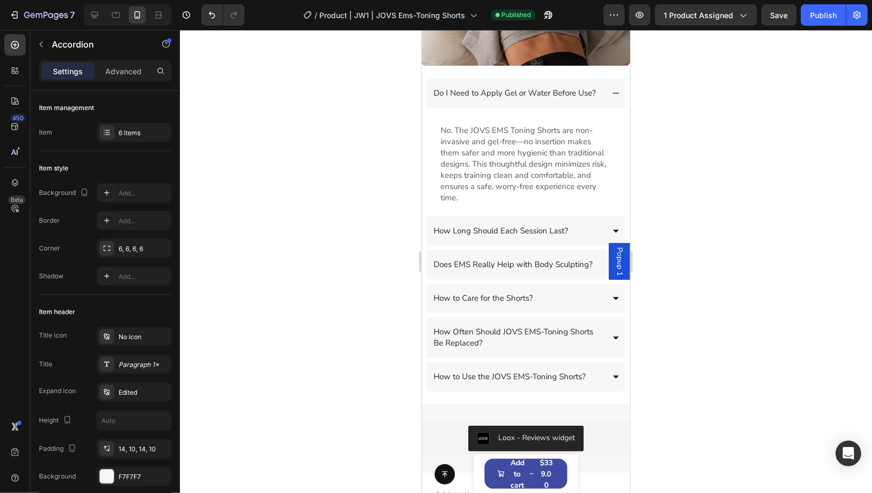
click at [734, 186] on div at bounding box center [526, 261] width 692 height 463
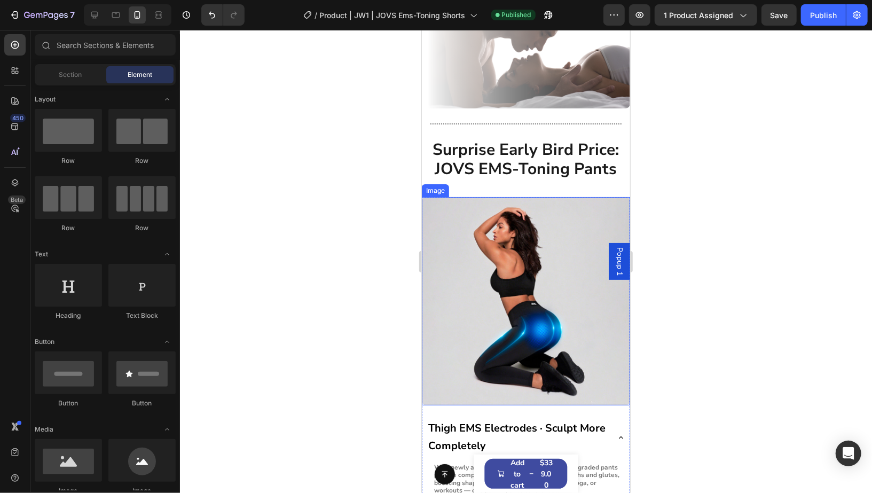
scroll to position [3995, 0]
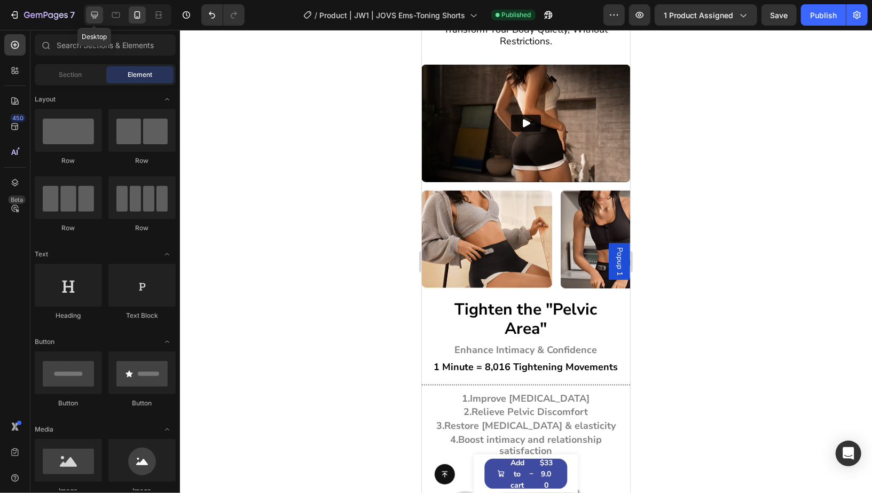
click at [93, 15] on icon at bounding box center [94, 15] width 11 height 11
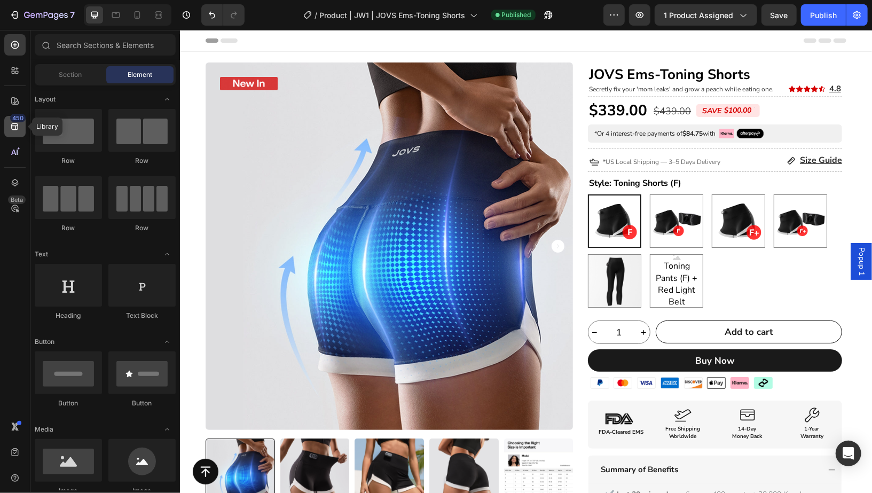
click at [15, 127] on icon at bounding box center [14, 126] width 7 height 7
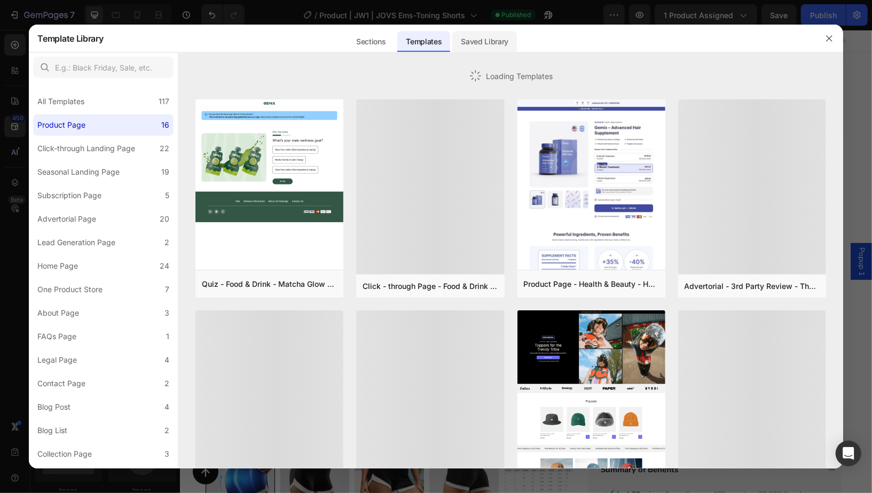
click at [492, 42] on div "Saved Library" at bounding box center [484, 41] width 65 height 21
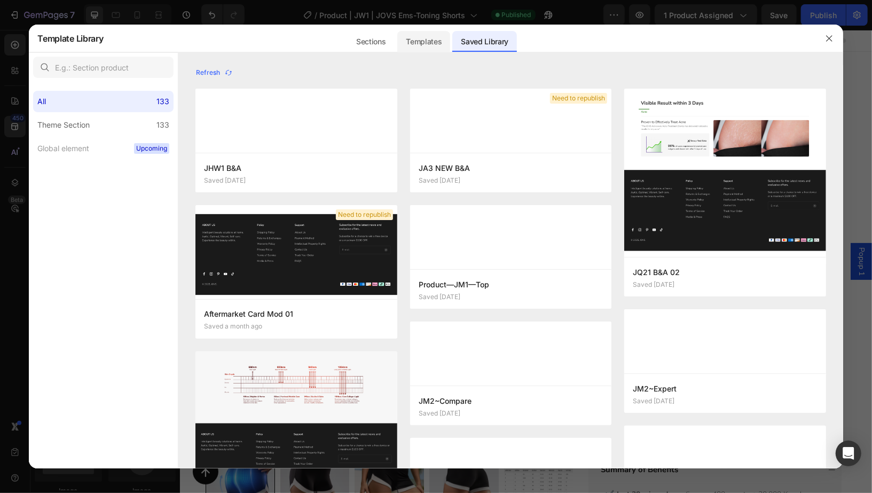
click at [425, 45] on div "Templates" at bounding box center [423, 41] width 53 height 21
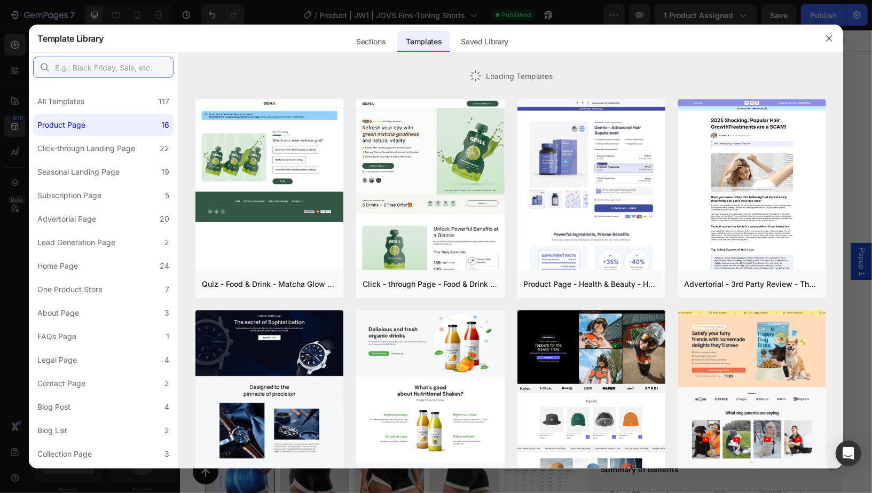
click at [76, 69] on input "text" at bounding box center [103, 67] width 140 height 21
type input "b"
type input "c"
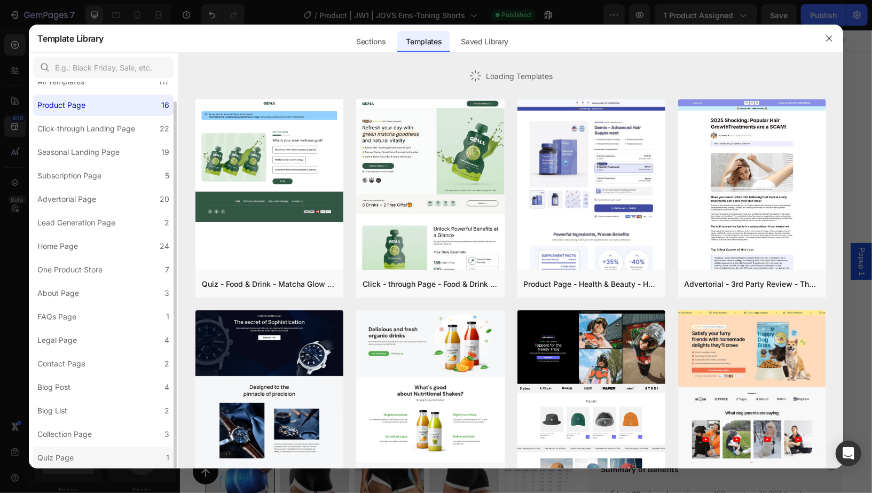
click at [77, 461] on div "Quiz Page" at bounding box center [57, 457] width 41 height 13
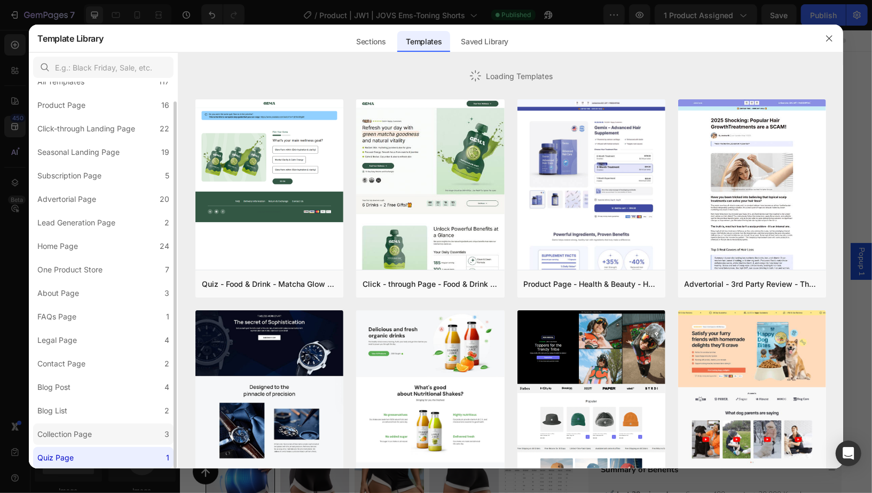
click at [83, 439] on div "Collection Page" at bounding box center [64, 434] width 54 height 13
click at [95, 401] on label "Blog List 2" at bounding box center [103, 410] width 140 height 21
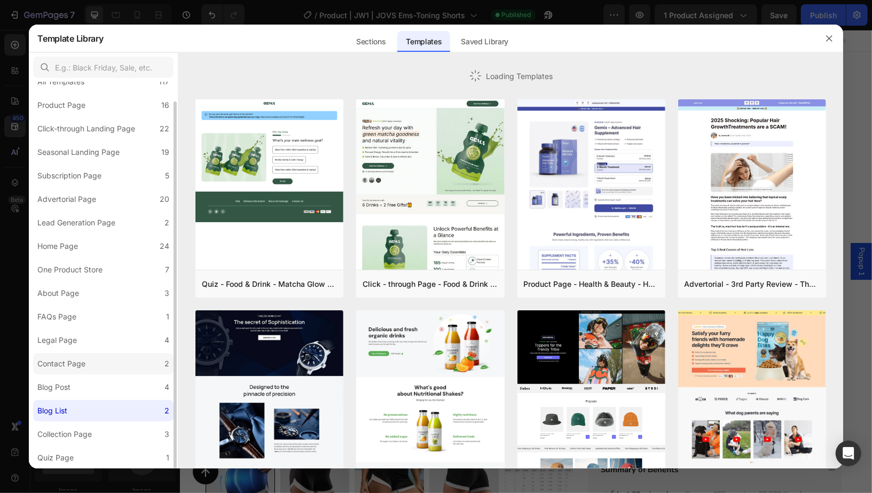
click at [91, 372] on label "Contact Page 2" at bounding box center [103, 363] width 140 height 21
click at [86, 341] on label "Legal Page 4" at bounding box center [103, 340] width 140 height 21
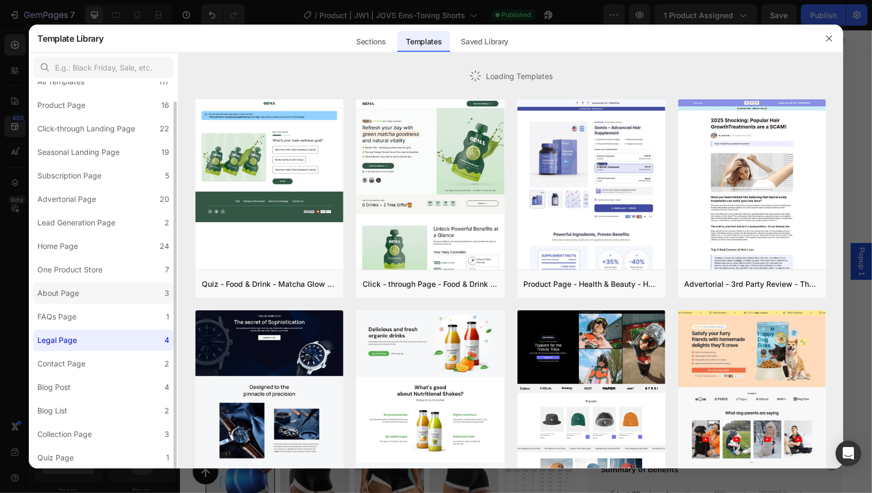
scroll to position [0, 0]
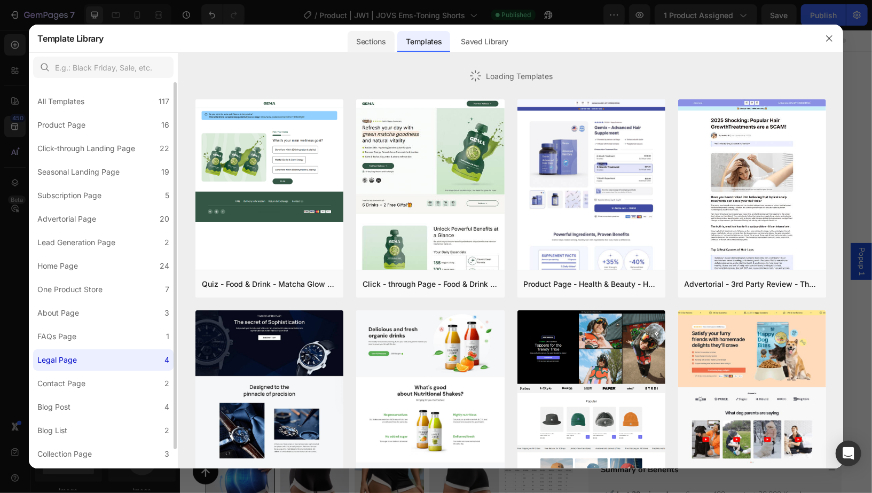
click at [356, 49] on div "Sections" at bounding box center [371, 41] width 46 height 21
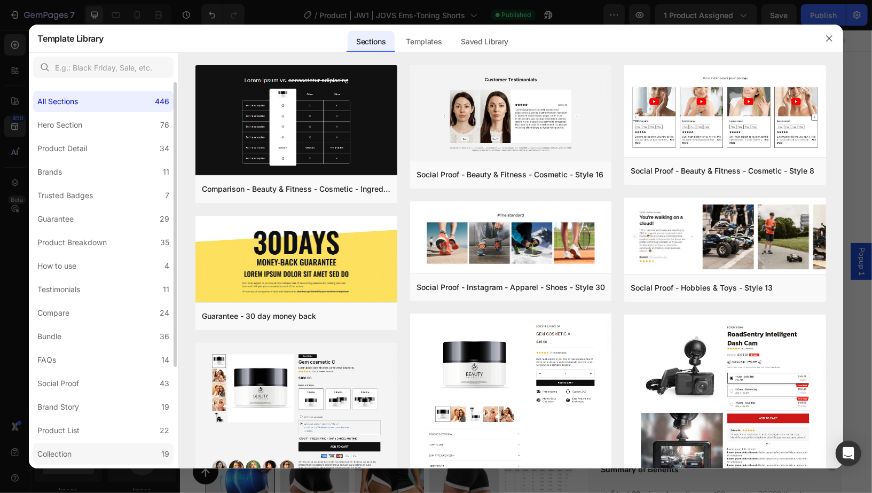
scroll to position [137, 0]
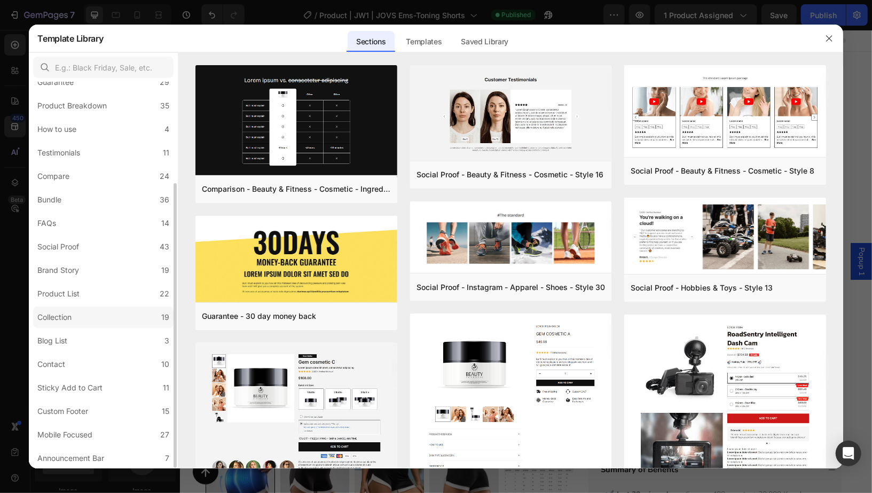
click at [92, 317] on label "Collection 19" at bounding box center [103, 317] width 140 height 21
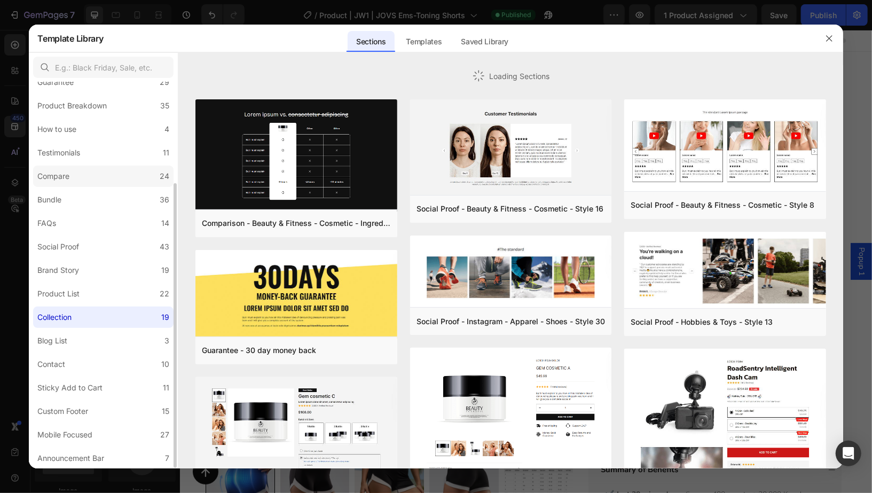
click at [88, 174] on label "Compare 24" at bounding box center [103, 176] width 140 height 21
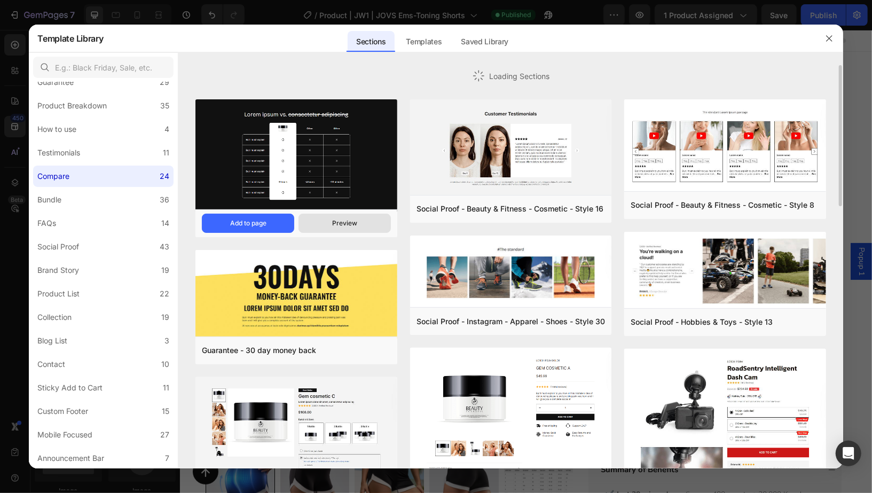
click at [351, 222] on div "Preview" at bounding box center [344, 223] width 25 height 10
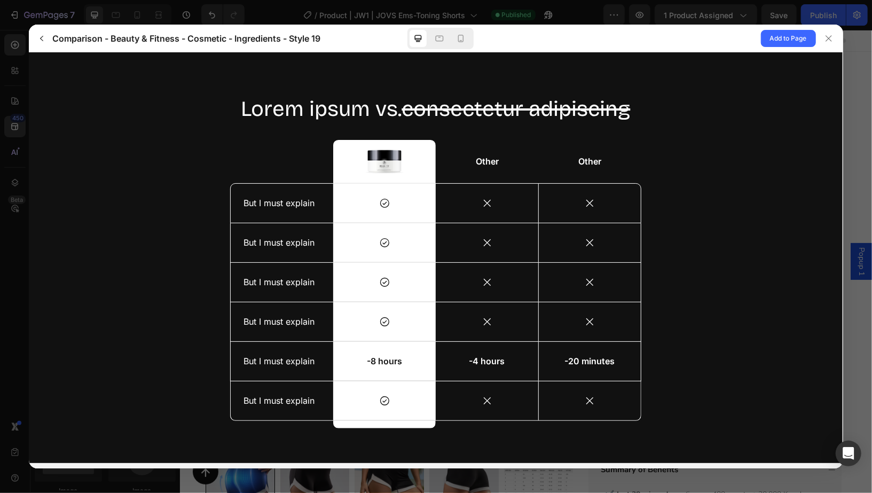
scroll to position [0, 0]
click at [465, 37] on icon at bounding box center [461, 38] width 11 height 11
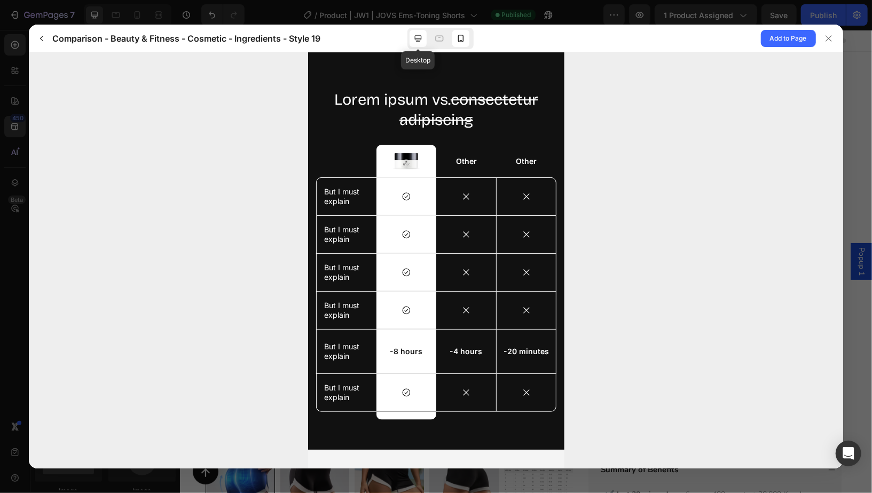
click at [415, 38] on icon at bounding box center [417, 38] width 7 height 7
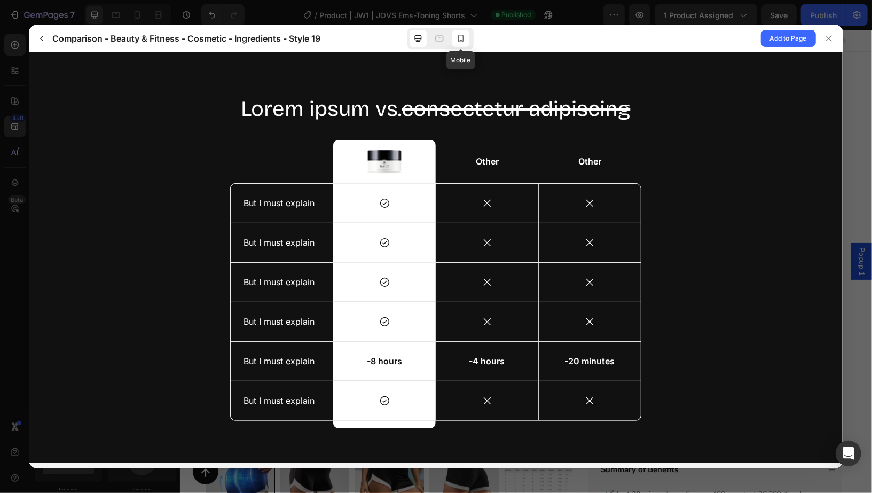
drag, startPoint x: 468, startPoint y: 40, endPoint x: 186, endPoint y: 8, distance: 283.7
click at [468, 40] on div at bounding box center [460, 38] width 17 height 17
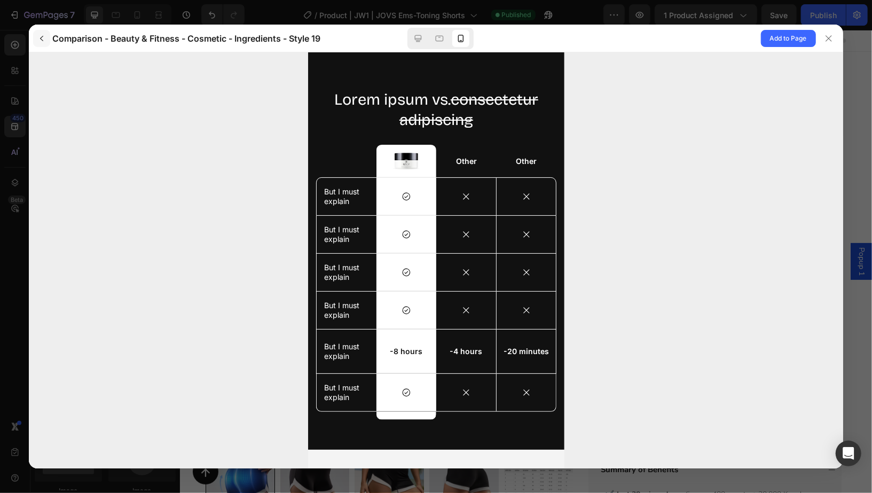
click at [41, 36] on icon "button" at bounding box center [41, 38] width 9 height 9
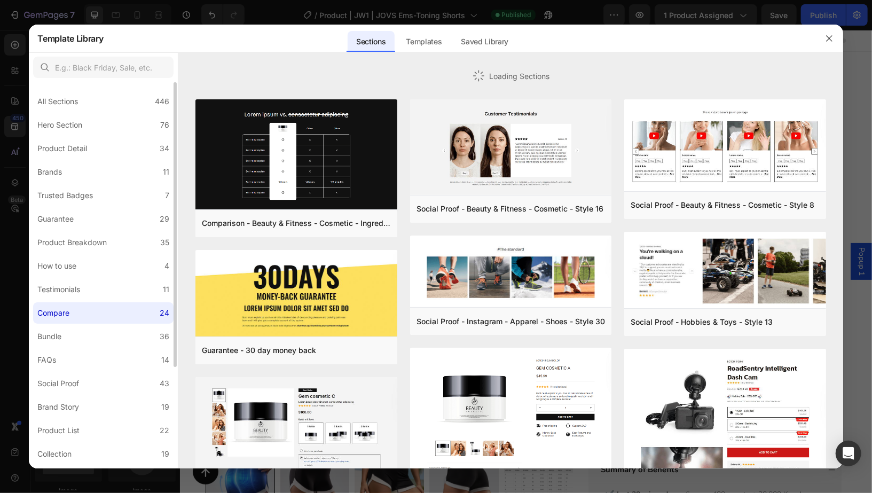
click at [92, 311] on label "Compare 24" at bounding box center [103, 312] width 140 height 21
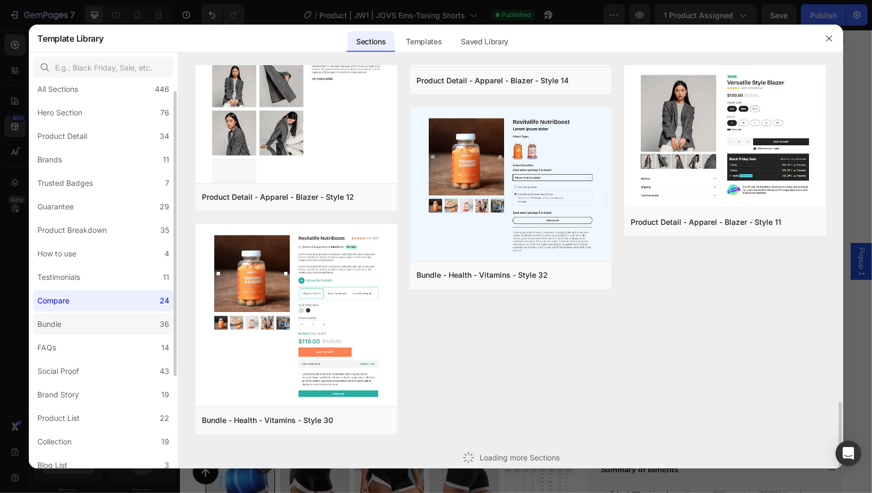
scroll to position [14, 0]
click at [82, 322] on label "Bundle 36" at bounding box center [103, 322] width 140 height 21
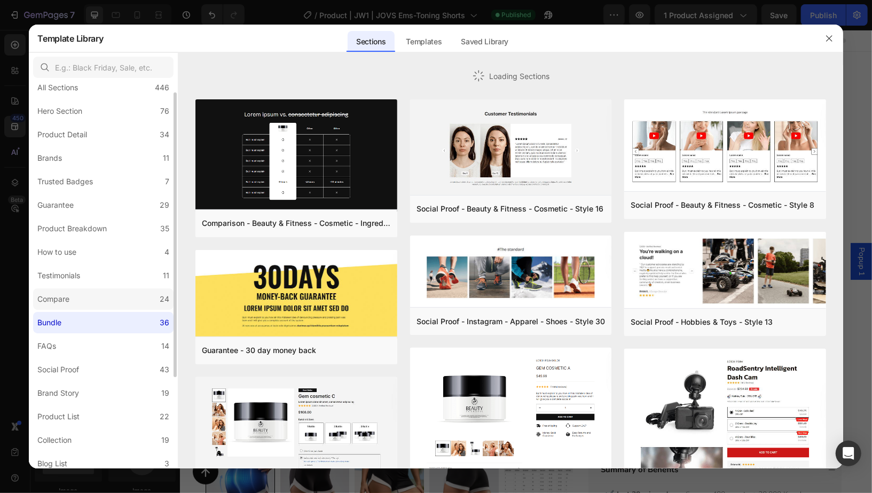
click at [97, 297] on label "Compare 24" at bounding box center [103, 298] width 140 height 21
click at [92, 278] on label "Testimonials 11" at bounding box center [103, 275] width 140 height 21
click at [87, 296] on label "Compare 24" at bounding box center [103, 298] width 140 height 21
click at [99, 323] on label "Bundle 36" at bounding box center [103, 322] width 140 height 21
click at [100, 303] on label "Compare 24" at bounding box center [103, 298] width 140 height 21
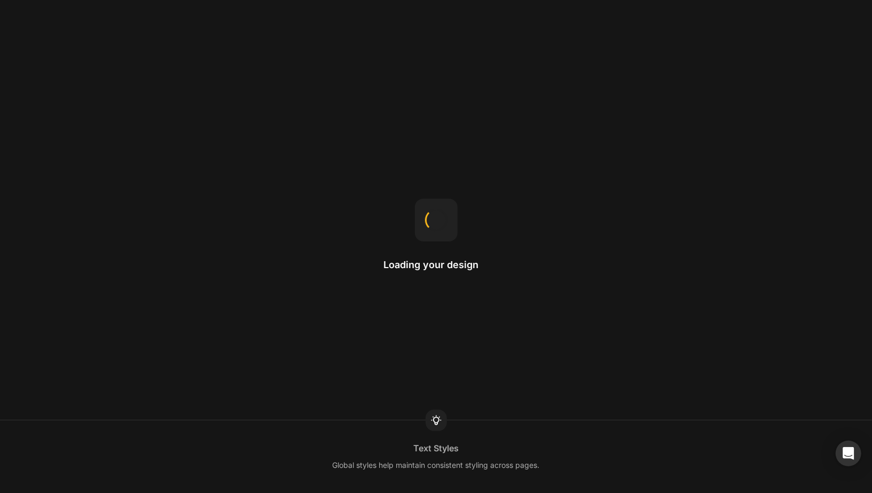
click at [389, 3] on div "Loading your design Text Styles Global styles help maintain consistent styling …" at bounding box center [436, 246] width 872 height 493
click at [389, 1] on div "Loading your design Drag-n-drop Just hold an element and move it around to orga…" at bounding box center [436, 246] width 872 height 493
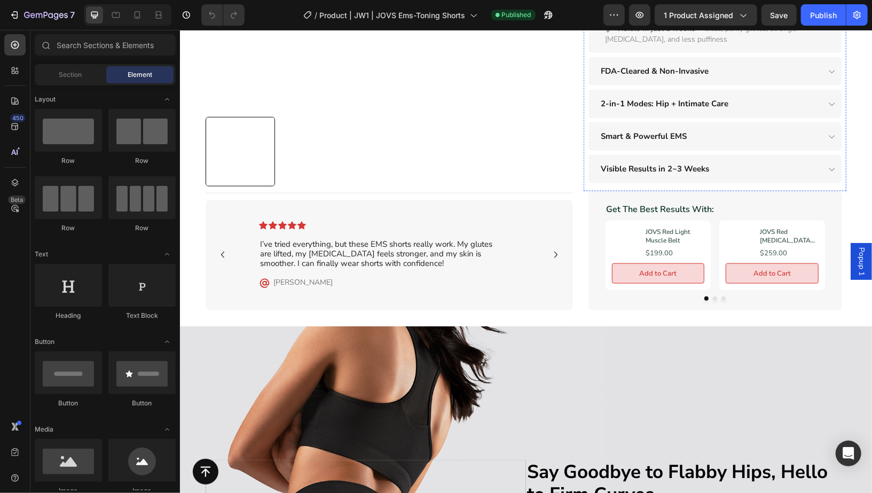
scroll to position [585, 0]
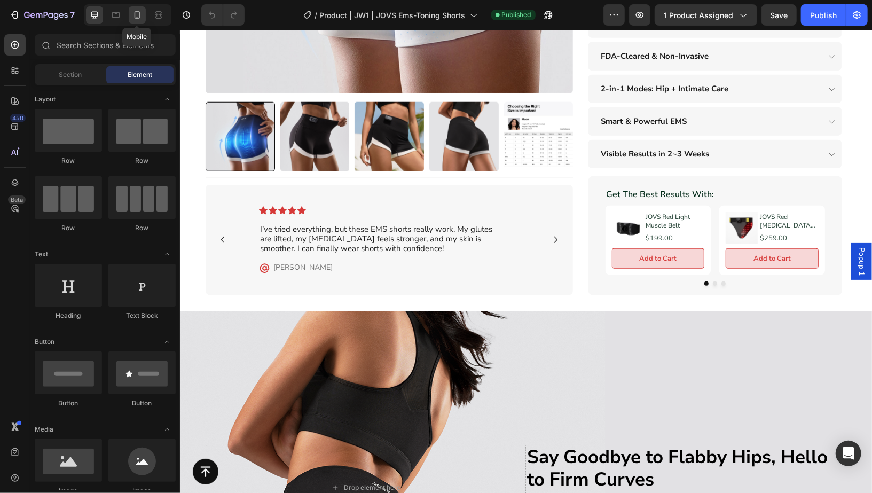
click at [135, 19] on icon at bounding box center [137, 15] width 11 height 11
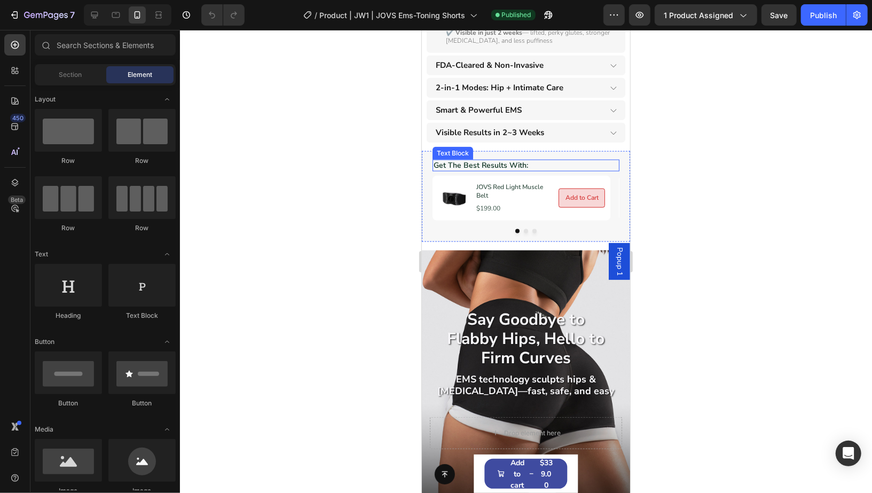
scroll to position [840, 0]
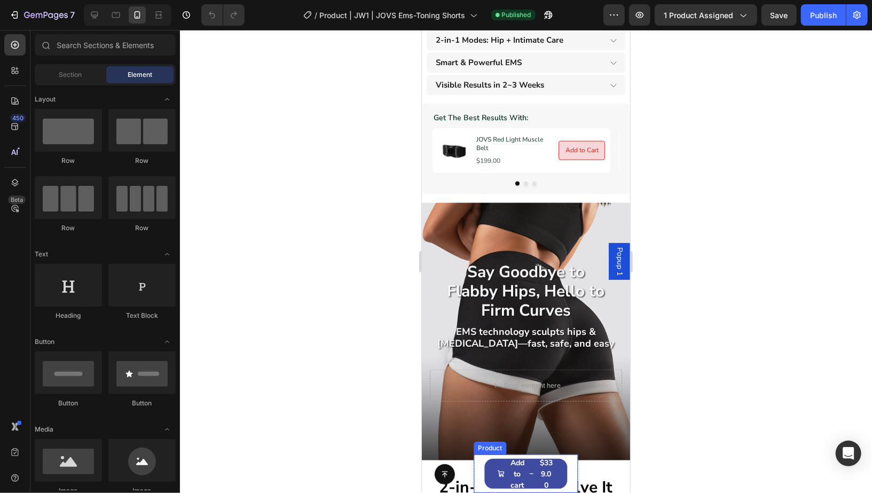
click at [561, 471] on div "Product Images JOVS EMS-Toning Shorts Product Title $339.00 Product Price Produ…" at bounding box center [526, 473] width 104 height 38
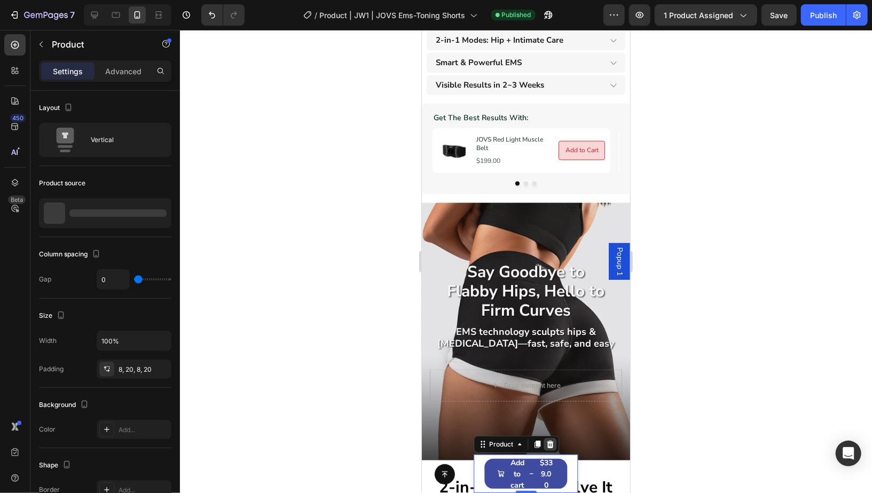
click at [548, 442] on icon at bounding box center [549, 443] width 7 height 7
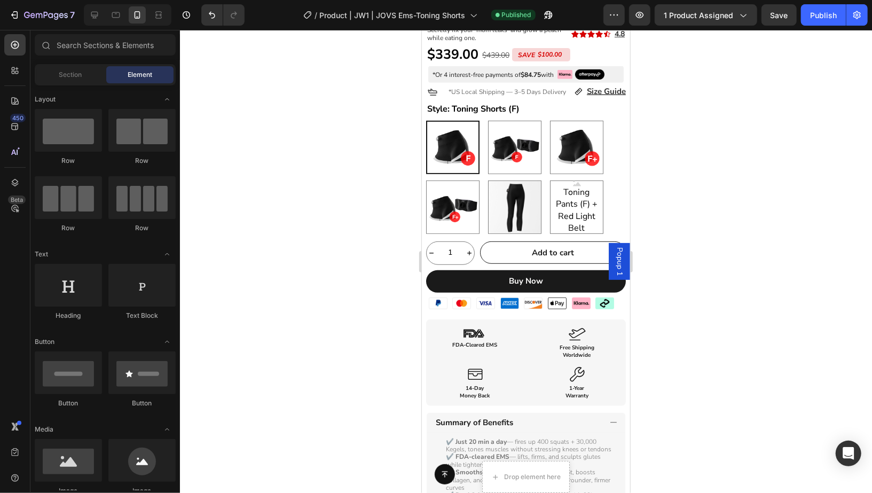
scroll to position [128, 0]
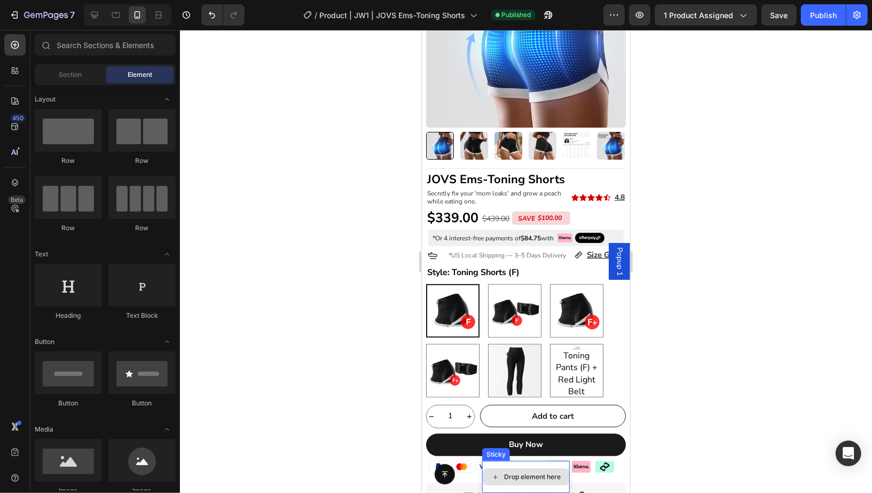
click at [552, 466] on div "Drop element here" at bounding box center [526, 476] width 88 height 32
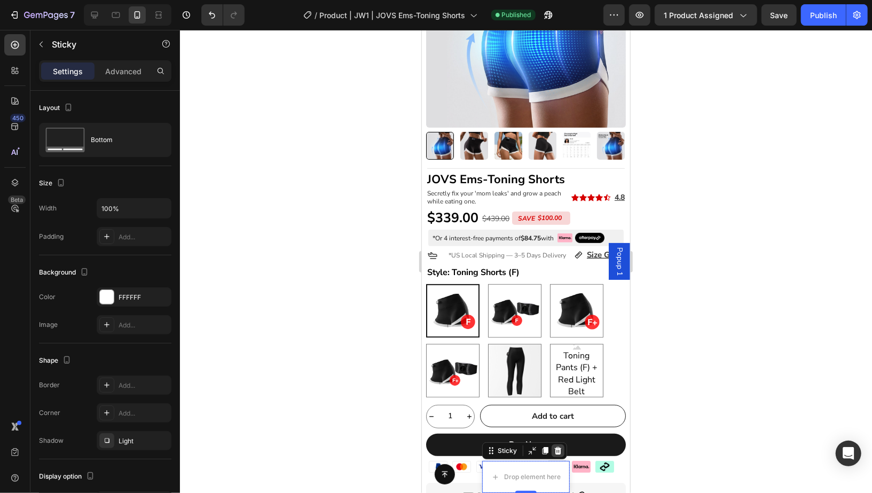
click at [556, 448] on icon at bounding box center [557, 450] width 9 height 9
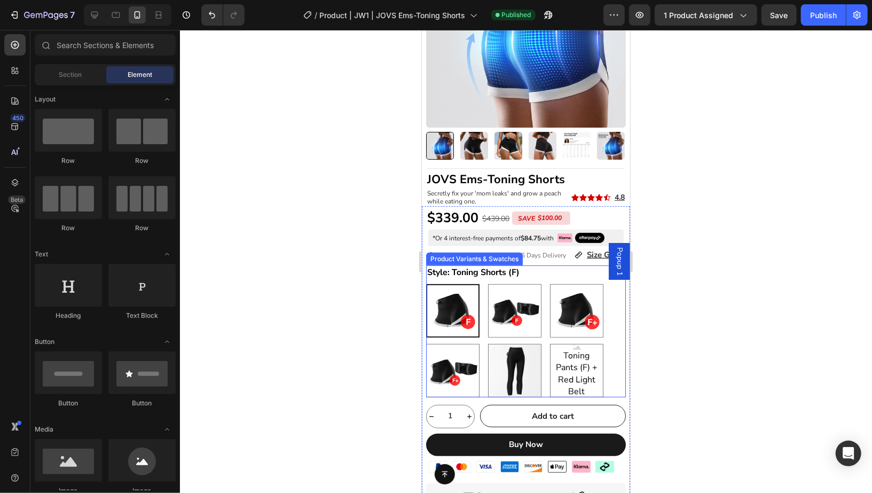
scroll to position [0, 0]
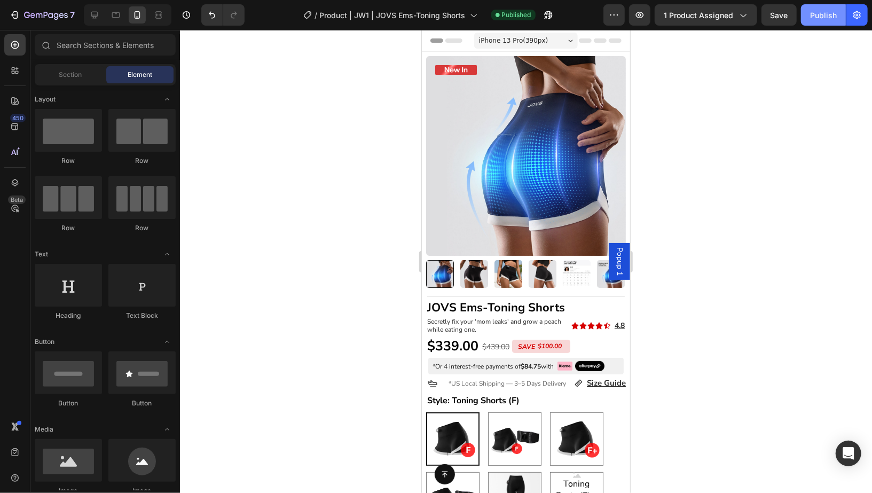
click at [804, 12] on button "Publish" at bounding box center [823, 14] width 45 height 21
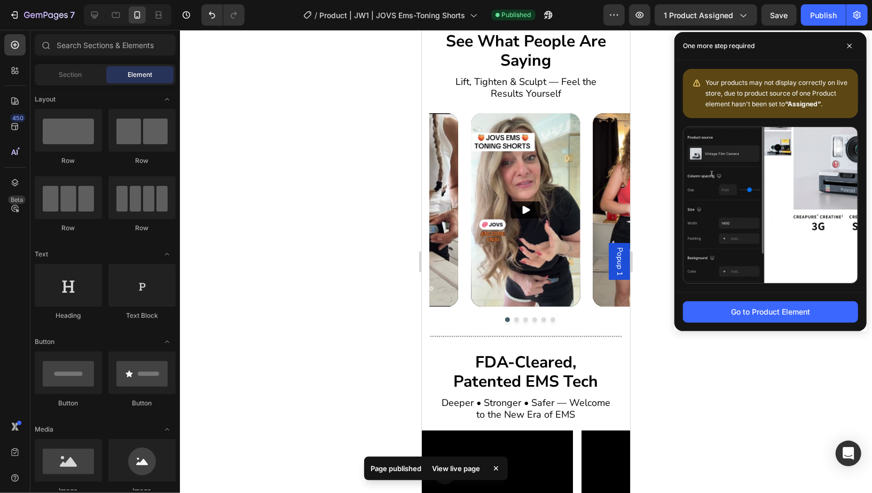
scroll to position [2436, 0]
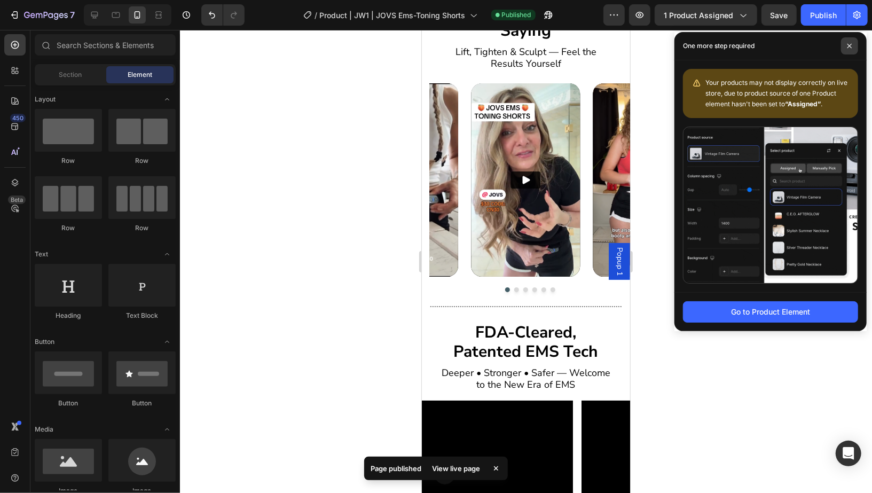
click at [850, 44] on icon at bounding box center [849, 45] width 5 height 5
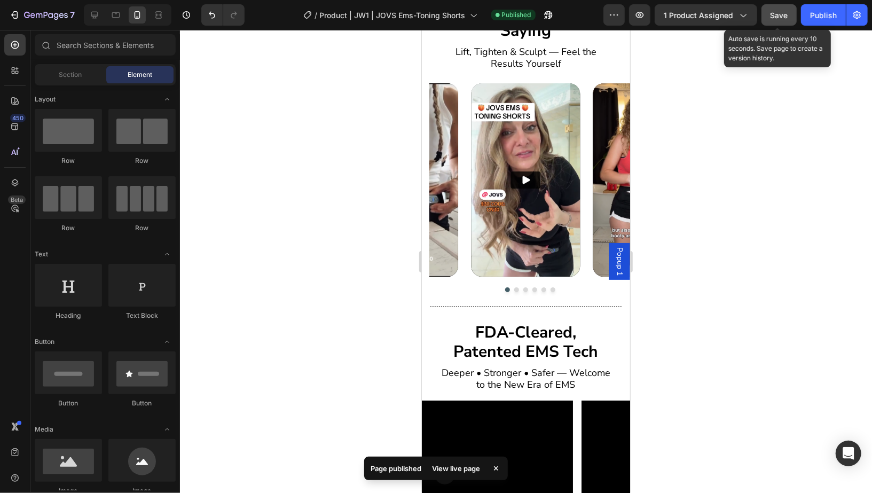
click at [783, 12] on span "Save" at bounding box center [780, 15] width 18 height 9
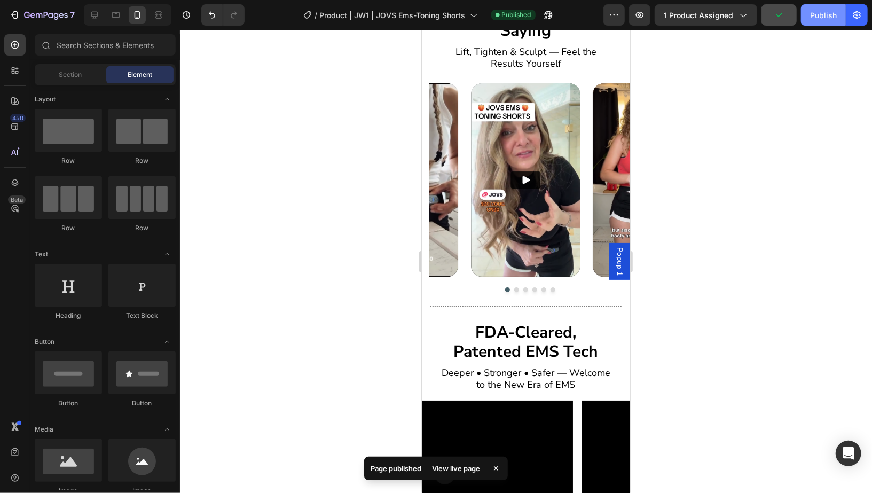
click at [810, 15] on button "Publish" at bounding box center [823, 14] width 45 height 21
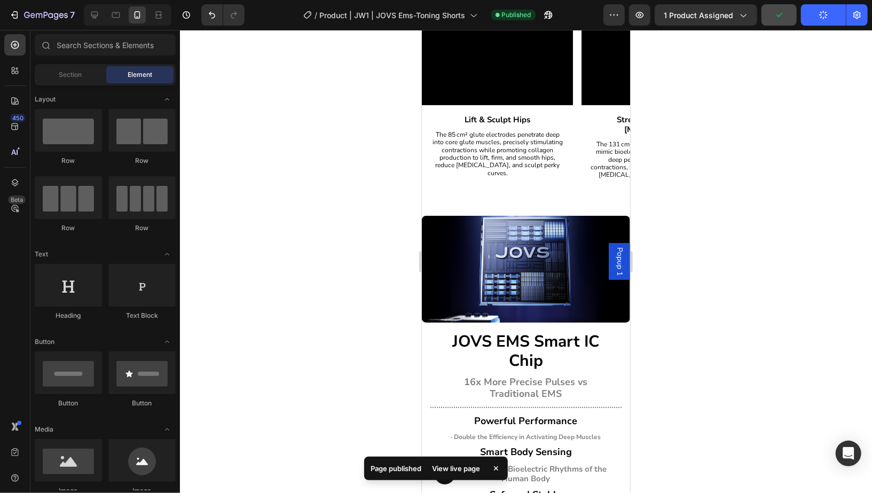
scroll to position [2875, 0]
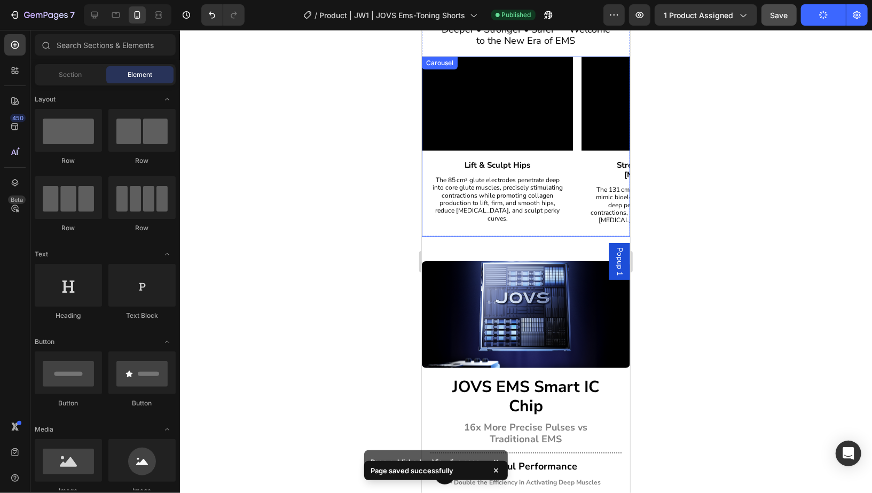
click at [575, 207] on div "Video Lift & Sculpt Hips Heading The 85 cm² glute electrodes penetrate deep int…" at bounding box center [525, 146] width 208 height 180
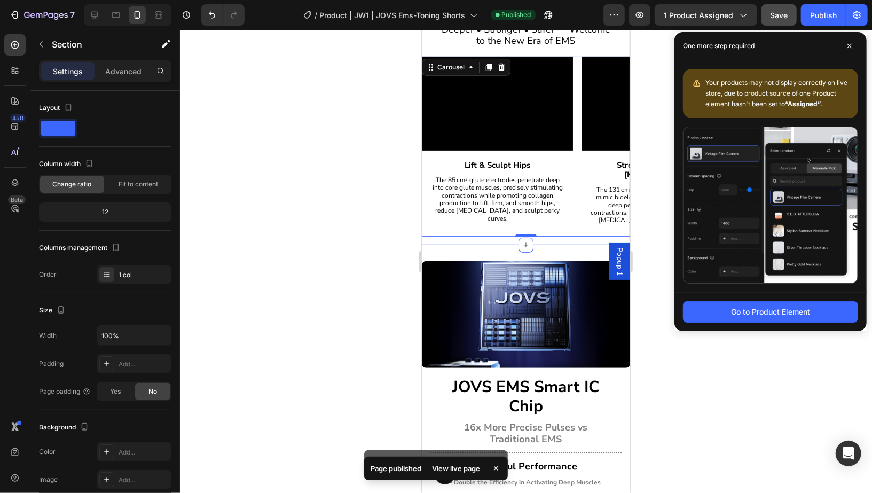
click at [567, 219] on div "FDA-Cleared, Patented EMS Tech Heading Deeper • Stronger • Safer — Welcome to t…" at bounding box center [525, 107] width 208 height 275
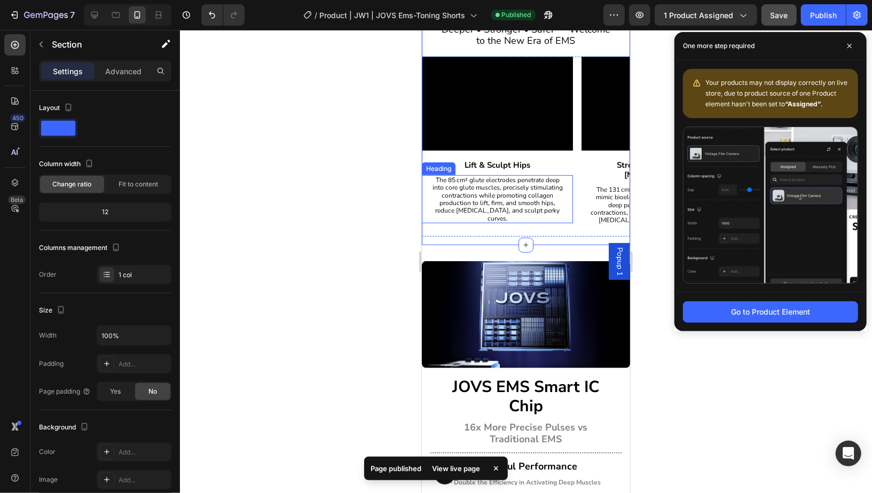
click at [570, 210] on div "The 85 cm² glute electrodes penetrate deep into core glute muscles, precisely s…" at bounding box center [496, 199] width 151 height 48
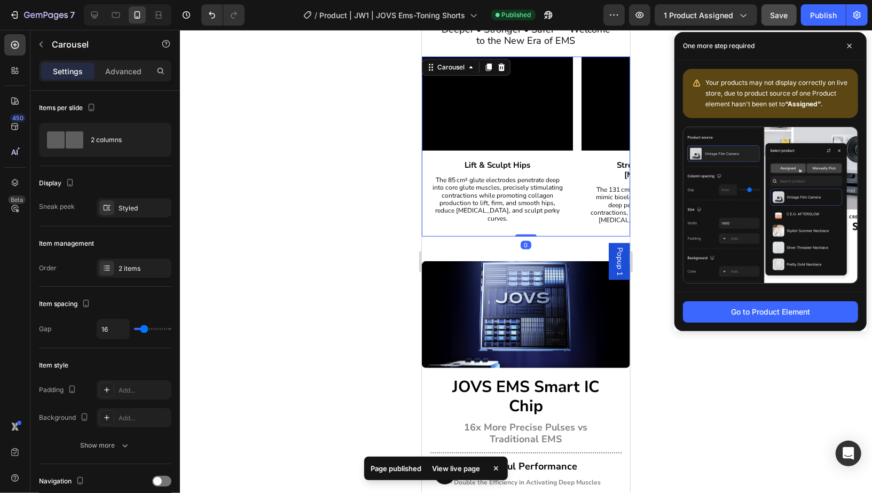
click at [578, 211] on div "Video Lift & Sculpt Hips Heading The 85 cm² glute electrodes penetrate deep int…" at bounding box center [525, 146] width 208 height 180
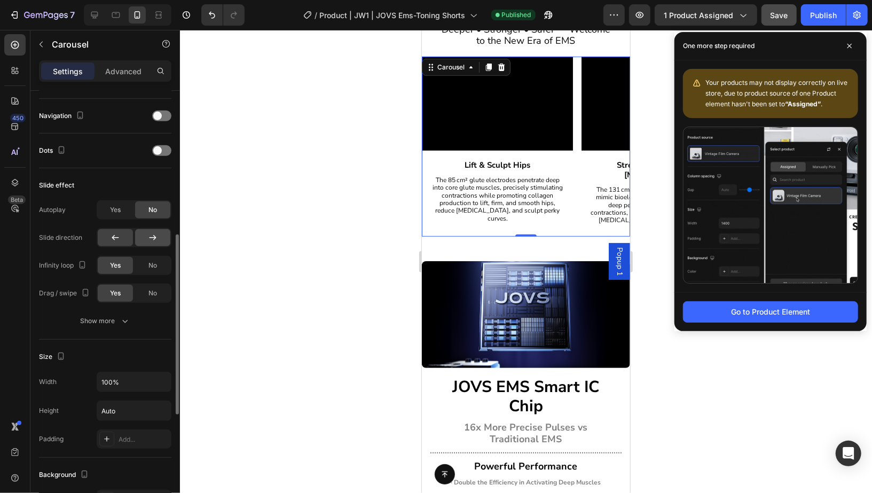
scroll to position [374, 0]
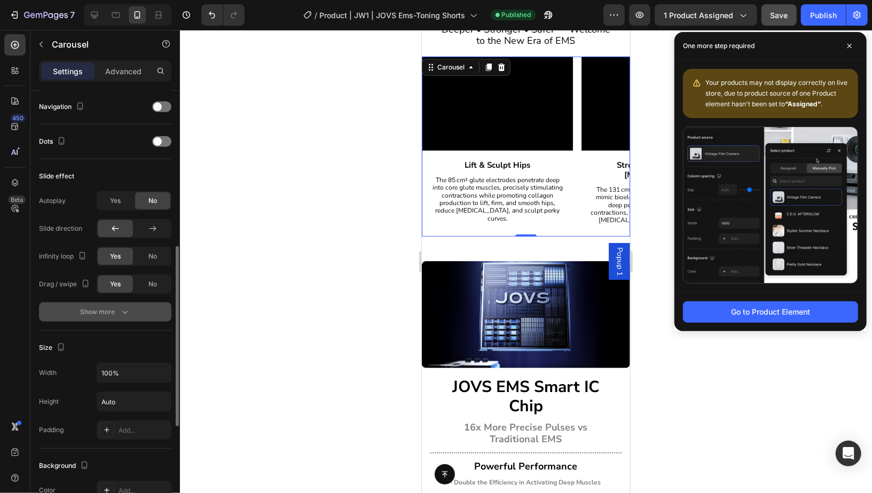
click at [114, 309] on div "Show more" at bounding box center [106, 312] width 50 height 11
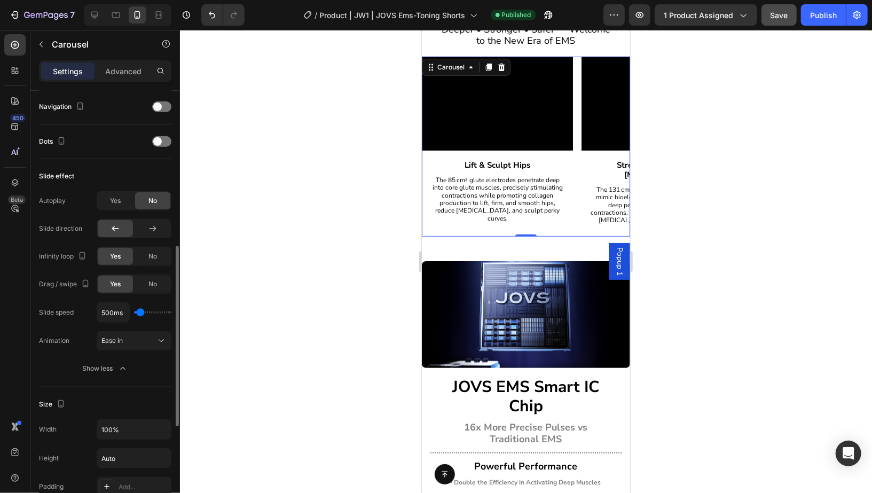
click at [164, 247] on div "Yes No" at bounding box center [134, 256] width 75 height 19
click at [154, 253] on span "No" at bounding box center [152, 257] width 9 height 10
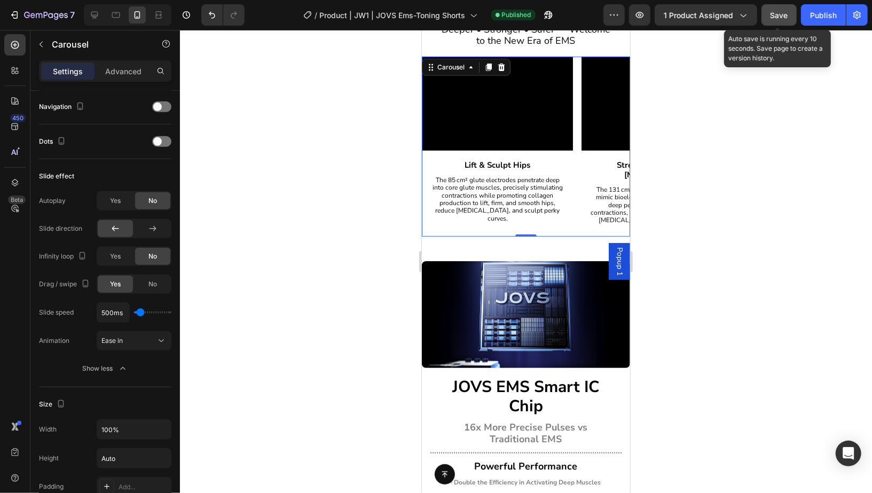
click at [787, 10] on div "Save" at bounding box center [780, 15] width 18 height 11
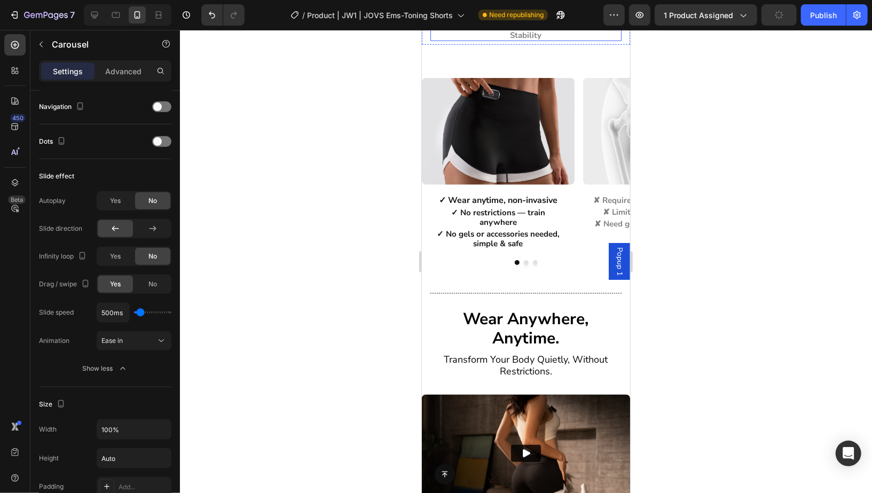
scroll to position [3391, 0]
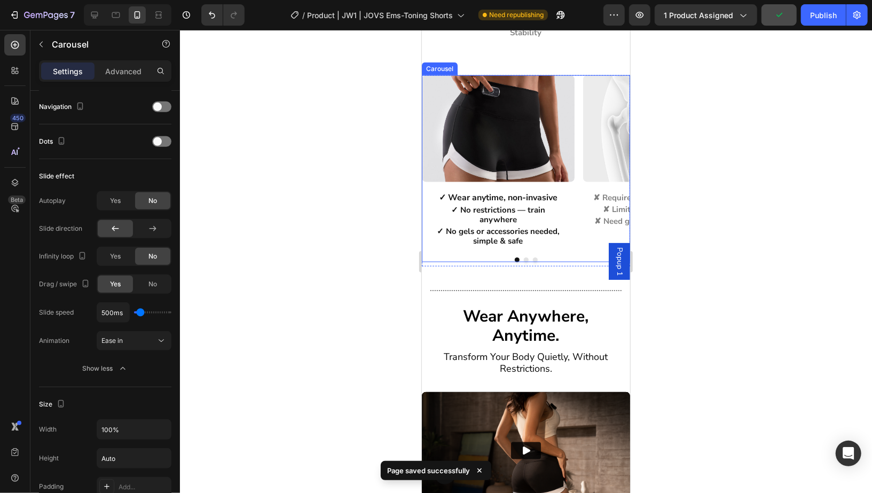
click at [576, 236] on div "Image ✓ Wear anytime, non-invasive Heading ✓ No restrictions — train anywhere H…" at bounding box center [525, 160] width 208 height 171
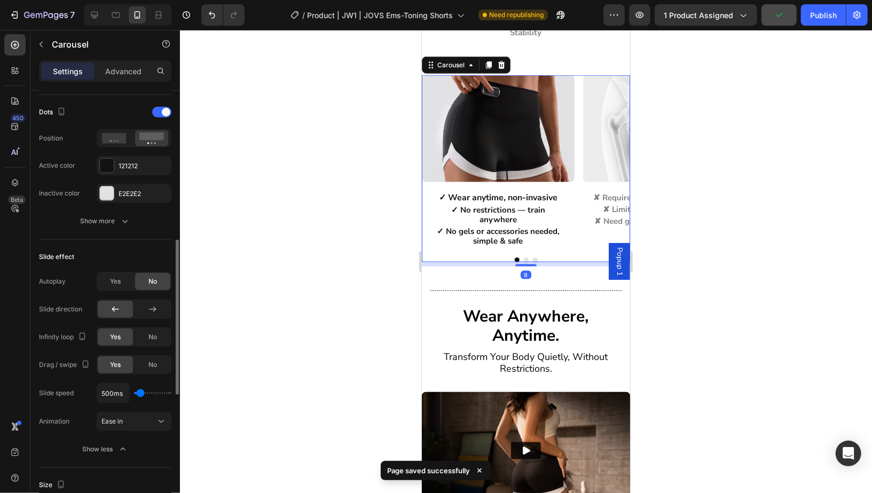
scroll to position [407, 0]
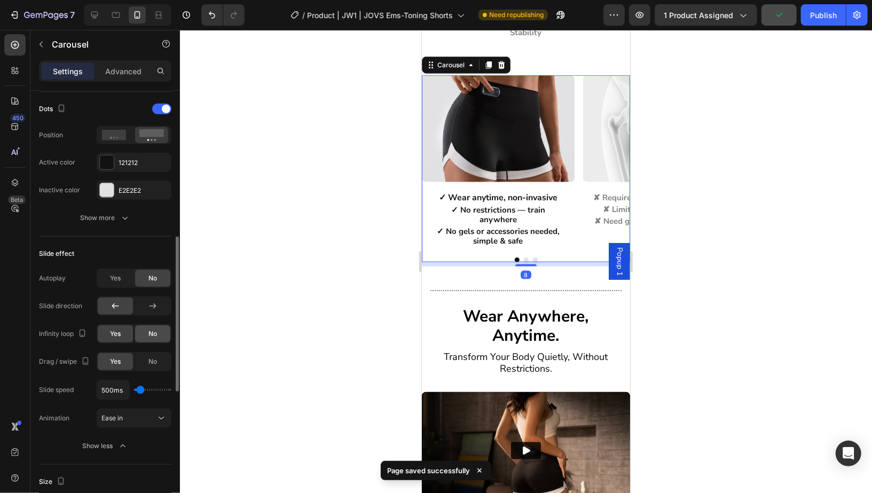
click at [147, 334] on div "No" at bounding box center [152, 333] width 35 height 17
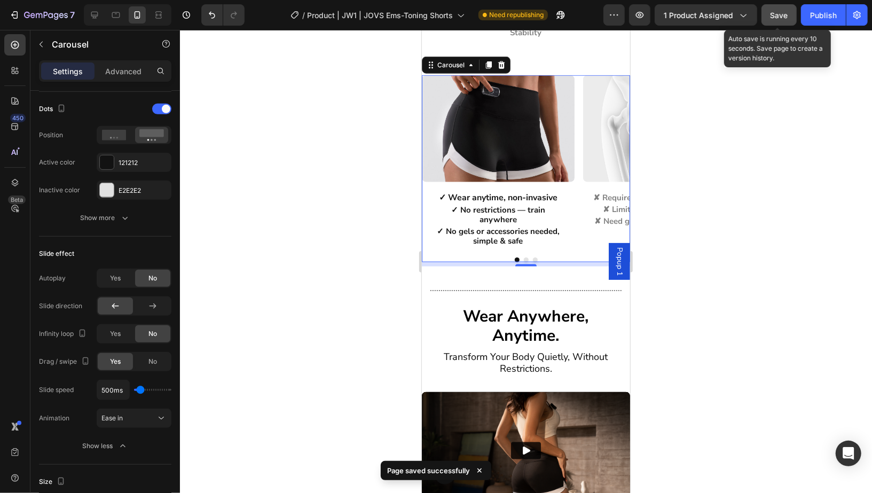
click at [765, 15] on button "Save" at bounding box center [779, 14] width 35 height 21
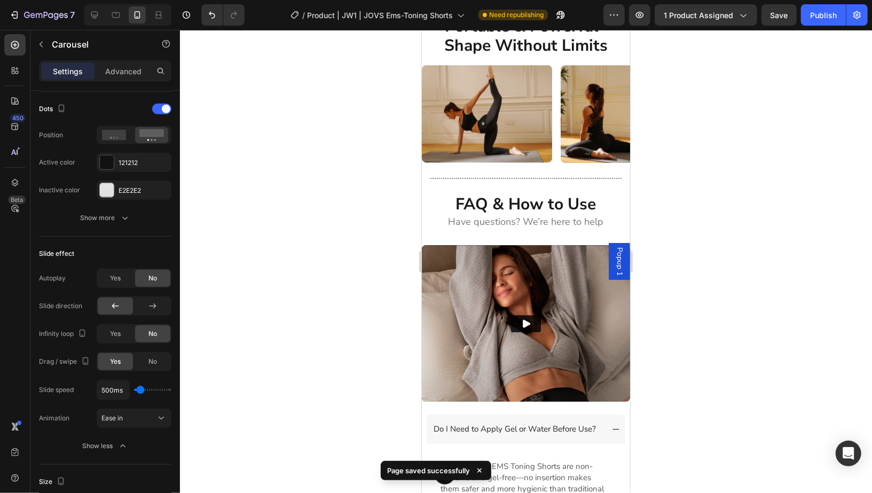
scroll to position [4609, 0]
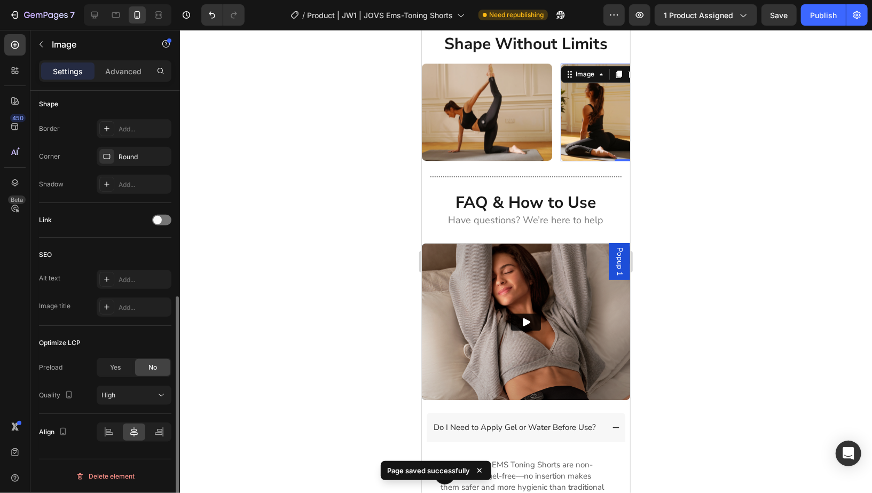
click at [578, 161] on img at bounding box center [625, 112] width 130 height 98
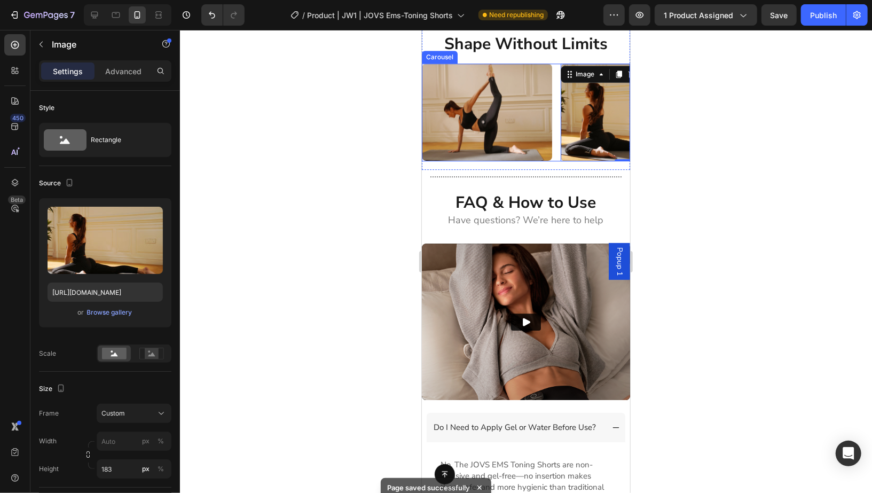
click at [553, 161] on div "Image Image 0 Image" at bounding box center [525, 112] width 208 height 98
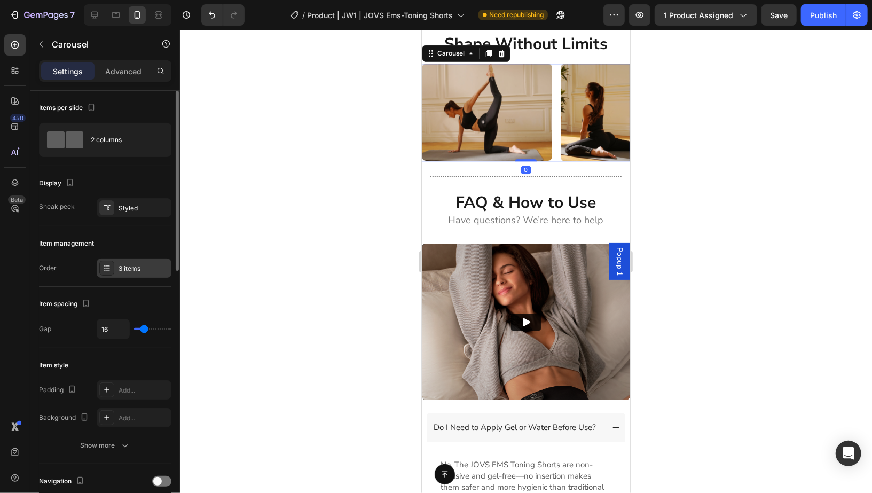
click at [122, 273] on div "3 items" at bounding box center [134, 267] width 75 height 19
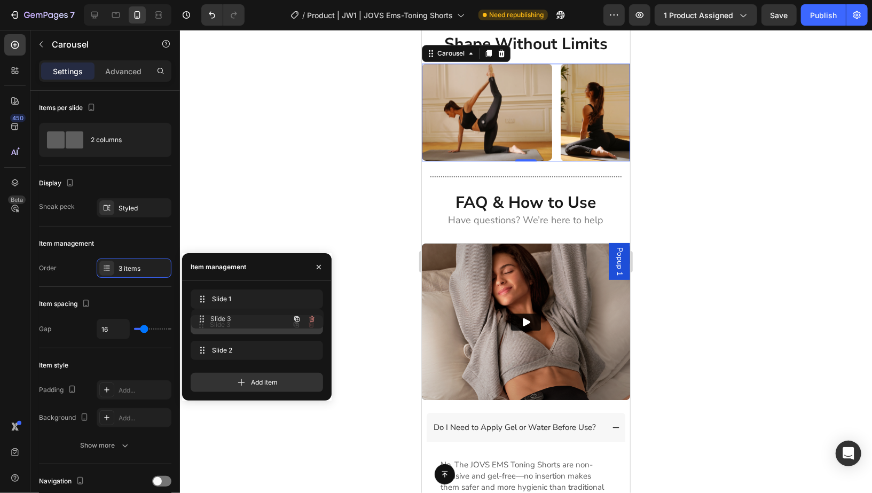
drag, startPoint x: 219, startPoint y: 352, endPoint x: 221, endPoint y: 317, distance: 35.3
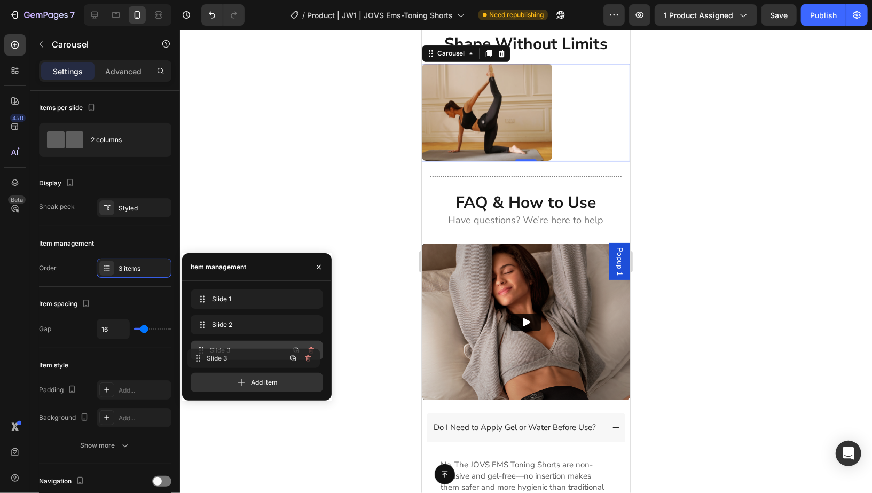
drag, startPoint x: 221, startPoint y: 322, endPoint x: 218, endPoint y: 355, distance: 33.8
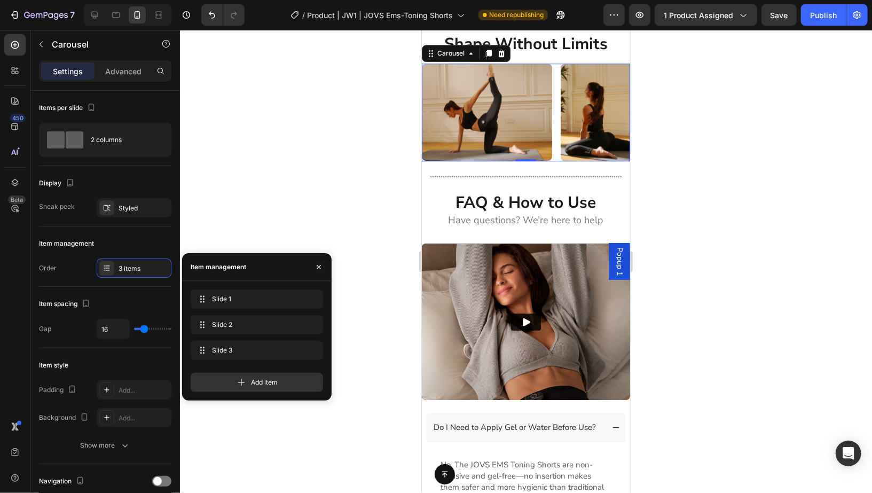
click at [310, 194] on div at bounding box center [526, 261] width 692 height 463
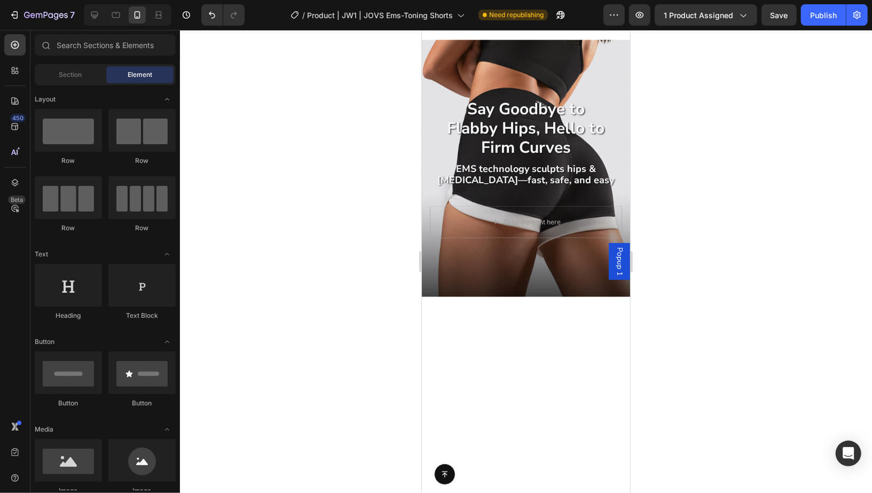
scroll to position [638, 0]
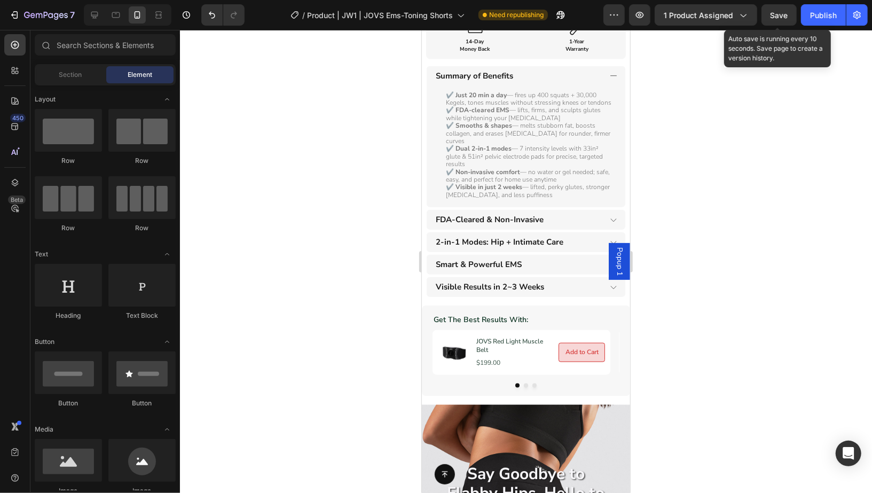
click at [786, 13] on span "Save" at bounding box center [780, 15] width 18 height 9
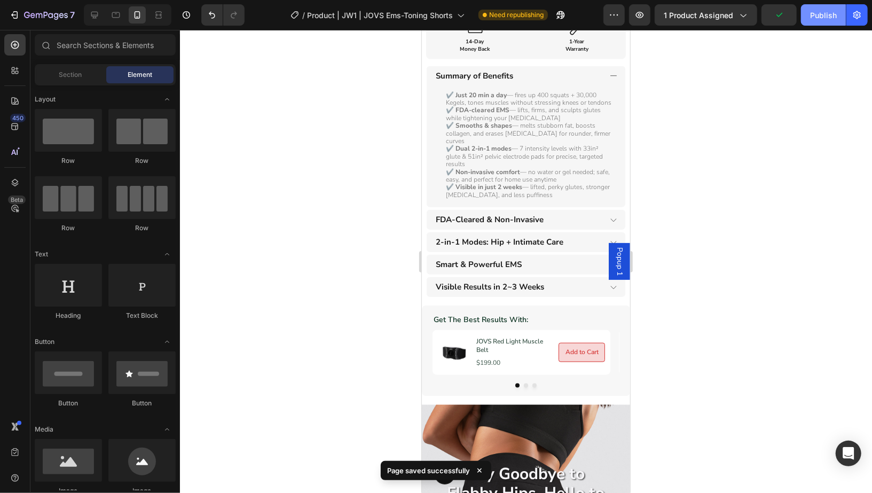
click at [814, 12] on div "Publish" at bounding box center [823, 15] width 27 height 11
drag, startPoint x: 1237, startPoint y: 192, endPoint x: 606, endPoint y: 162, distance: 632.0
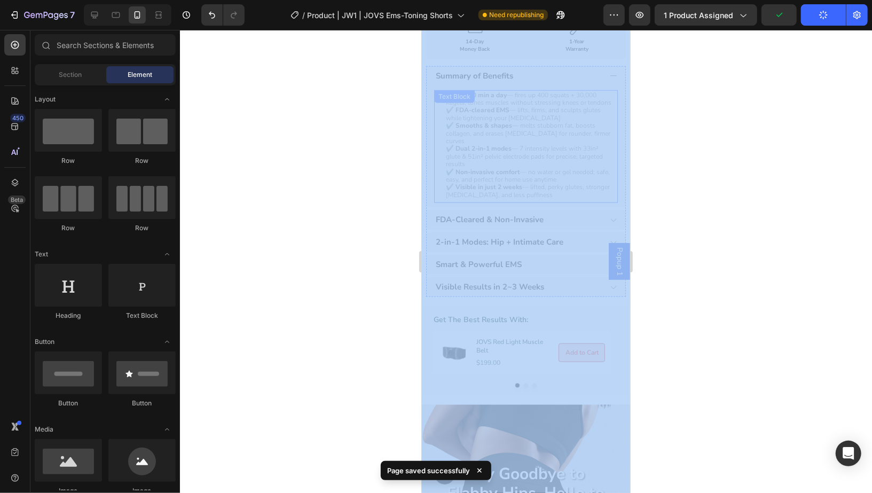
copy div
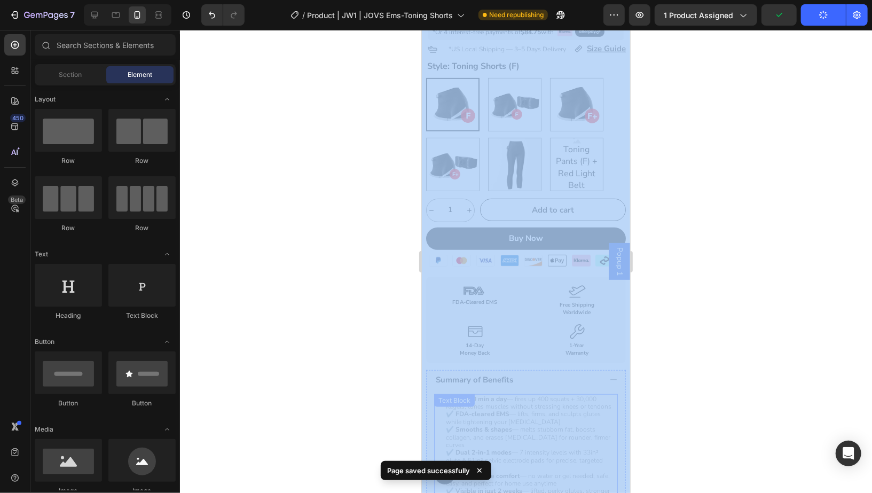
scroll to position [0, 0]
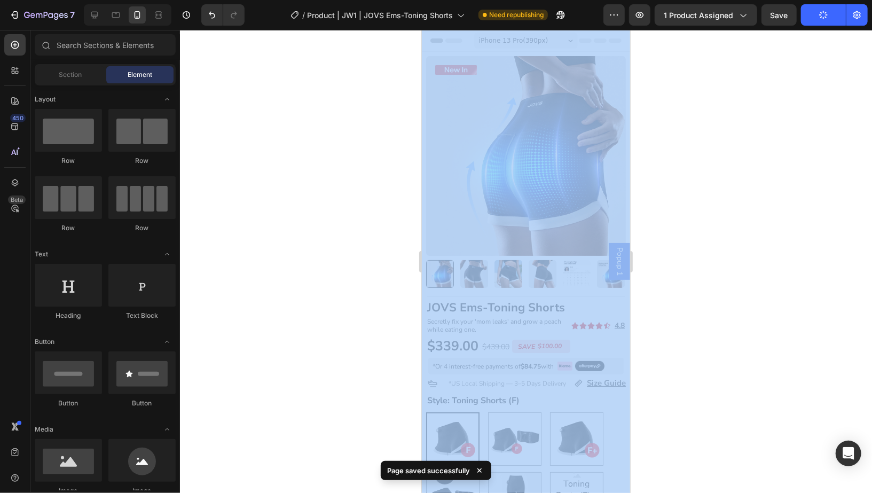
click at [709, 139] on div at bounding box center [526, 261] width 692 height 463
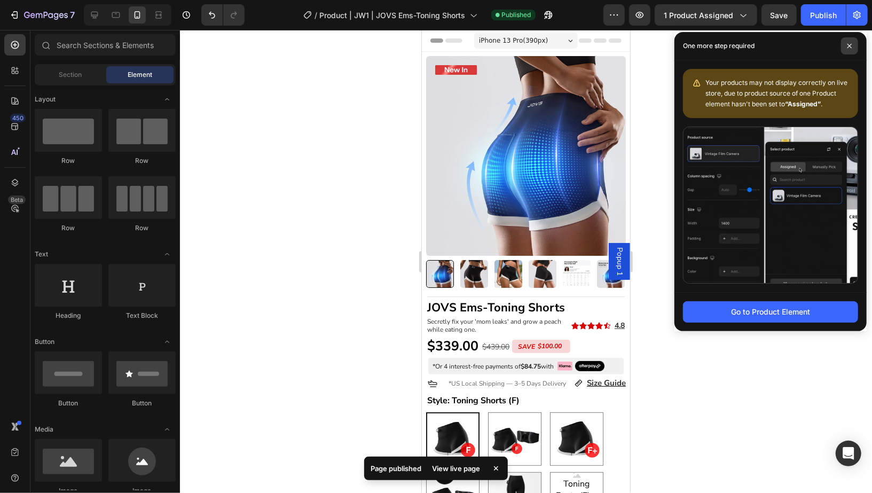
click at [849, 46] on icon at bounding box center [850, 46] width 4 height 4
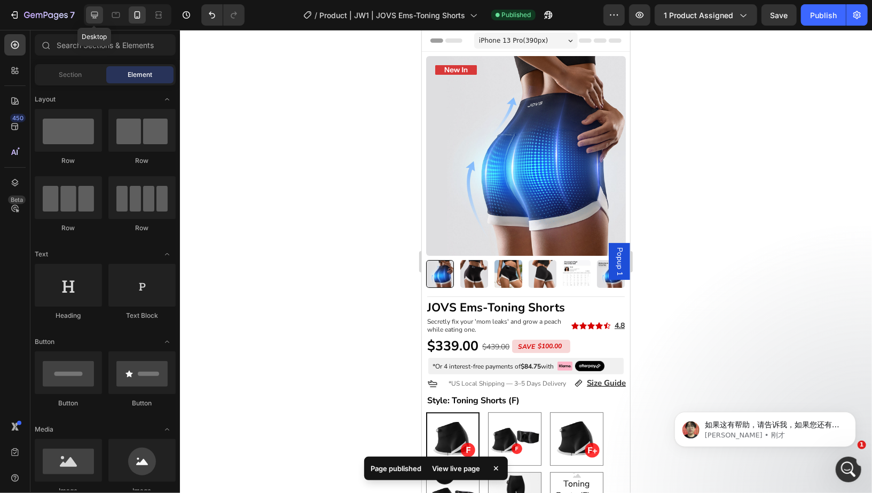
click at [97, 14] on icon at bounding box center [94, 15] width 7 height 7
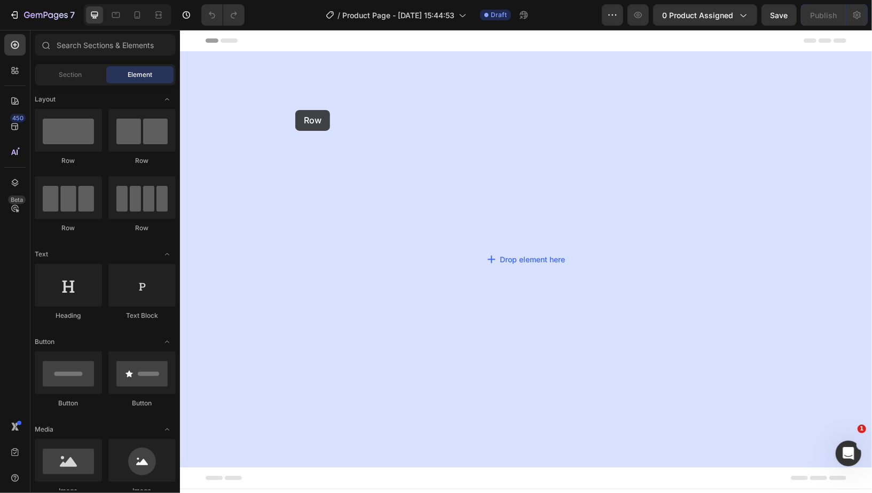
drag, startPoint x: 248, startPoint y: 168, endPoint x: 295, endPoint y: 109, distance: 75.2
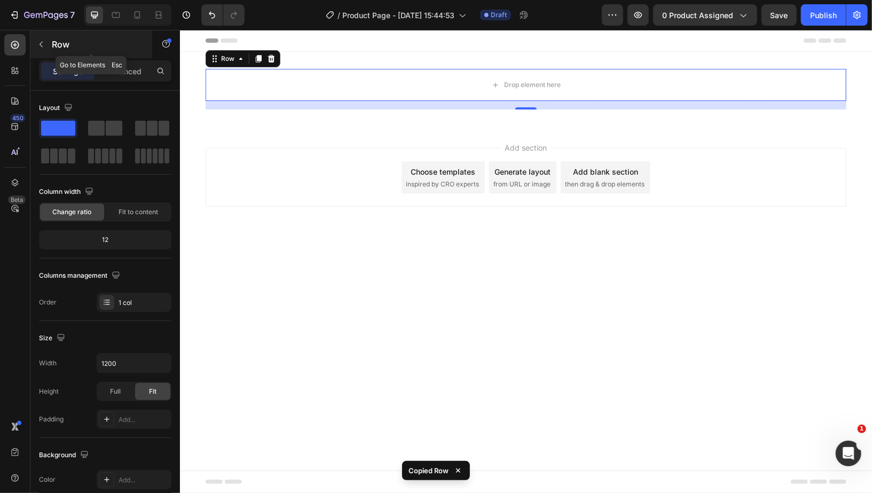
click at [47, 49] on button "button" at bounding box center [41, 44] width 17 height 17
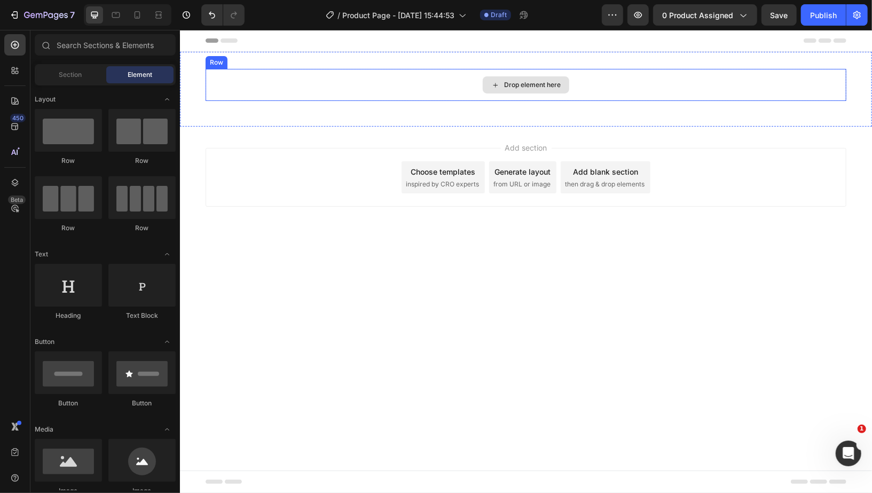
click at [377, 75] on div "Drop element here" at bounding box center [525, 84] width 641 height 32
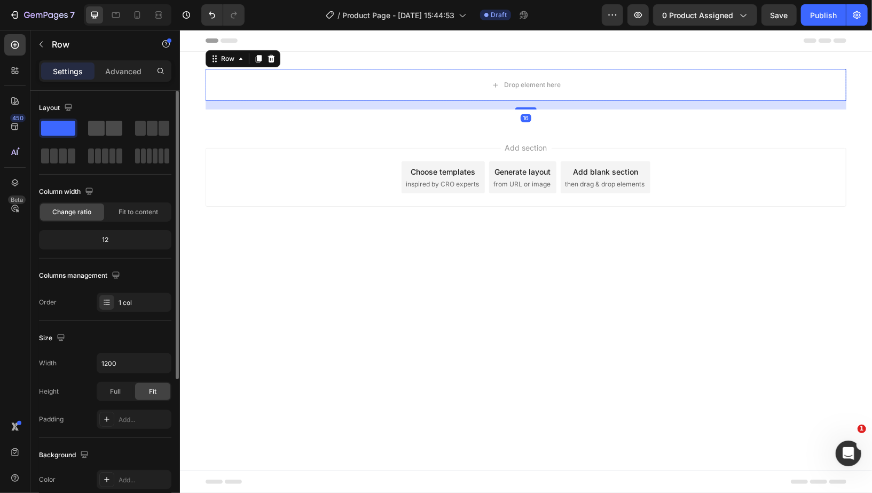
click at [122, 127] on span at bounding box center [114, 128] width 17 height 15
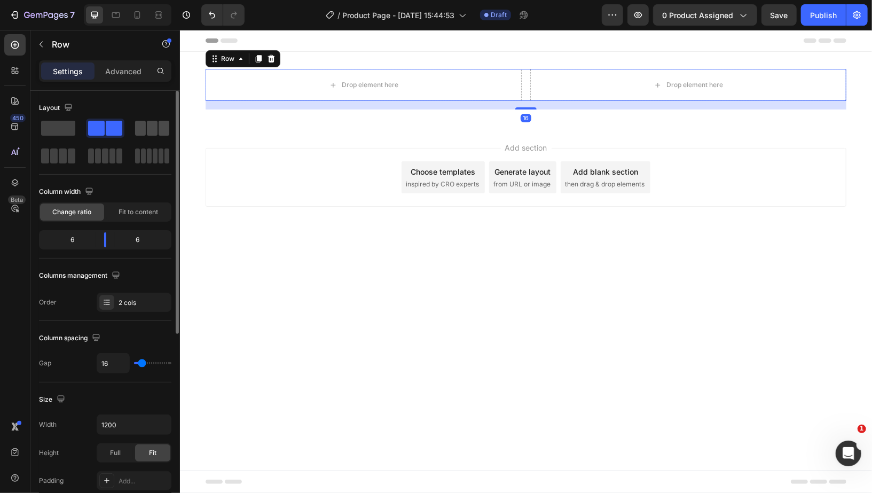
click at [164, 130] on span at bounding box center [164, 128] width 11 height 15
click at [55, 161] on span at bounding box center [54, 155] width 8 height 15
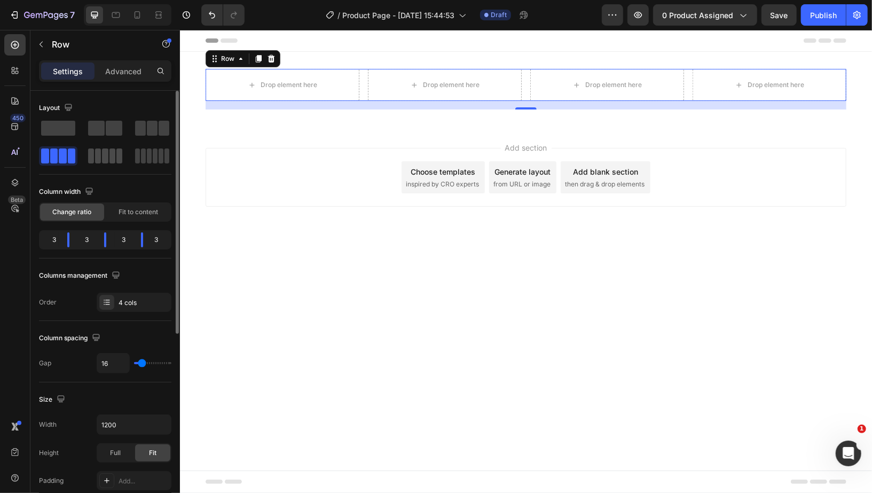
click at [115, 162] on div at bounding box center [105, 155] width 34 height 15
click at [159, 159] on span at bounding box center [161, 155] width 5 height 15
click at [62, 134] on span at bounding box center [58, 128] width 34 height 15
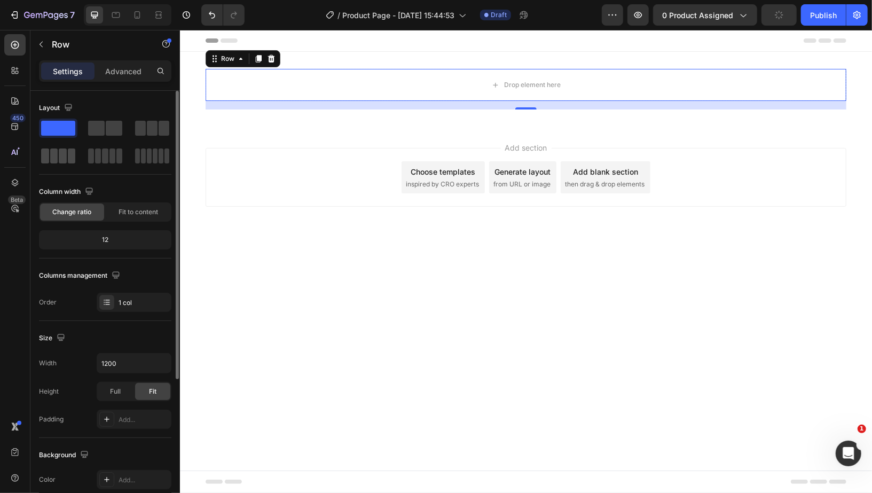
click at [62, 159] on span at bounding box center [63, 155] width 8 height 15
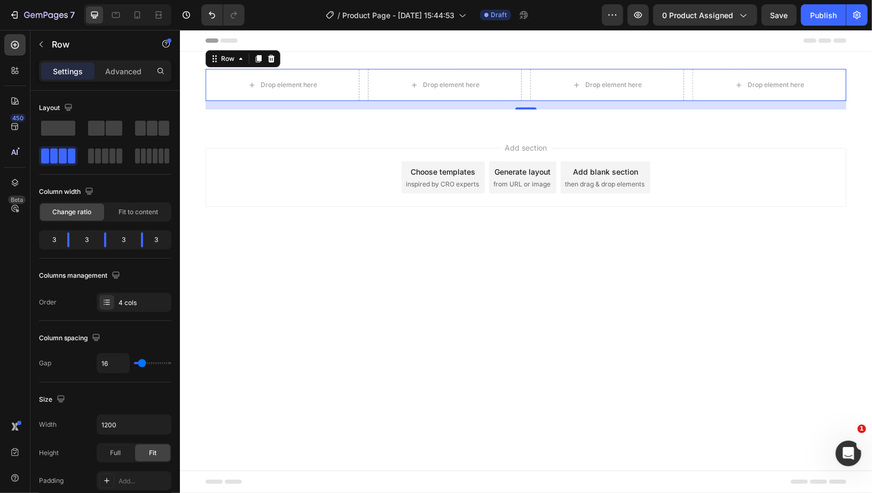
click at [365, 92] on div "Drop element here Drop element here Drop element here Drop element here Row 16" at bounding box center [525, 84] width 641 height 32
click at [113, 75] on p "Advanced" at bounding box center [123, 71] width 36 height 11
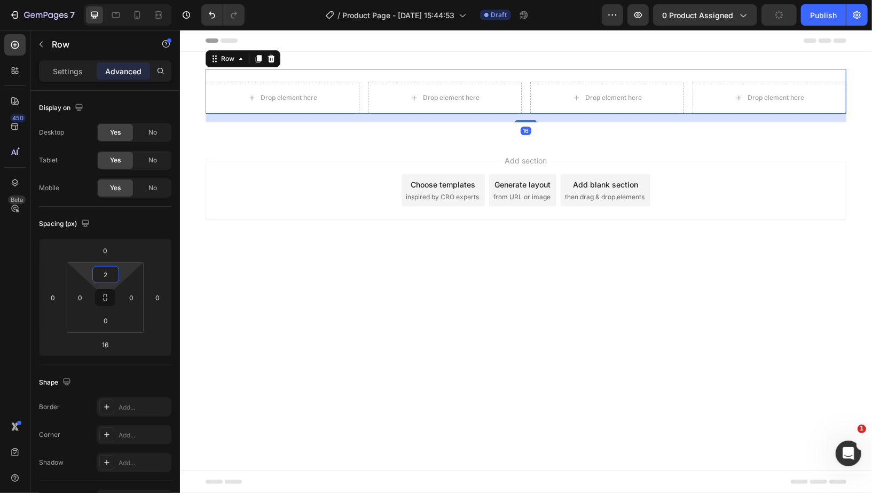
type input "0"
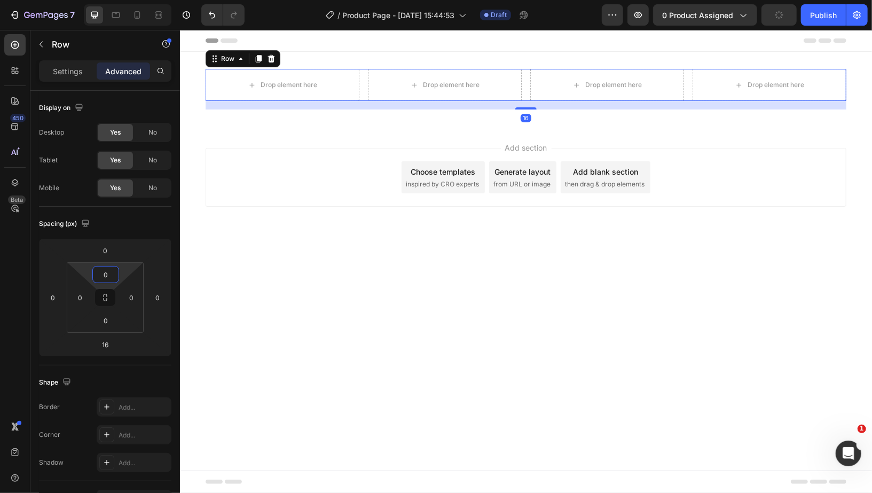
click at [121, 0] on html "7 Version history / Product Page - Aug 27, 15:44:53 Draft Preview 0 product ass…" at bounding box center [436, 0] width 872 height 0
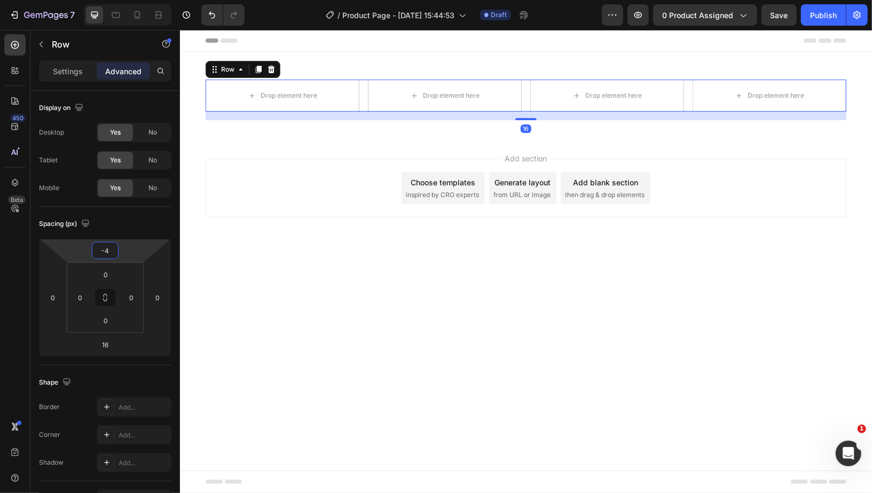
type input "-6"
click at [127, 0] on html "7 Version history / Product Page - Aug 27, 15:44:53 Draft Preview 0 product ass…" at bounding box center [436, 0] width 872 height 0
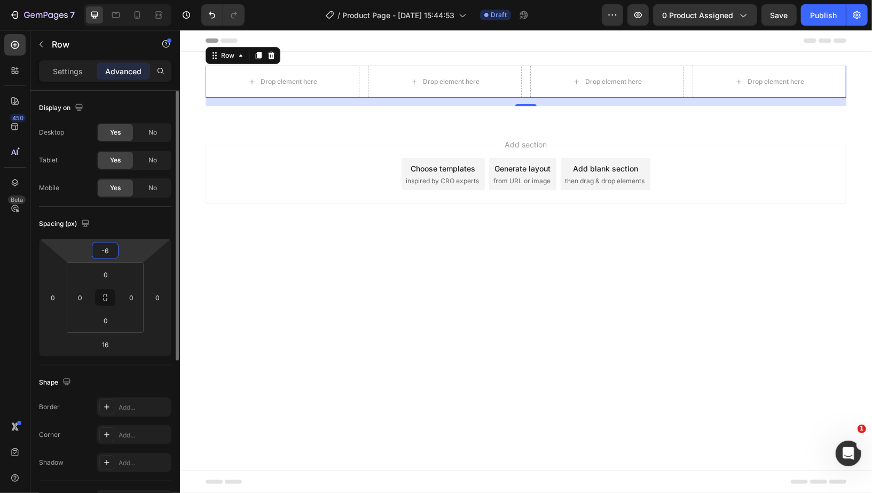
click at [113, 252] on input "-6" at bounding box center [105, 250] width 21 height 16
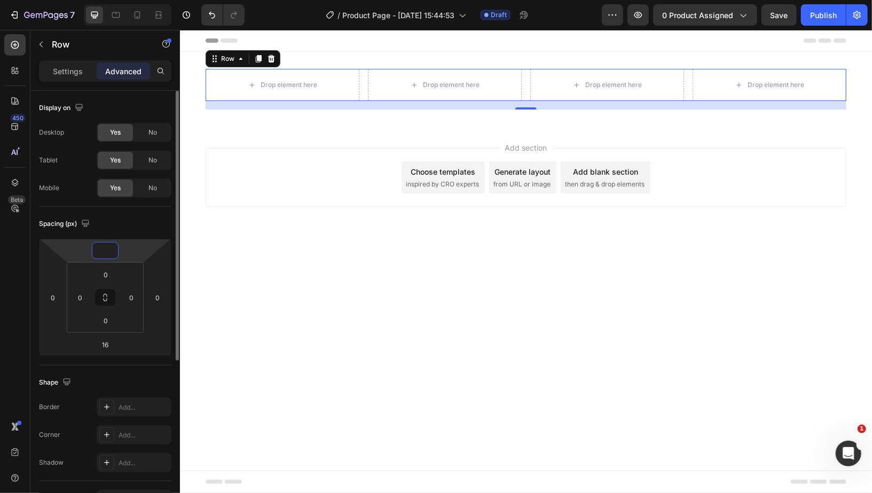
type input "0"
click at [108, 219] on div "Spacing (px)" at bounding box center [105, 223] width 132 height 17
click at [74, 76] on div "Settings" at bounding box center [67, 70] width 53 height 17
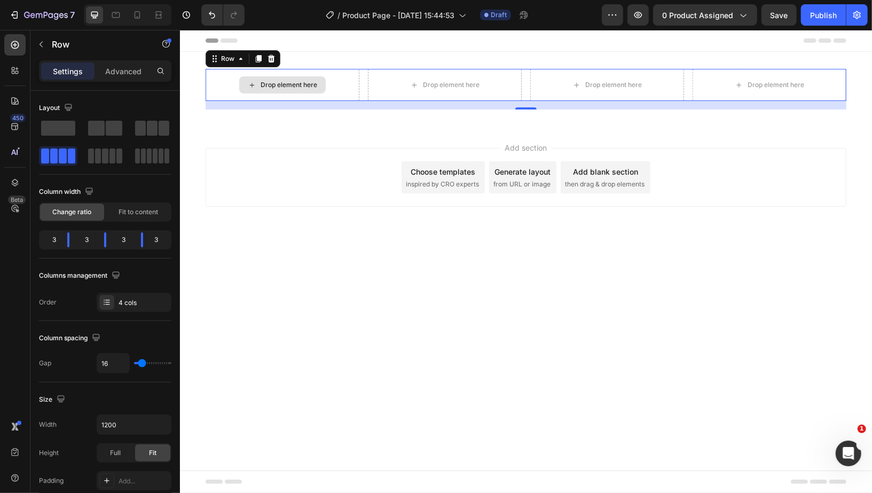
click at [351, 94] on div "Drop element here" at bounding box center [282, 84] width 154 height 32
click at [68, 47] on p "Row" at bounding box center [97, 44] width 91 height 13
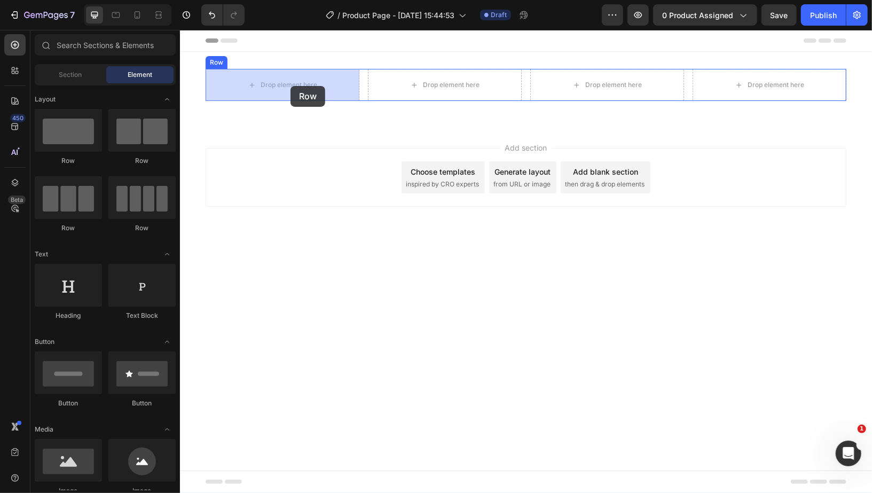
drag, startPoint x: 323, startPoint y: 234, endPoint x: 290, endPoint y: 85, distance: 152.5
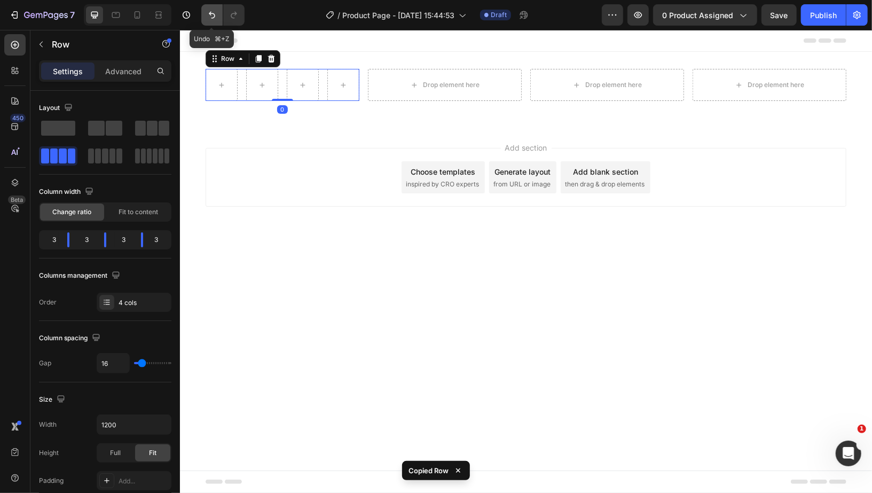
click at [210, 21] on button "Undo/Redo" at bounding box center [211, 14] width 21 height 21
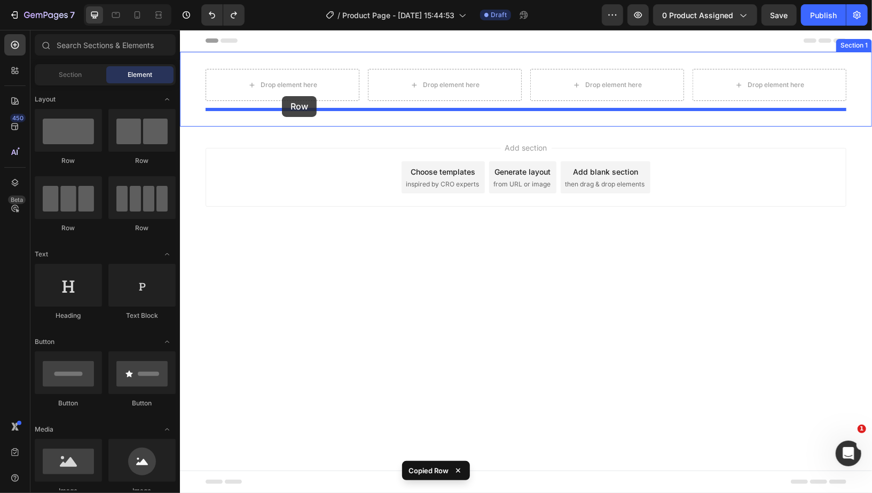
drag, startPoint x: 296, startPoint y: 215, endPoint x: 285, endPoint y: 83, distance: 132.9
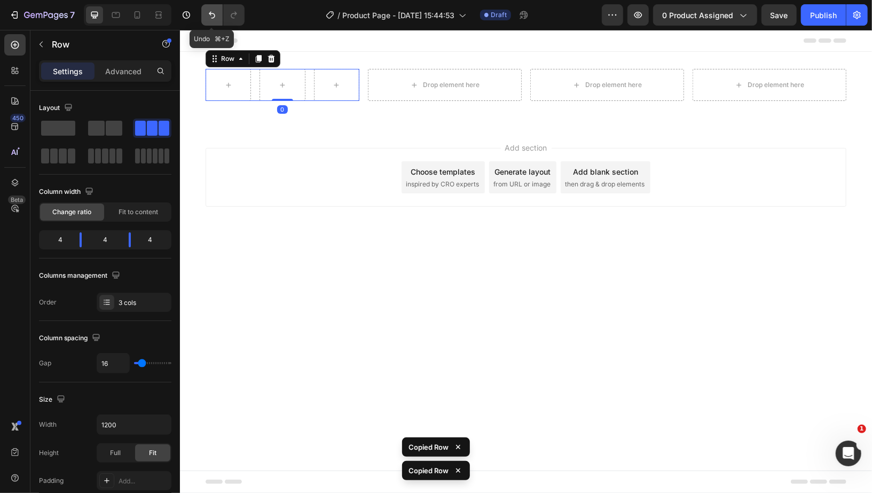
click at [213, 19] on icon "Undo/Redo" at bounding box center [212, 15] width 11 height 11
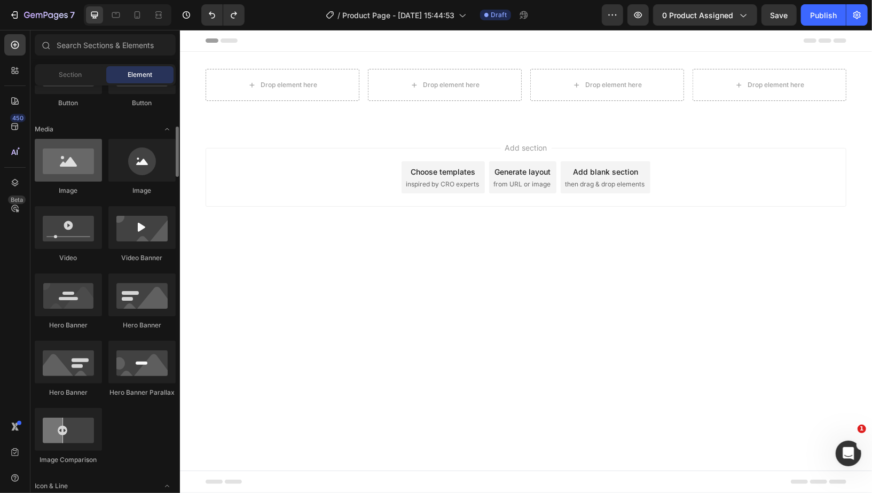
scroll to position [304, 0]
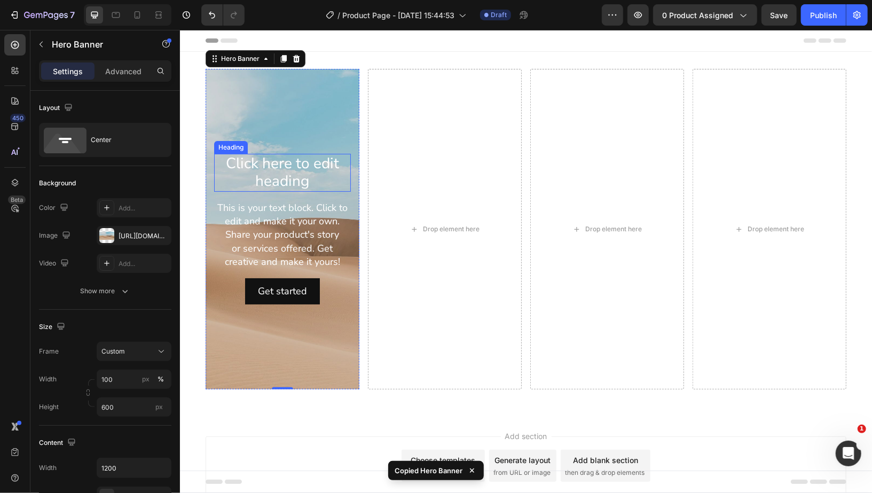
click at [312, 166] on h2 "Click here to edit heading" at bounding box center [282, 172] width 137 height 38
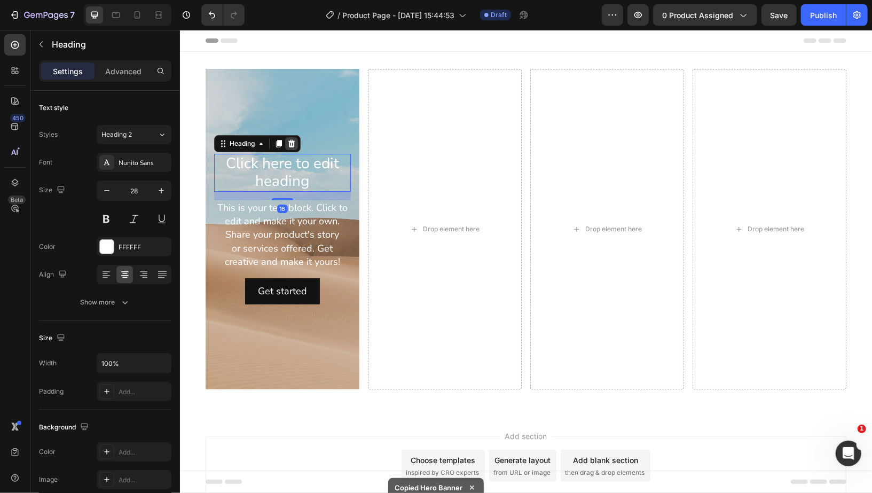
click at [287, 145] on icon at bounding box center [291, 143] width 9 height 9
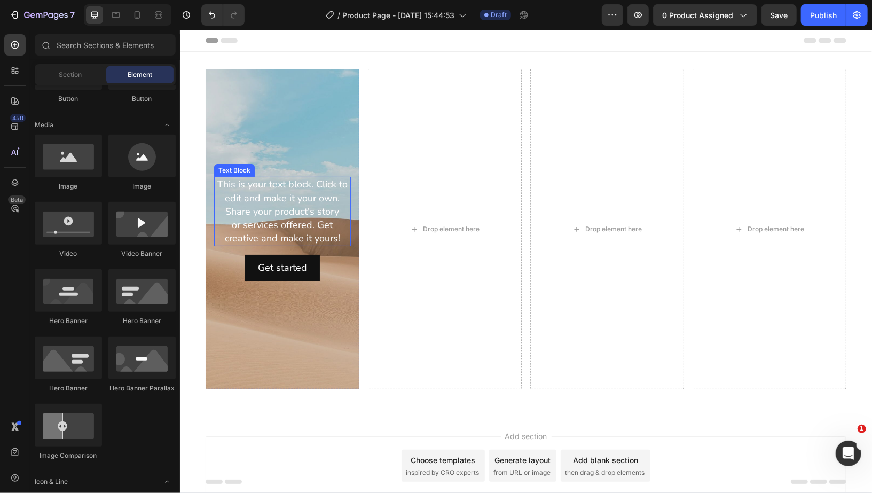
click at [264, 226] on div "This is your text block. Click to edit and make it your own. Share your product…" at bounding box center [282, 210] width 137 height 69
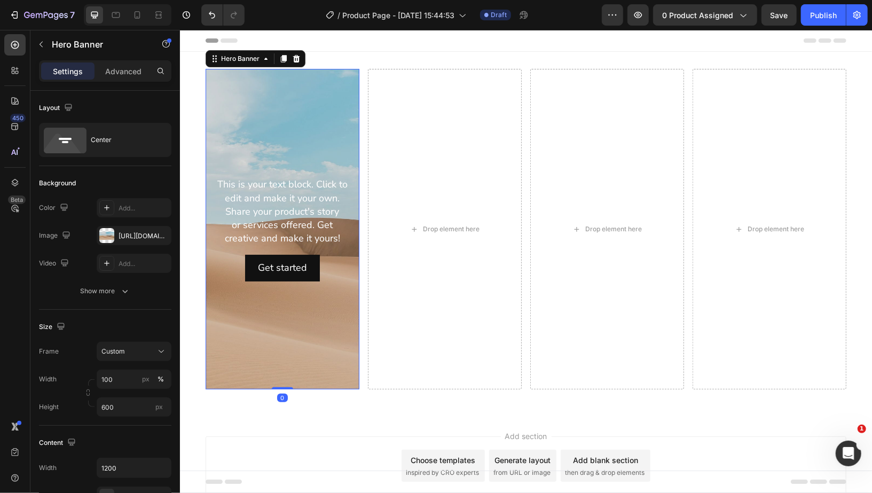
click at [303, 162] on div "Background Image" at bounding box center [282, 228] width 154 height 320
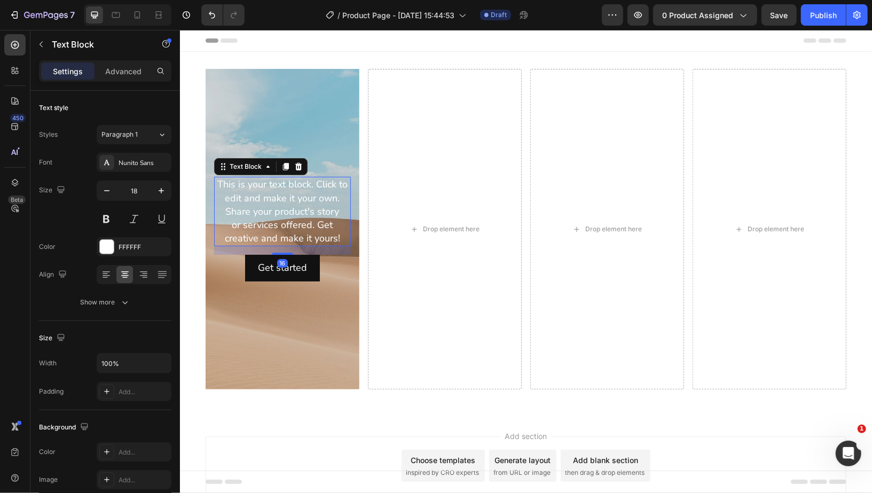
click at [279, 219] on div "This is your text block. Click to edit and make it your own. Share your product…" at bounding box center [282, 210] width 137 height 69
click at [295, 163] on icon at bounding box center [298, 165] width 7 height 7
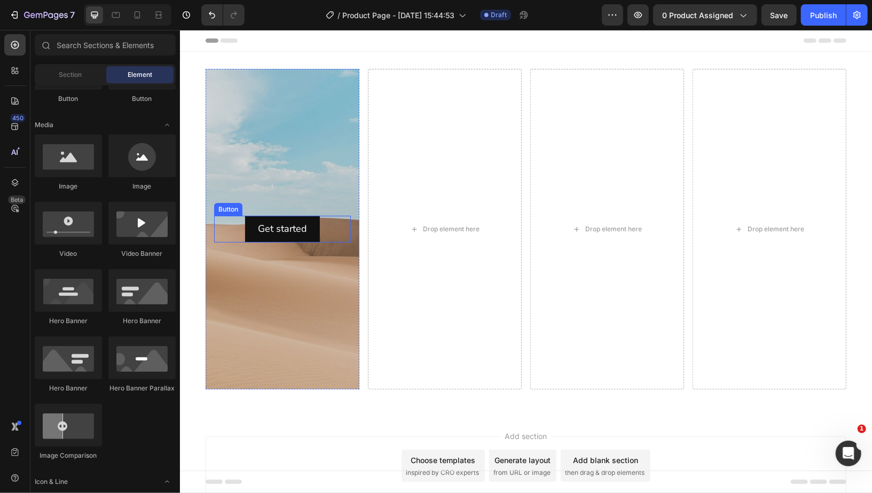
click at [327, 226] on div "Get started Button" at bounding box center [282, 228] width 137 height 26
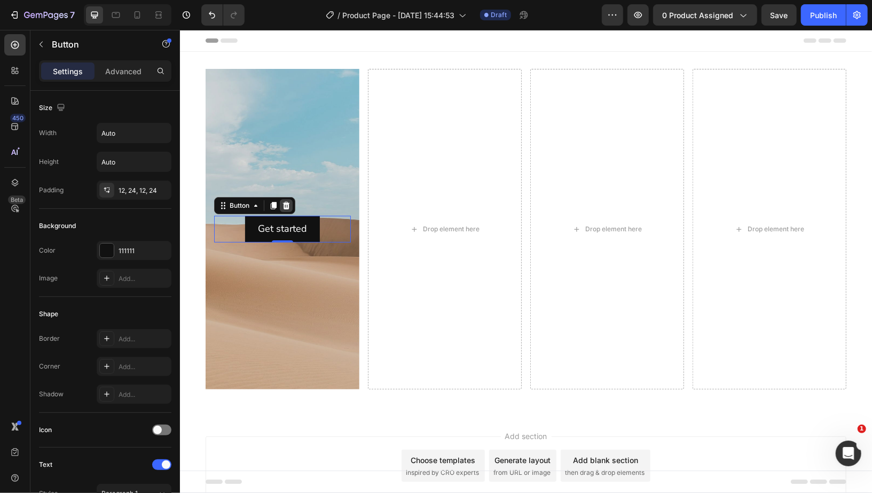
click at [283, 203] on icon at bounding box center [286, 204] width 7 height 7
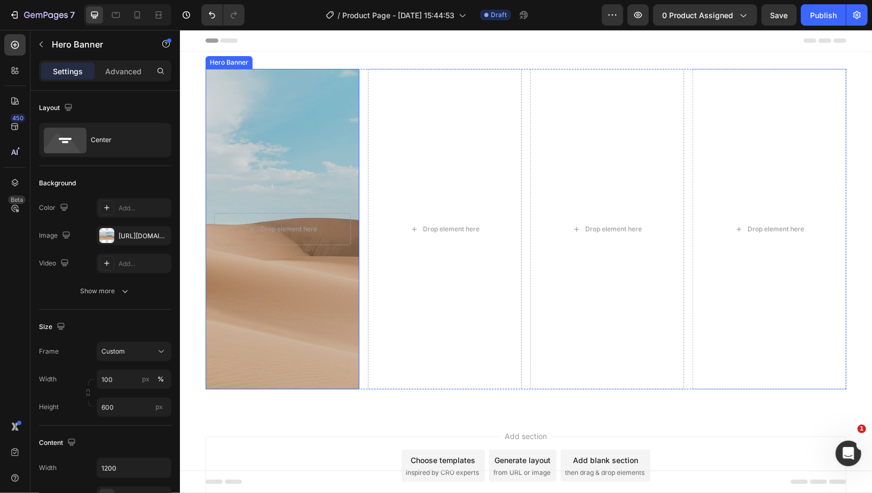
click at [281, 254] on div "Background Image" at bounding box center [282, 228] width 154 height 320
click at [62, 235] on icon "button" at bounding box center [65, 234] width 7 height 7
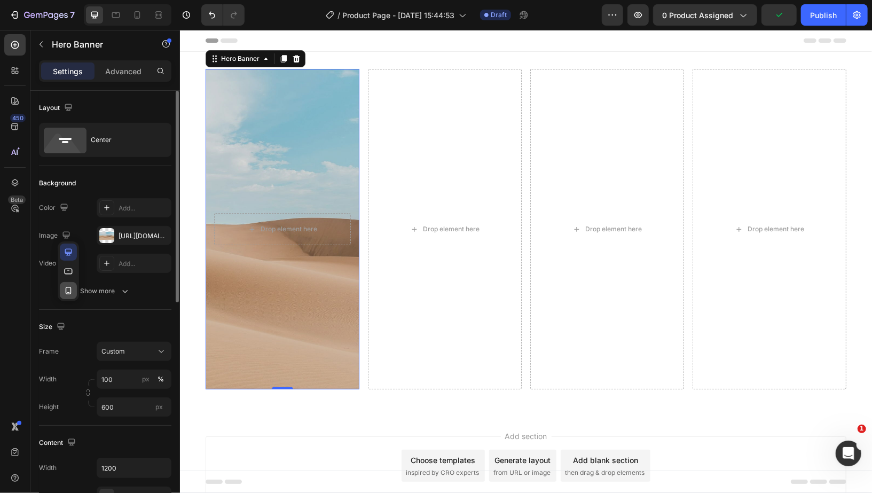
click at [70, 286] on icon "button" at bounding box center [68, 290] width 11 height 11
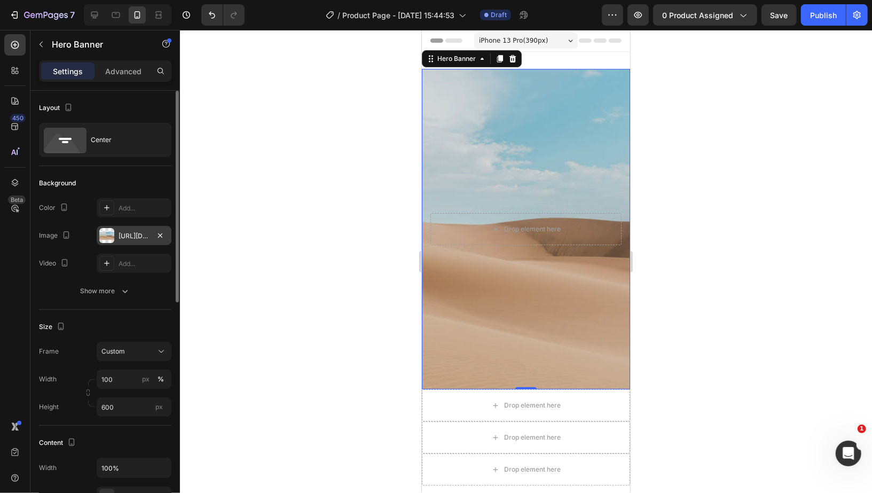
scroll to position [1, 0]
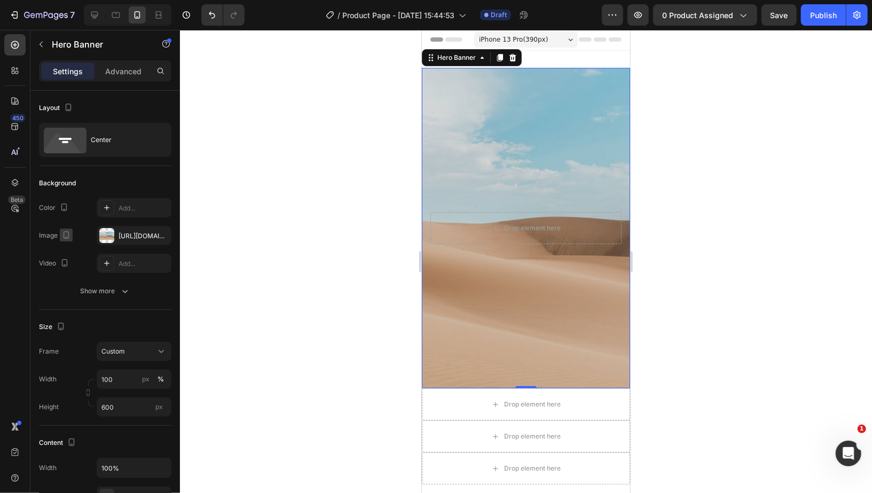
click at [67, 230] on icon "button" at bounding box center [66, 235] width 11 height 11
click at [72, 249] on icon "button" at bounding box center [68, 251] width 7 height 7
type input "1200"
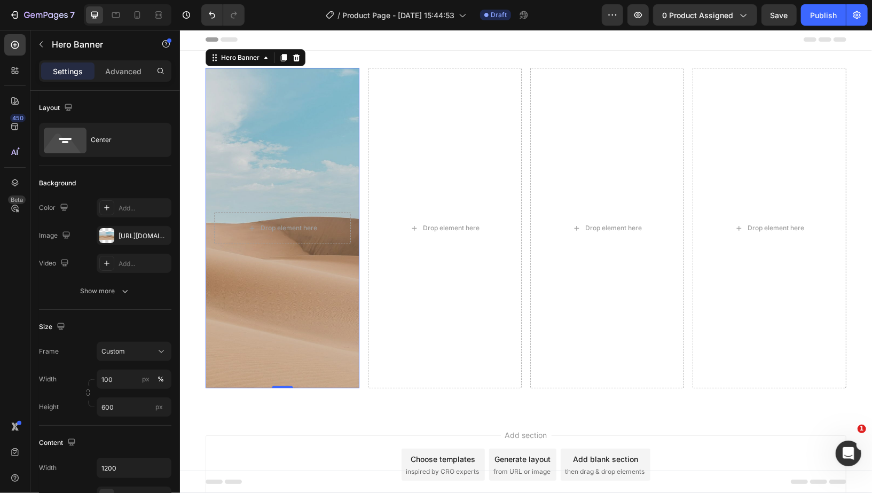
click at [296, 54] on div at bounding box center [295, 57] width 13 height 13
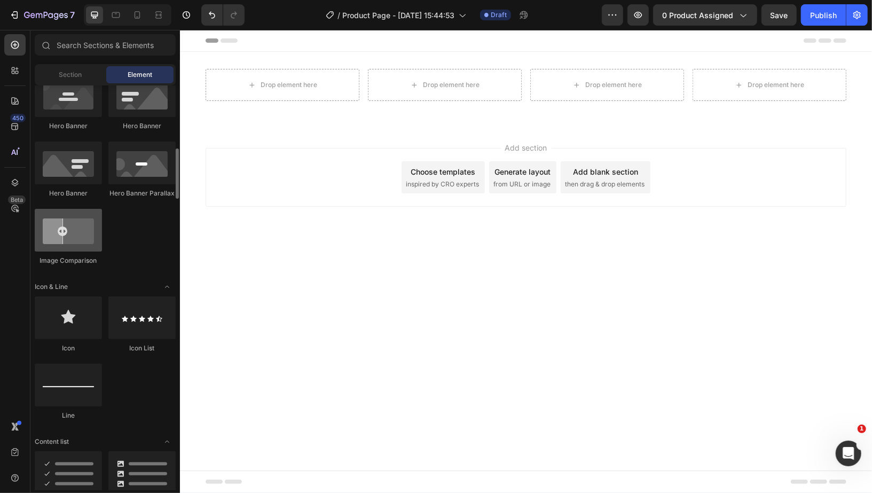
scroll to position [502, 0]
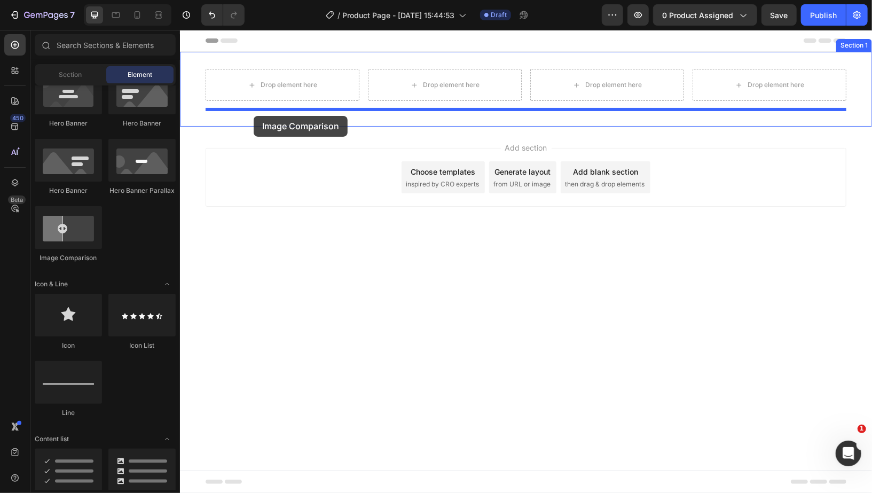
drag, startPoint x: 243, startPoint y: 266, endPoint x: 269, endPoint y: 92, distance: 176.0
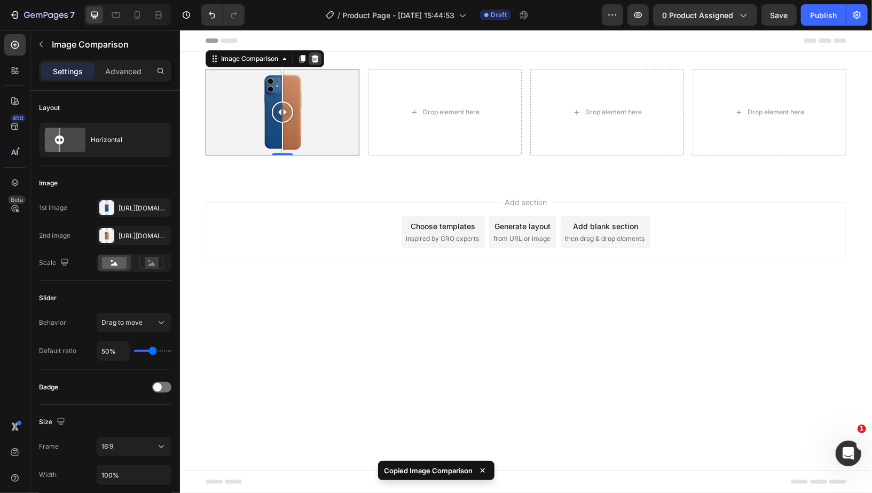
click at [318, 61] on icon at bounding box center [314, 58] width 9 height 9
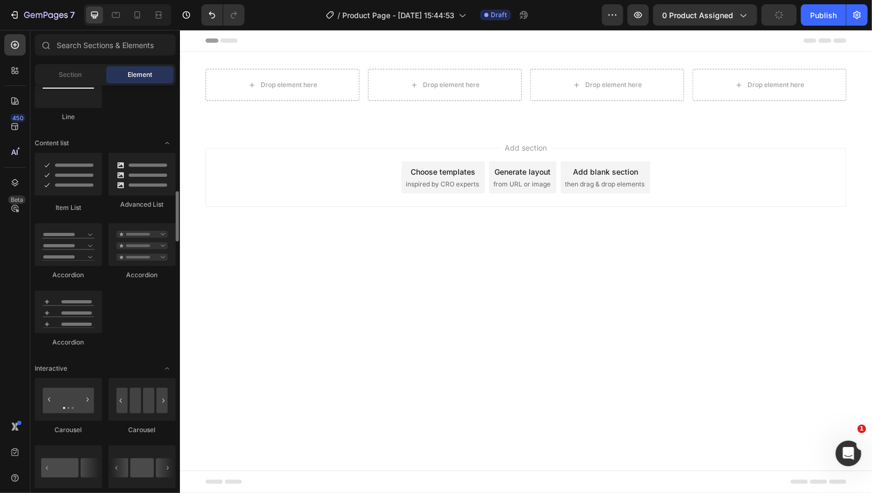
scroll to position [803, 0]
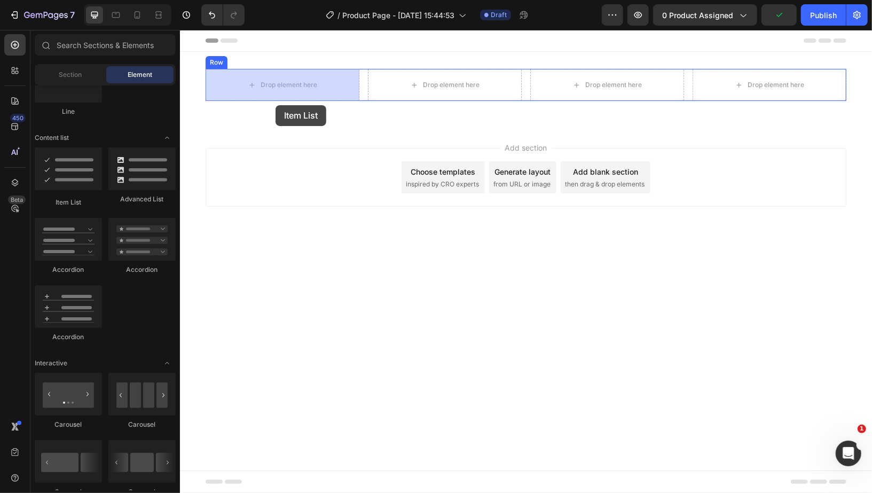
drag, startPoint x: 227, startPoint y: 123, endPoint x: 277, endPoint y: 91, distance: 59.1
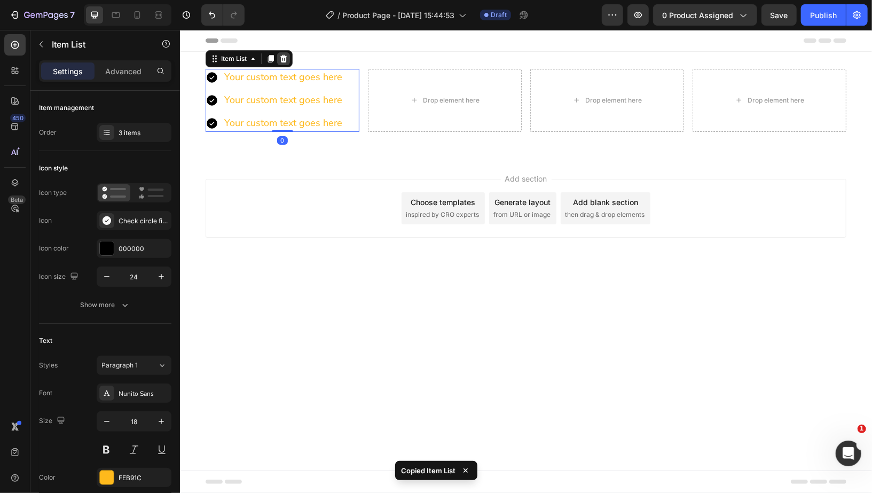
click at [288, 57] on div at bounding box center [283, 58] width 13 height 13
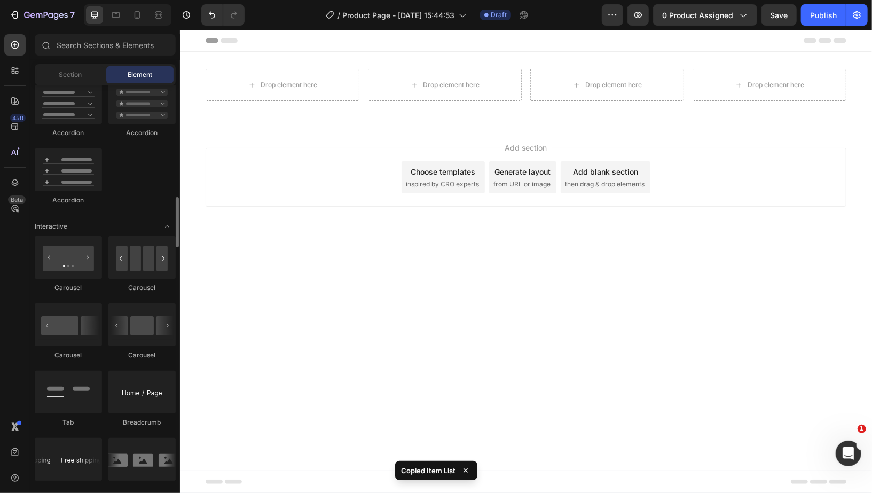
scroll to position [940, 0]
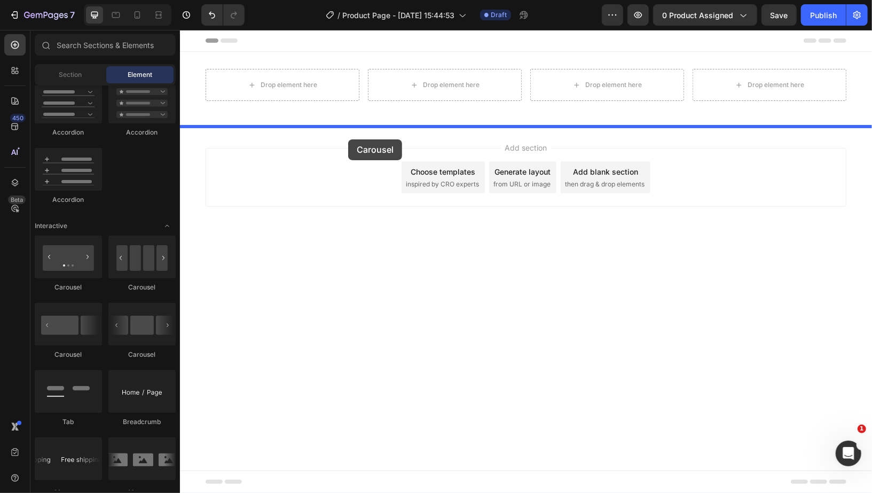
drag, startPoint x: 257, startPoint y: 296, endPoint x: 348, endPoint y: 139, distance: 181.8
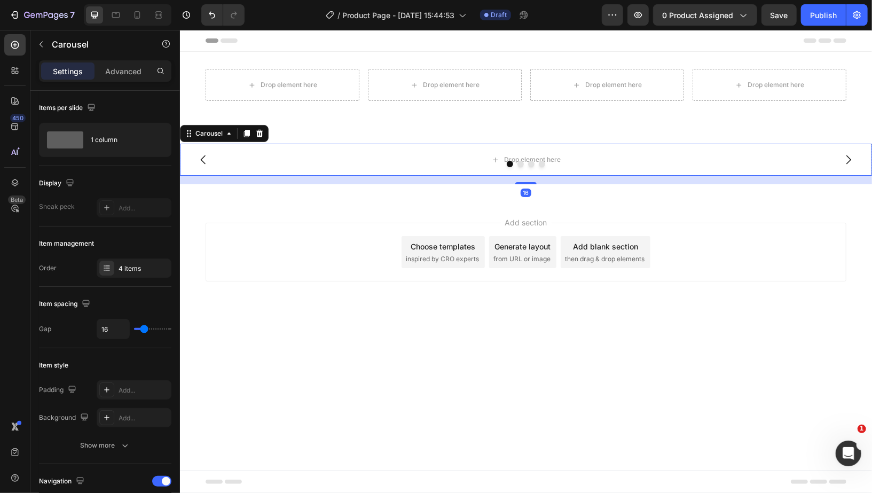
click at [844, 157] on icon "Carousel Next Arrow" at bounding box center [848, 159] width 13 height 13
click at [845, 156] on icon "Carousel Next Arrow" at bounding box center [848, 159] width 13 height 13
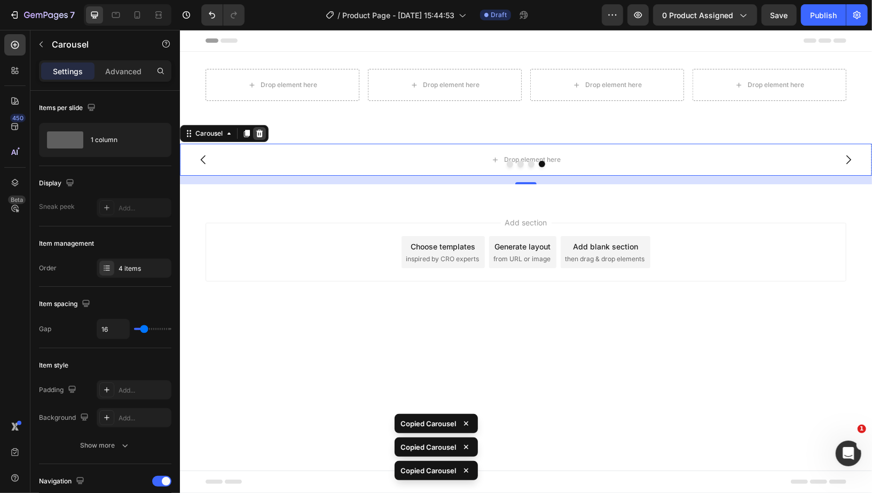
click at [257, 130] on icon at bounding box center [259, 132] width 7 height 7
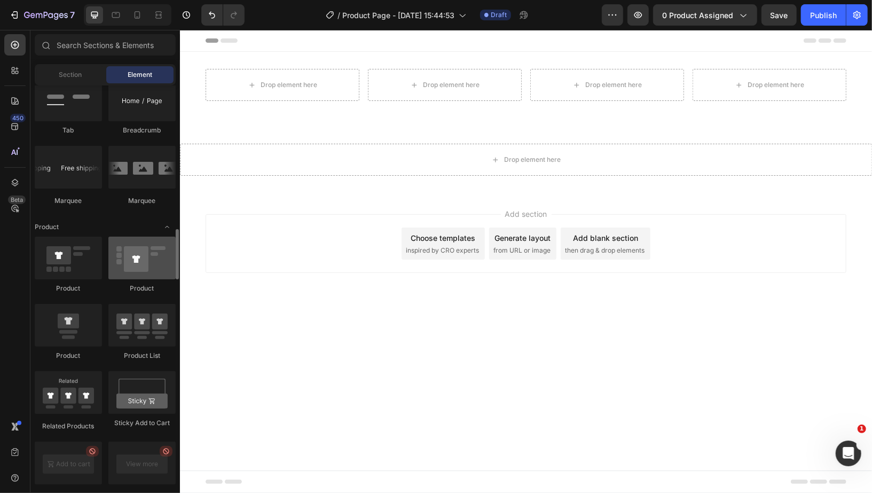
scroll to position [1236, 0]
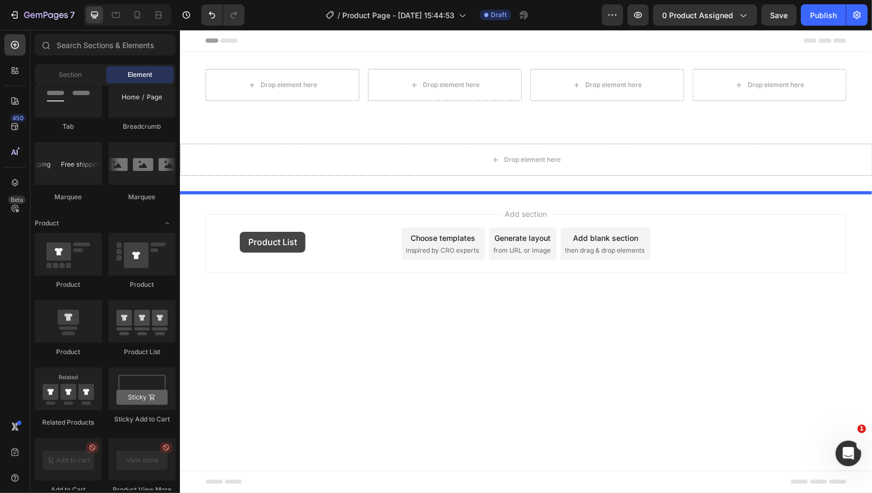
click at [248, 228] on div at bounding box center [525, 260] width 692 height 463
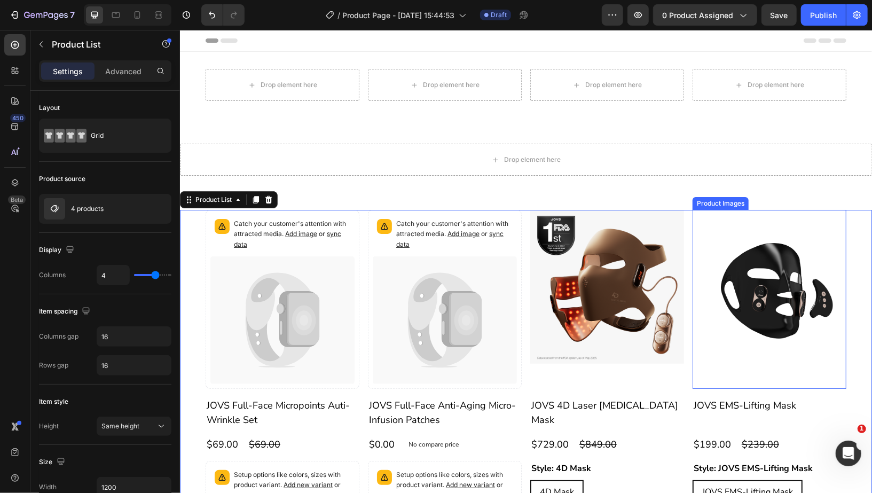
click at [818, 217] on img at bounding box center [769, 286] width 154 height 154
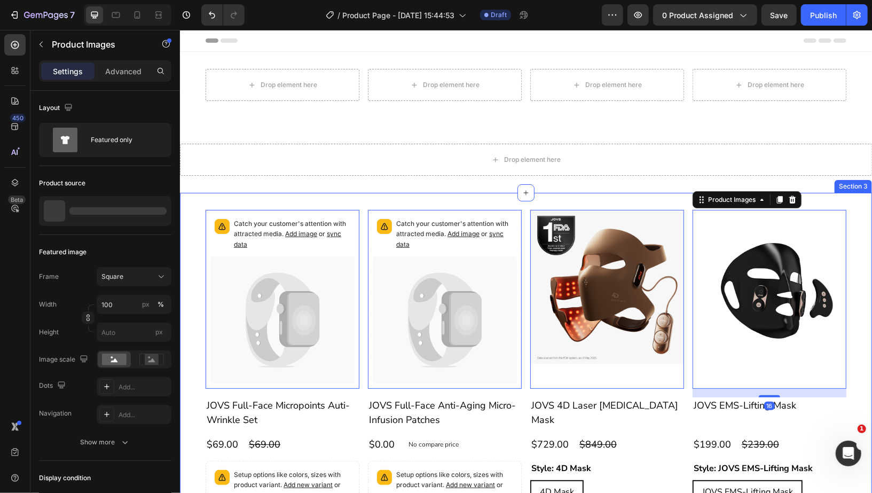
click at [831, 192] on div "Catch your customer's attention with attracted media. Add image or sync data Pr…" at bounding box center [525, 408] width 692 height 433
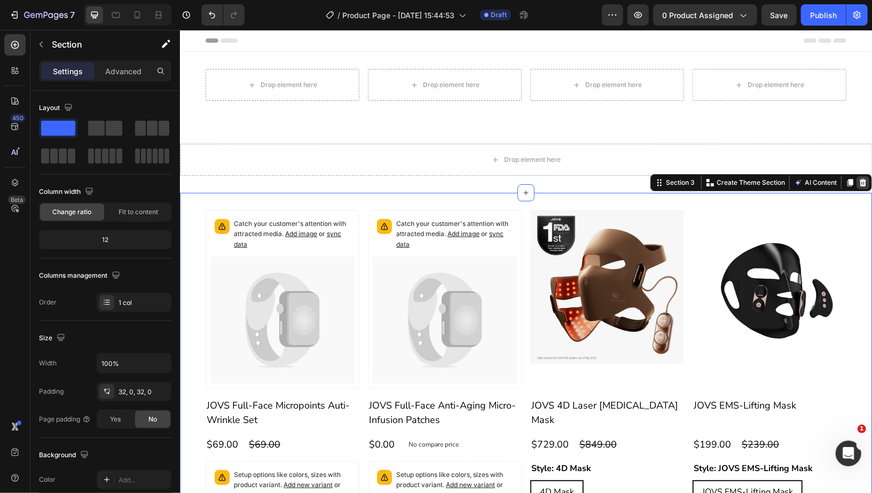
click at [858, 184] on icon at bounding box center [862, 182] width 9 height 9
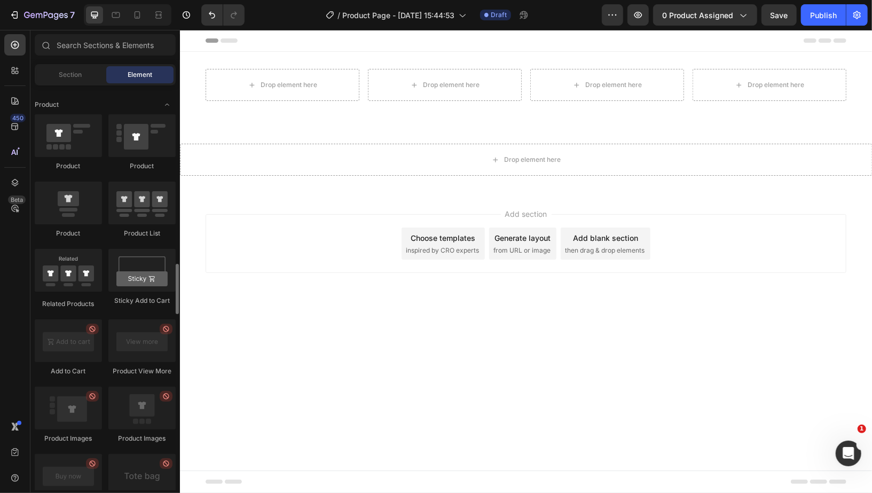
scroll to position [1353, 0]
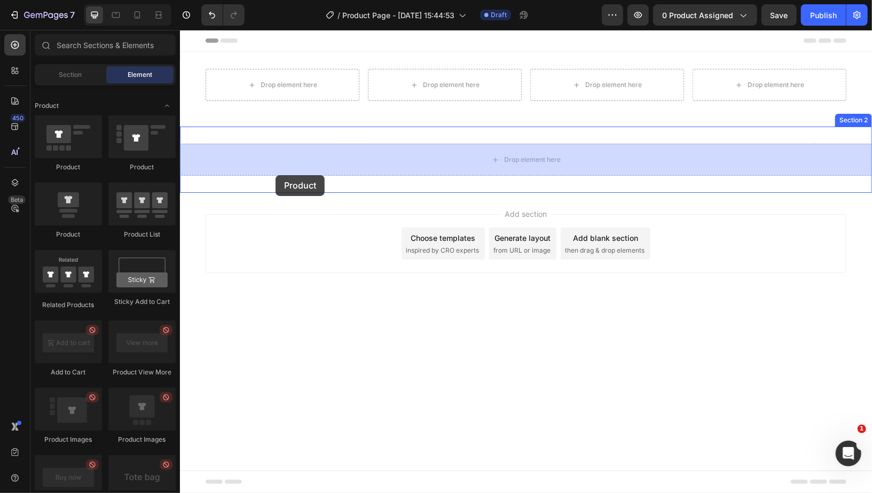
drag, startPoint x: 297, startPoint y: 182, endPoint x: 275, endPoint y: 175, distance: 23.0
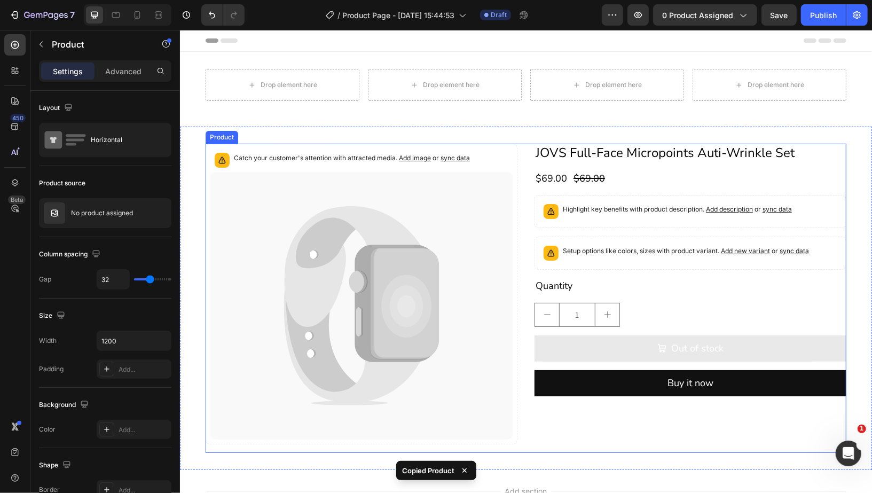
click at [522, 229] on div "Catch your customer's attention with attracted media. Add image or sync data Pr…" at bounding box center [525, 297] width 641 height 309
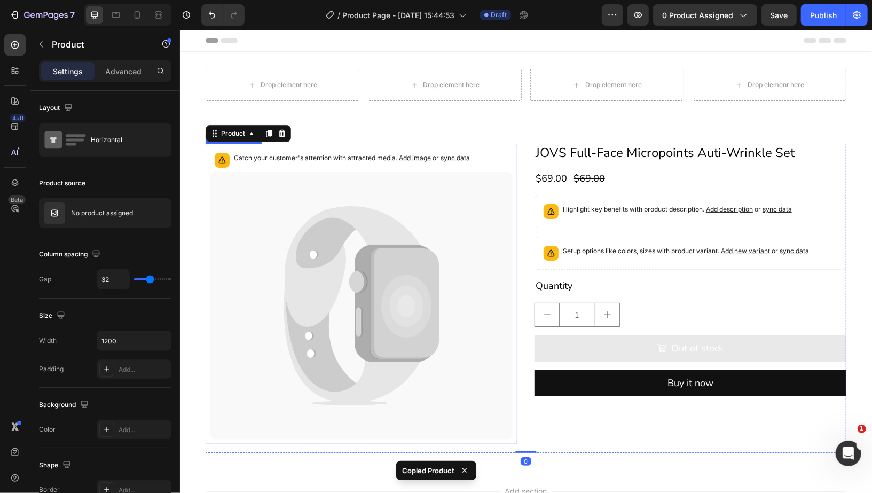
click at [442, 229] on icon at bounding box center [361, 305] width 302 height 268
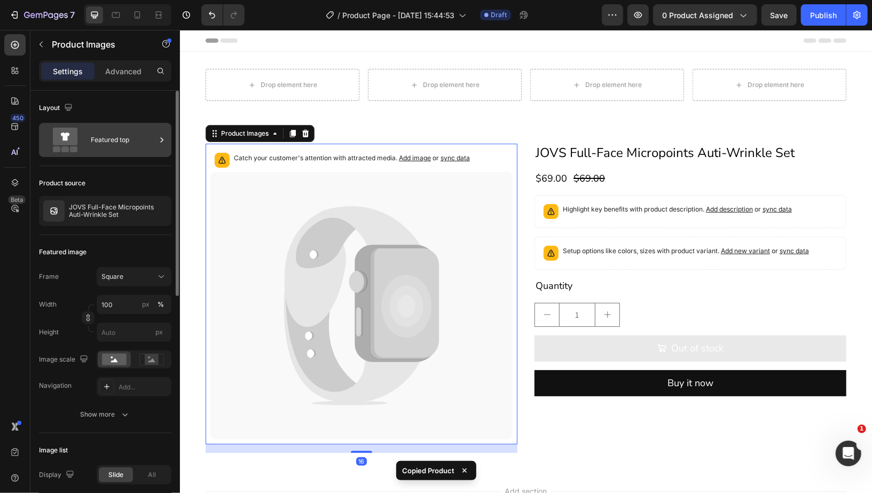
click at [117, 144] on div "Featured top" at bounding box center [123, 140] width 65 height 25
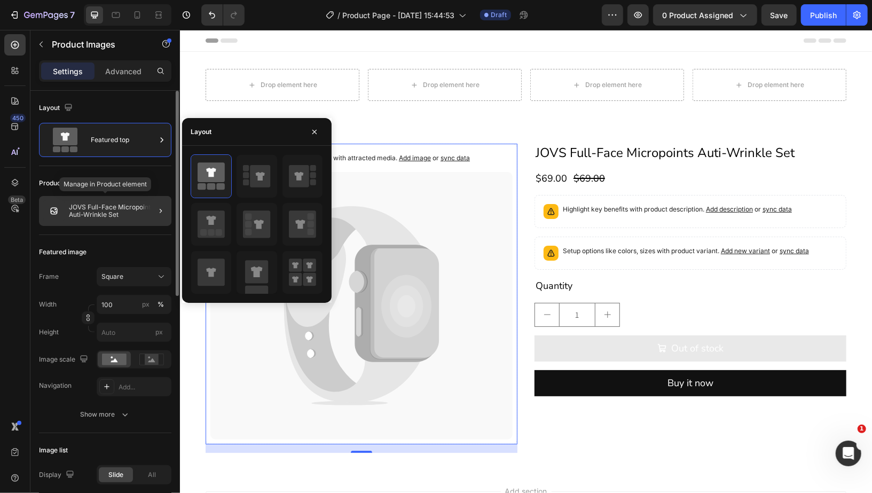
click at [119, 203] on p "JOVS Full-Face Micropoints Auti-Wrinkle Set" at bounding box center [118, 210] width 98 height 15
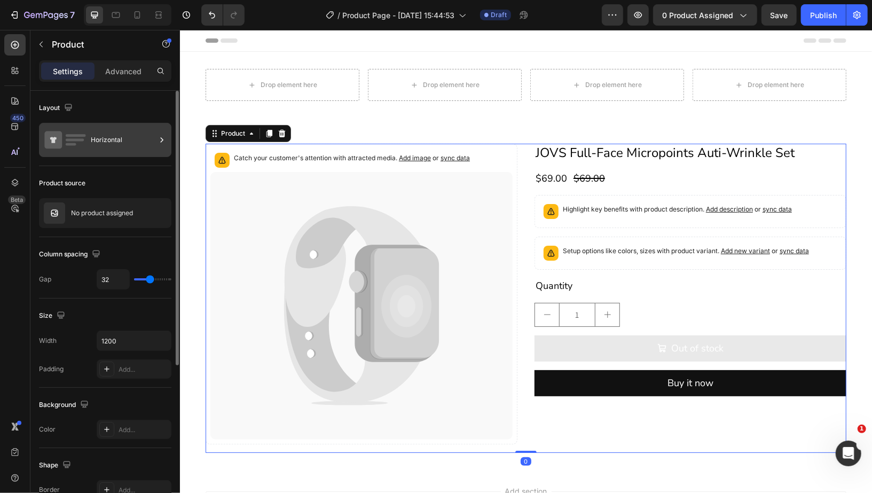
click at [112, 137] on div "Horizontal" at bounding box center [123, 140] width 65 height 25
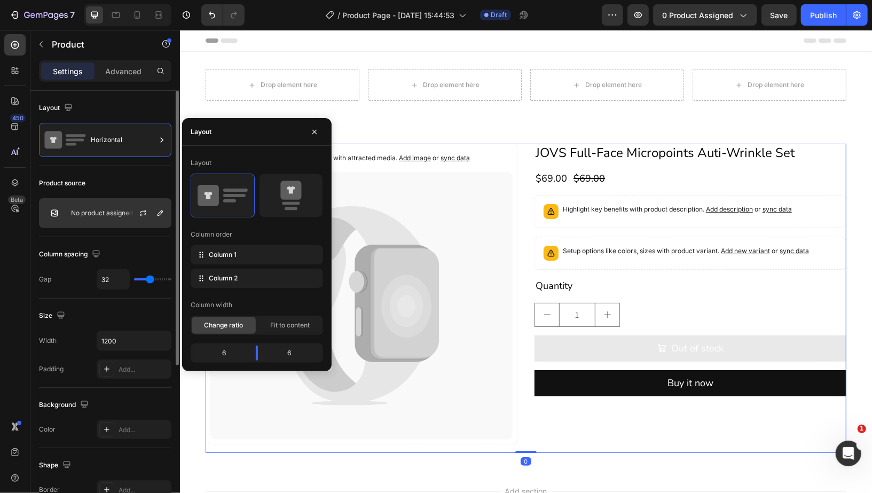
click at [116, 220] on div "No product assigned" at bounding box center [105, 213] width 132 height 30
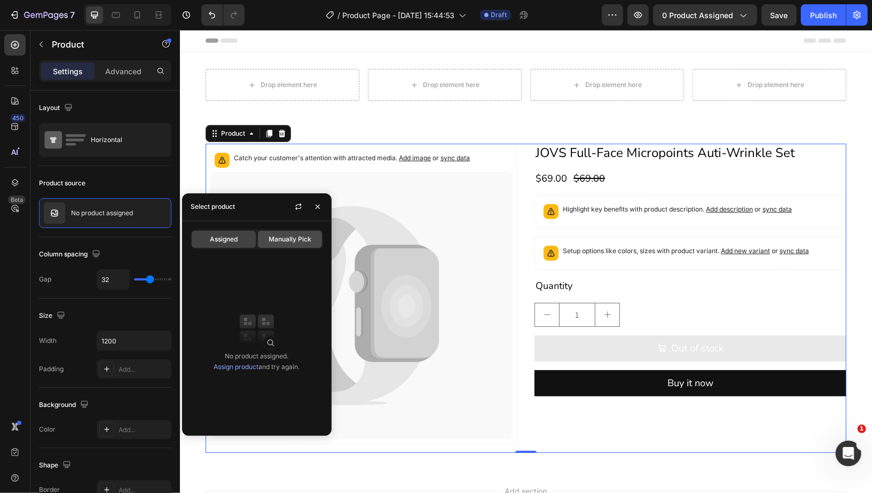
click at [286, 236] on span "Manually Pick" at bounding box center [290, 239] width 43 height 10
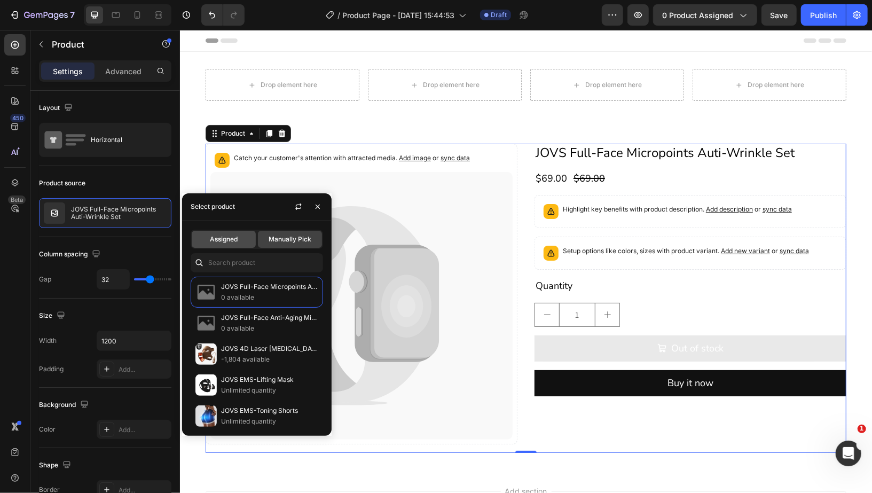
click at [232, 234] on span "Assigned" at bounding box center [224, 239] width 28 height 10
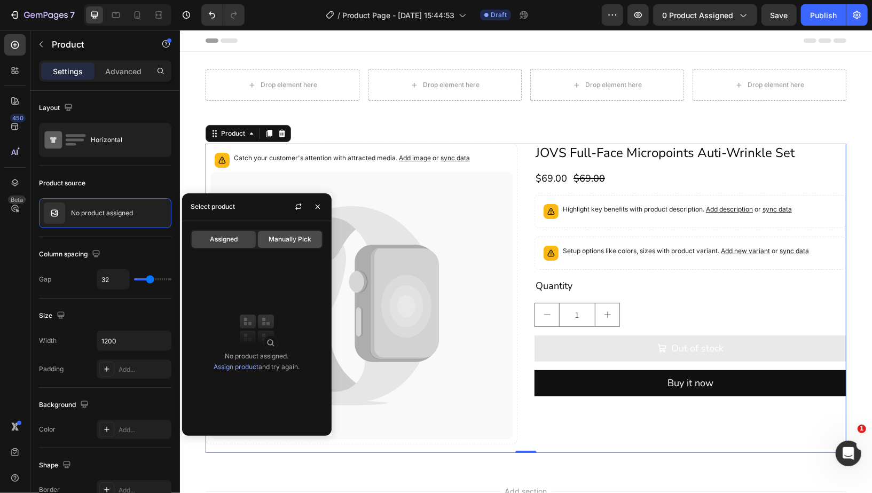
click at [273, 239] on span "Manually Pick" at bounding box center [290, 239] width 43 height 10
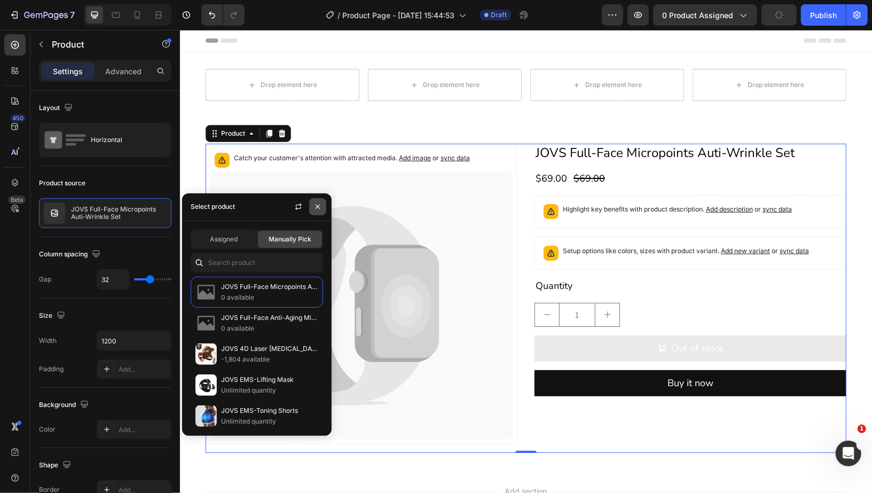
click at [323, 207] on button "button" at bounding box center [317, 206] width 17 height 17
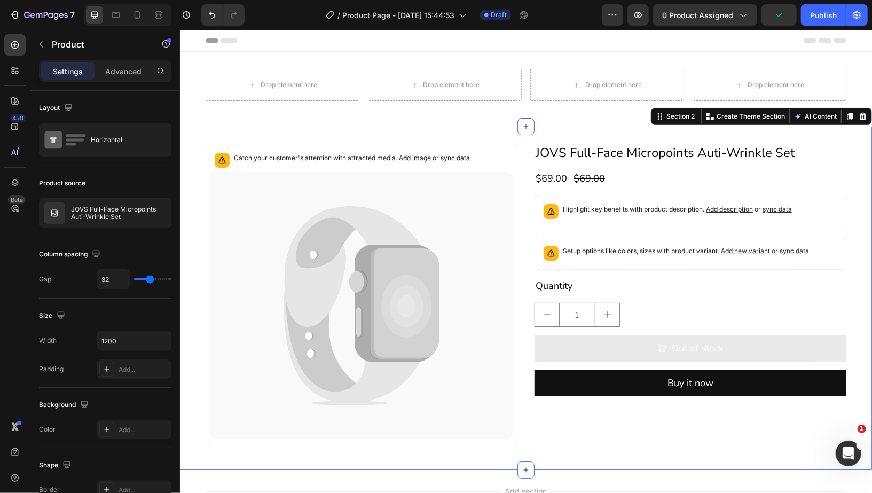
click at [404, 132] on div "Catch your customer's attention with attracted media. Add image or sync data Pr…" at bounding box center [525, 297] width 692 height 343
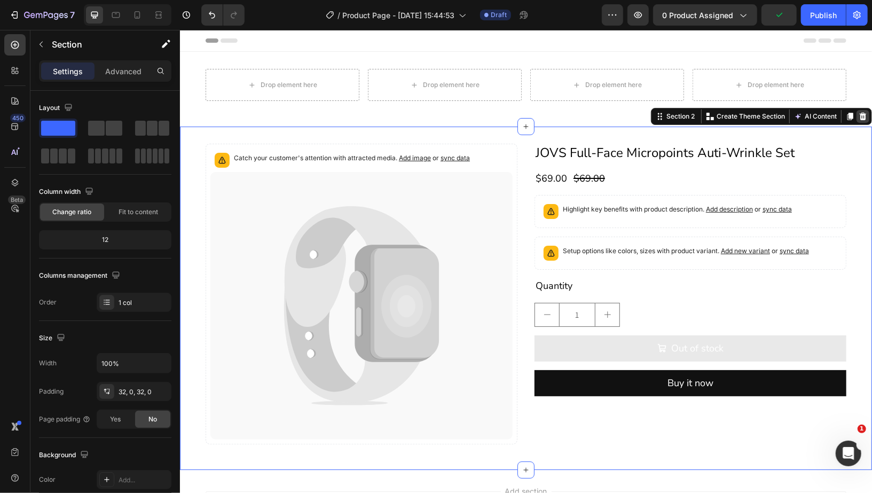
click at [859, 114] on icon at bounding box center [862, 115] width 7 height 7
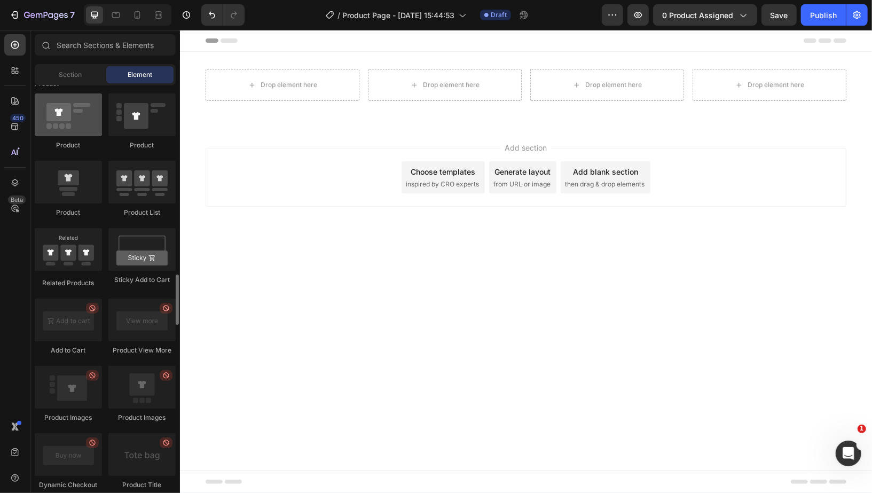
scroll to position [1373, 0]
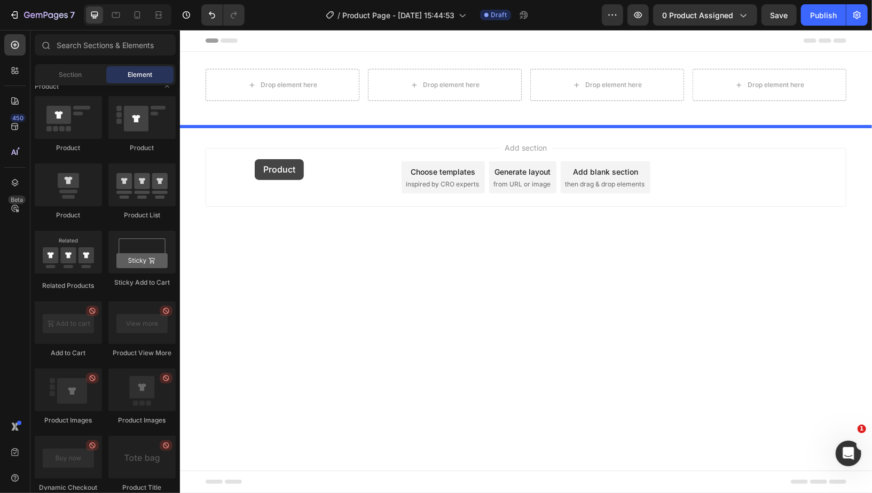
drag, startPoint x: 266, startPoint y: 152, endPoint x: 254, endPoint y: 158, distance: 14.3
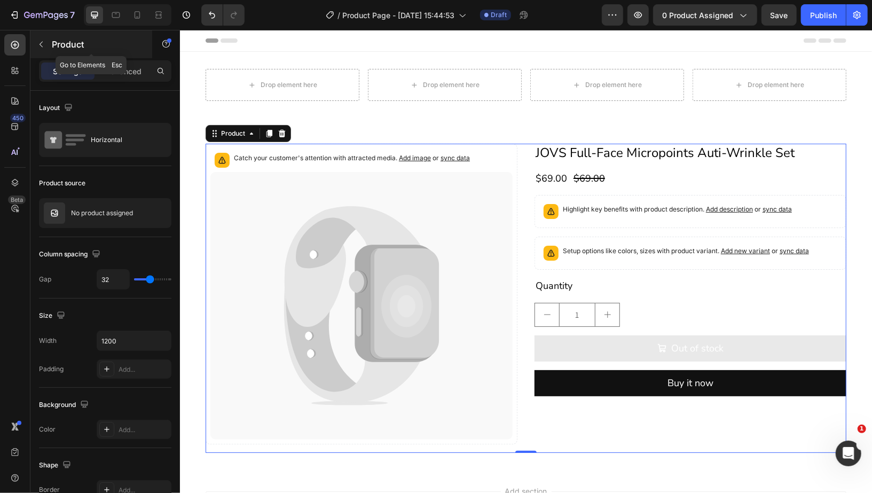
click at [69, 50] on p "Product" at bounding box center [97, 44] width 91 height 13
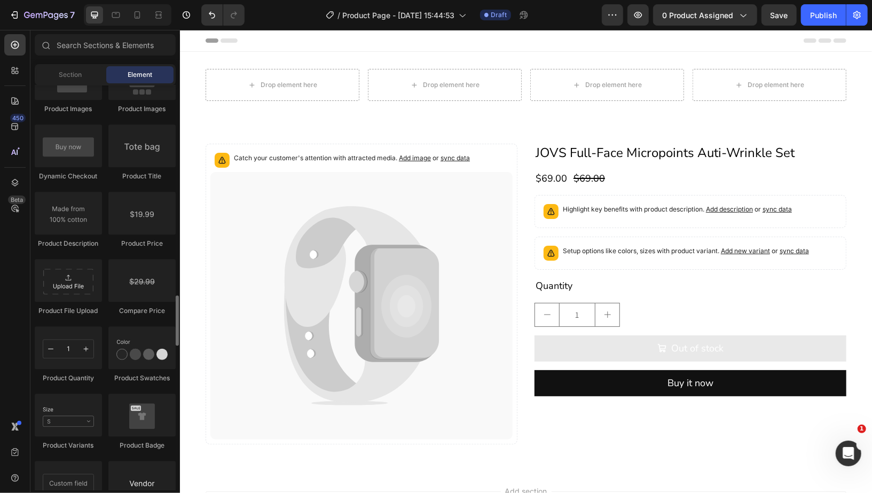
scroll to position [1685, 0]
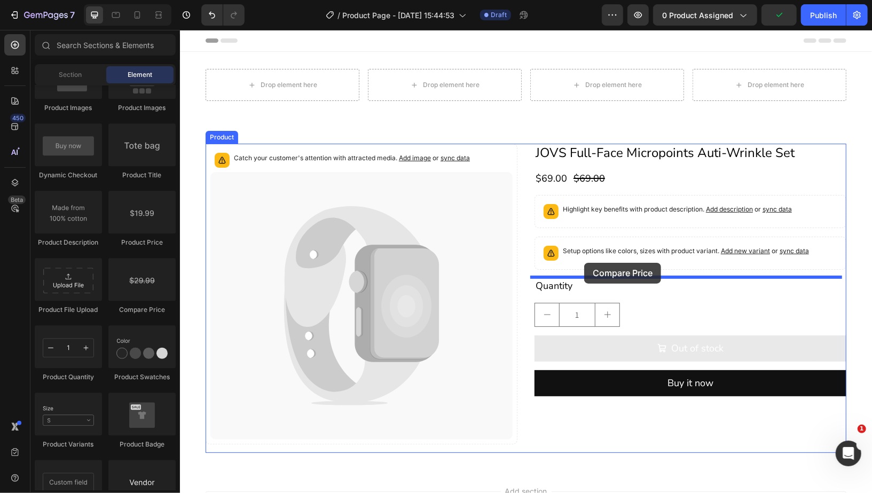
drag, startPoint x: 323, startPoint y: 315, endPoint x: 584, endPoint y: 262, distance: 265.8
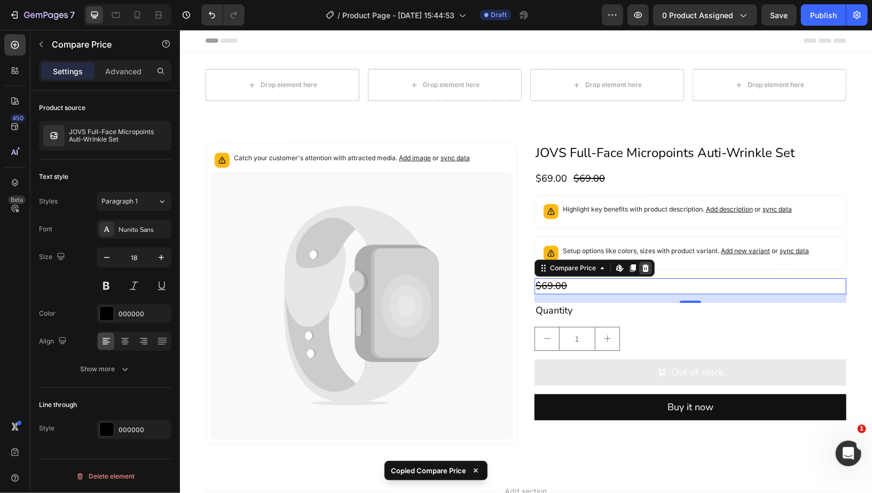
click at [642, 263] on icon at bounding box center [645, 267] width 9 height 9
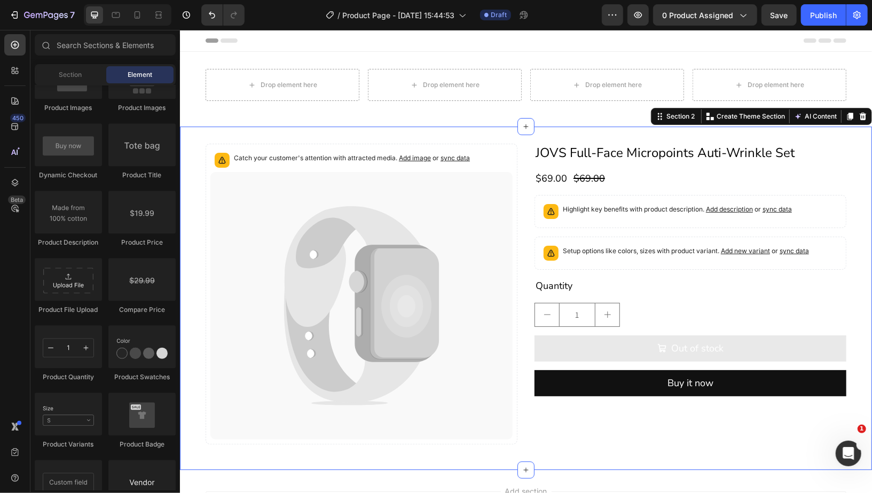
click at [483, 134] on div "Catch your customer's attention with attracted media. Add image or sync data Pr…" at bounding box center [525, 297] width 692 height 343
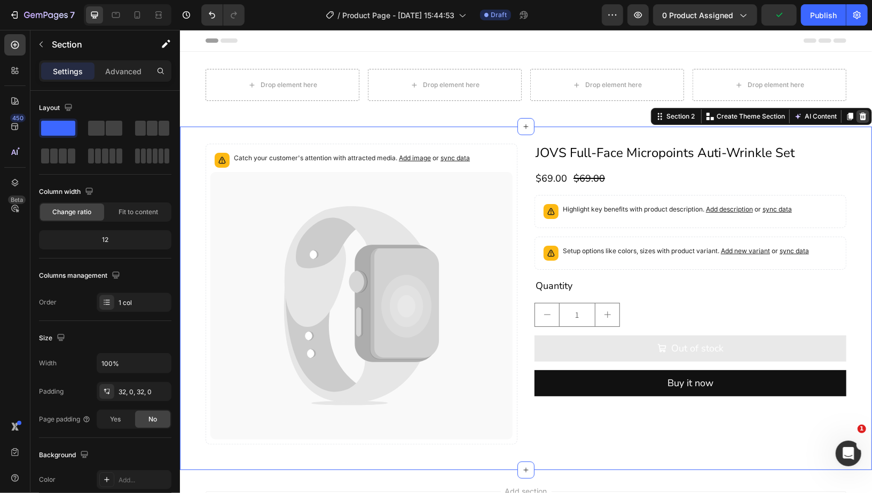
click at [859, 117] on icon at bounding box center [862, 115] width 7 height 7
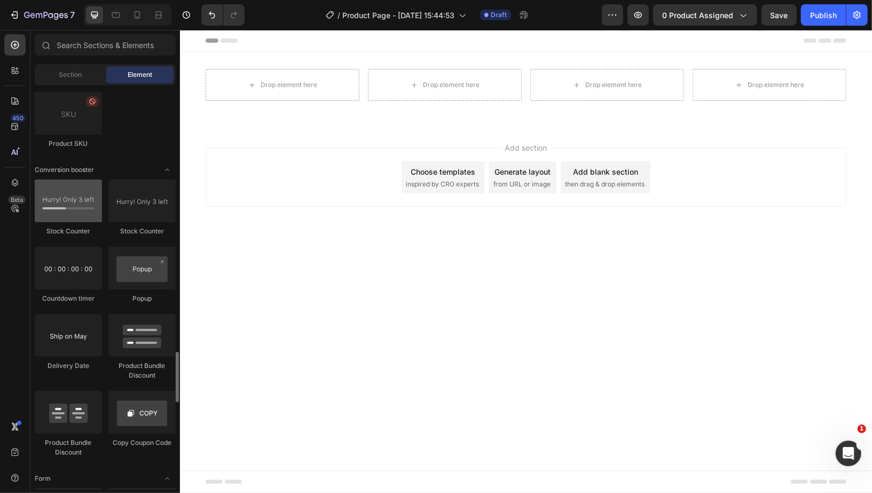
scroll to position [2122, 0]
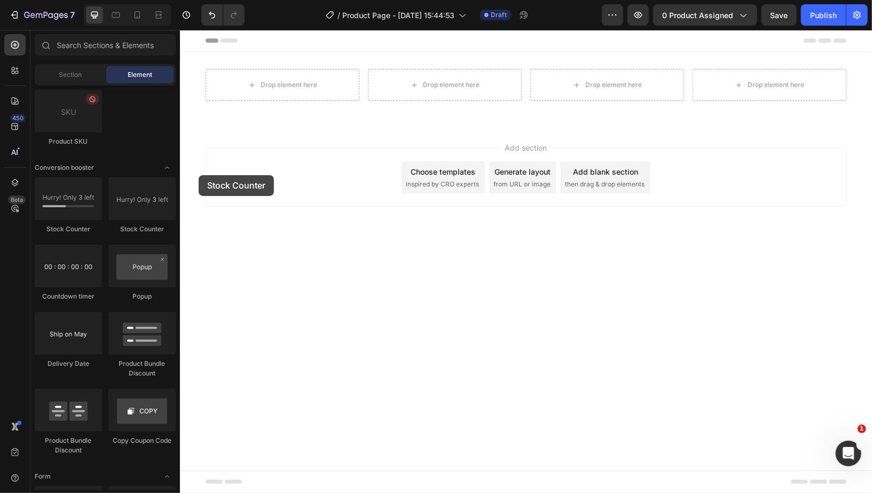
drag, startPoint x: 354, startPoint y: 211, endPoint x: 290, endPoint y: 137, distance: 98.5
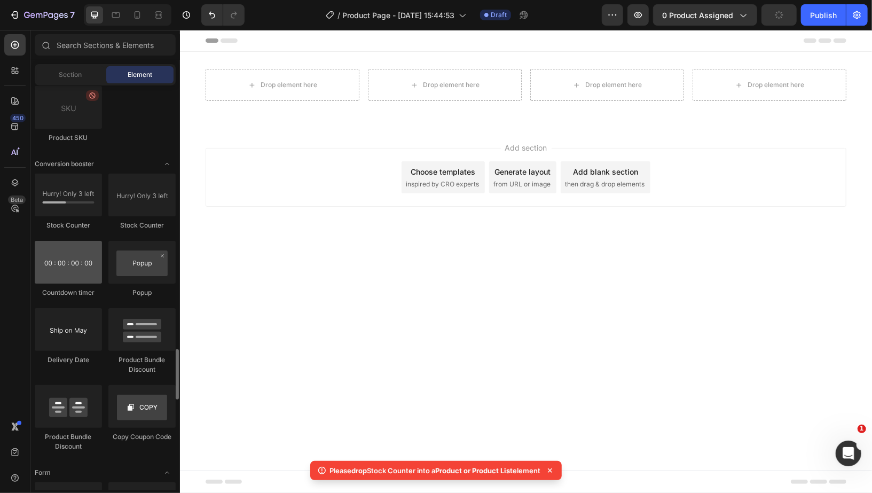
scroll to position [2128, 0]
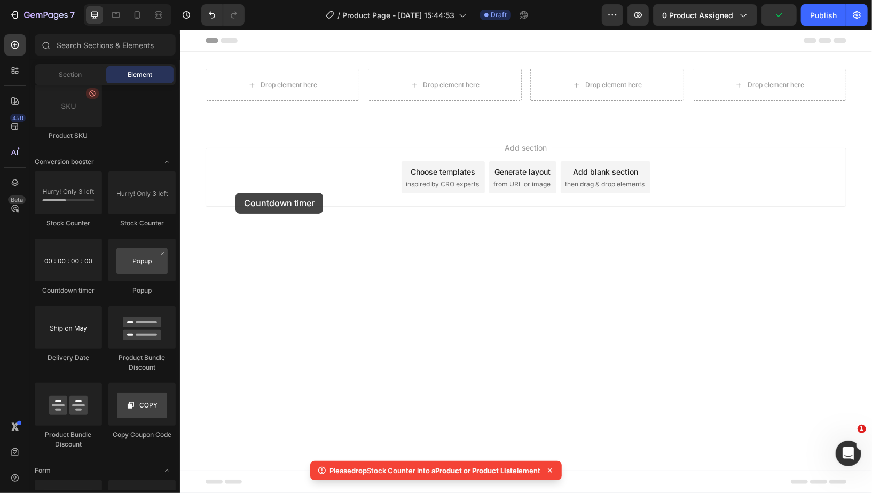
drag, startPoint x: 260, startPoint y: 304, endPoint x: 319, endPoint y: 150, distance: 165.1
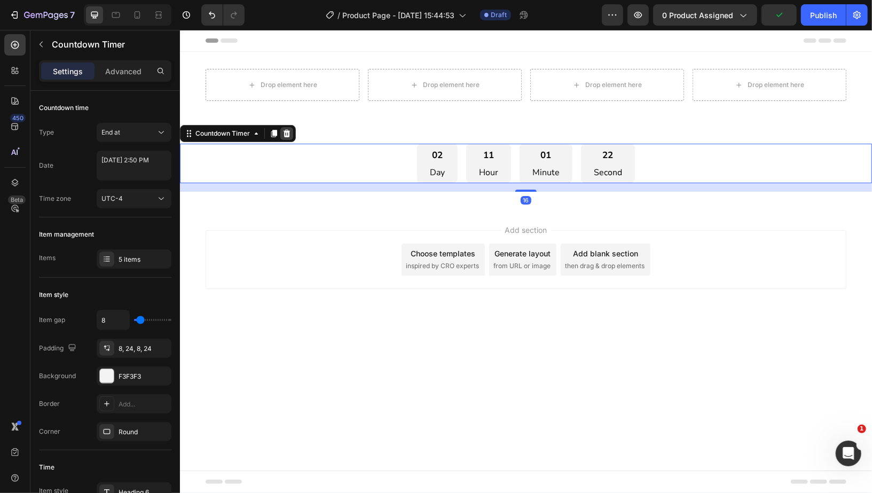
click at [288, 131] on icon at bounding box center [286, 132] width 7 height 7
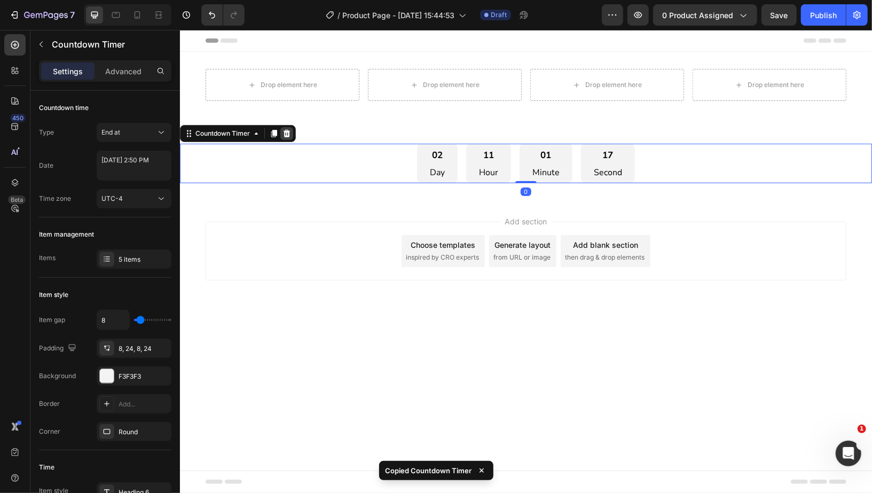
click at [288, 132] on icon at bounding box center [286, 132] width 7 height 7
click at [291, 133] on div at bounding box center [286, 133] width 13 height 13
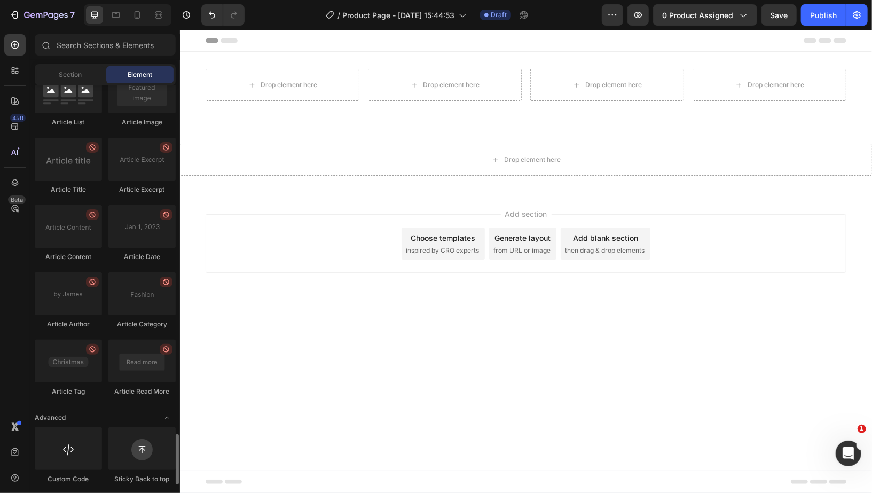
scroll to position [2831, 0]
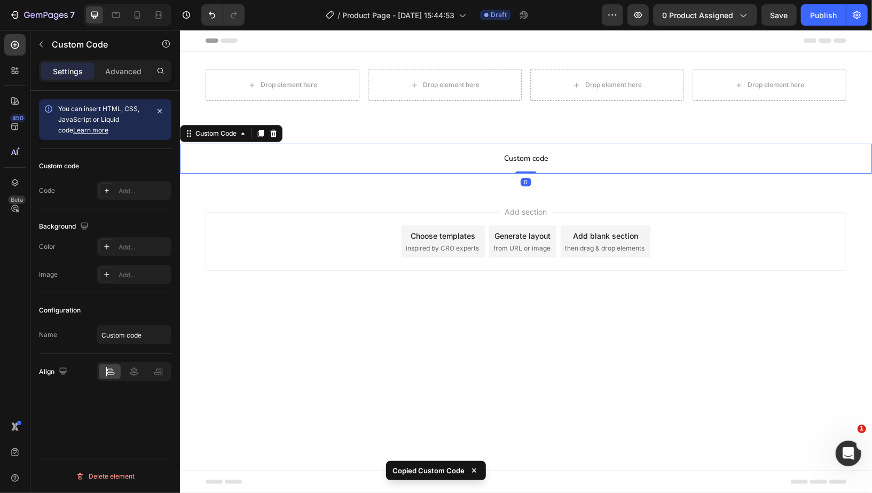
click at [461, 146] on p "Custom code" at bounding box center [525, 158] width 692 height 30
click at [278, 131] on div at bounding box center [272, 133] width 13 height 13
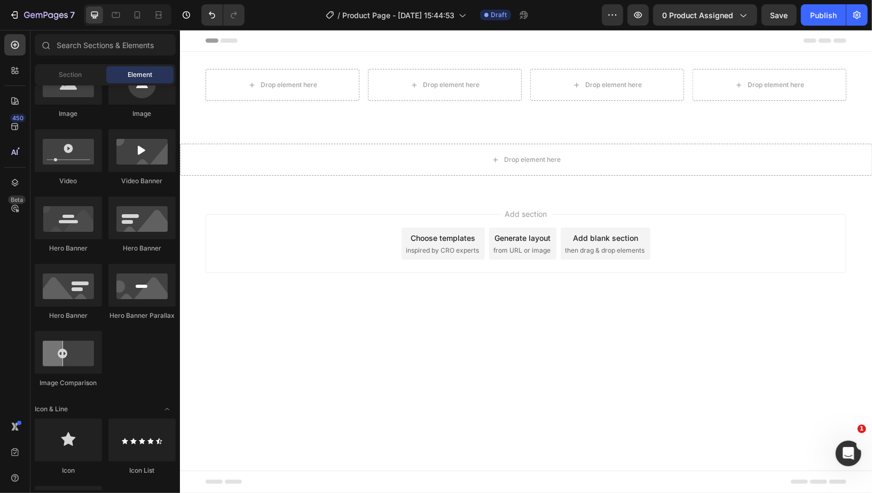
scroll to position [0, 0]
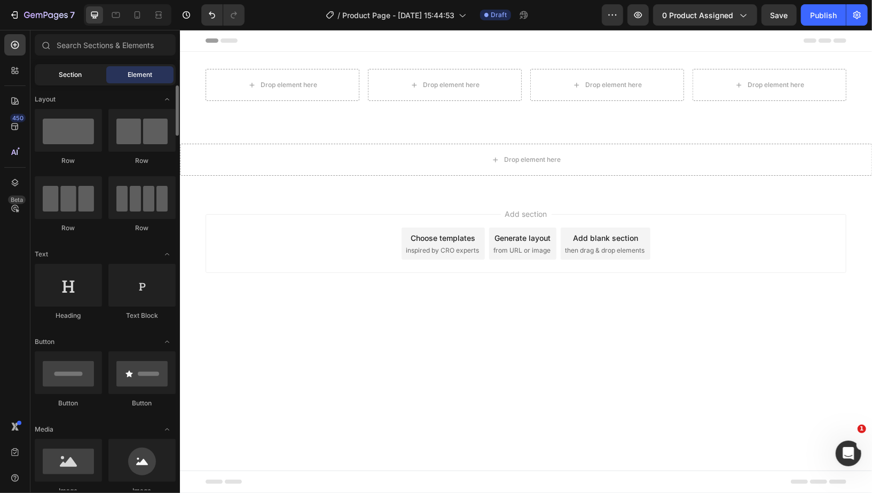
click at [60, 77] on span "Section" at bounding box center [70, 75] width 23 height 10
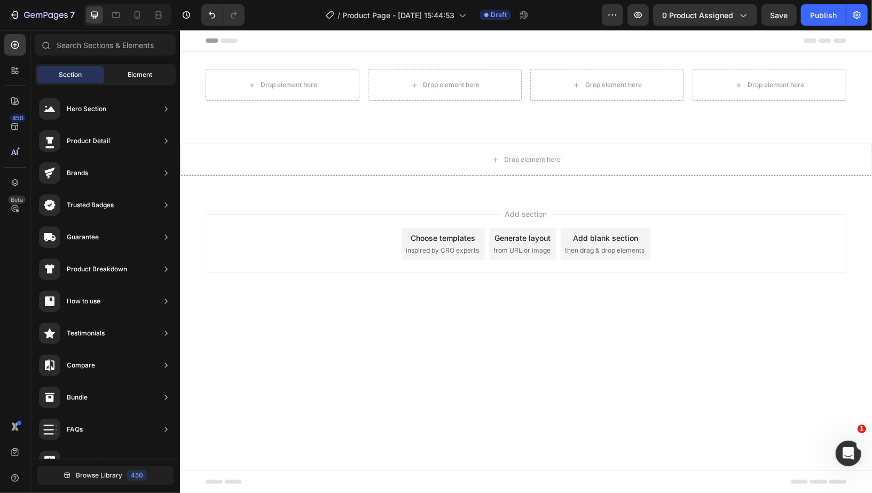
click at [139, 74] on span "Element" at bounding box center [140, 75] width 25 height 10
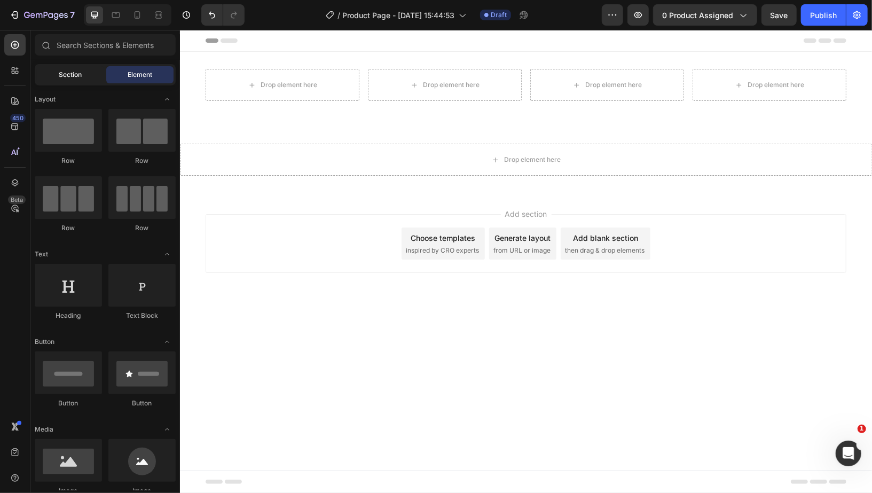
click at [77, 78] on span "Section" at bounding box center [70, 75] width 23 height 10
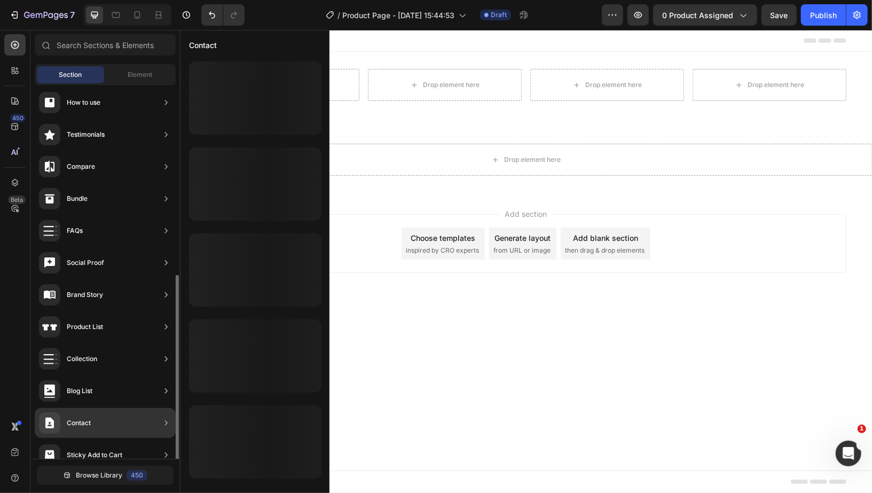
scroll to position [246, 0]
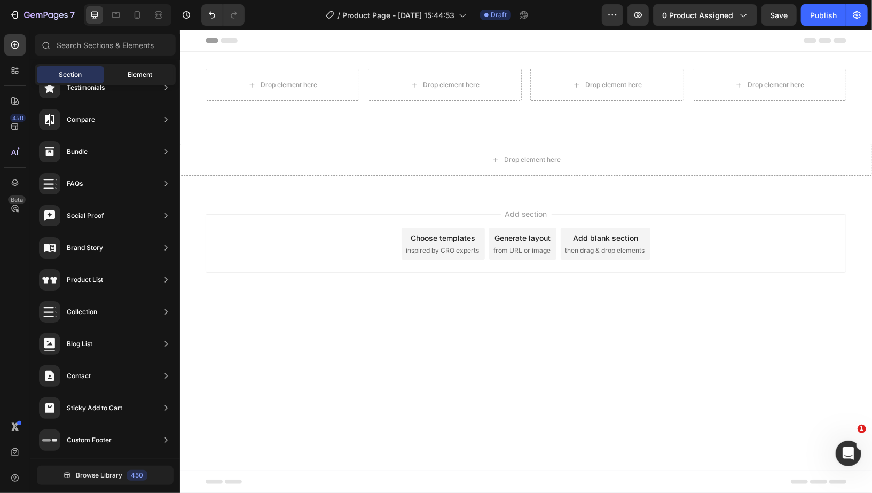
click at [142, 82] on div "Element" at bounding box center [139, 74] width 67 height 17
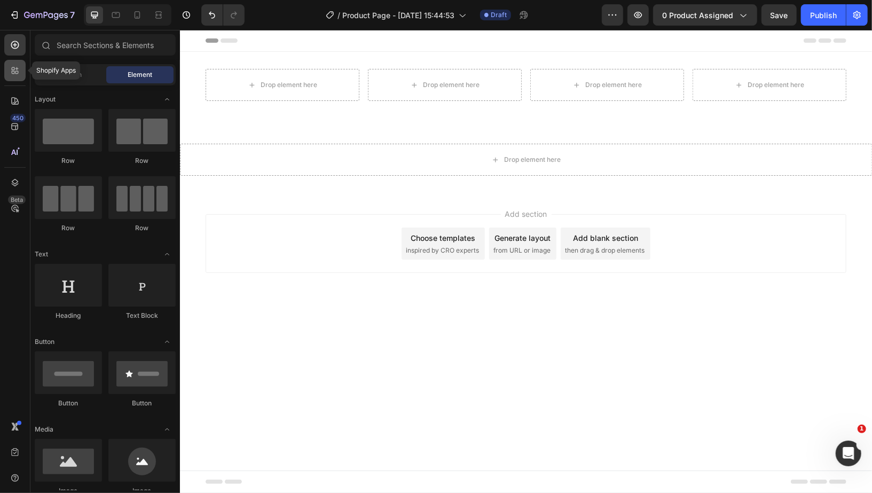
click at [13, 73] on icon at bounding box center [15, 70] width 11 height 11
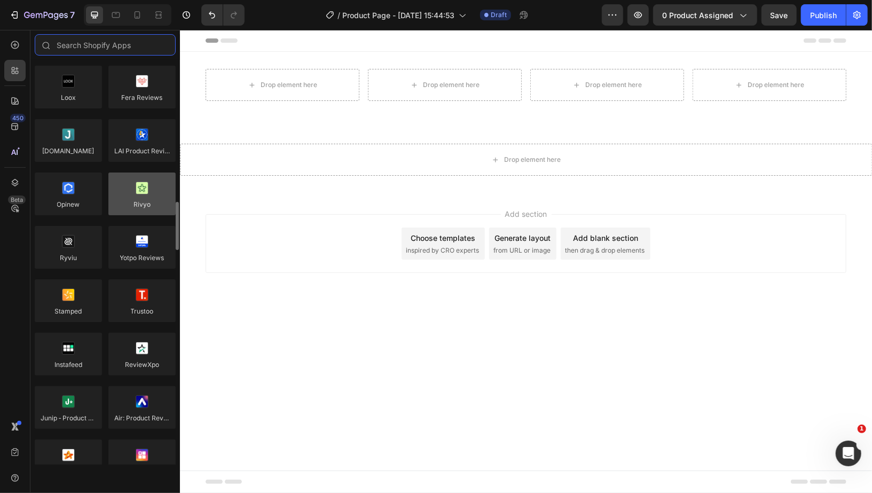
scroll to position [0, 0]
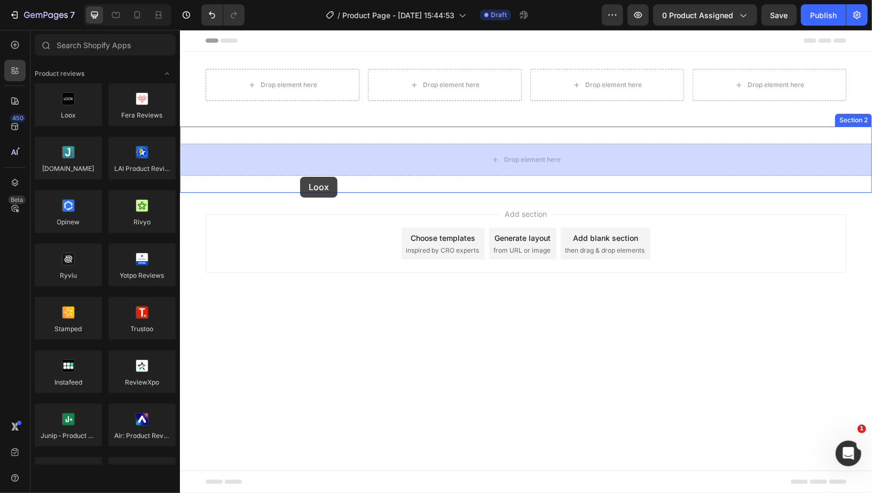
drag, startPoint x: 239, startPoint y: 119, endPoint x: 300, endPoint y: 176, distance: 83.5
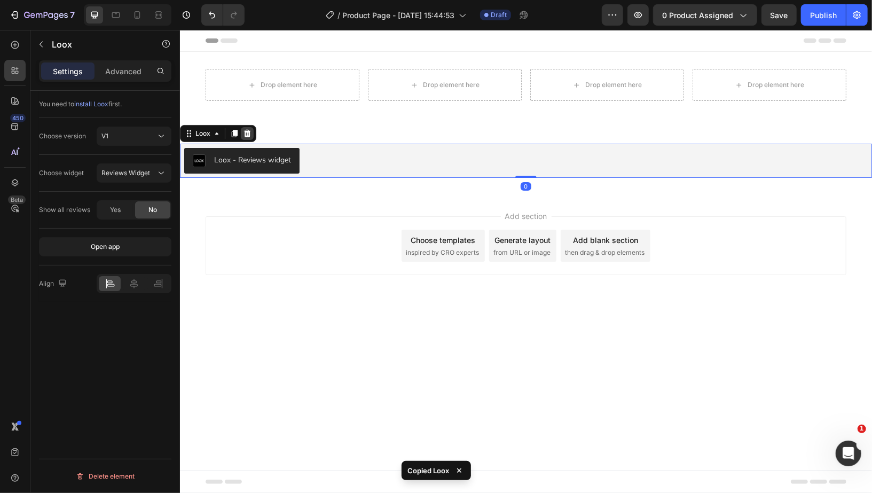
click at [245, 132] on icon at bounding box center [246, 133] width 9 height 9
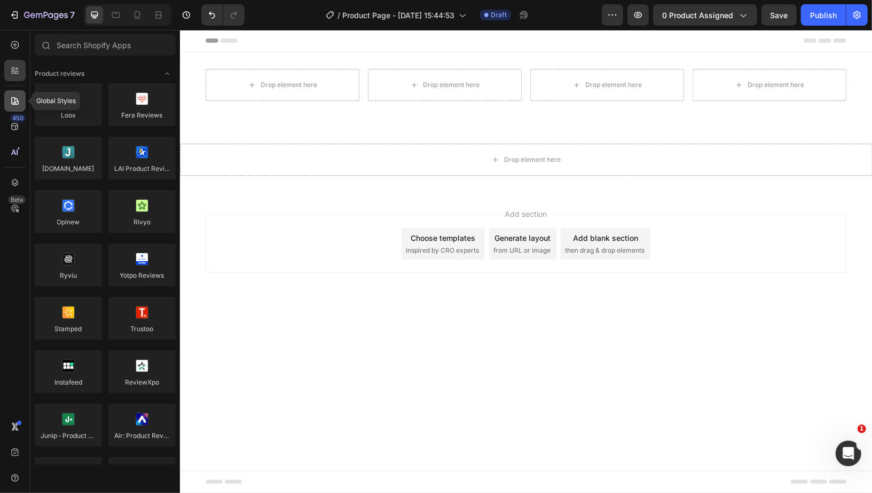
click at [18, 106] on div at bounding box center [14, 100] width 21 height 21
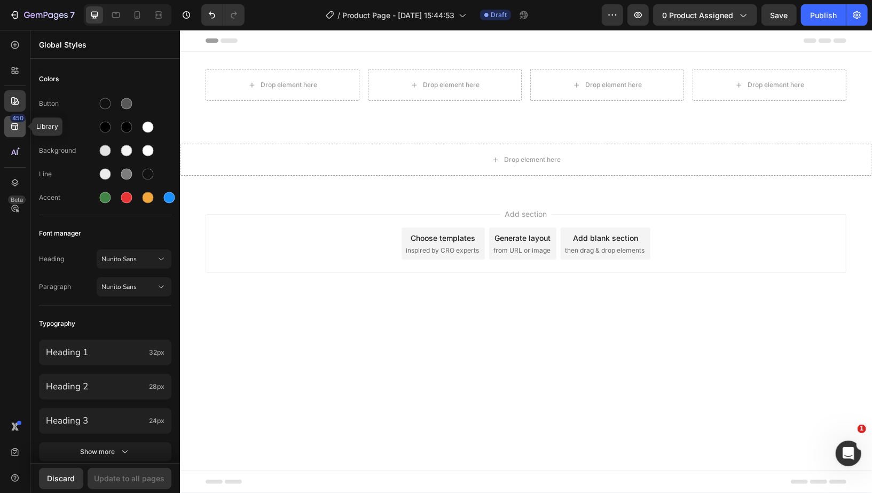
click at [19, 130] on icon at bounding box center [15, 126] width 11 height 11
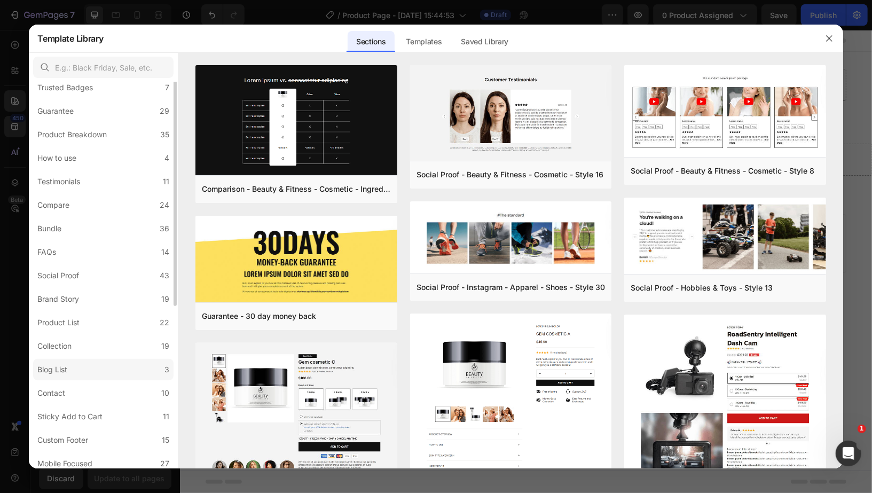
scroll to position [137, 0]
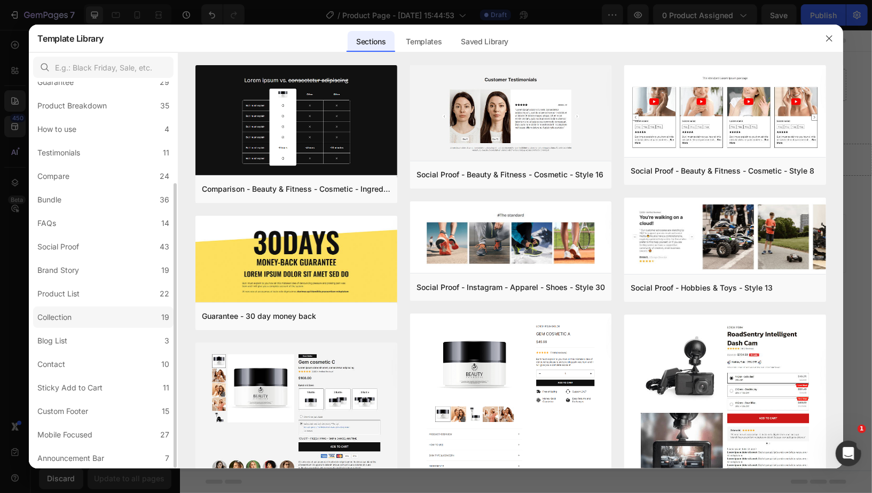
click at [116, 315] on label "Collection 19" at bounding box center [103, 317] width 140 height 21
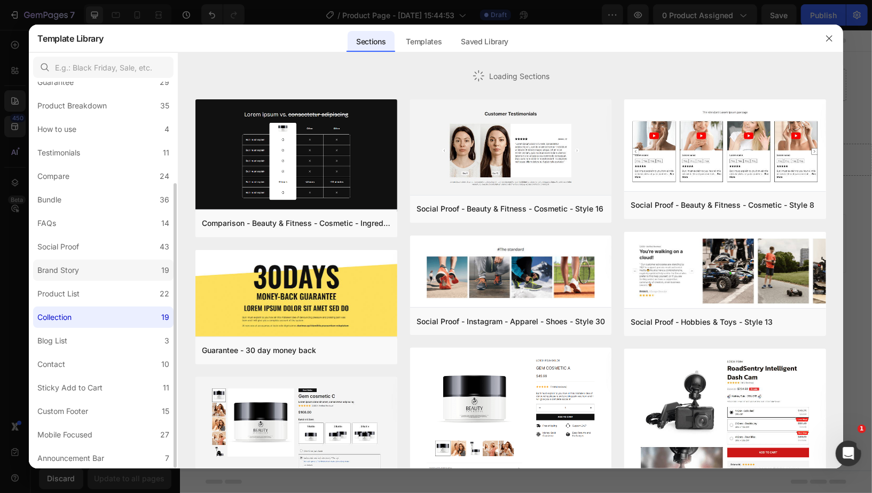
click at [113, 268] on label "Brand Story 19" at bounding box center [103, 270] width 140 height 21
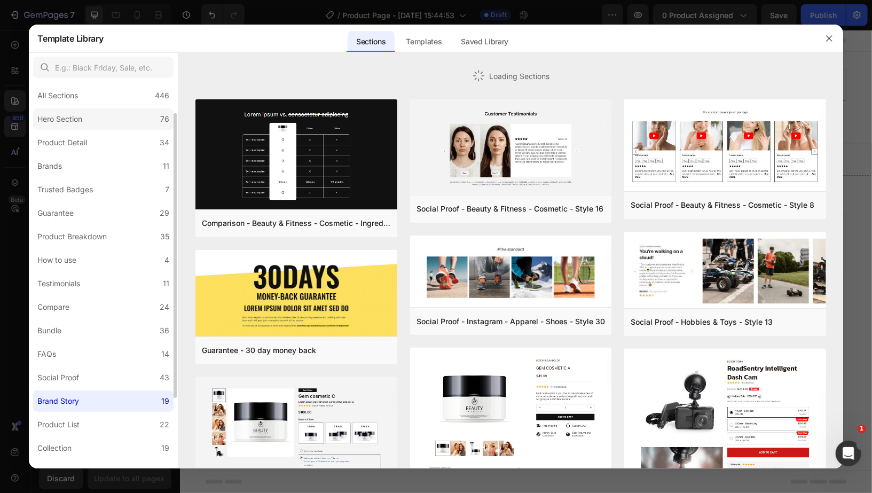
scroll to position [0, 0]
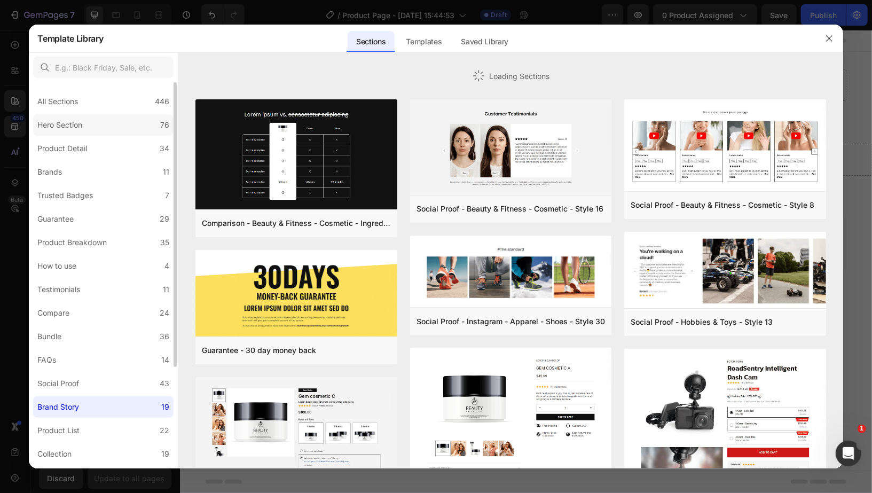
click at [119, 115] on label "Hero Section 76" at bounding box center [103, 124] width 140 height 21
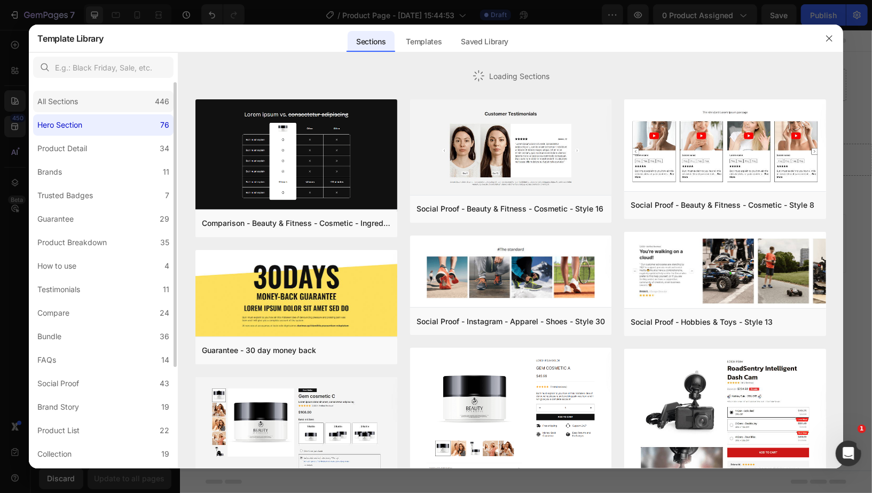
click at [109, 95] on div "All Sections 446" at bounding box center [103, 101] width 140 height 21
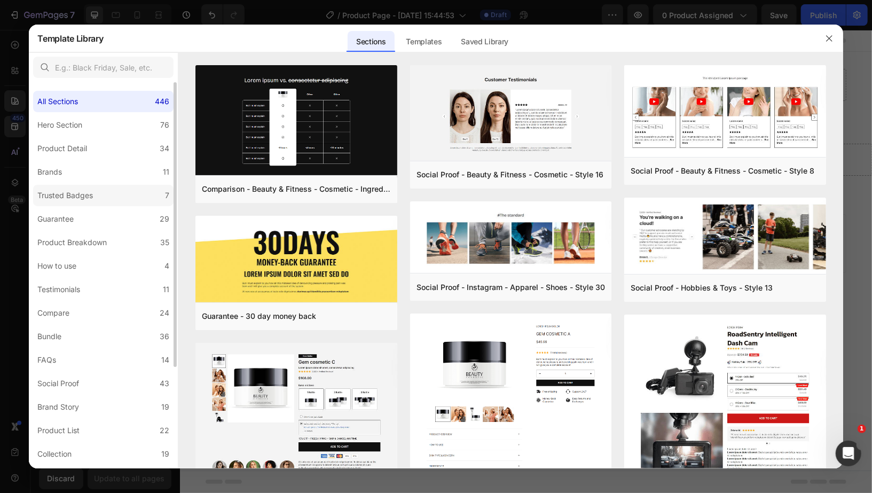
click at [121, 206] on label "Trusted Badges 7" at bounding box center [103, 195] width 140 height 21
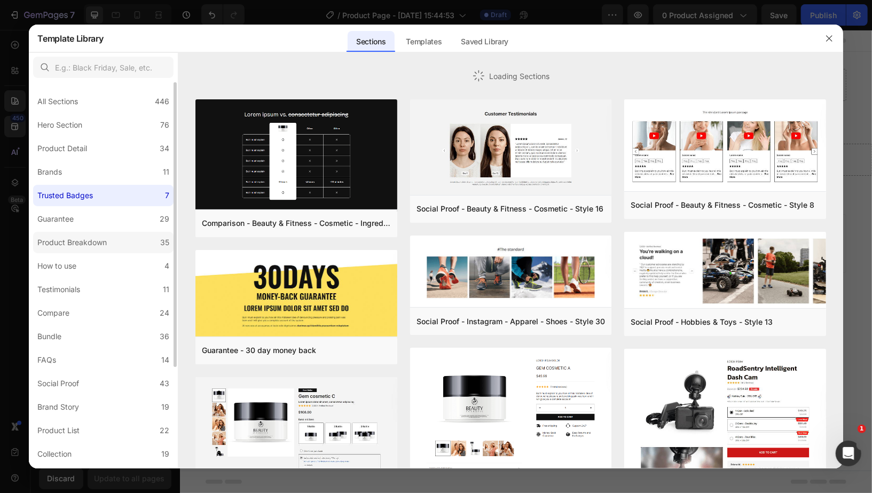
click at [109, 246] on div "Product Breakdown" at bounding box center [74, 242] width 74 height 13
click at [110, 296] on label "Testimonials 11" at bounding box center [103, 289] width 140 height 21
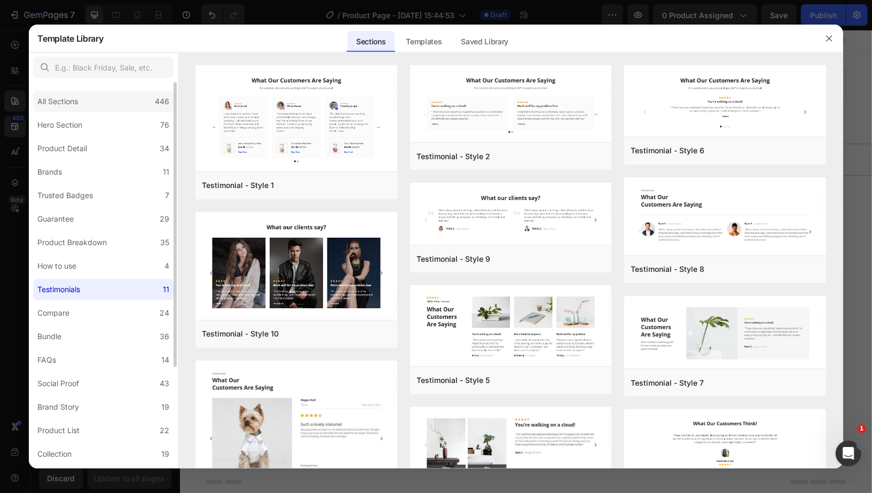
click at [97, 93] on div "All Sections 446" at bounding box center [103, 101] width 140 height 21
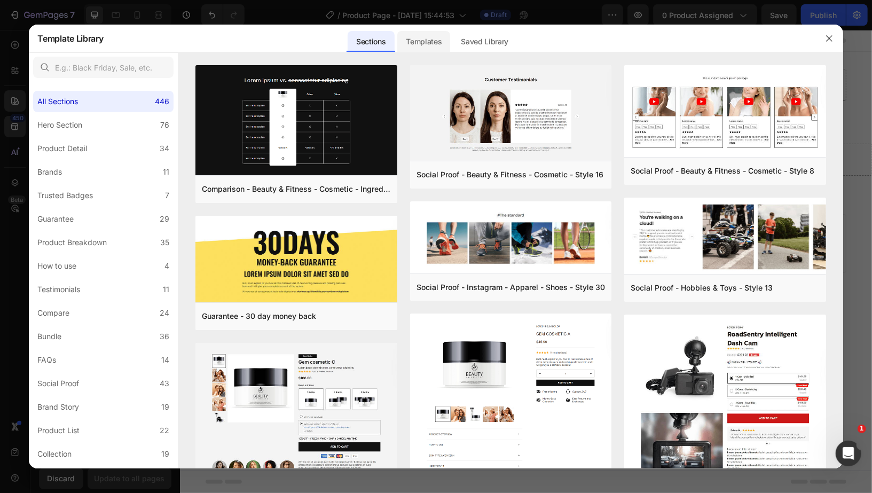
click at [418, 44] on div "Templates" at bounding box center [423, 41] width 53 height 21
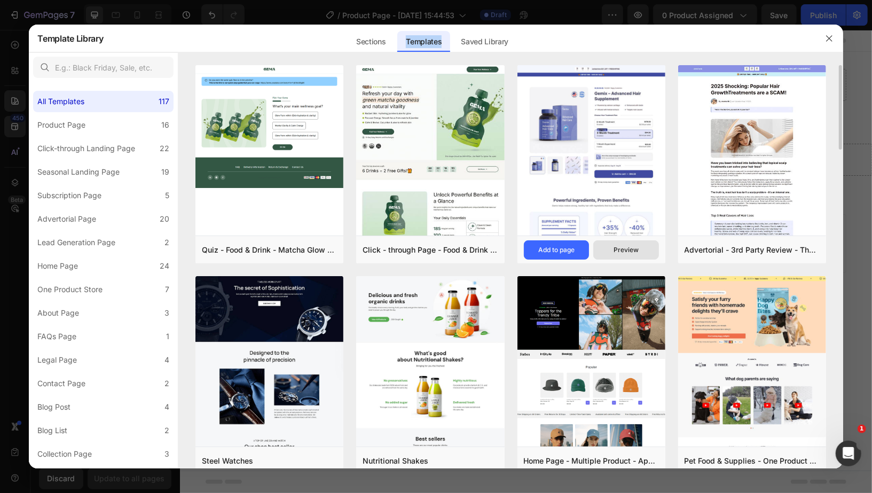
click at [631, 249] on div "Preview" at bounding box center [626, 250] width 25 height 10
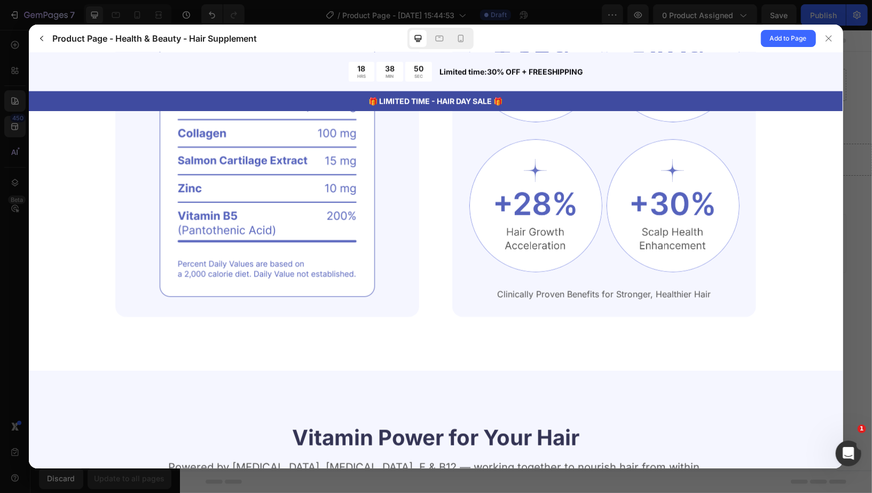
scroll to position [782, 0]
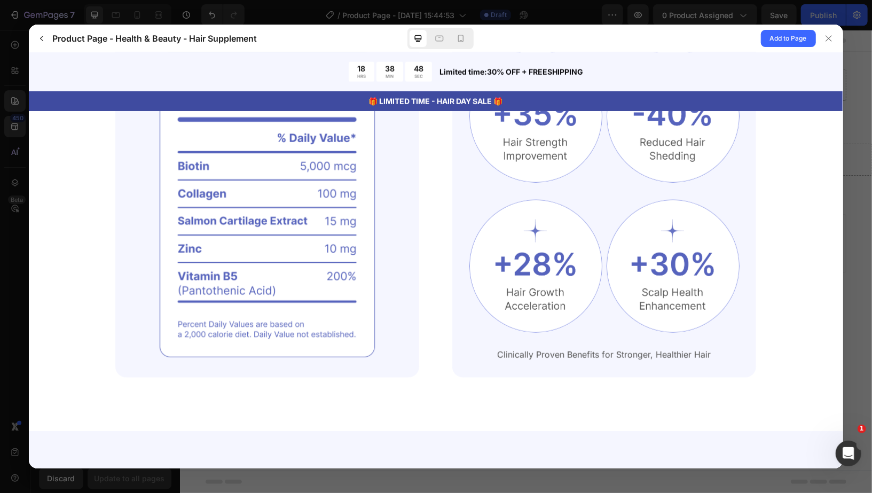
click at [751, 254] on gp-row "Clinically Proven Benefits for Stronger, Healthier Hair" at bounding box center [604, 205] width 304 height 345
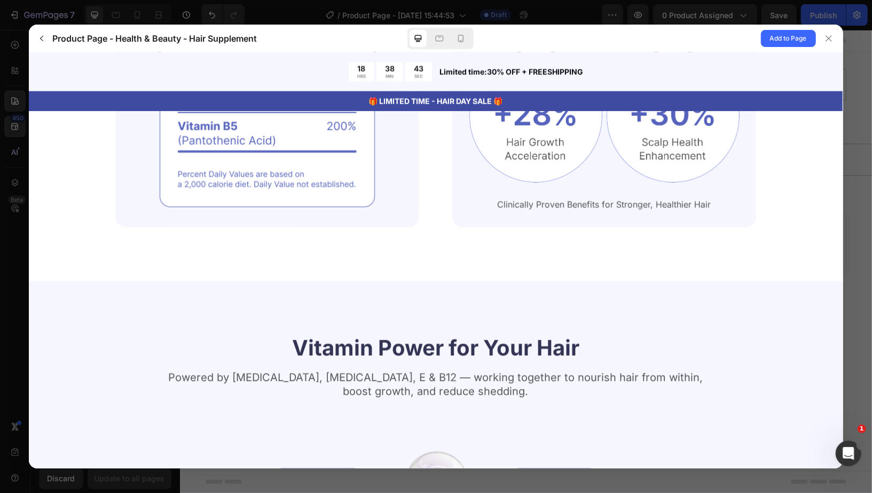
scroll to position [921, 0]
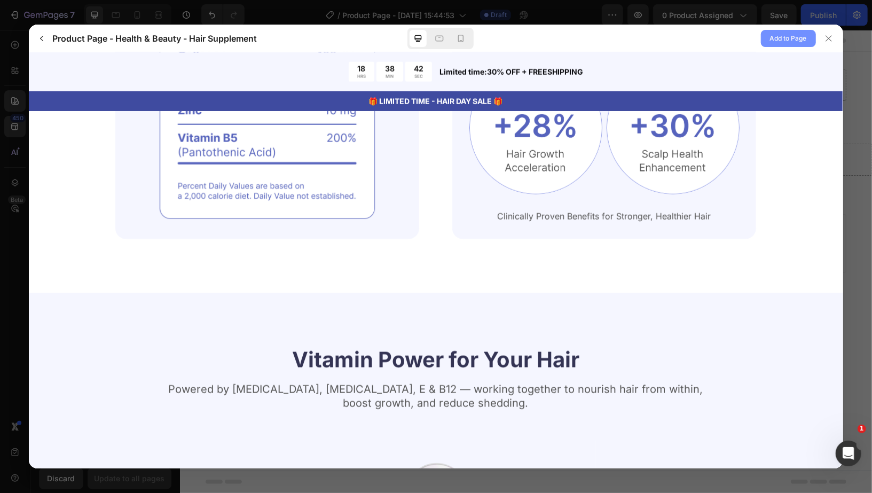
click at [782, 39] on span "Add to Page" at bounding box center [788, 38] width 37 height 13
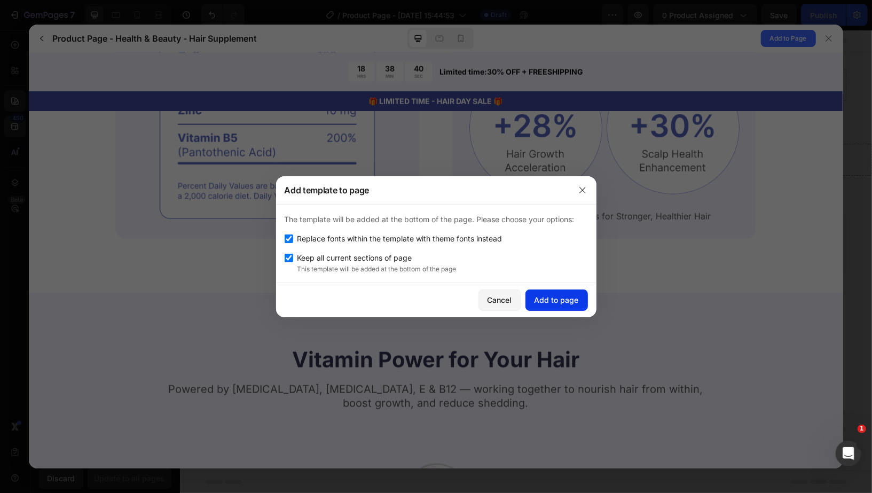
click at [579, 309] on button "Add to page" at bounding box center [557, 299] width 62 height 21
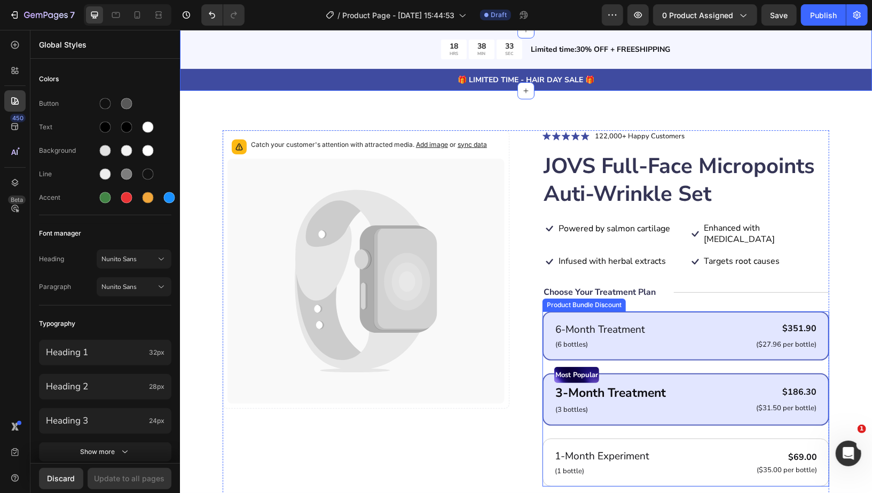
click at [675, 311] on div "6-Month Treatment Text Block (6 bottles) Text Block $351.90 Product Price Produ…" at bounding box center [685, 335] width 287 height 49
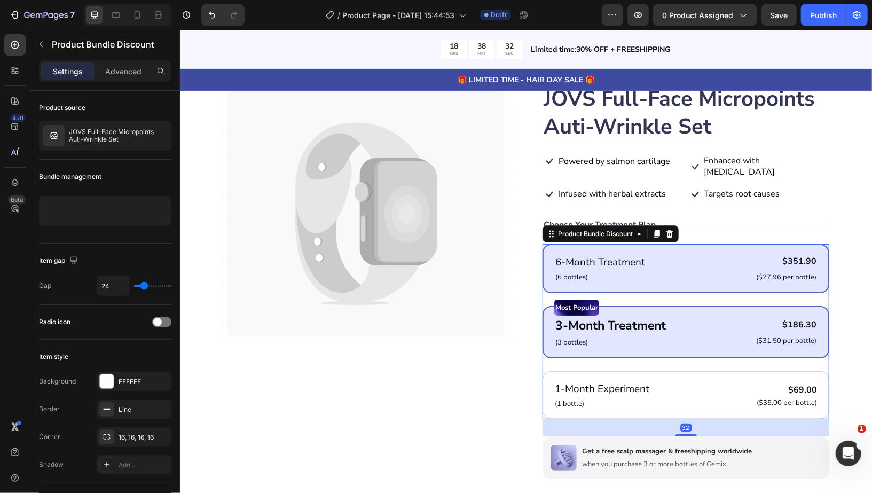
scroll to position [237, 0]
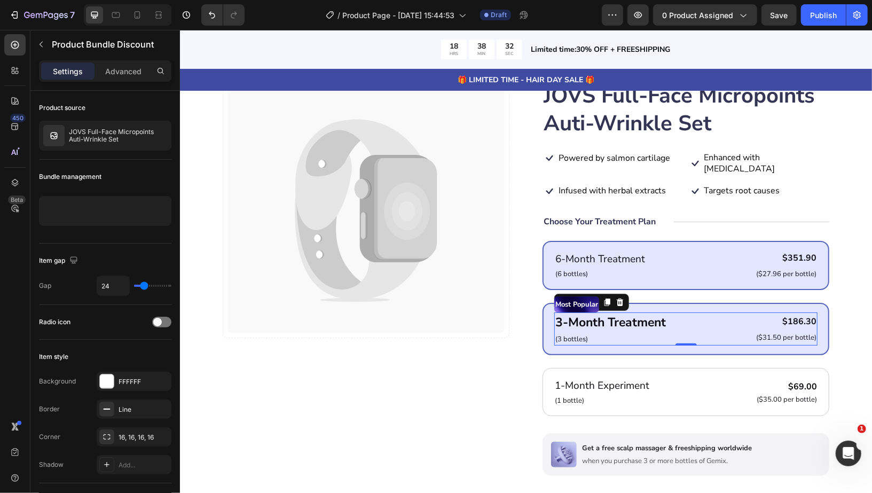
click at [667, 316] on div "3-Month Treatment Text Block (3 bottles) Text Block $186.30 Product Price Produ…" at bounding box center [685, 328] width 263 height 33
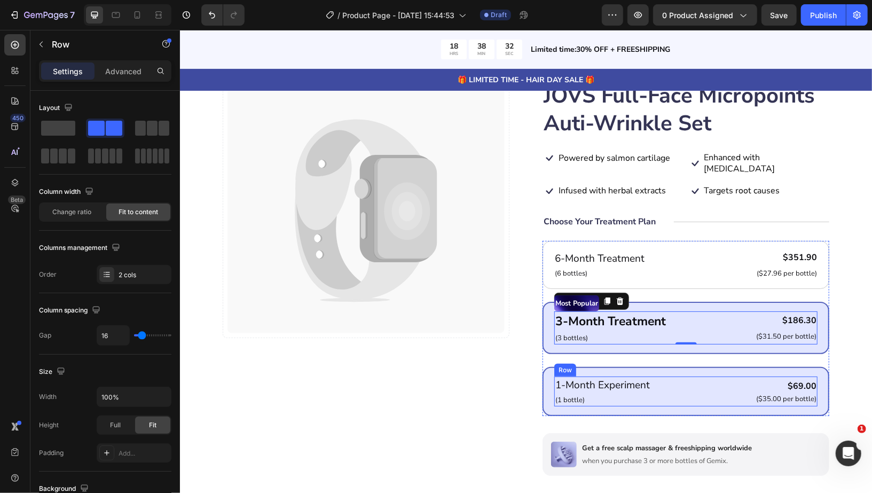
click at [655, 379] on div "1-Month Experiment Text Block (1 bottle) Text Block $69.00 Product Price Produc…" at bounding box center [685, 391] width 263 height 30
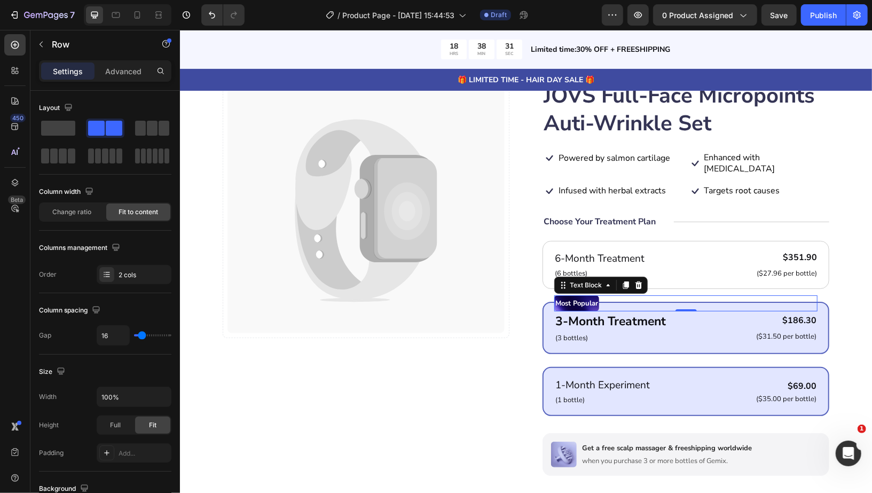
click at [756, 295] on div "Most Popular" at bounding box center [685, 303] width 263 height 16
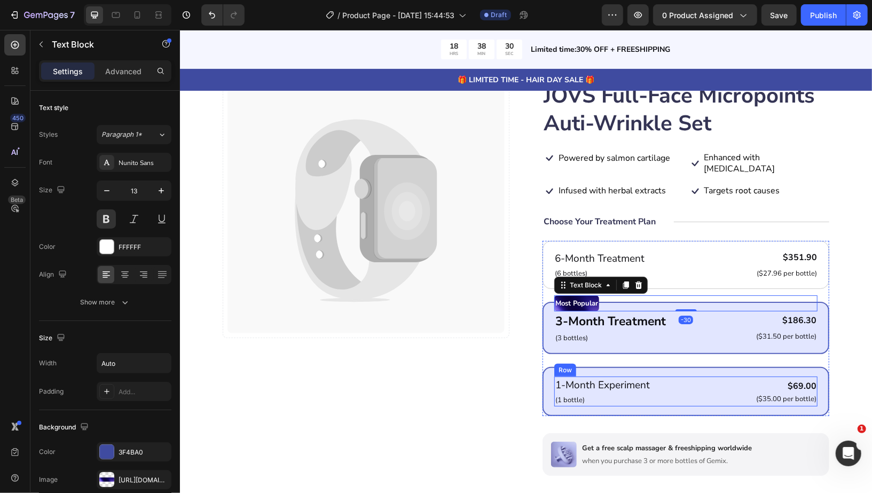
click at [668, 389] on div "1-Month Experiment Text Block (1 bottle) Text Block $69.00 Product Price Produc…" at bounding box center [685, 391] width 263 height 30
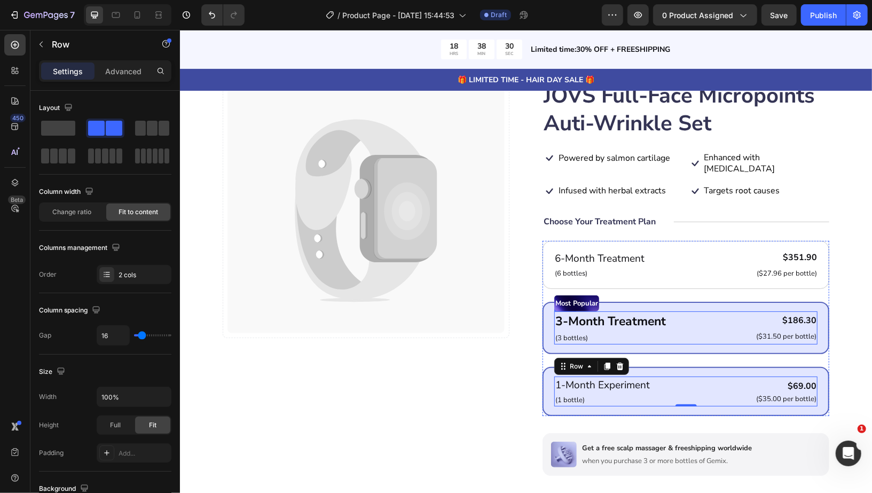
click at [738, 316] on div "3-Month Treatment Text Block (3 bottles) Text Block $186.30 Product Price Produ…" at bounding box center [685, 327] width 263 height 33
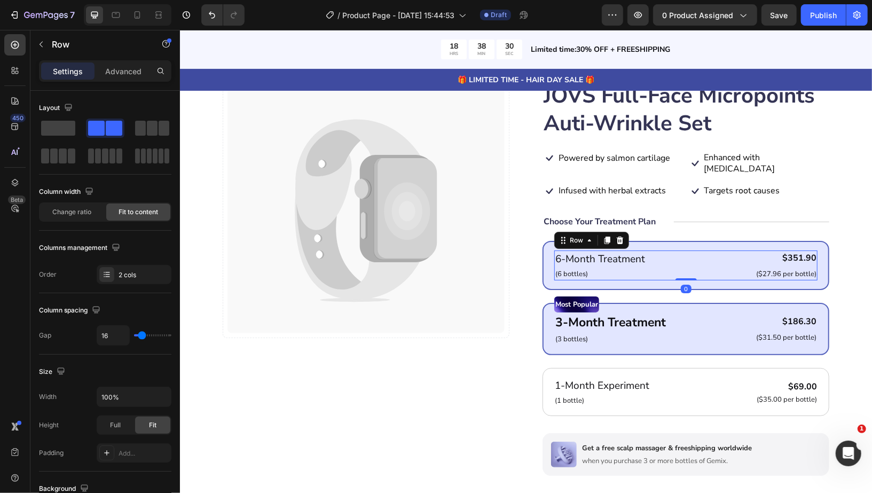
click at [733, 250] on div "6-Month Treatment Text Block (6 bottles) Text Block $351.90 Product Price Produ…" at bounding box center [685, 265] width 263 height 30
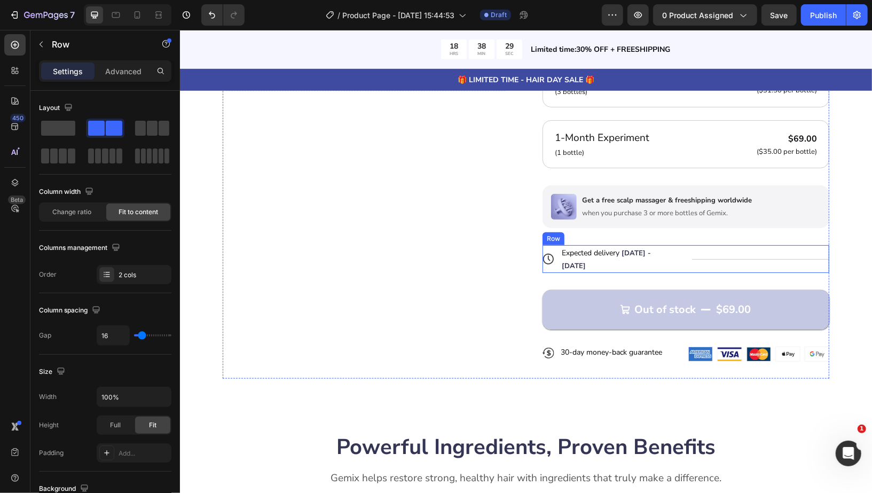
scroll to position [488, 0]
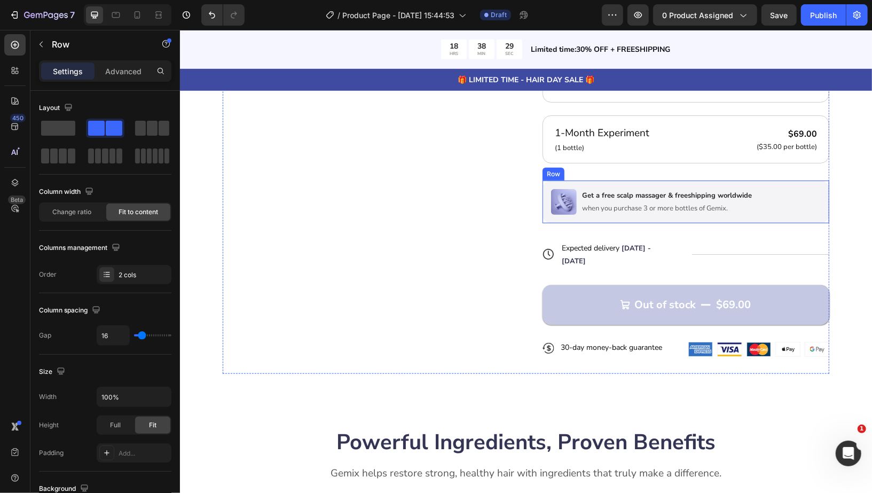
click at [788, 197] on div "Image Get a free scalp massager & freeshipping worldwide Text Block when you pu…" at bounding box center [685, 201] width 287 height 43
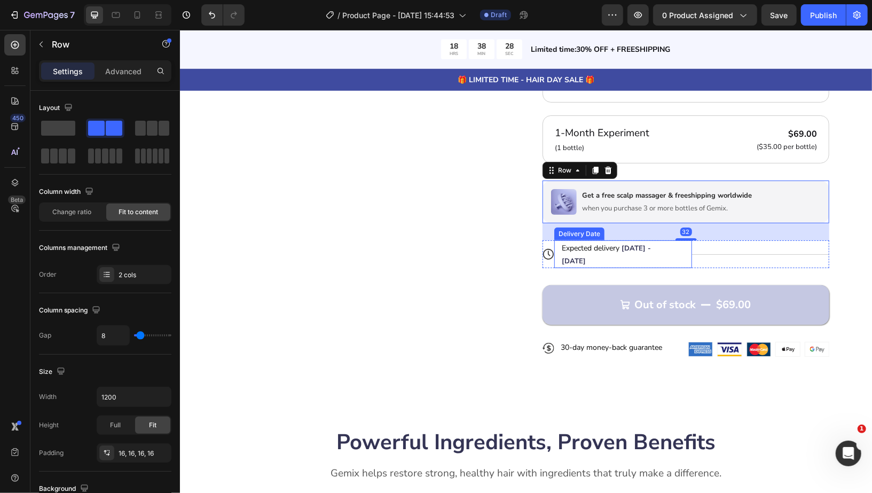
click at [632, 249] on div "Expected delivery Aug 29 - Sep 01" at bounding box center [617, 254] width 114 height 28
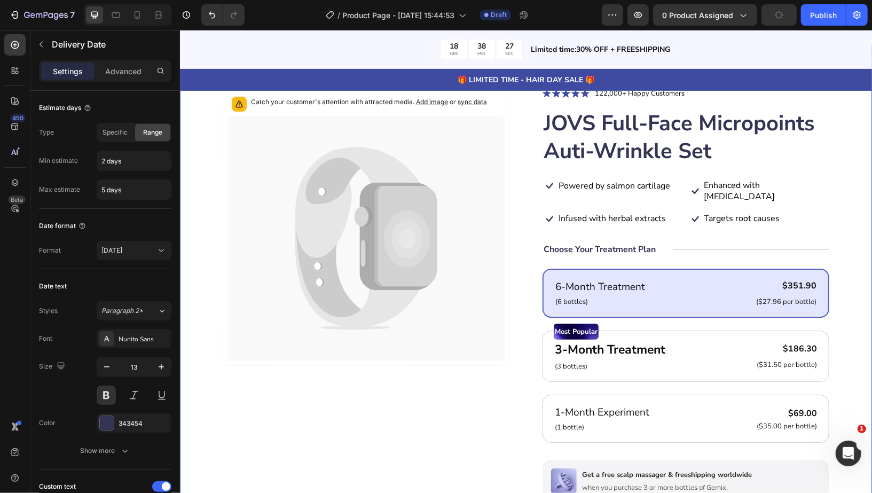
click at [845, 200] on div "Catch your customer's attention with attracted media. Add image or sync data Pr…" at bounding box center [525, 375] width 692 height 662
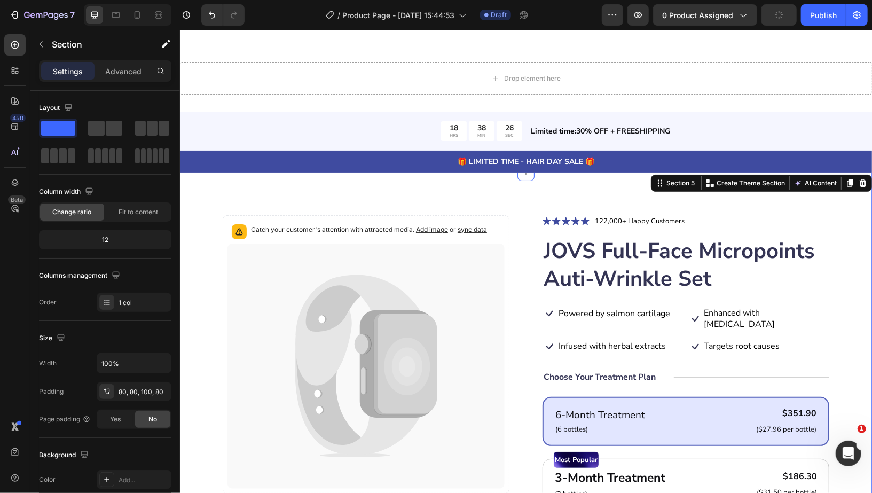
scroll to position [78, 0]
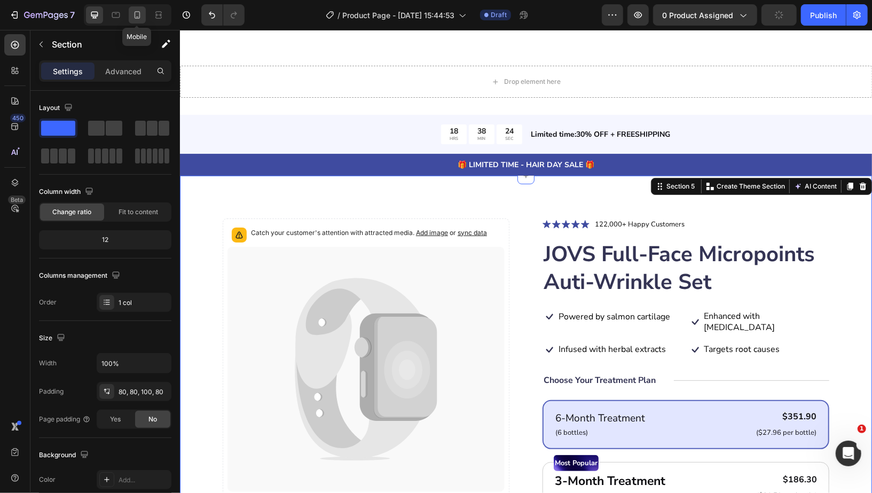
click at [140, 15] on icon at bounding box center [137, 15] width 11 height 11
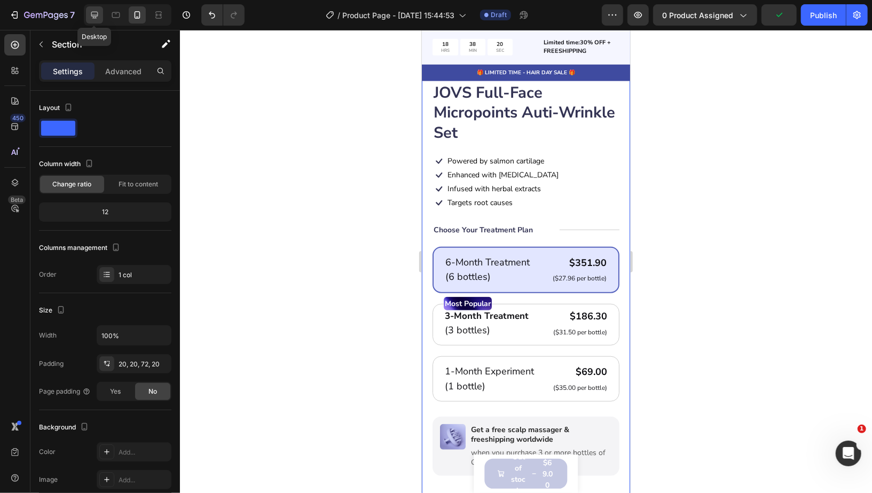
click at [95, 17] on icon at bounding box center [94, 15] width 7 height 7
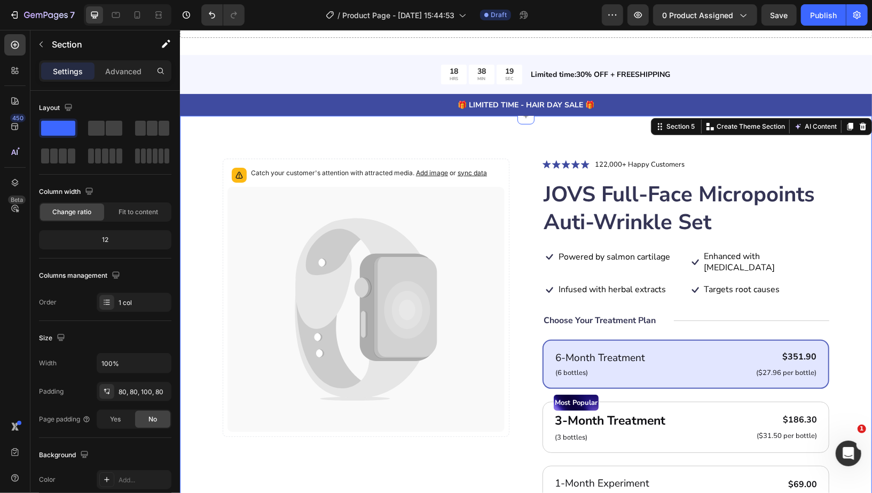
scroll to position [137, 0]
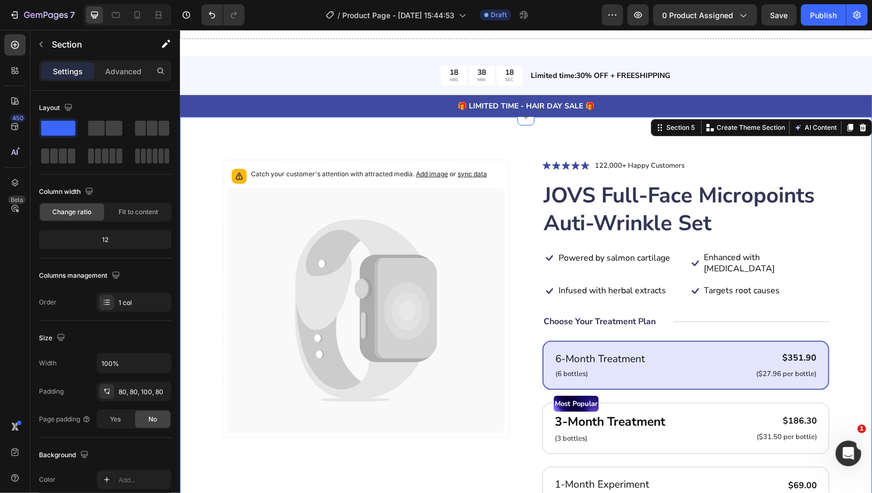
click at [845, 182] on div "Catch your customer's attention with attracted media. Add image or sync data Pr…" at bounding box center [525, 447] width 692 height 662
click at [856, 121] on div at bounding box center [862, 127] width 13 height 13
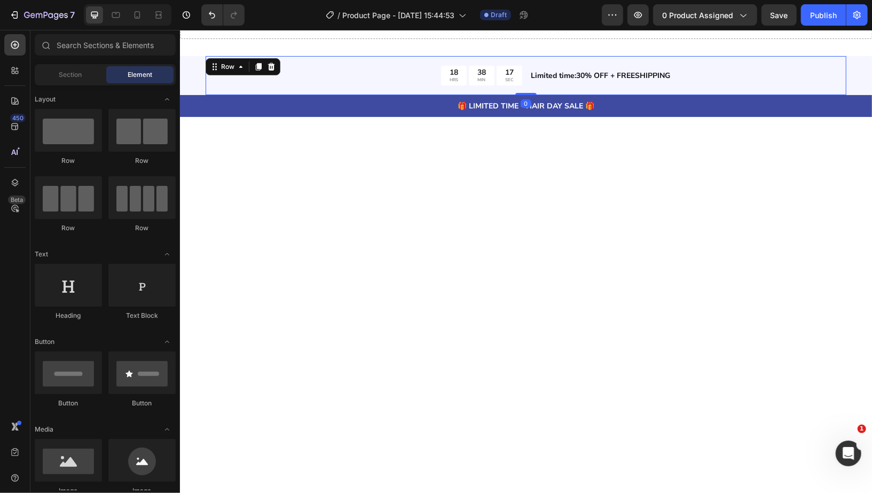
click at [806, 57] on div "18 HRS 38 MIN 17 SEC Countdown Timer Limited time:30% OFF + FREESHIPPING Text B…" at bounding box center [525, 75] width 641 height 39
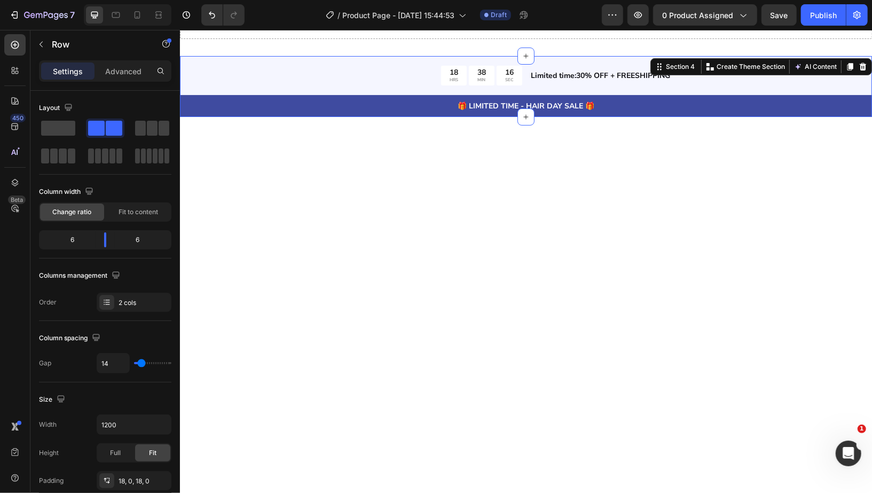
click at [856, 68] on div "18 HRS 38 MIN 16 SEC Countdown Timer Limited time:30% OFF + FREESHIPPING Text B…" at bounding box center [525, 86] width 692 height 61
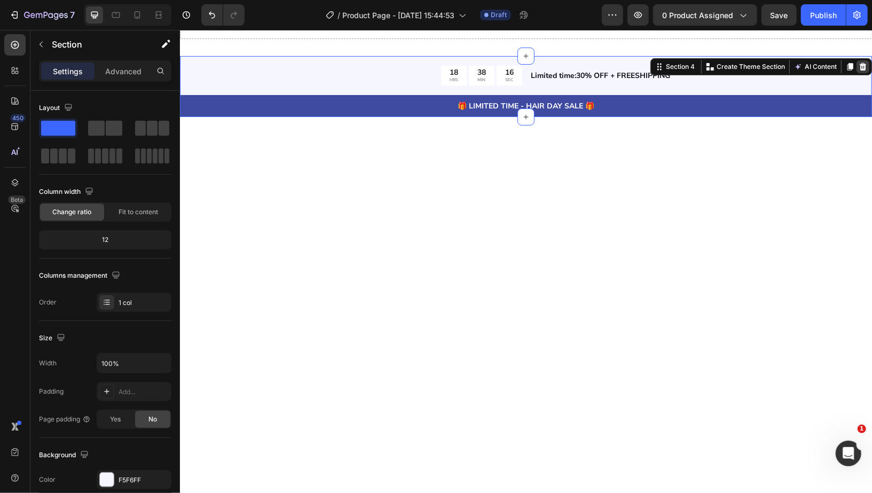
click at [858, 61] on div at bounding box center [862, 66] width 13 height 13
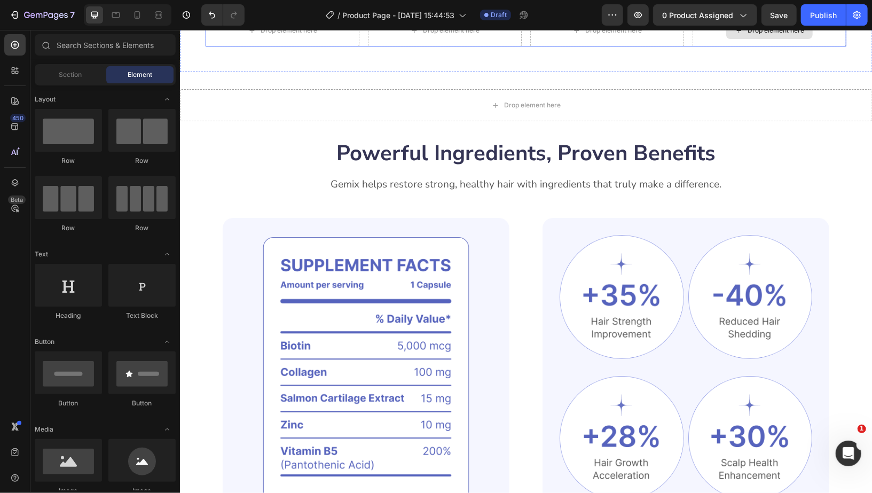
scroll to position [0, 0]
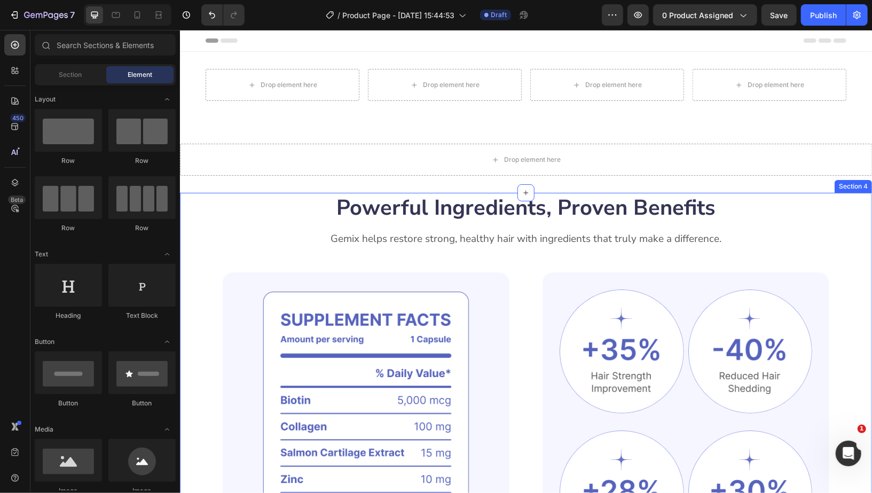
click at [834, 256] on div "Powerful Ingredients, Proven Benefits Heading Gemix helps restore strong, healt…" at bounding box center [525, 423] width 692 height 463
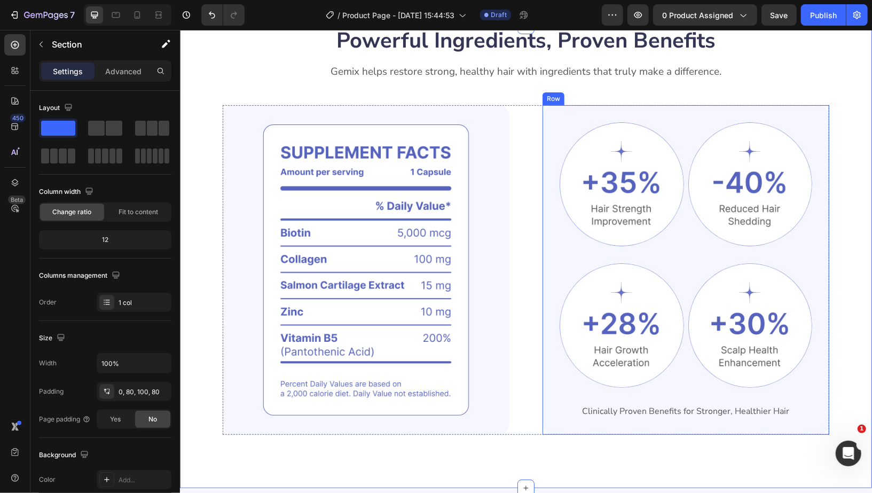
scroll to position [168, 0]
click at [478, 281] on img at bounding box center [365, 269] width 287 height 330
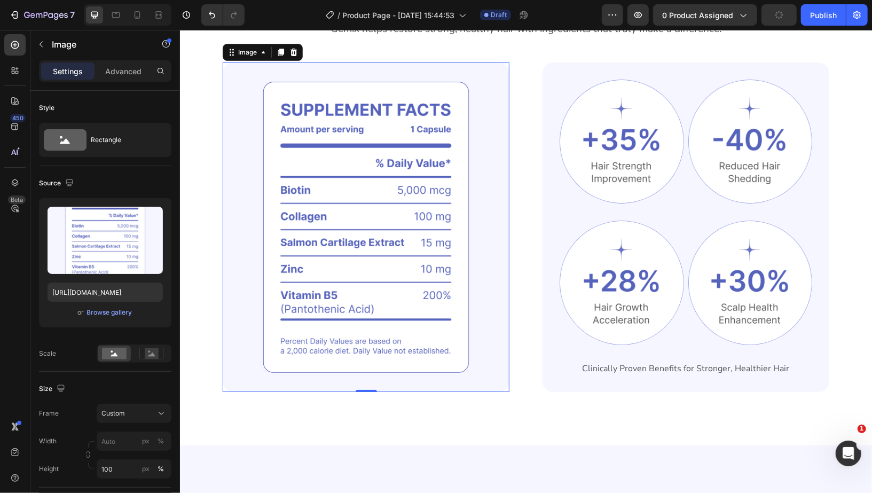
scroll to position [207, 0]
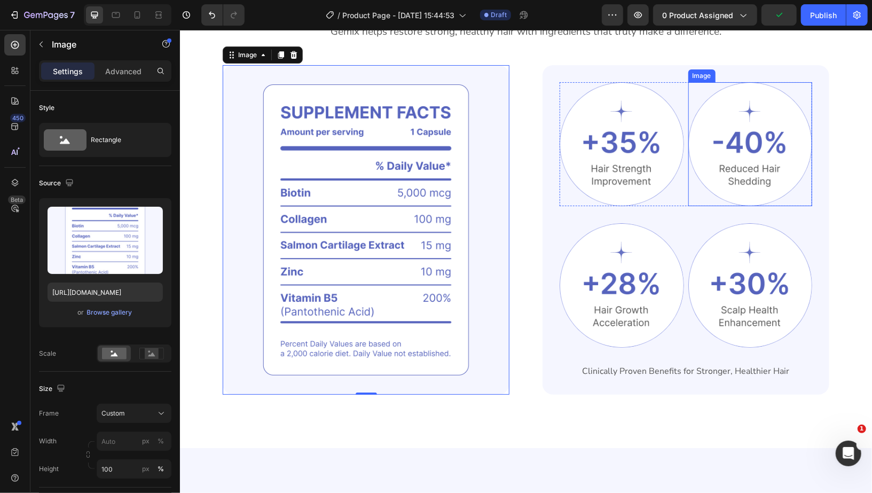
click at [715, 202] on div at bounding box center [750, 144] width 124 height 124
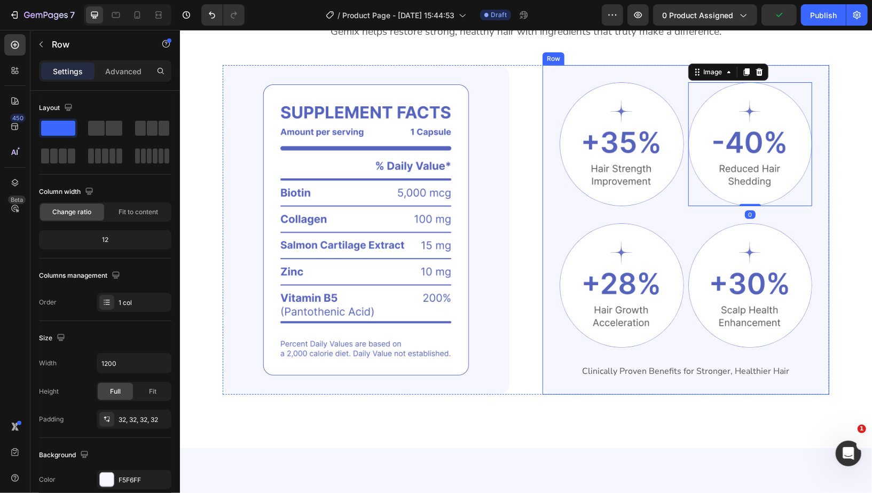
click at [670, 213] on div "Image Image 0 Row Image Image Row Clinically Proven Benefits for Stronger, Heal…" at bounding box center [685, 230] width 253 height 296
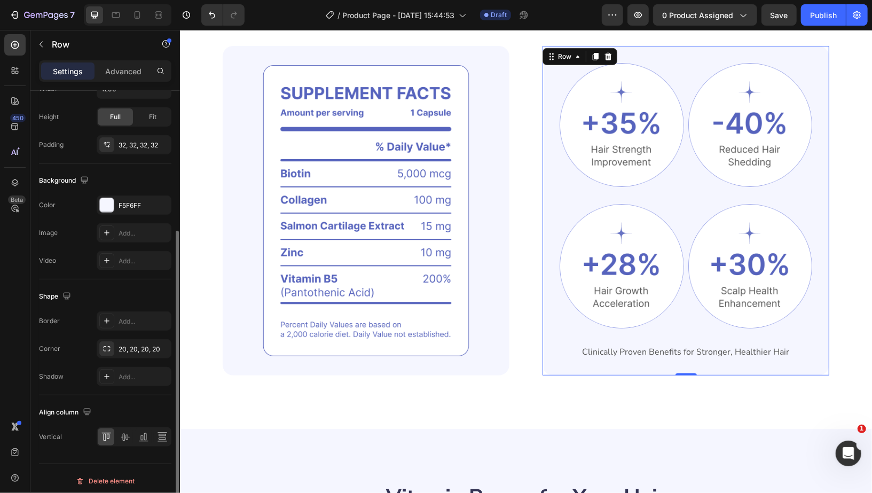
scroll to position [277, 0]
click at [109, 196] on div at bounding box center [107, 203] width 14 height 14
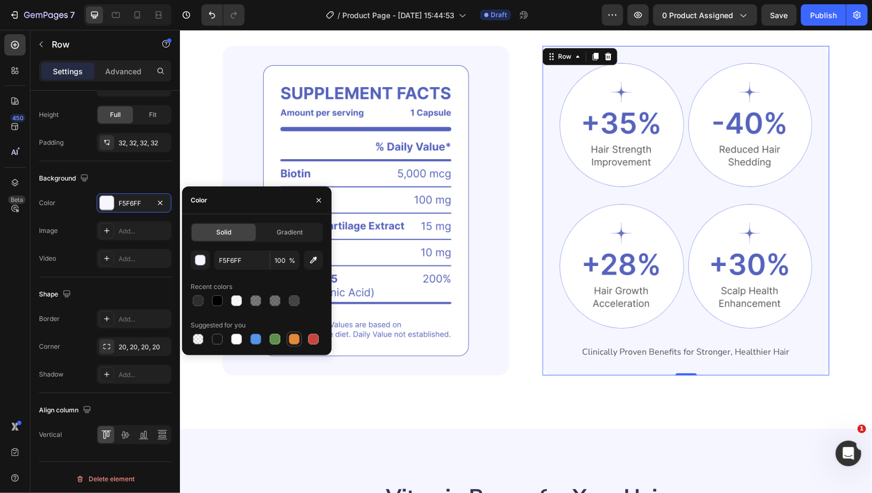
click at [292, 341] on div at bounding box center [294, 339] width 11 height 11
type input "E4893A"
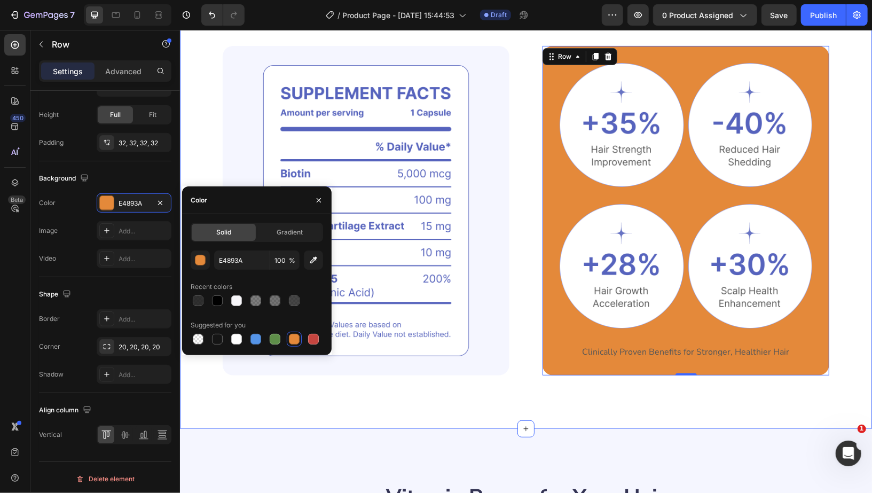
click at [834, 213] on div "Powerful Ingredients, Proven Benefits Heading Gemix helps restore strong, healt…" at bounding box center [525, 197] width 692 height 463
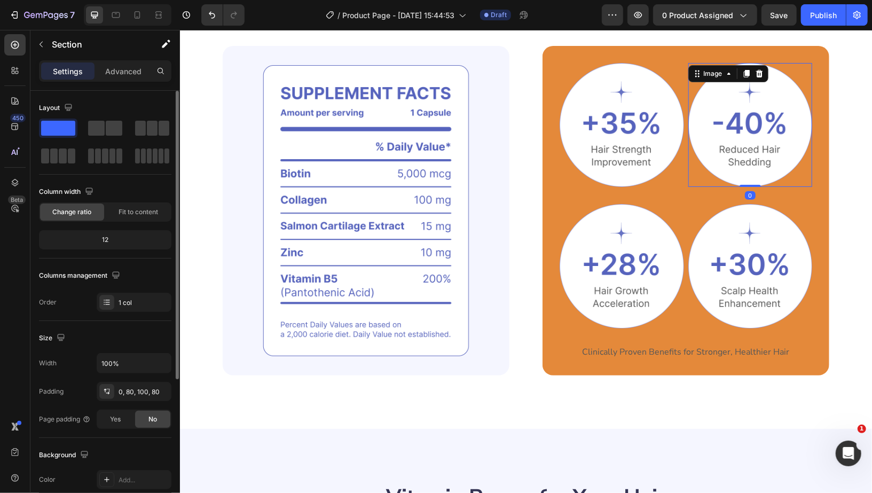
click at [761, 150] on img at bounding box center [750, 124] width 124 height 124
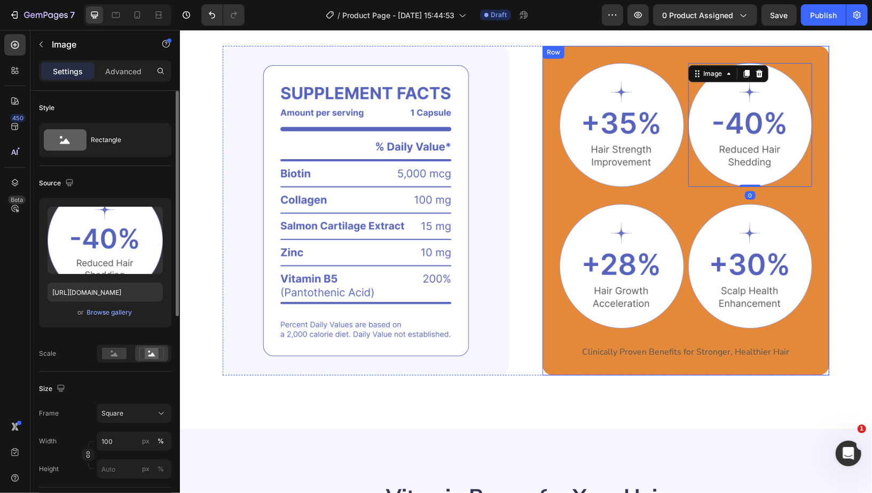
click at [608, 153] on img at bounding box center [621, 124] width 124 height 124
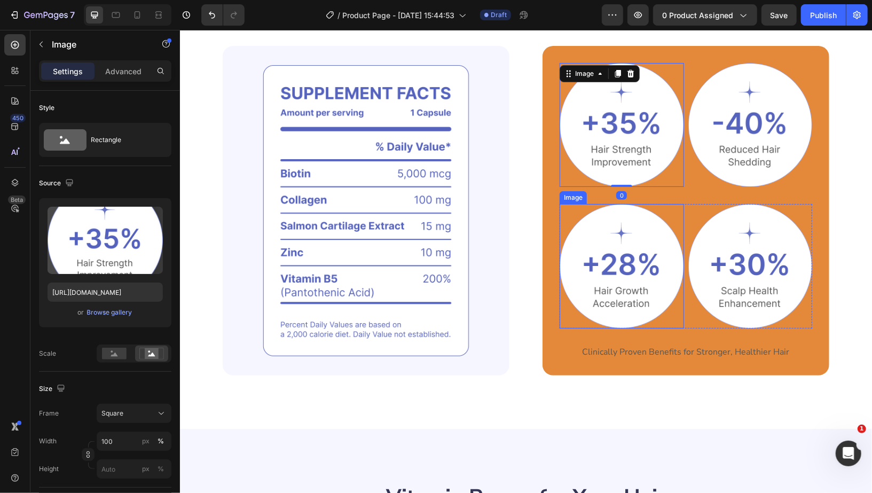
click at [632, 254] on img at bounding box center [621, 265] width 124 height 124
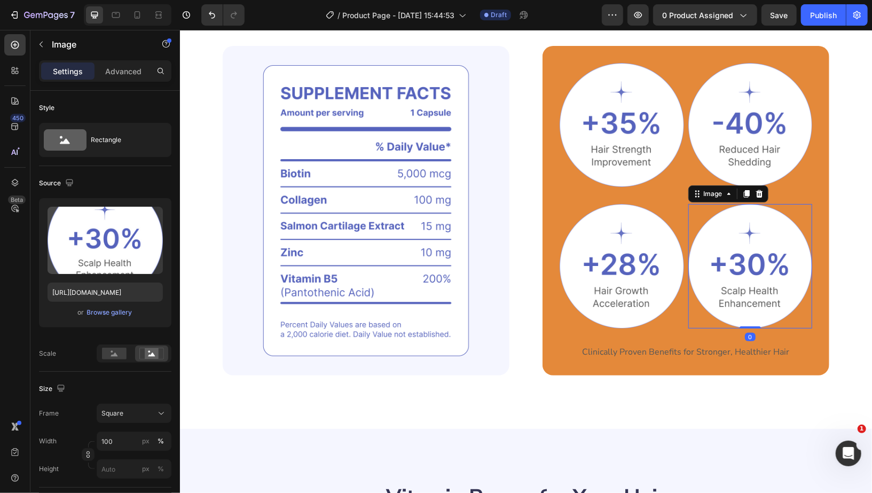
click at [718, 251] on img at bounding box center [750, 265] width 124 height 124
click at [668, 346] on p "Clinically Proven Benefits for Stronger, Healthier Hair" at bounding box center [685, 351] width 250 height 11
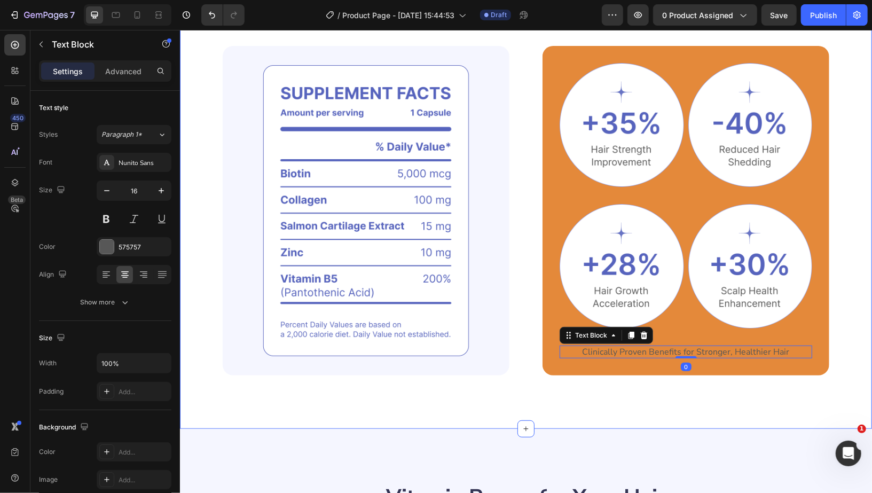
click at [844, 280] on div "Powerful Ingredients, Proven Benefits Heading Gemix helps restore strong, healt…" at bounding box center [525, 197] width 692 height 463
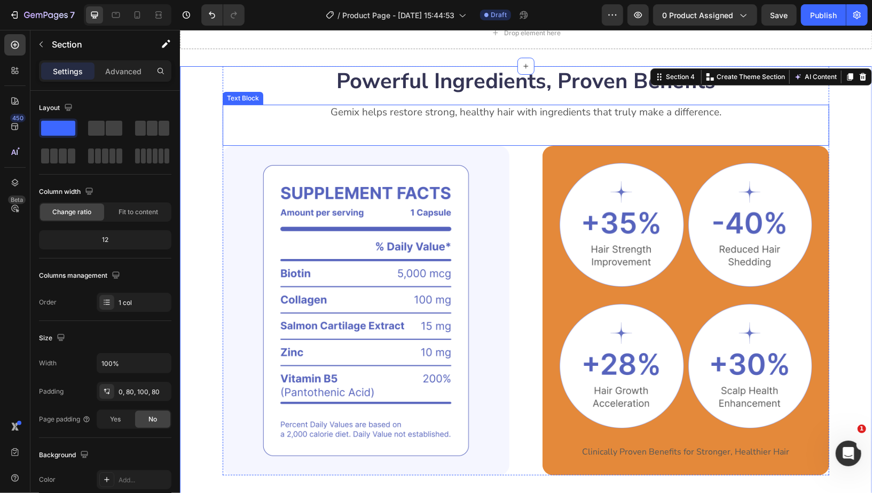
scroll to position [126, 0]
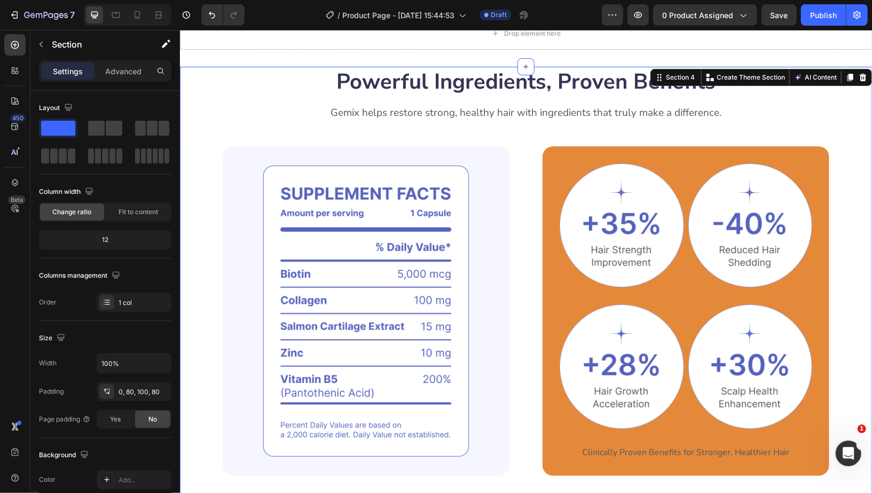
click at [836, 119] on div "Powerful Ingredients, Proven Benefits Heading Gemix helps restore strong, healt…" at bounding box center [525, 297] width 692 height 463
click at [132, 15] on icon at bounding box center [137, 15] width 11 height 11
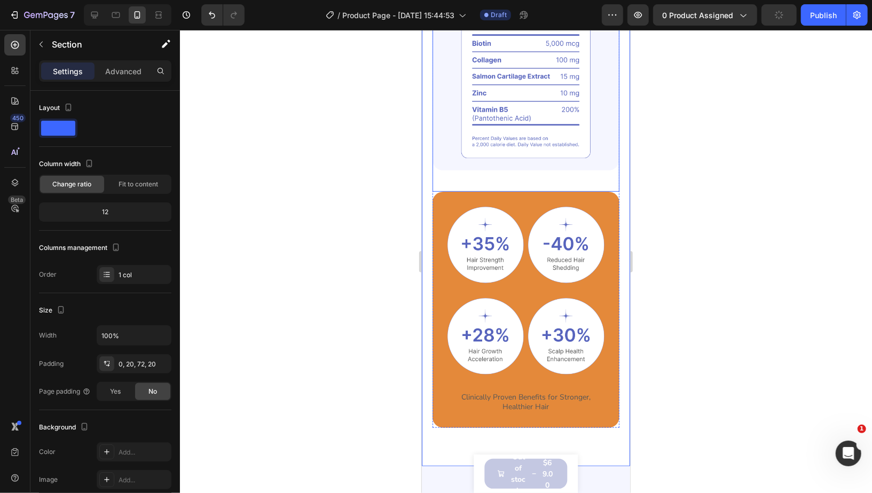
scroll to position [346, 0]
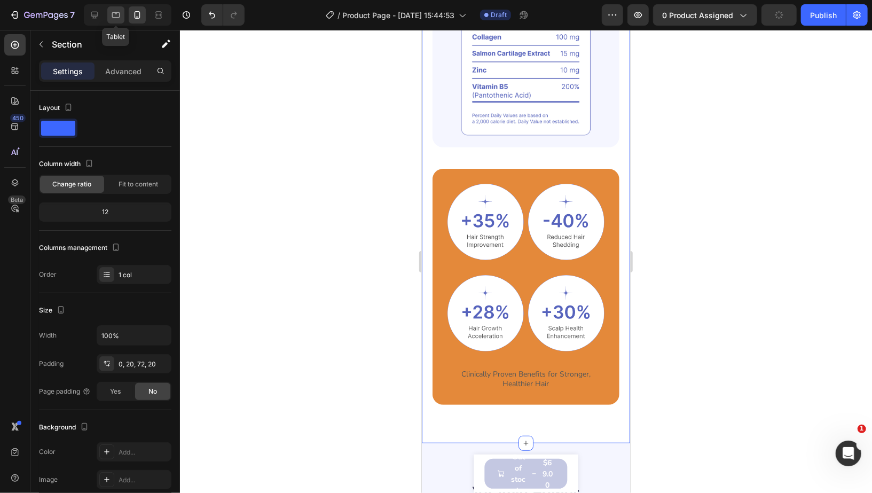
click at [108, 18] on div at bounding box center [115, 14] width 17 height 17
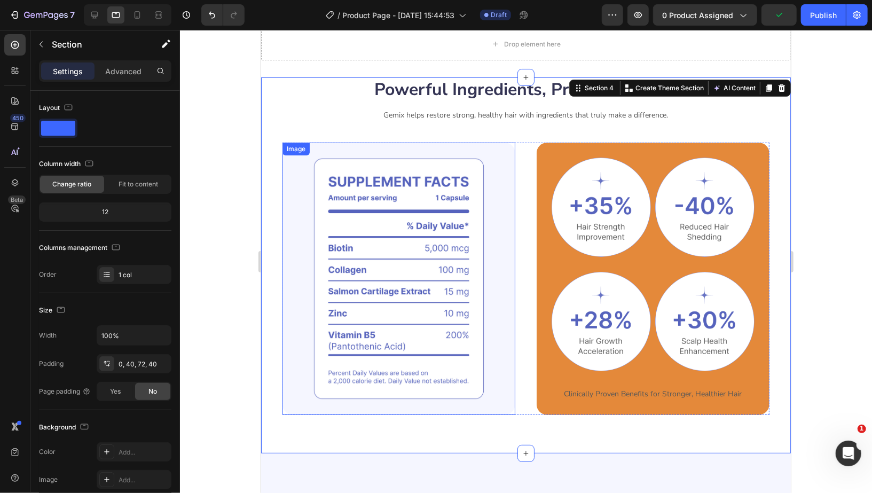
scroll to position [111, 0]
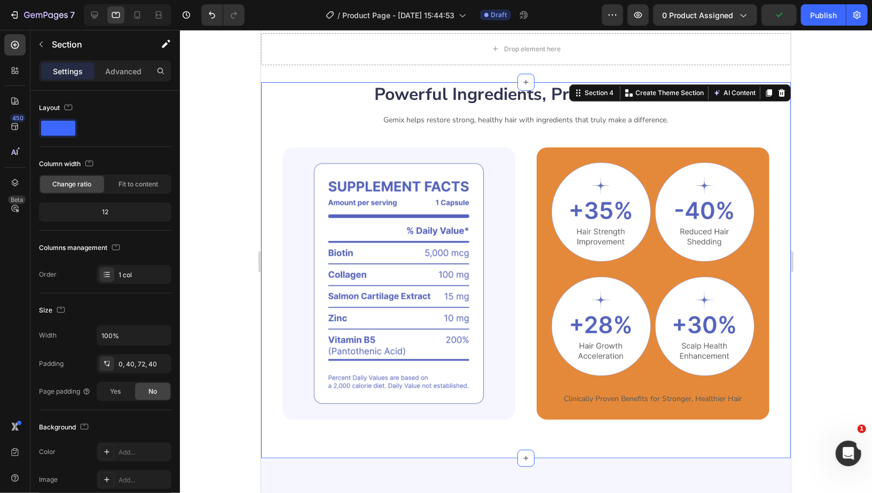
click at [105, 18] on div at bounding box center [128, 14] width 88 height 21
click at [96, 15] on icon at bounding box center [94, 15] width 7 height 7
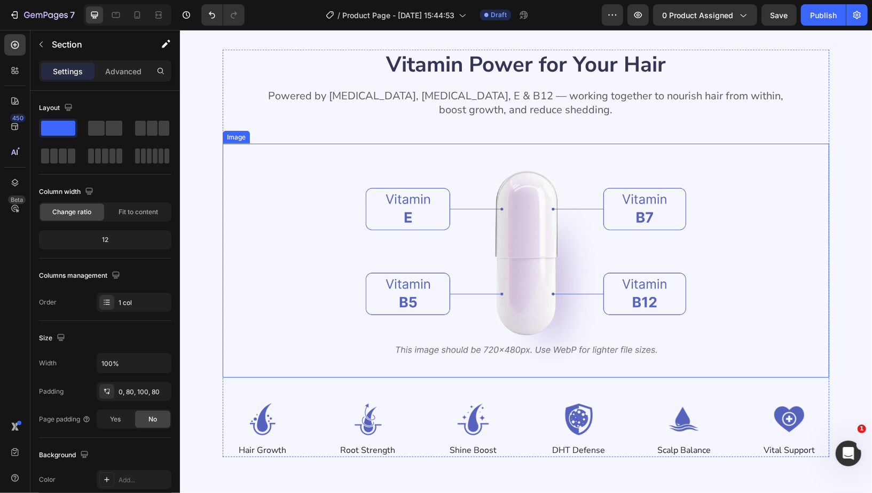
scroll to position [660, 0]
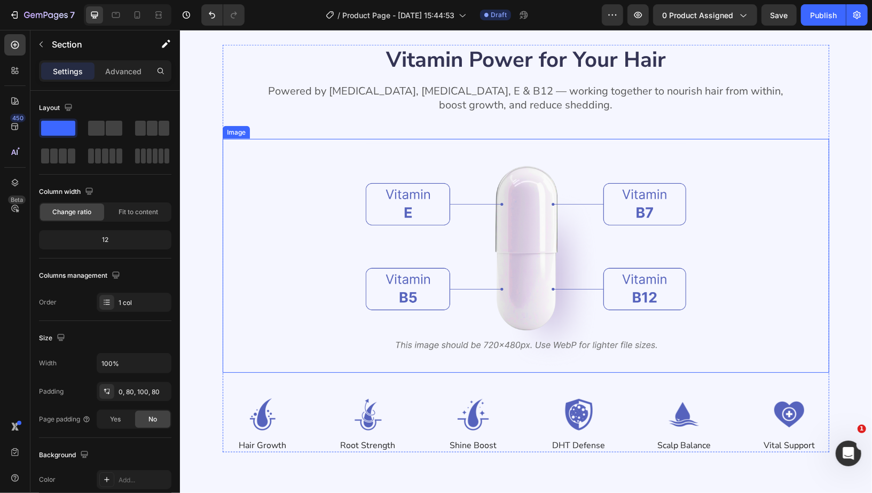
click at [531, 233] on img at bounding box center [525, 255] width 320 height 234
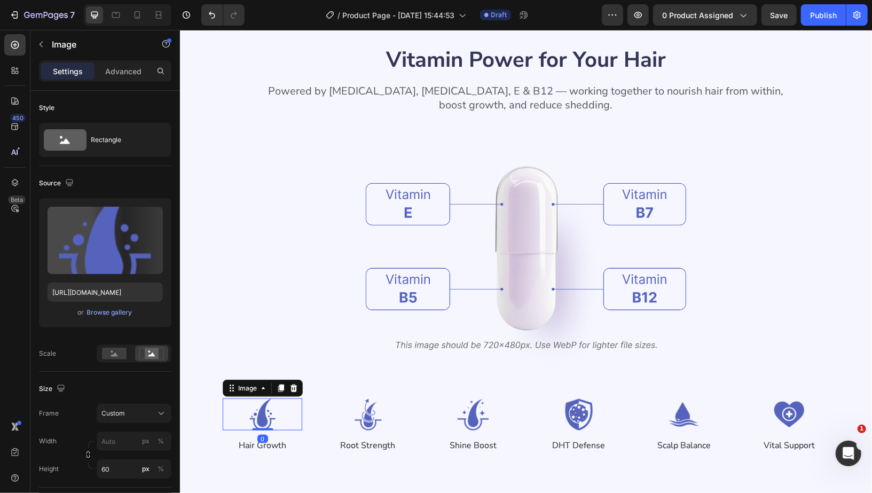
click at [287, 417] on img at bounding box center [262, 414] width 80 height 32
click at [388, 424] on img at bounding box center [367, 414] width 80 height 32
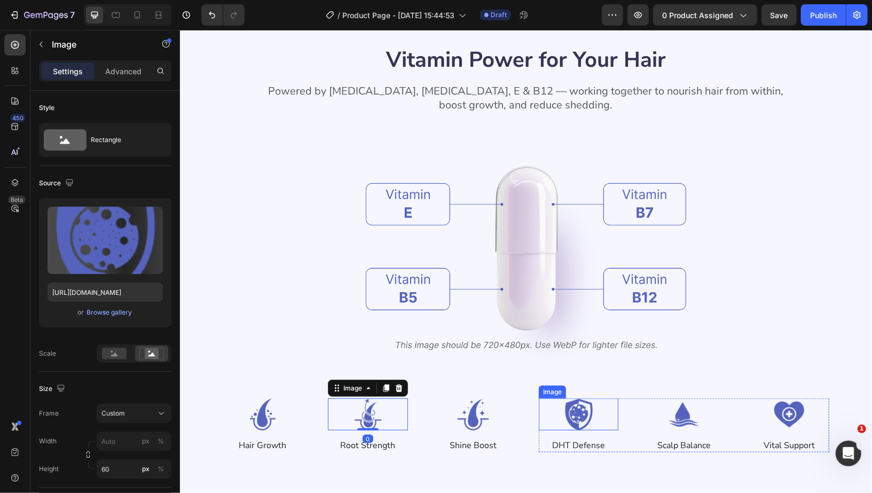
click at [538, 422] on img at bounding box center [578, 414] width 80 height 32
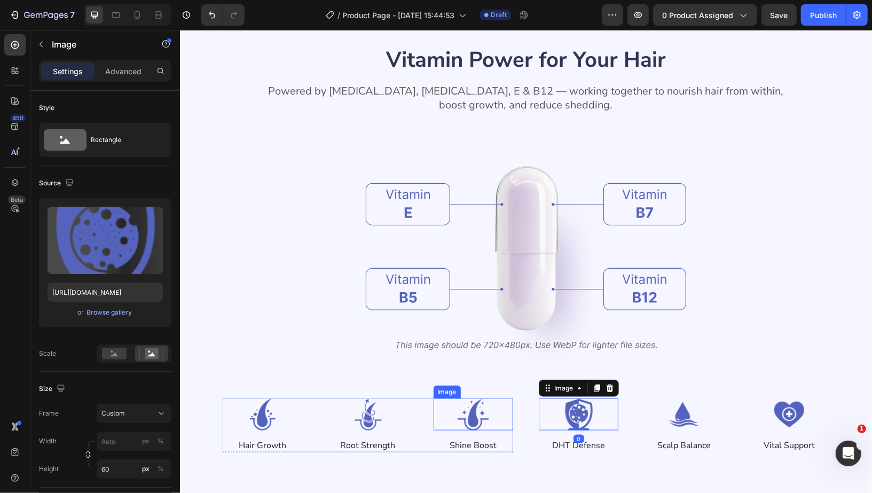
drag, startPoint x: 487, startPoint y: 417, endPoint x: 535, endPoint y: 418, distance: 47.5
click at [488, 417] on img at bounding box center [473, 414] width 80 height 32
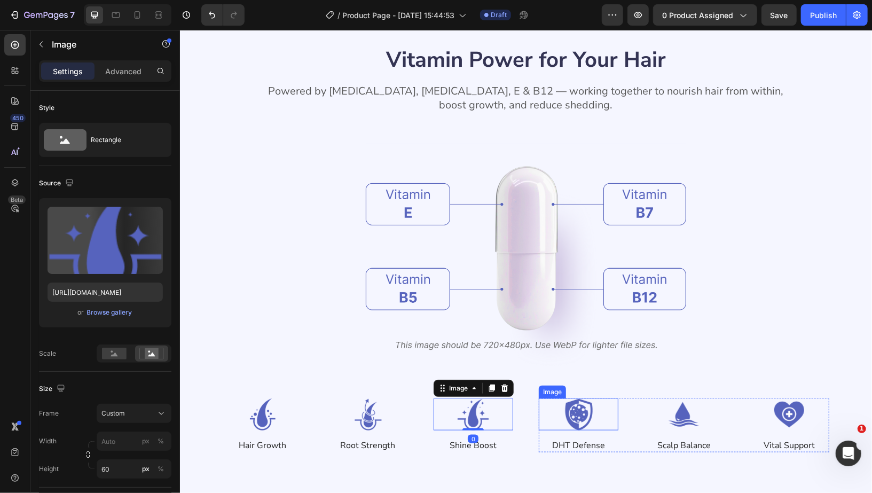
click at [671, 405] on img at bounding box center [684, 414] width 80 height 32
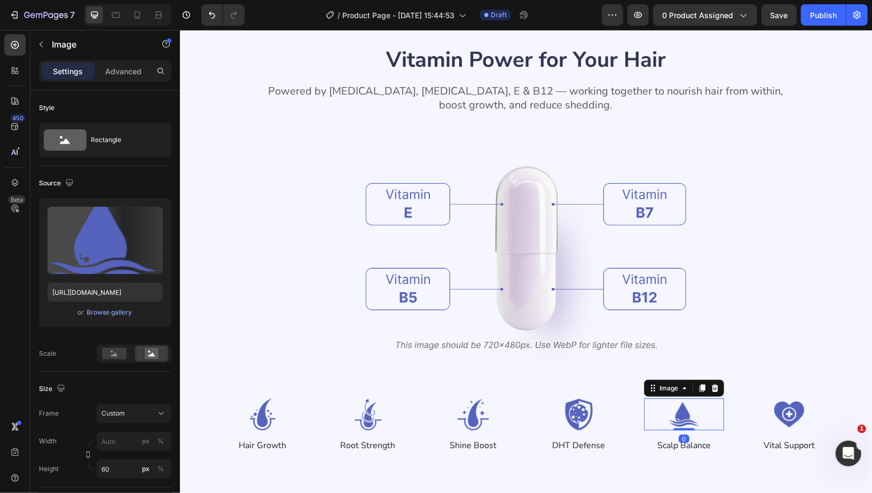
click at [764, 412] on img at bounding box center [789, 414] width 80 height 32
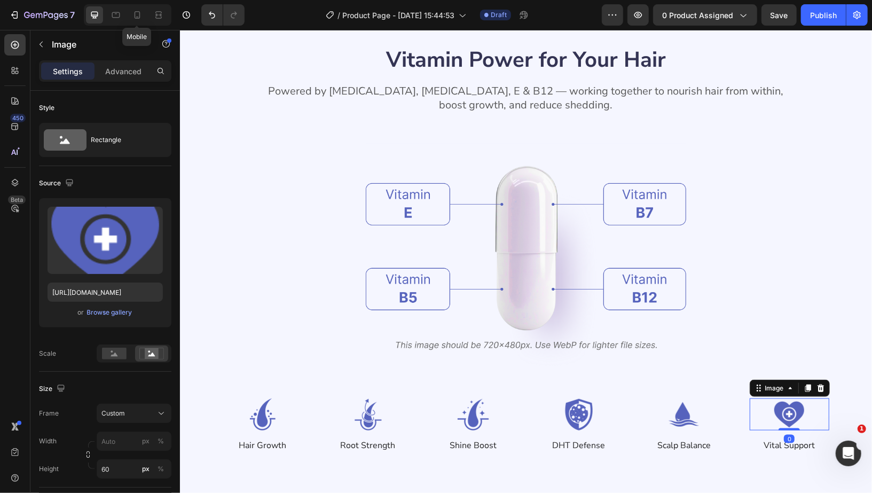
drag, startPoint x: 135, startPoint y: 10, endPoint x: 297, endPoint y: 160, distance: 220.3
click at [135, 10] on icon at bounding box center [137, 15] width 11 height 11
type input "48"
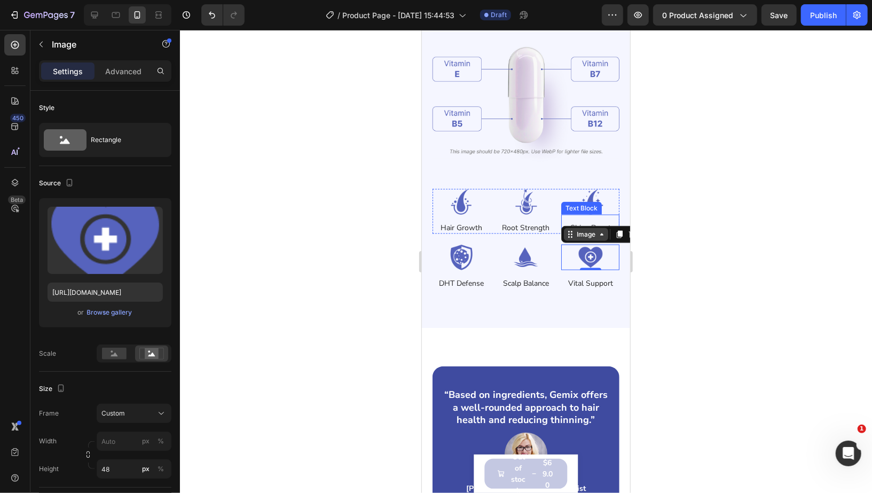
scroll to position [727, 0]
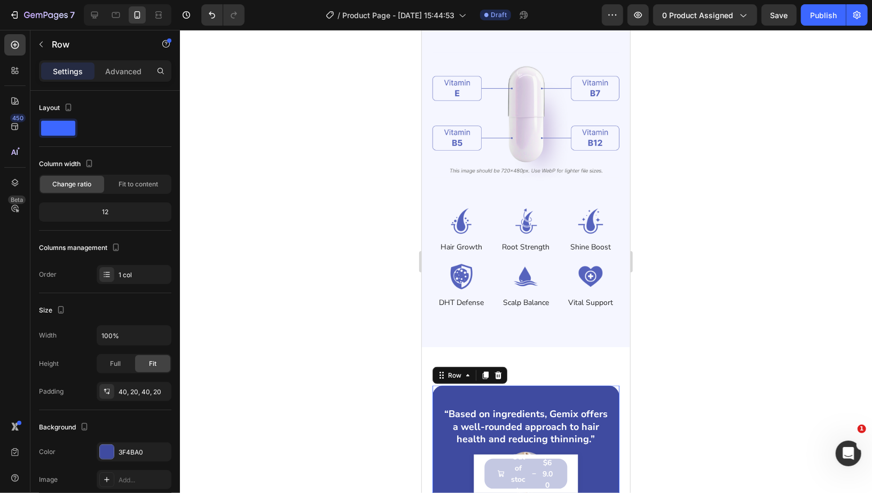
click at [595, 405] on div "“Based on ingredients, Gemix offers a well-rounded approach to hair health and …" at bounding box center [525, 460] width 187 height 150
click at [98, 17] on icon at bounding box center [94, 15] width 11 height 11
type input "1200"
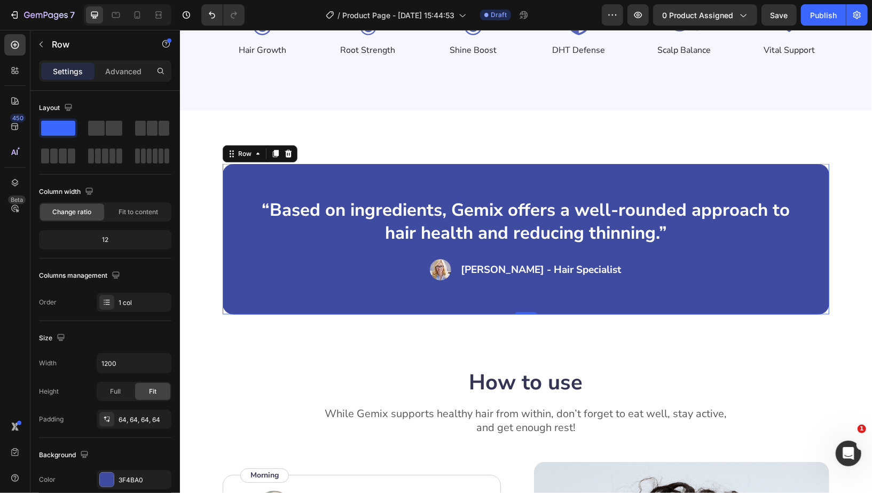
click at [720, 247] on div "“Based on ingredients, Gemix offers a well-rounded approach to hair health and …" at bounding box center [525, 239] width 538 height 82
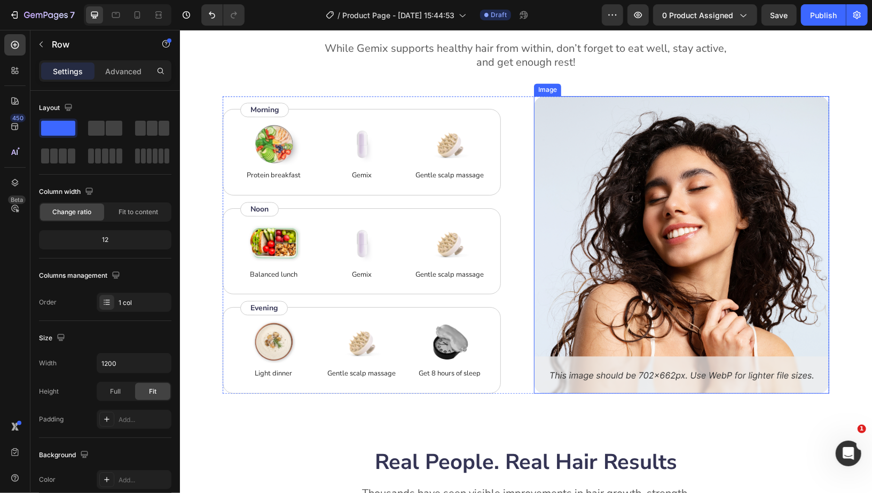
scroll to position [1438, 0]
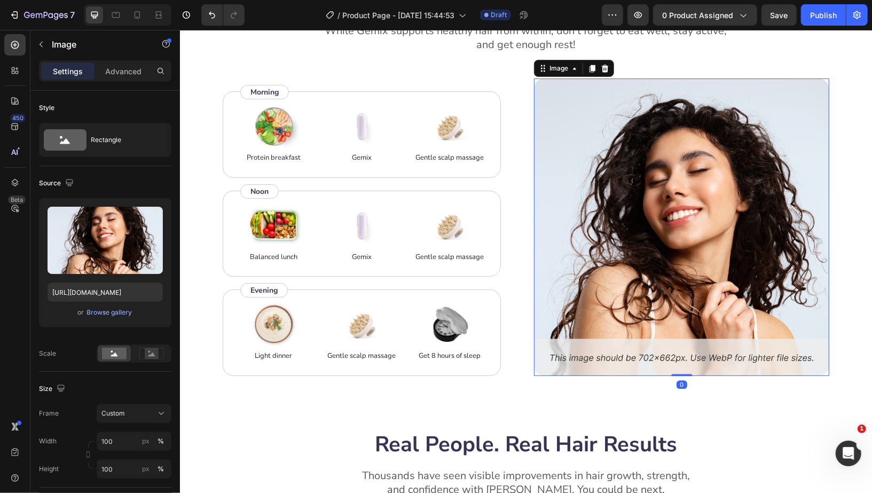
click at [640, 225] on img at bounding box center [681, 226] width 295 height 297
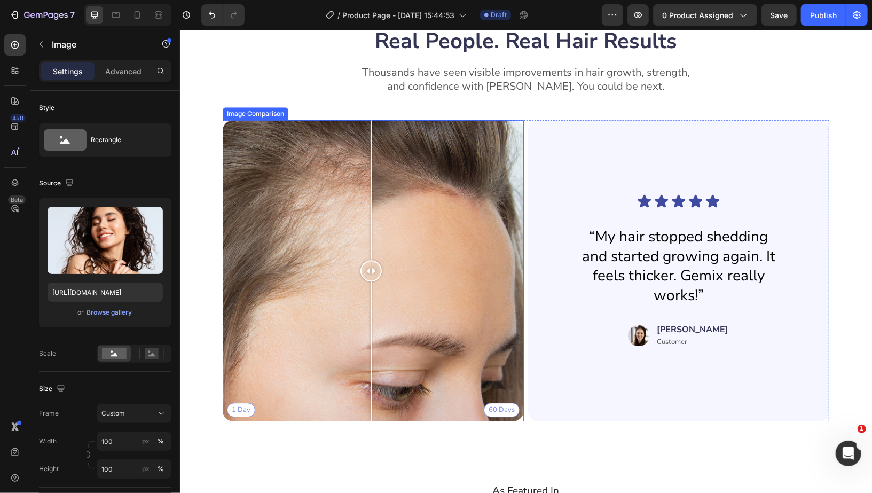
scroll to position [1839, 0]
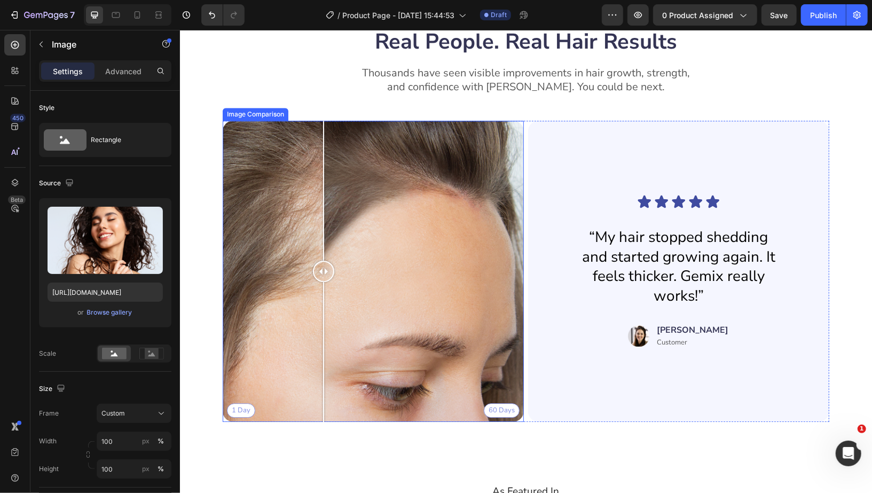
drag, startPoint x: 378, startPoint y: 272, endPoint x: 287, endPoint y: 263, distance: 91.2
click at [312, 264] on div at bounding box center [322, 270] width 21 height 21
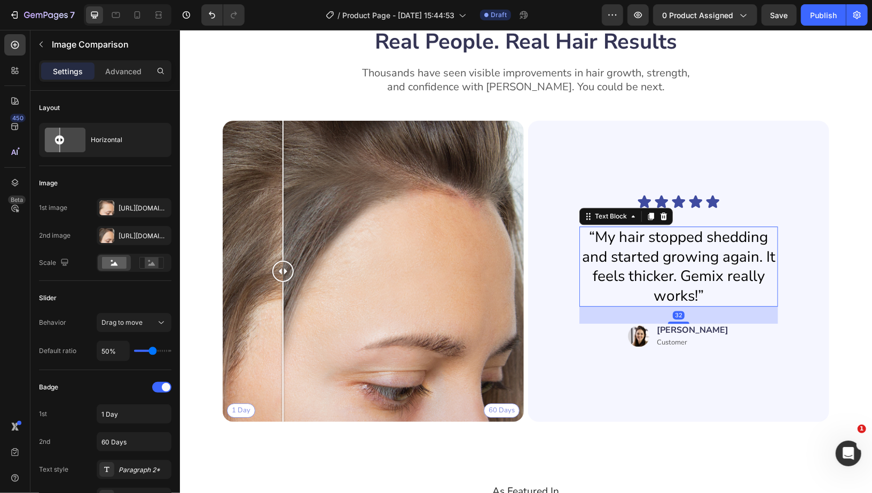
click at [728, 281] on p "“My hair stopped shedding and started growing again. It feels thicker. Gemix re…" at bounding box center [678, 266] width 197 height 78
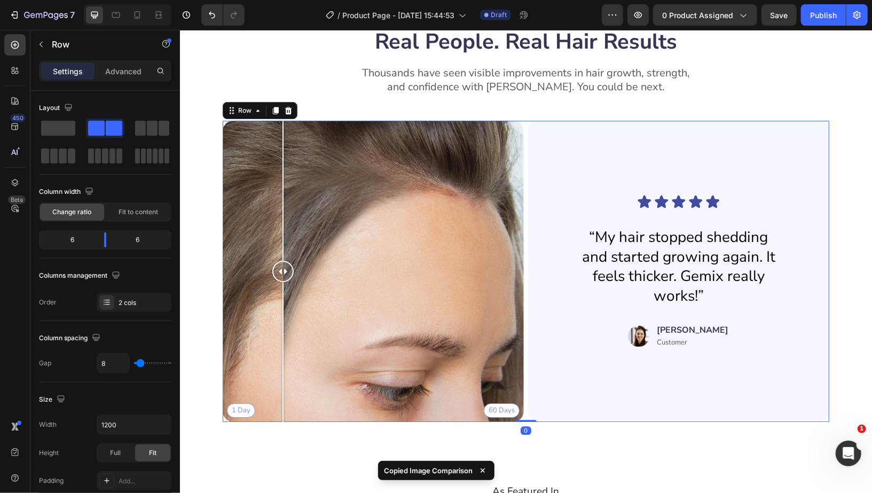
click at [522, 352] on div "1 Day 60 Days Image Comparison Icon Icon Icon Icon Icon Icon List “My hair stop…" at bounding box center [525, 270] width 607 height 301
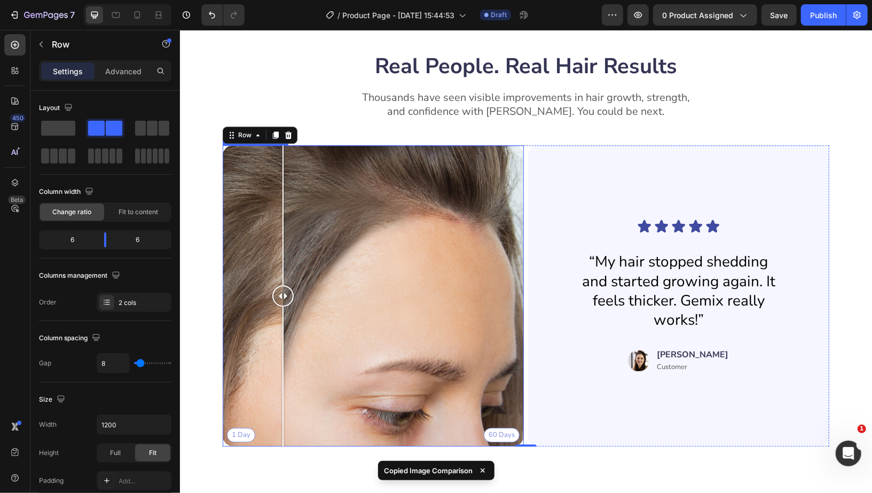
scroll to position [1815, 0]
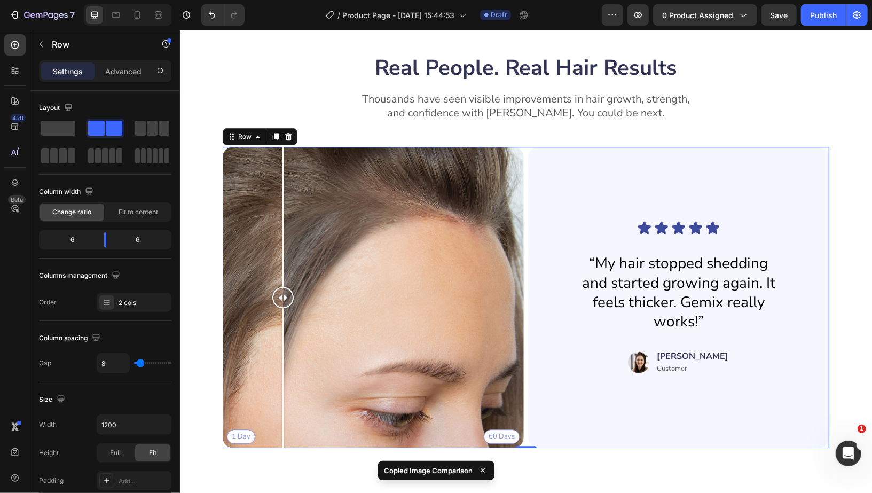
click at [521, 154] on div "1 Day 60 Days Image Comparison Icon Icon Icon Icon Icon Icon List “My hair stop…" at bounding box center [525, 296] width 607 height 301
click at [74, 45] on p "Row" at bounding box center [97, 44] width 91 height 13
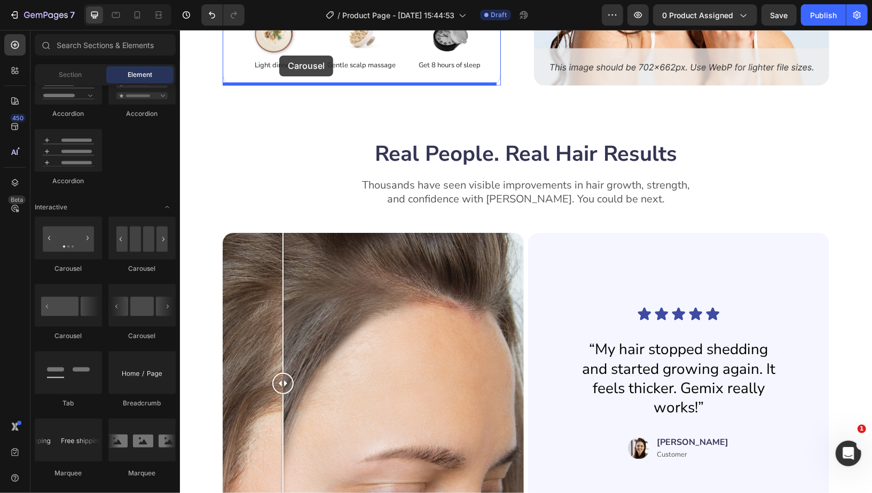
scroll to position [1714, 0]
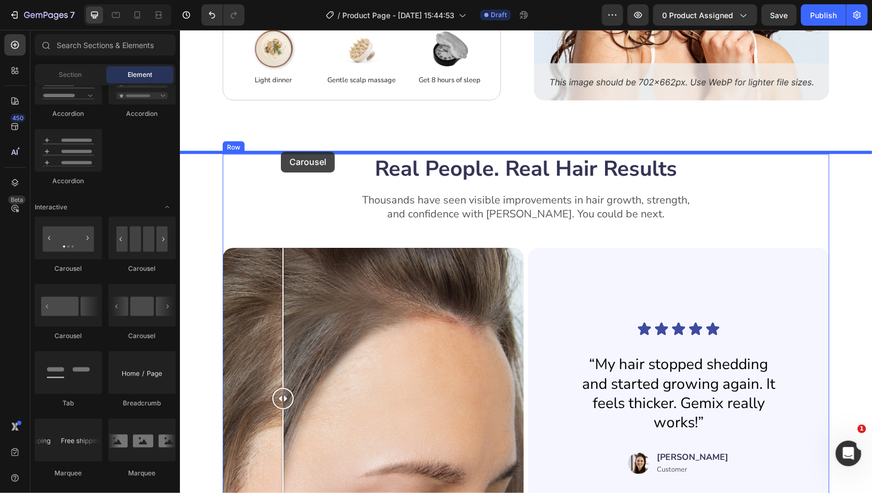
drag, startPoint x: 262, startPoint y: 267, endPoint x: 280, endPoint y: 151, distance: 117.4
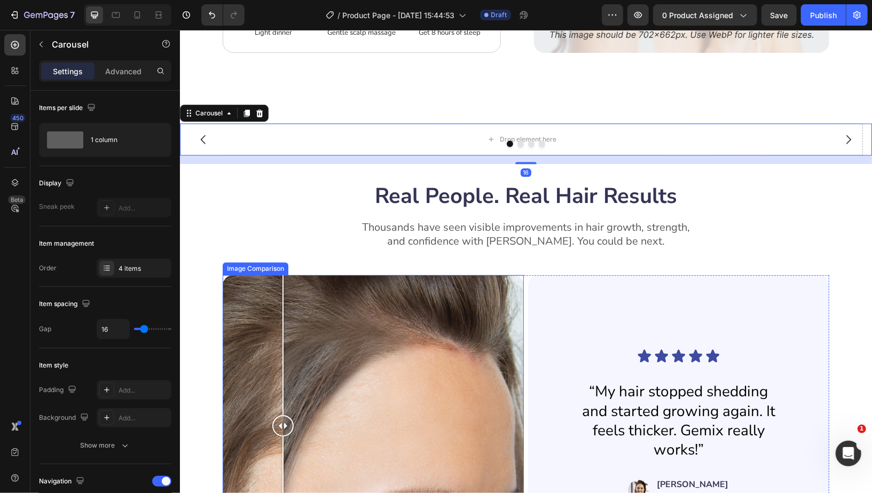
scroll to position [1764, 0]
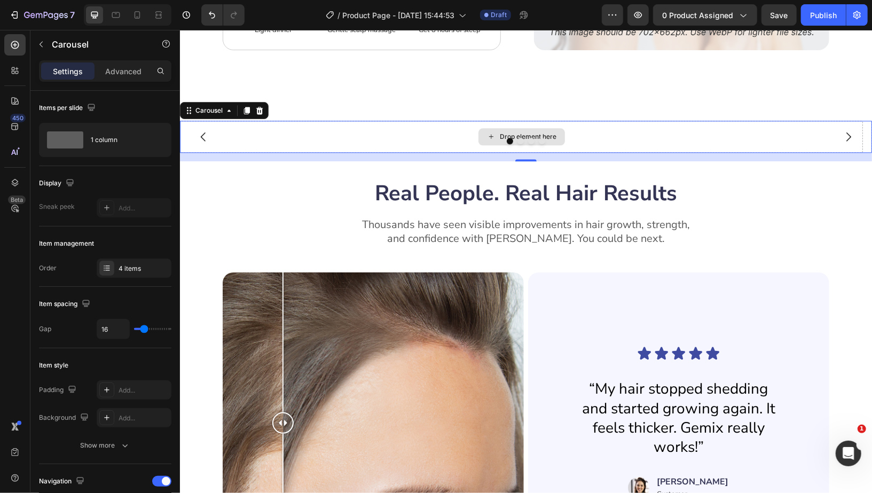
click at [430, 124] on div "Drop element here" at bounding box center [520, 136] width 683 height 32
click at [95, 44] on p "Carousel" at bounding box center [97, 44] width 91 height 13
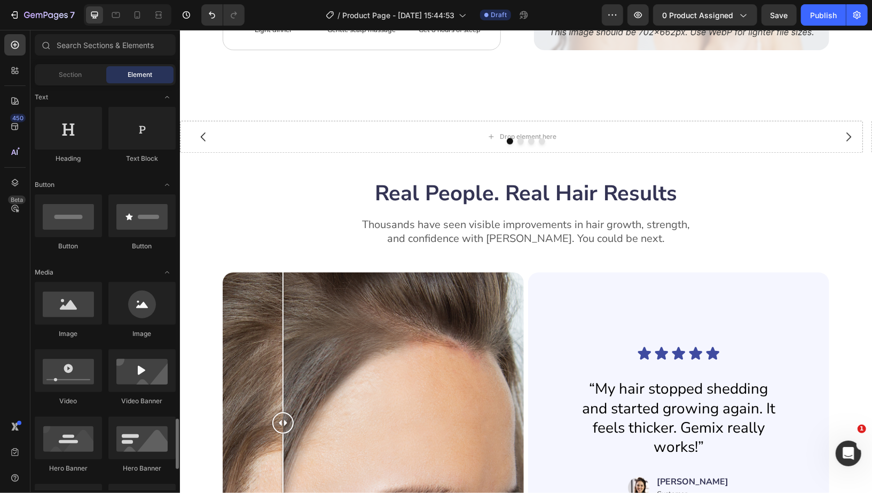
scroll to position [0, 0]
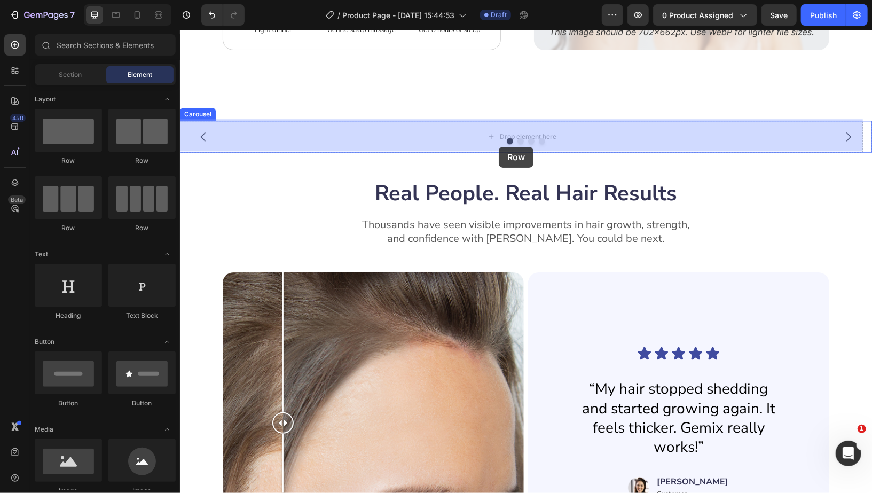
drag, startPoint x: 245, startPoint y: 245, endPoint x: 498, endPoint y: 146, distance: 272.4
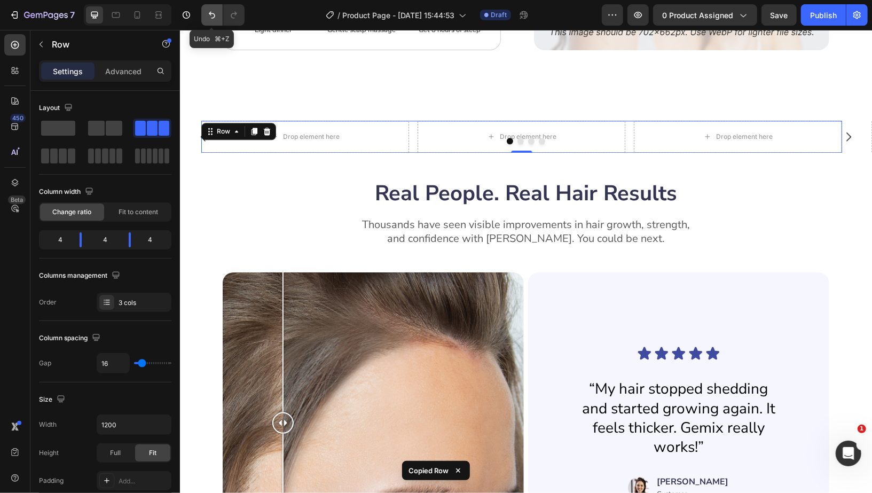
click at [205, 14] on button "Undo/Redo" at bounding box center [211, 14] width 21 height 21
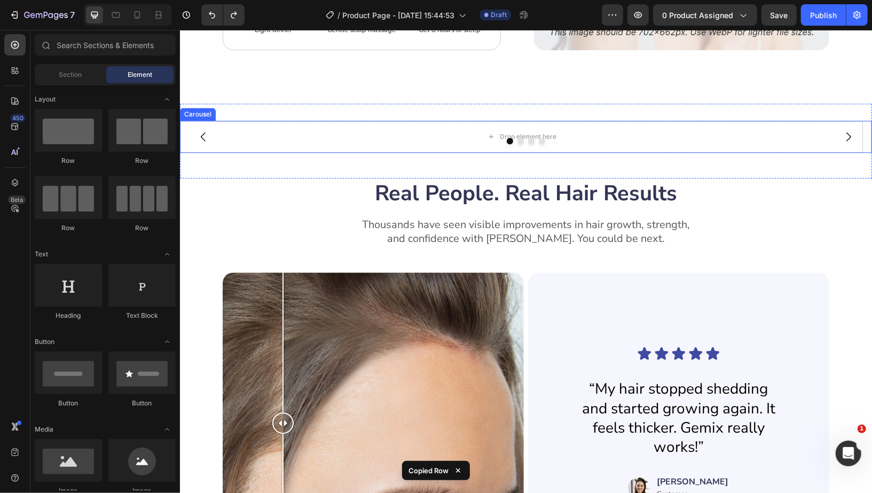
click at [448, 137] on div at bounding box center [525, 140] width 692 height 6
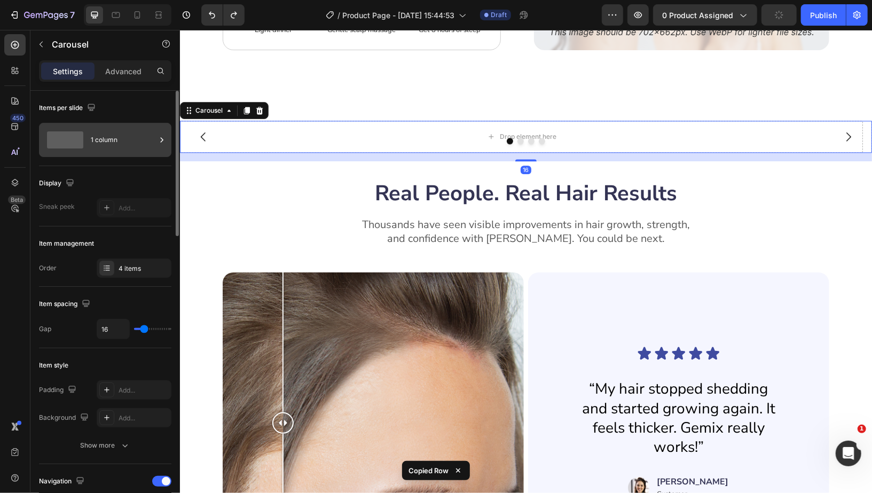
click at [96, 138] on div "1 column" at bounding box center [123, 140] width 65 height 25
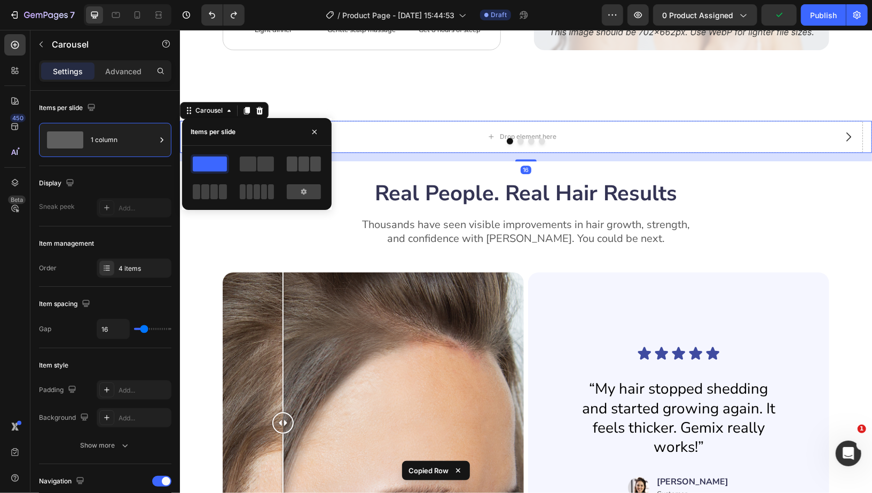
click at [296, 167] on span at bounding box center [292, 163] width 11 height 15
click at [210, 193] on span at bounding box center [214, 191] width 8 height 15
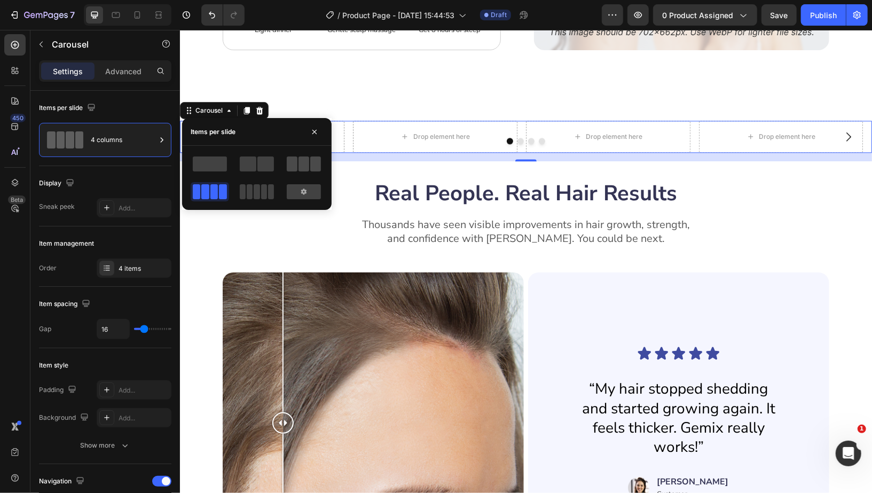
click at [267, 184] on span at bounding box center [264, 191] width 6 height 15
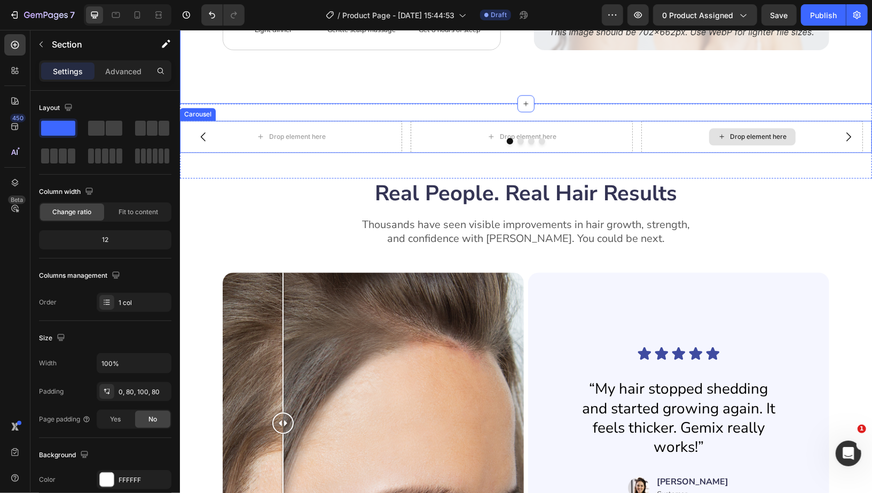
click at [767, 120] on div "Drop element here" at bounding box center [752, 136] width 222 height 32
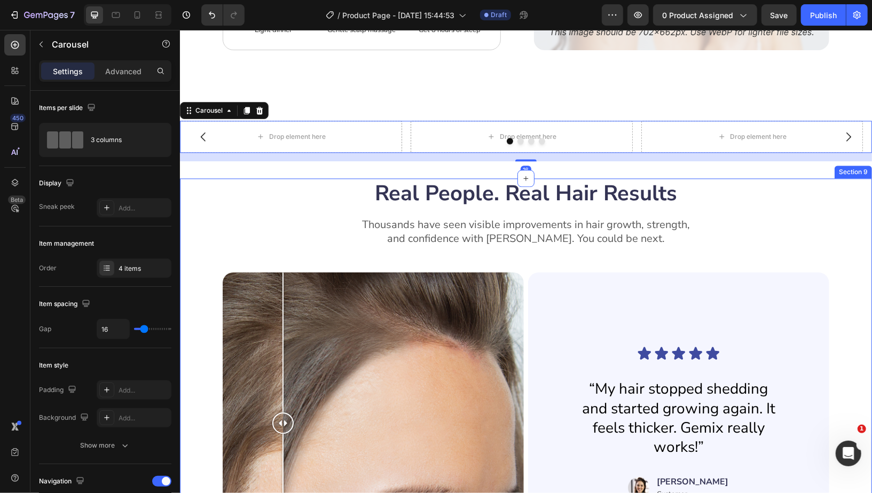
click at [845, 244] on div "Real People. Real Hair Results Heading Thousands have seen visible improvements…" at bounding box center [525, 406] width 692 height 457
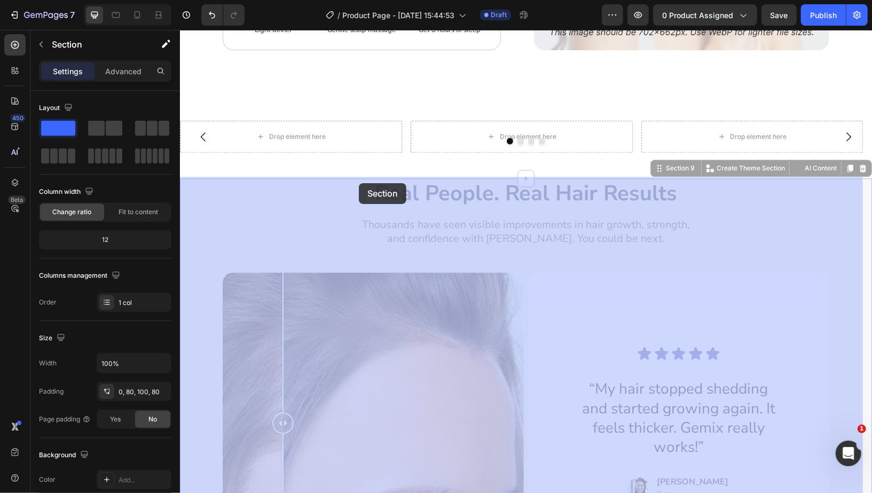
drag, startPoint x: 667, startPoint y: 167, endPoint x: 358, endPoint y: 183, distance: 308.5
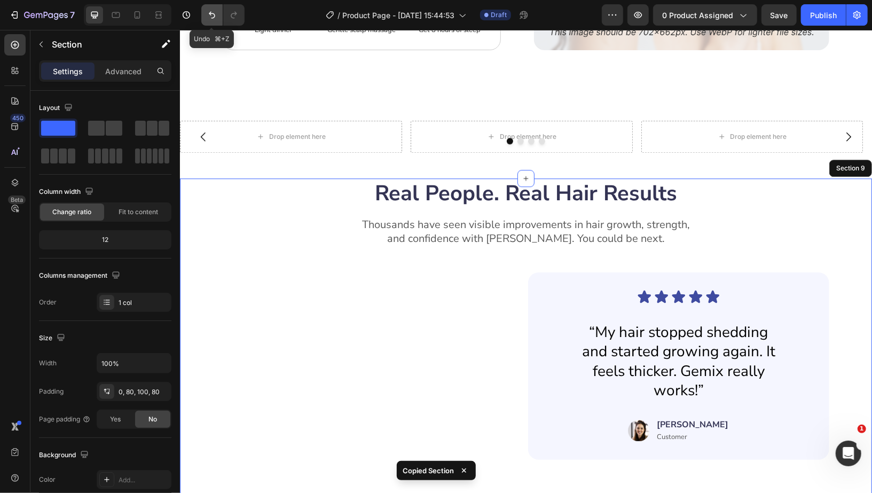
click at [216, 21] on button "Undo/Redo" at bounding box center [211, 14] width 21 height 21
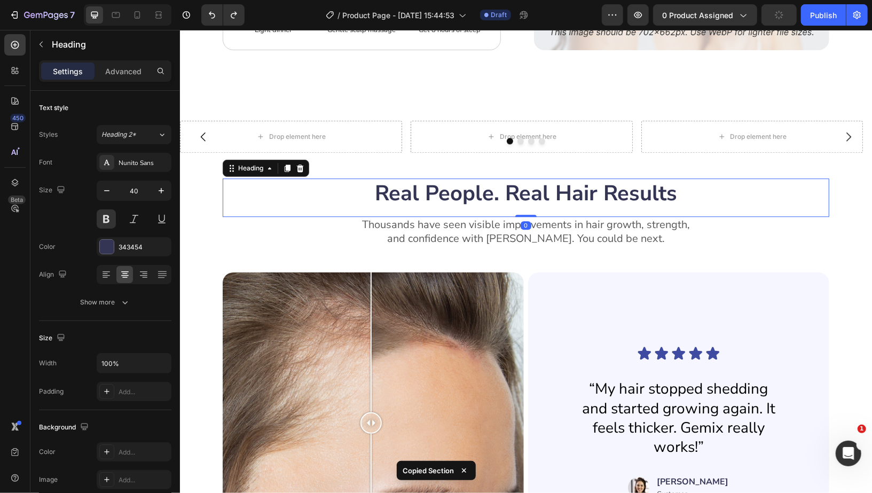
click at [302, 192] on h2 "Real People. Real Hair Results" at bounding box center [525, 193] width 607 height 30
click at [247, 168] on div "Heading" at bounding box center [250, 168] width 29 height 10
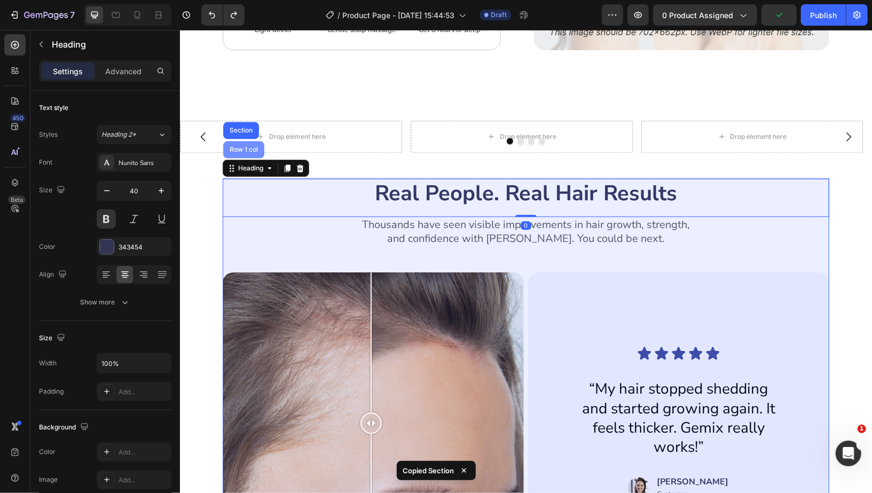
click at [248, 149] on div "Row 1 col" at bounding box center [243, 149] width 33 height 6
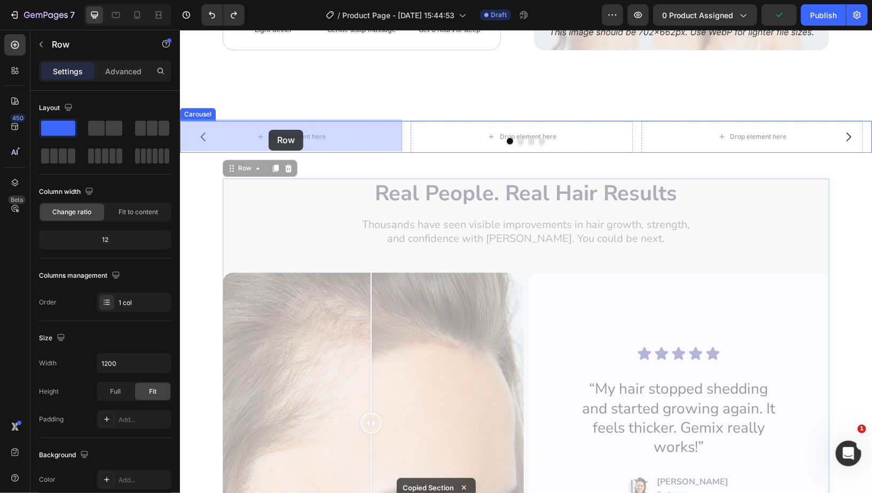
drag, startPoint x: 244, startPoint y: 163, endPoint x: 266, endPoint y: 132, distance: 37.9
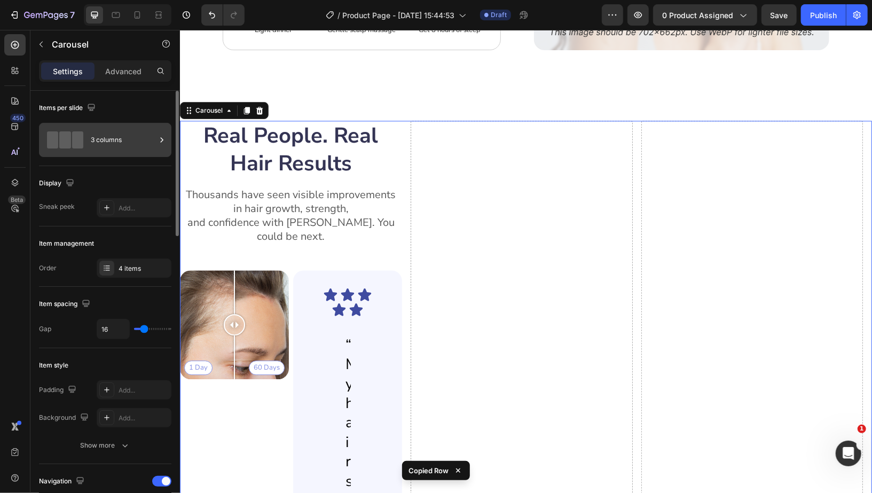
click at [126, 134] on div "3 columns" at bounding box center [123, 140] width 65 height 25
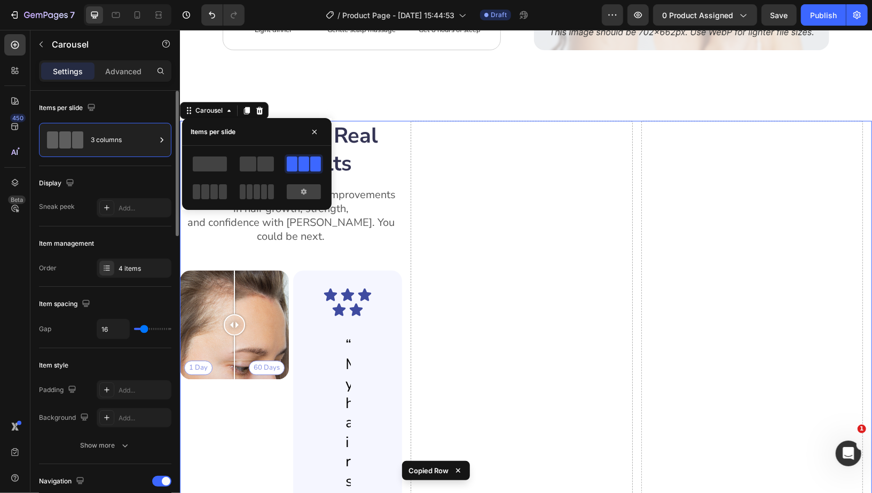
click at [104, 242] on div "Item management" at bounding box center [105, 243] width 132 height 17
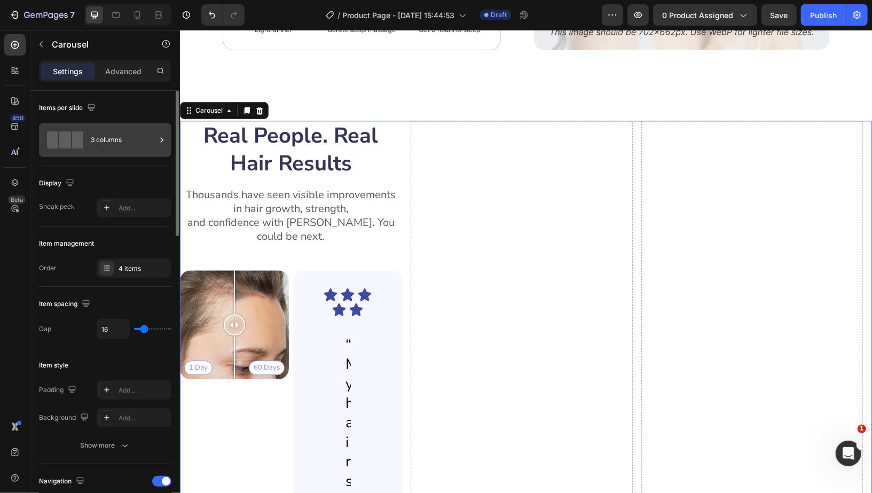
click at [130, 130] on div "3 columns" at bounding box center [123, 140] width 65 height 25
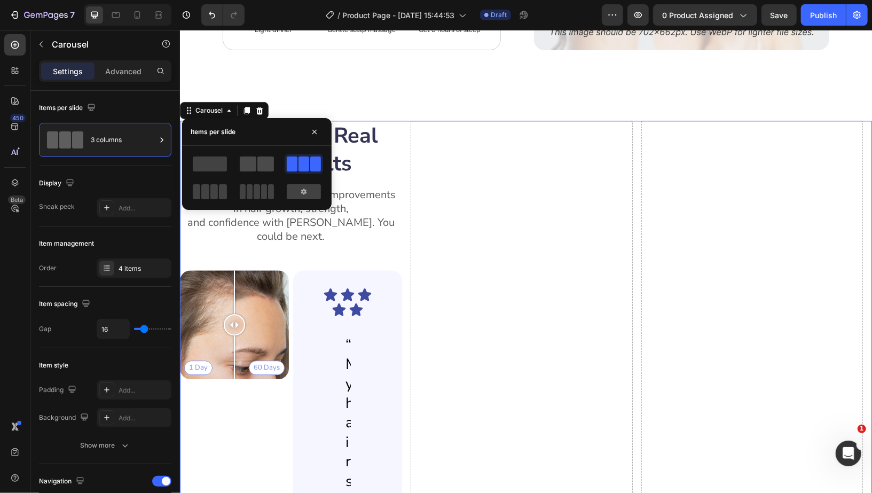
click at [250, 159] on span at bounding box center [248, 163] width 17 height 15
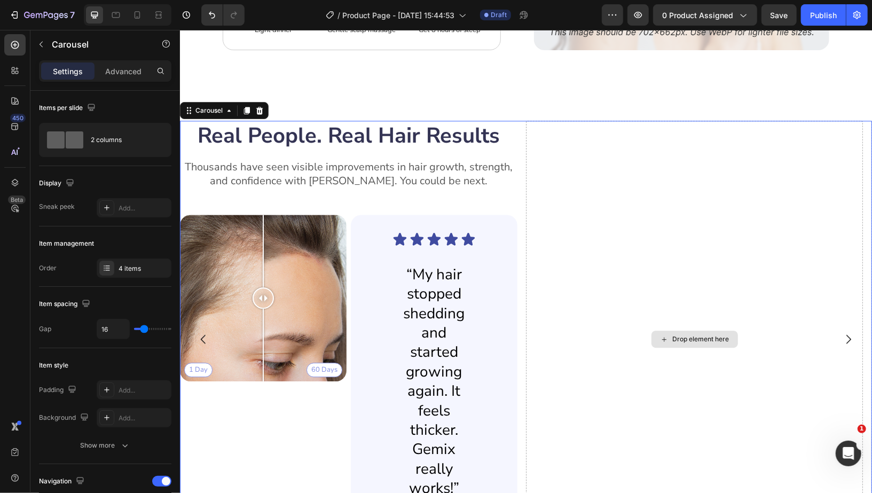
click at [531, 226] on div "Drop element here" at bounding box center [695, 338] width 338 height 437
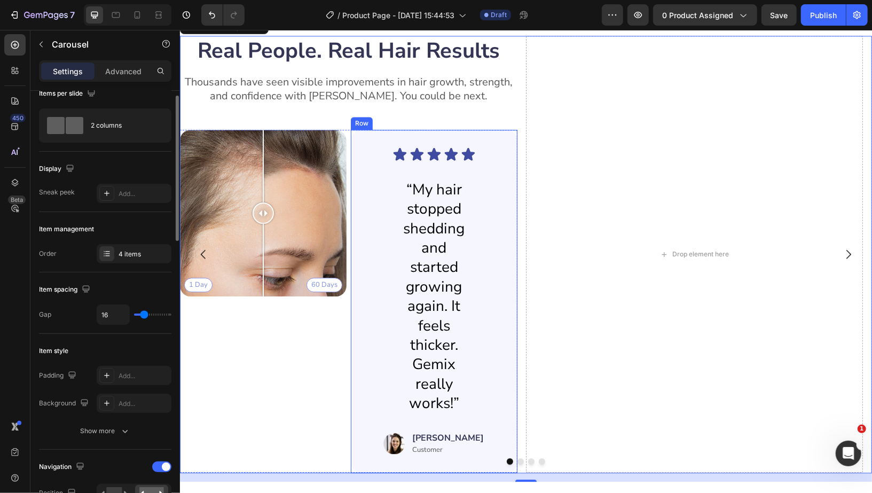
scroll to position [1853, 0]
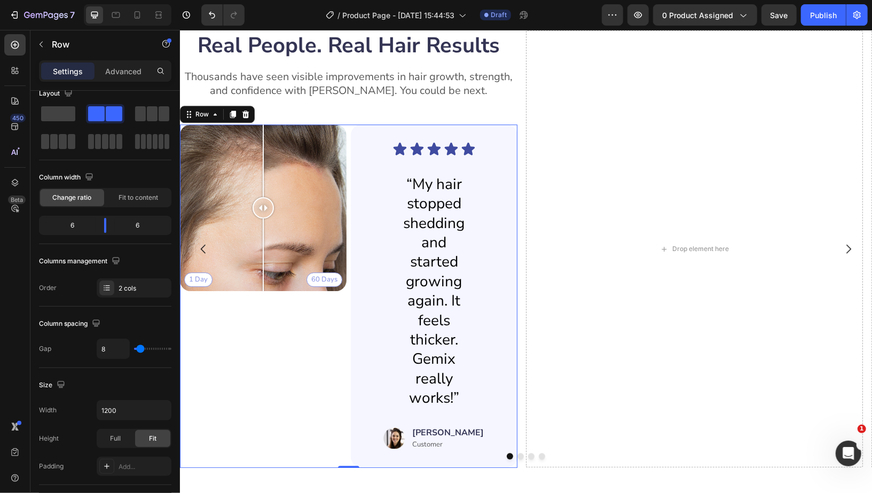
click at [302, 332] on div "1 Day 60 Days Image Comparison" at bounding box center [262, 295] width 167 height 343
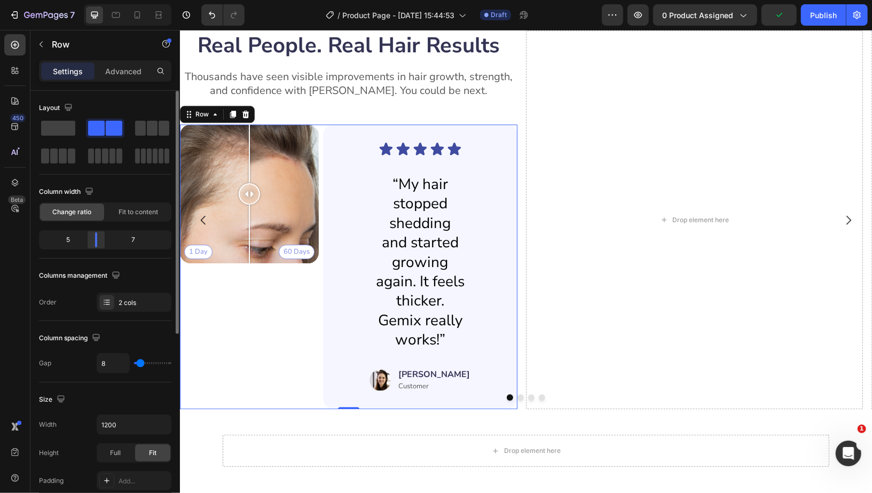
drag, startPoint x: 111, startPoint y: 241, endPoint x: 95, endPoint y: 238, distance: 16.8
click at [95, 238] on div at bounding box center [96, 239] width 19 height 15
click at [112, 217] on div "Fit to content" at bounding box center [138, 211] width 64 height 17
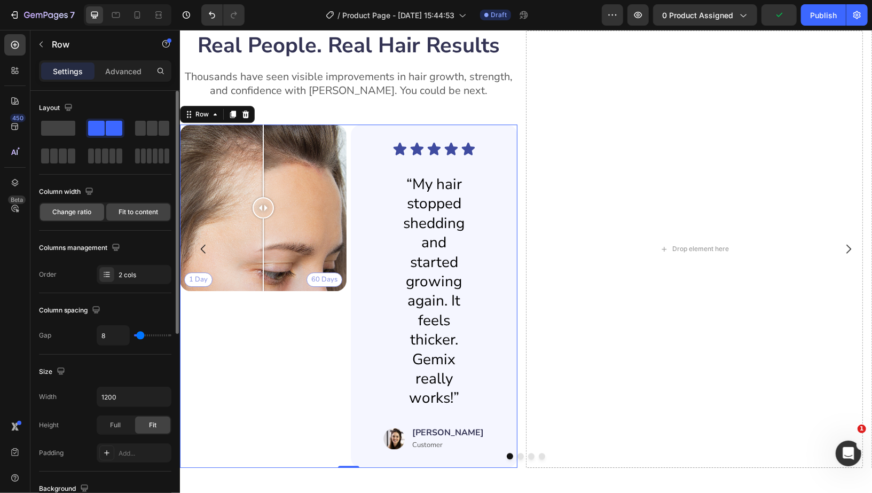
click at [81, 213] on span "Change ratio" at bounding box center [72, 212] width 39 height 10
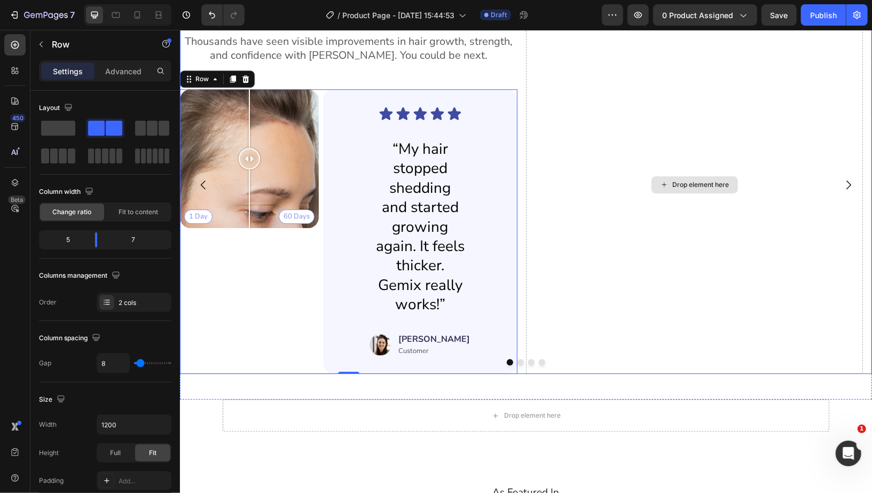
scroll to position [1890, 0]
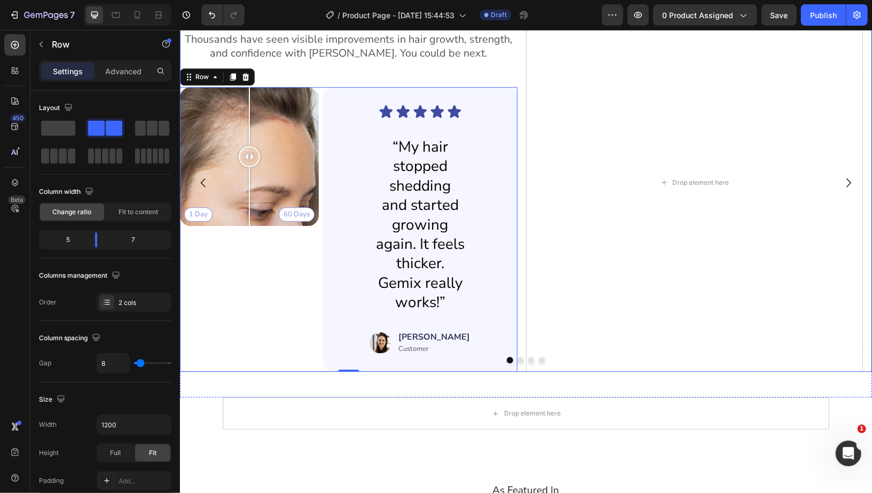
click at [846, 184] on icon "Carousel Next Arrow" at bounding box center [848, 181] width 5 height 9
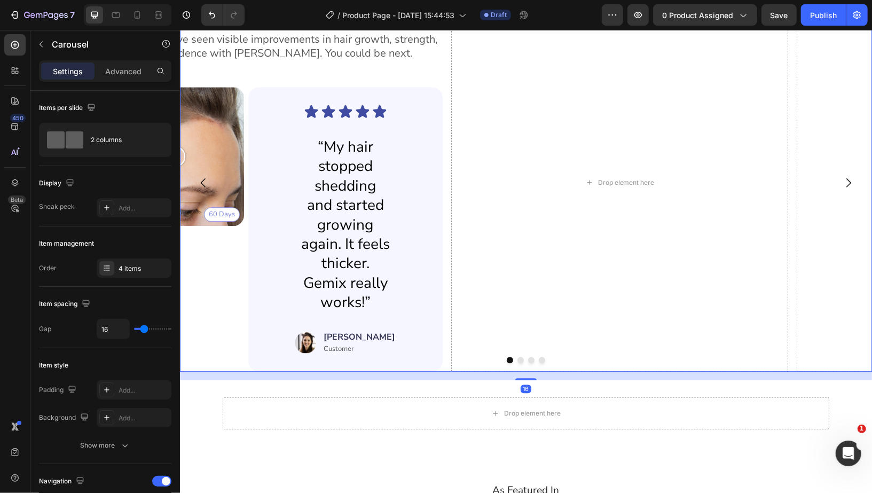
click at [846, 184] on icon "Carousel Next Arrow" at bounding box center [848, 181] width 5 height 9
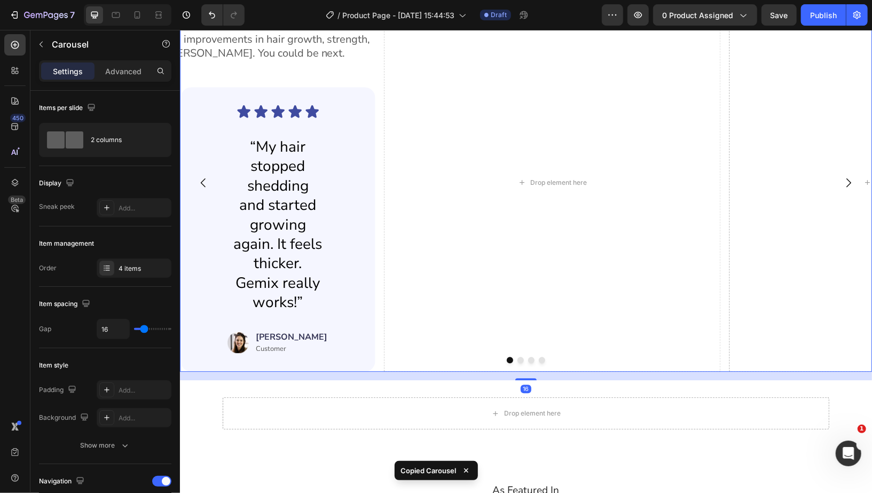
click at [846, 183] on icon "Carousel Next Arrow" at bounding box center [848, 181] width 5 height 9
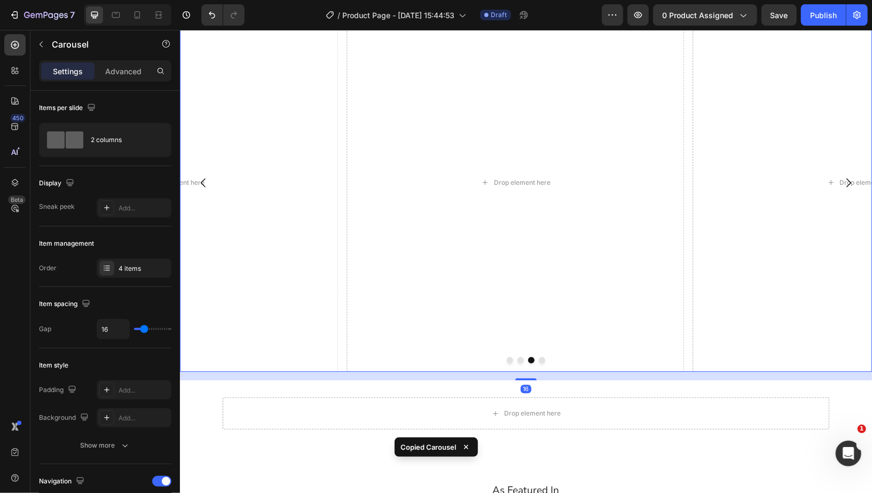
click at [846, 183] on icon "Carousel Next Arrow" at bounding box center [848, 181] width 5 height 9
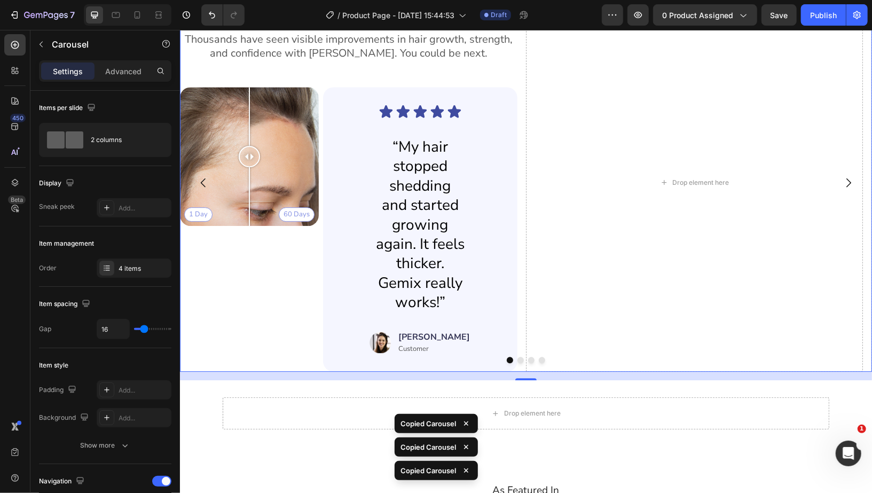
click at [200, 176] on icon "Carousel Back Arrow" at bounding box center [203, 182] width 13 height 13
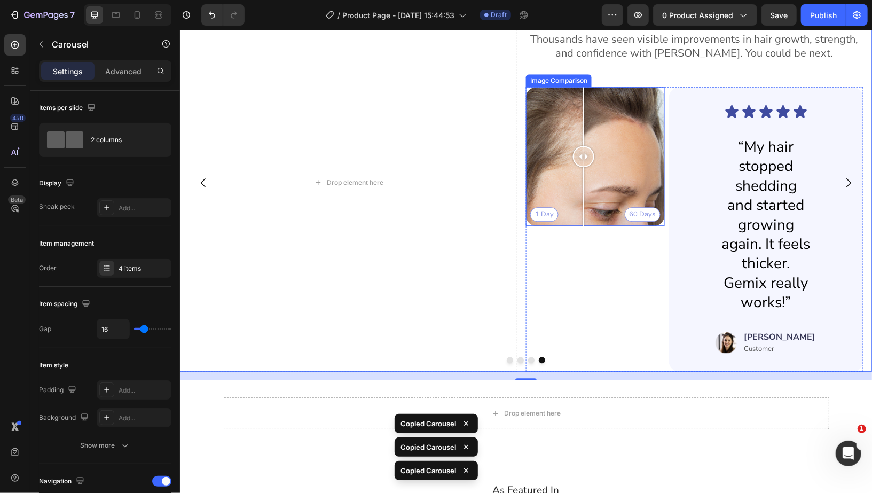
drag, startPoint x: 607, startPoint y: 152, endPoint x: 583, endPoint y: 149, distance: 23.7
click at [583, 149] on div "1 Day 60 Days" at bounding box center [595, 156] width 139 height 139
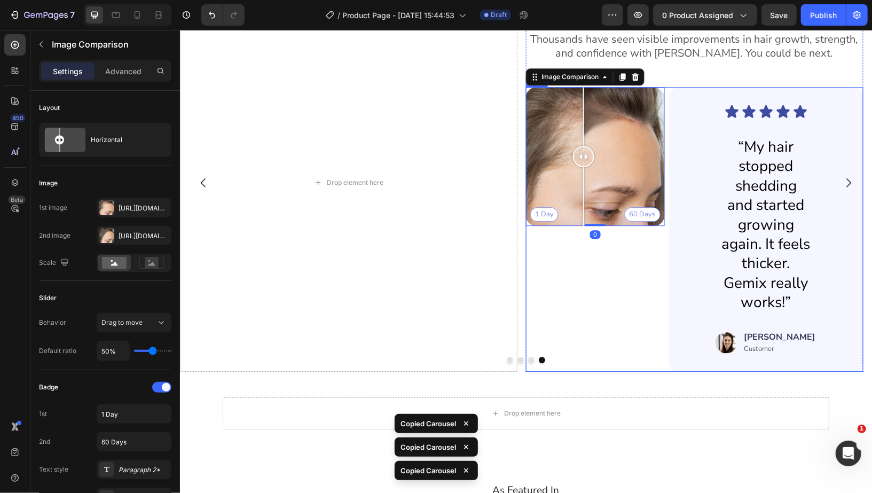
drag, startPoint x: 615, startPoint y: 281, endPoint x: 614, endPoint y: 275, distance: 6.6
click at [615, 280] on div "1 Day 60 Days Image Comparison 0" at bounding box center [595, 229] width 139 height 285
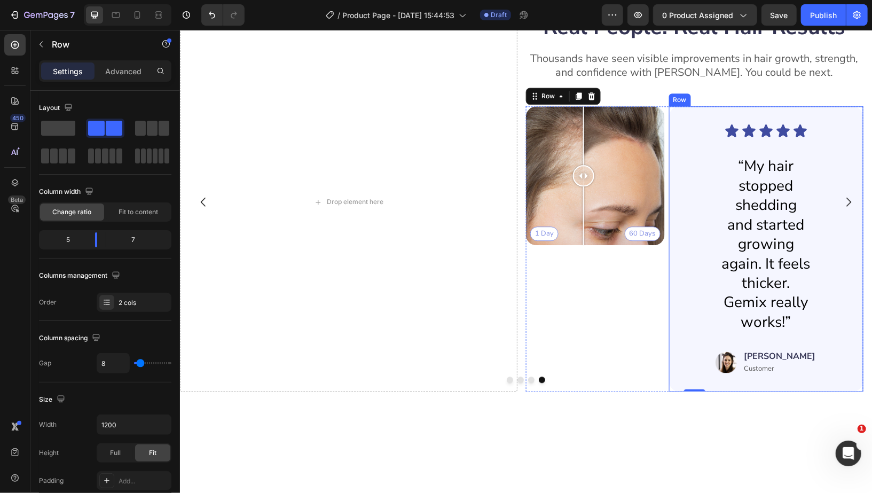
scroll to position [1521, 0]
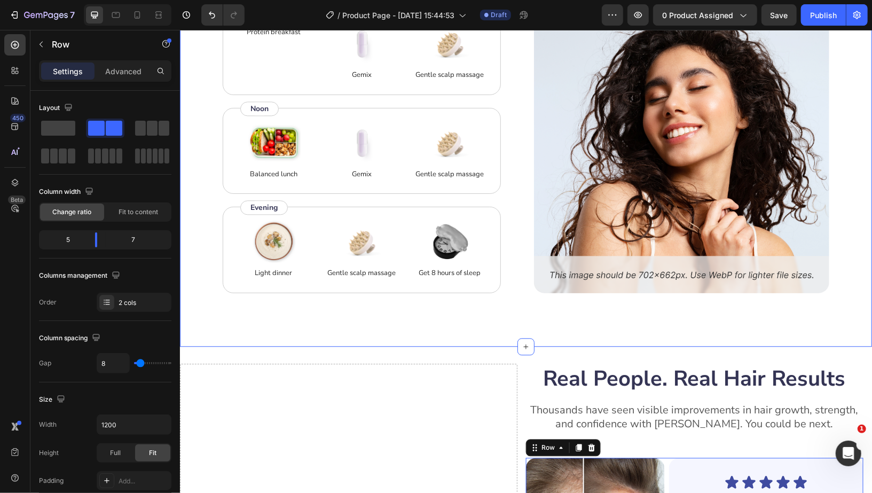
click at [812, 343] on div "How to use Heading While Gemix supports healthy hair from within, don’t forget …" at bounding box center [525, 123] width 692 height 445
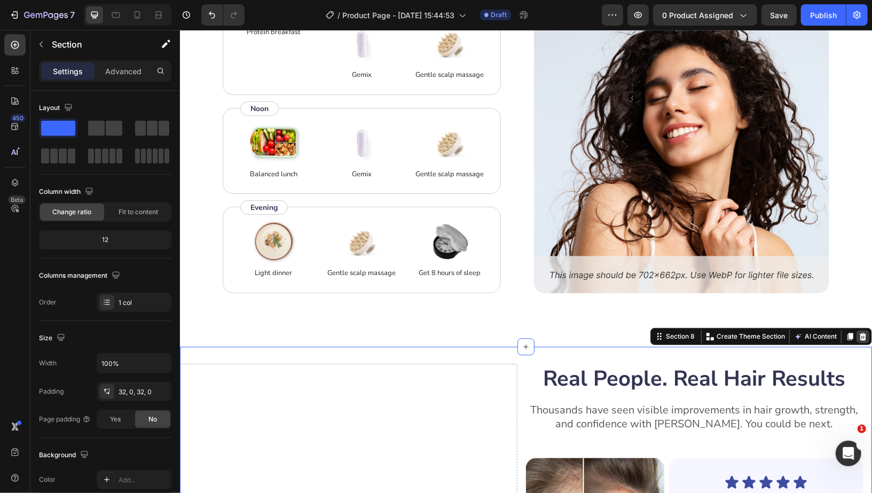
click at [859, 338] on icon at bounding box center [862, 335] width 7 height 7
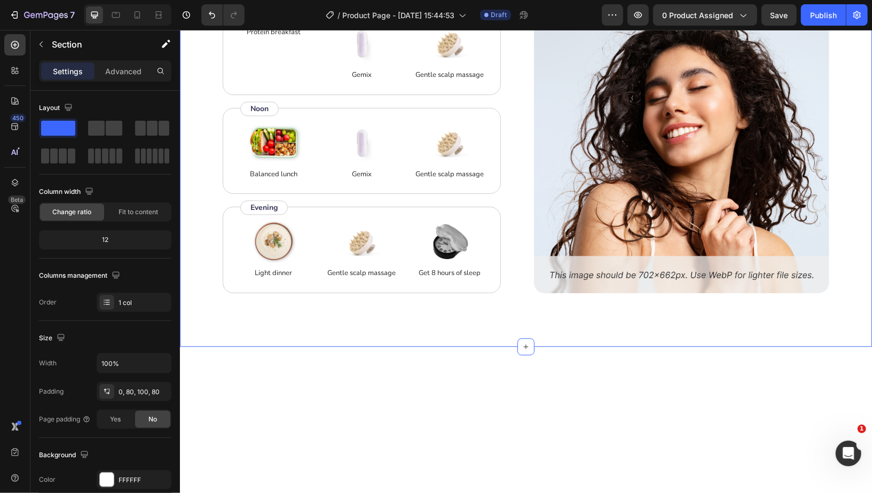
click at [836, 306] on div "How to use Heading While Gemix supports healthy hair from within, don’t forget …" at bounding box center [525, 123] width 692 height 445
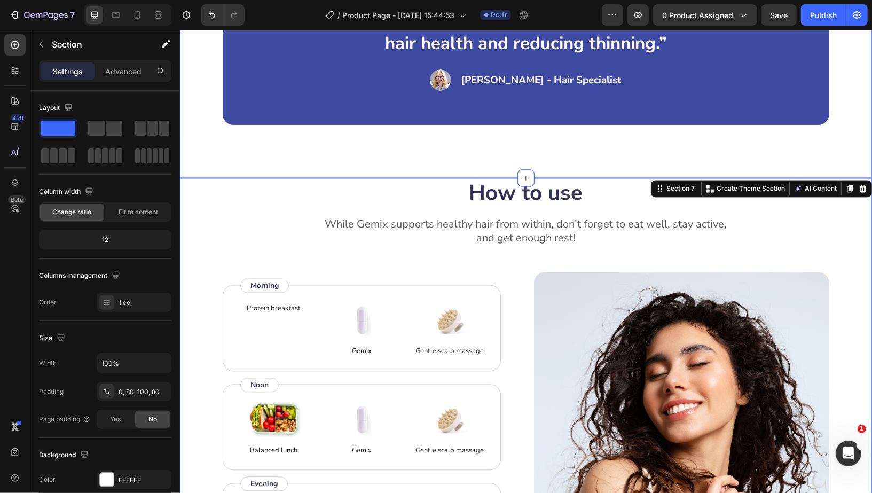
scroll to position [1233, 0]
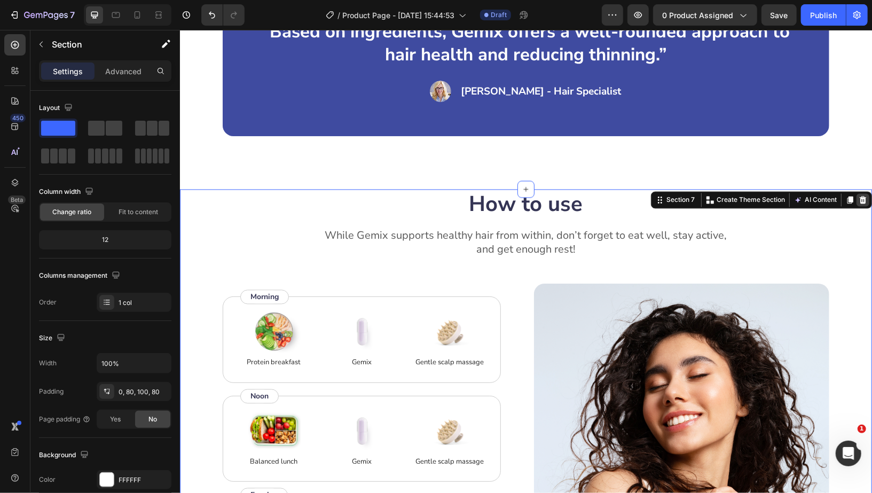
click at [859, 201] on icon at bounding box center [862, 199] width 7 height 7
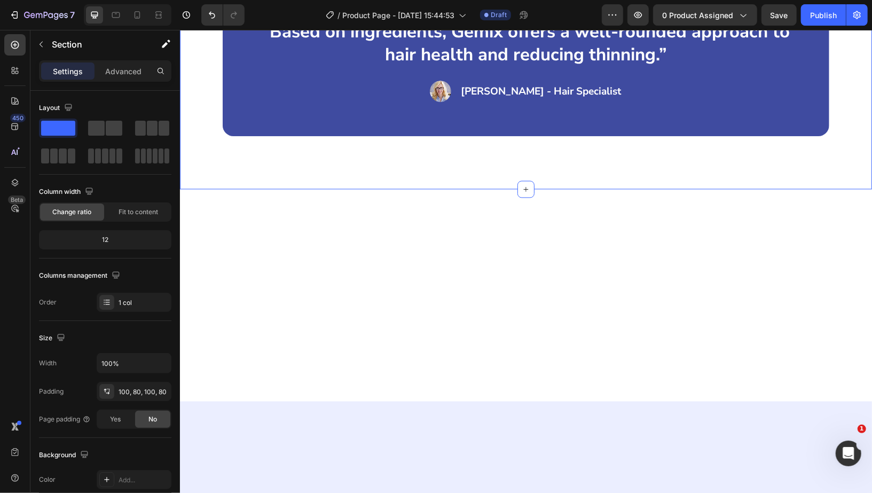
click at [297, 160] on div "“Based on ingredients, Gemix offers a well-rounded approach to hair health and …" at bounding box center [525, 60] width 692 height 257
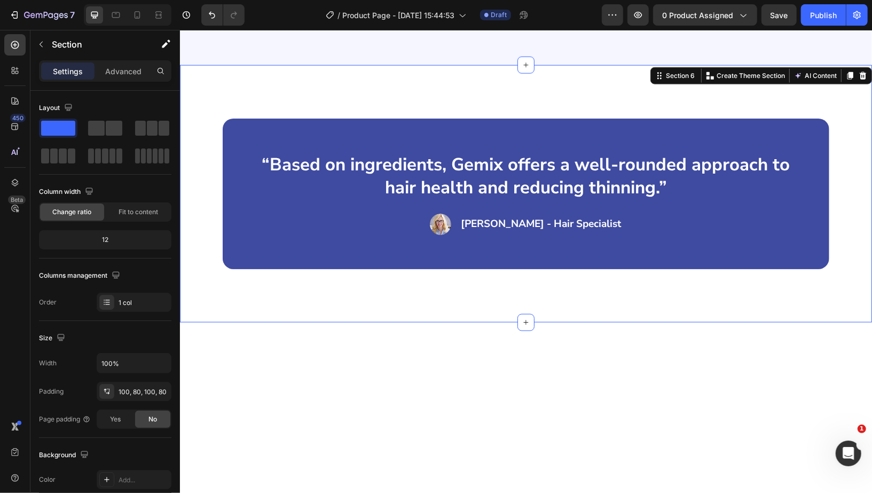
scroll to position [865, 0]
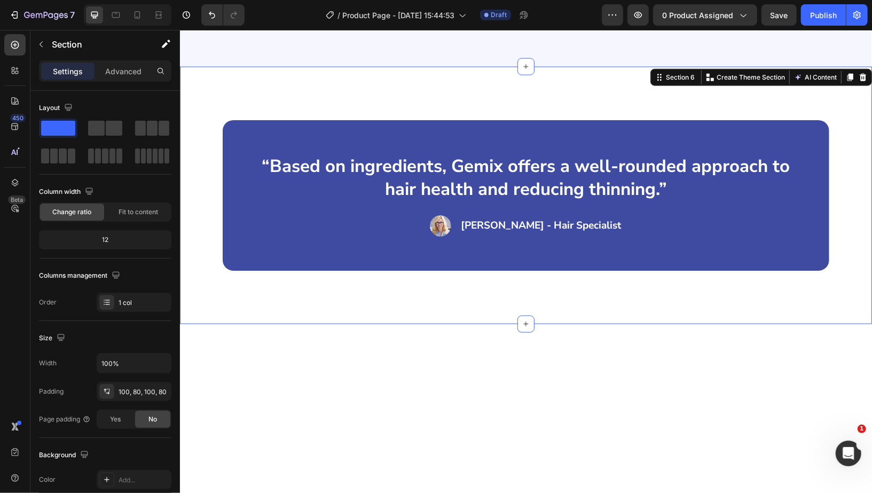
click at [859, 81] on icon at bounding box center [862, 76] width 7 height 7
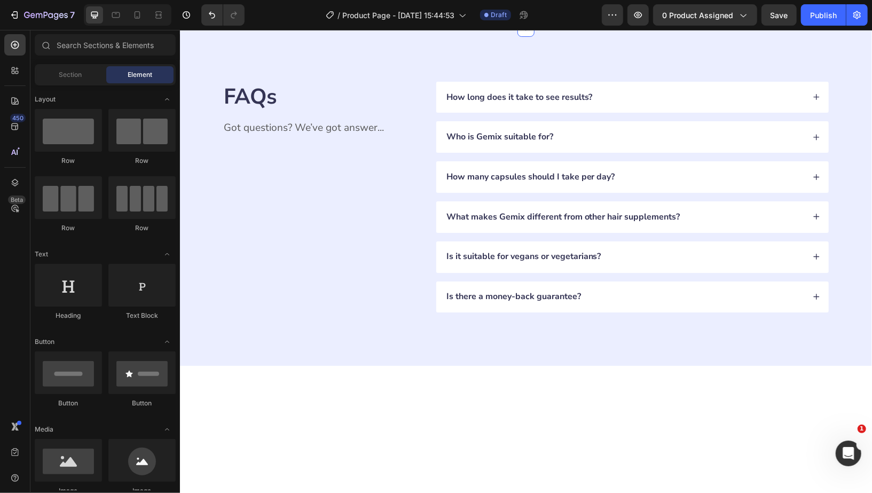
scroll to position [1085, 0]
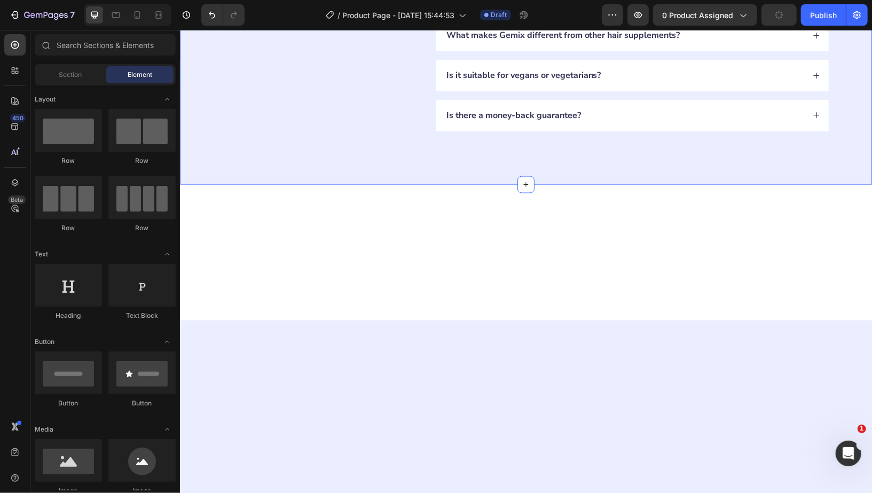
click at [843, 96] on div "FAQs Heading Got questions? We’ve got answer... Text Block How long does it tak…" at bounding box center [525, 15] width 692 height 338
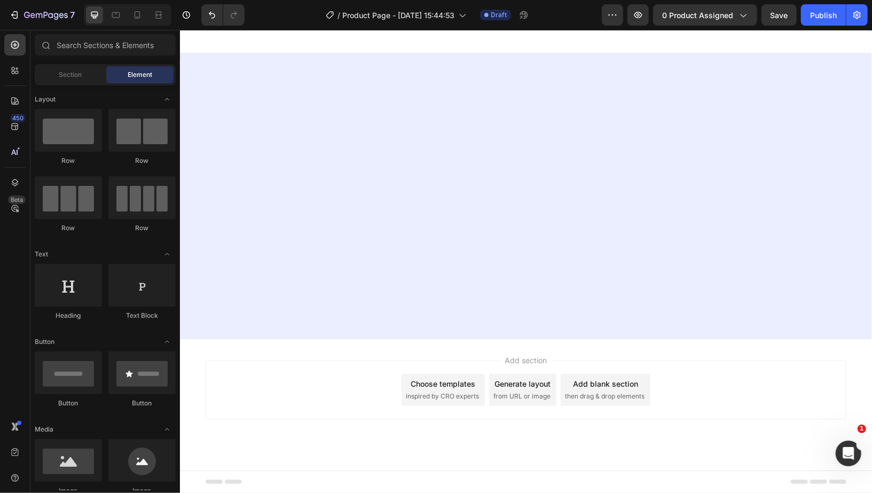
scroll to position [962, 0]
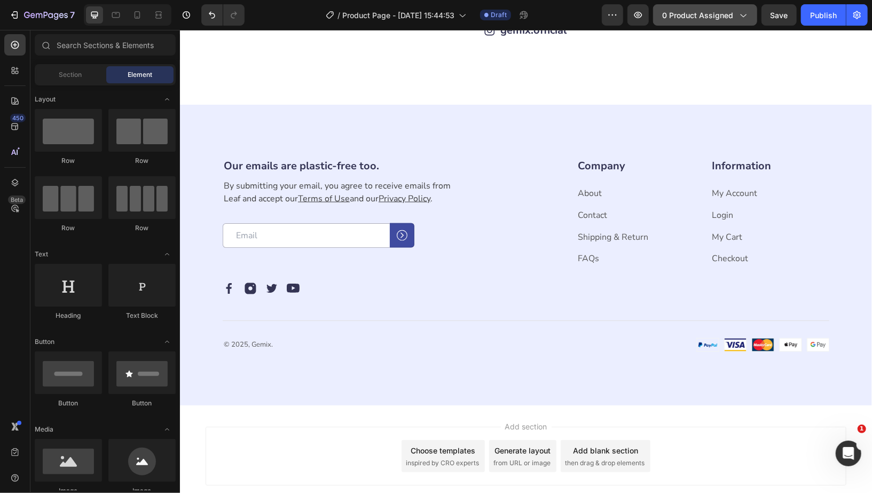
click at [712, 20] on span "0 product assigned" at bounding box center [697, 15] width 71 height 11
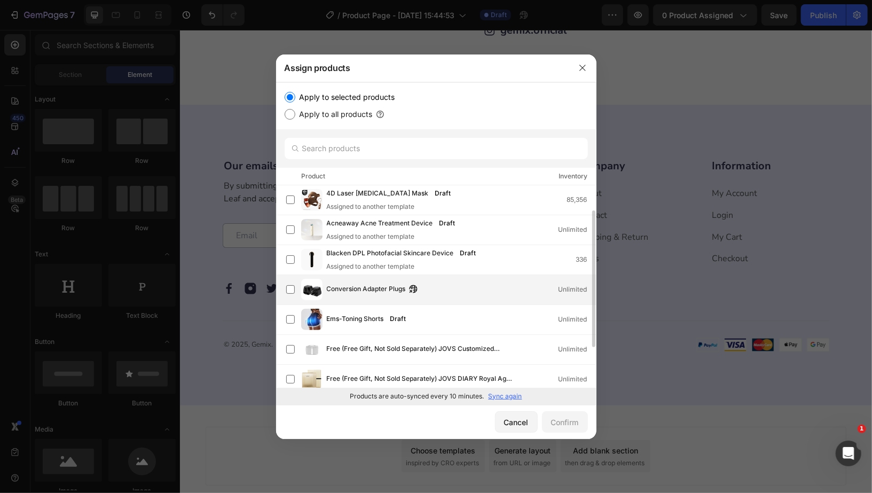
scroll to position [0, 0]
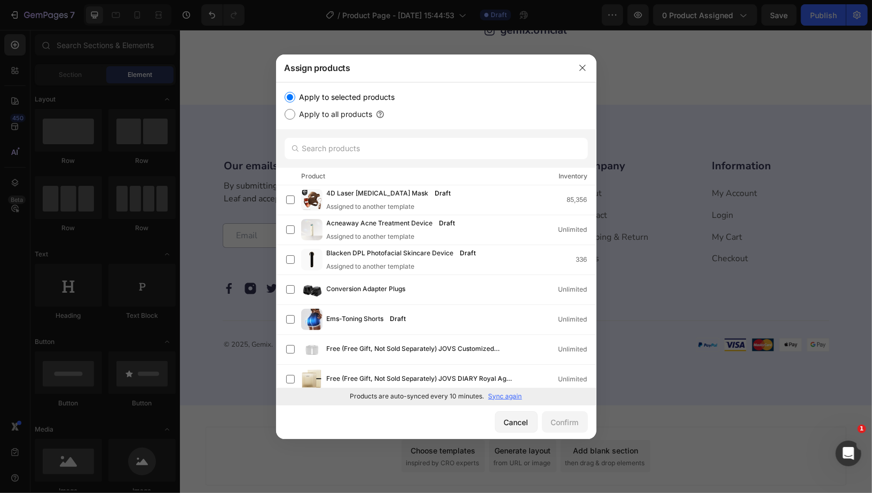
click at [587, 59] on div at bounding box center [583, 68] width 28 height 28
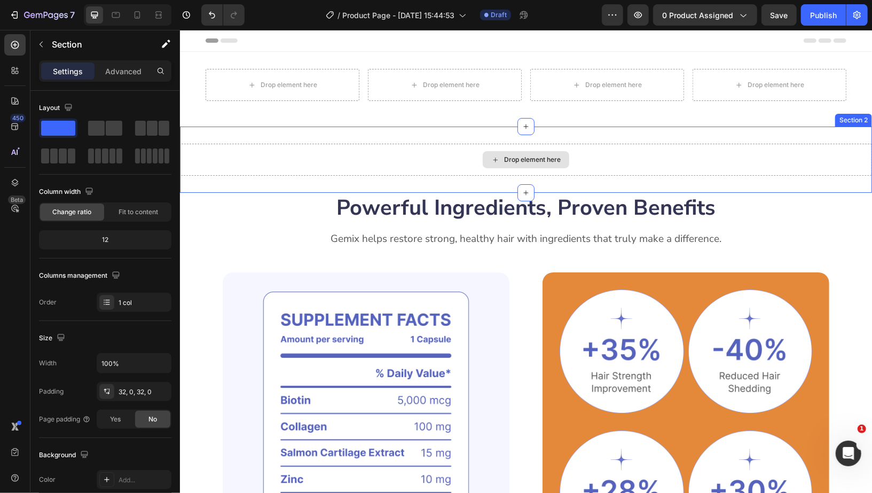
click at [764, 150] on div "Drop element here" at bounding box center [525, 159] width 692 height 32
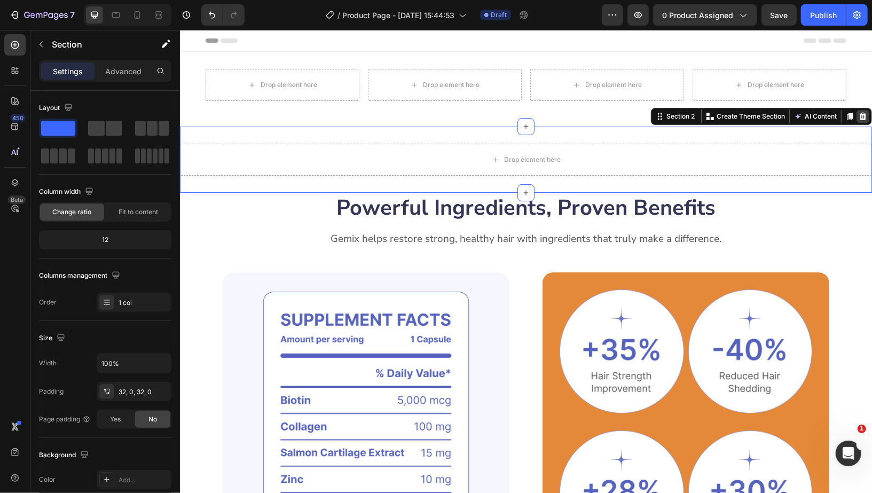
click at [858, 117] on icon at bounding box center [862, 116] width 9 height 9
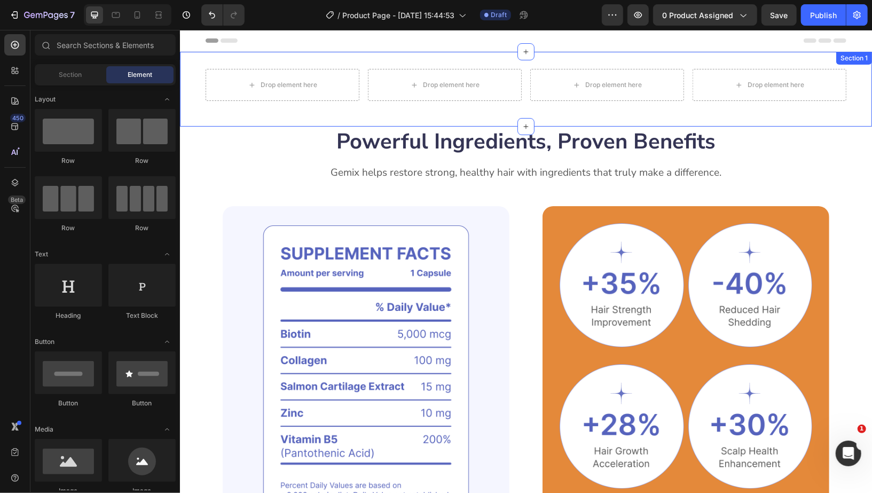
click at [851, 95] on div "Drop element here Drop element here Drop element here Drop element here Row" at bounding box center [525, 88] width 692 height 41
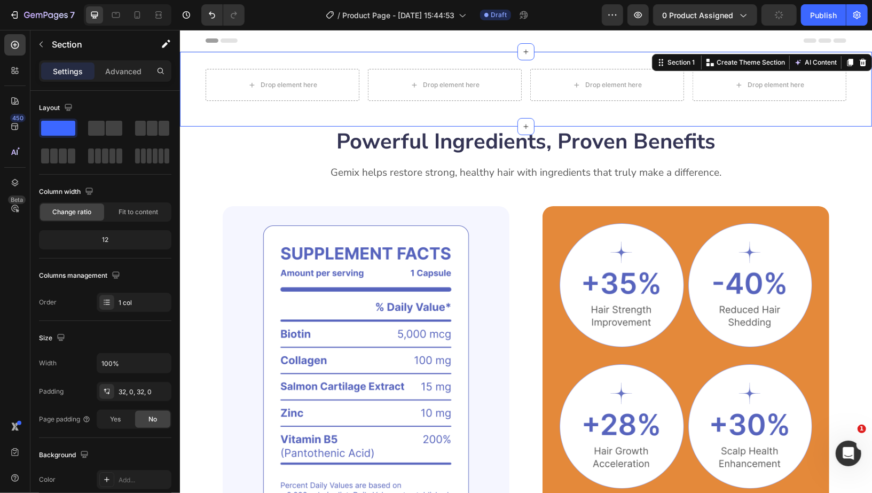
click at [860, 63] on div "Section 1 Create Theme Section AI Content Write with GemAI What would you like …" at bounding box center [762, 61] width 220 height 17
click at [858, 60] on div at bounding box center [862, 62] width 13 height 13
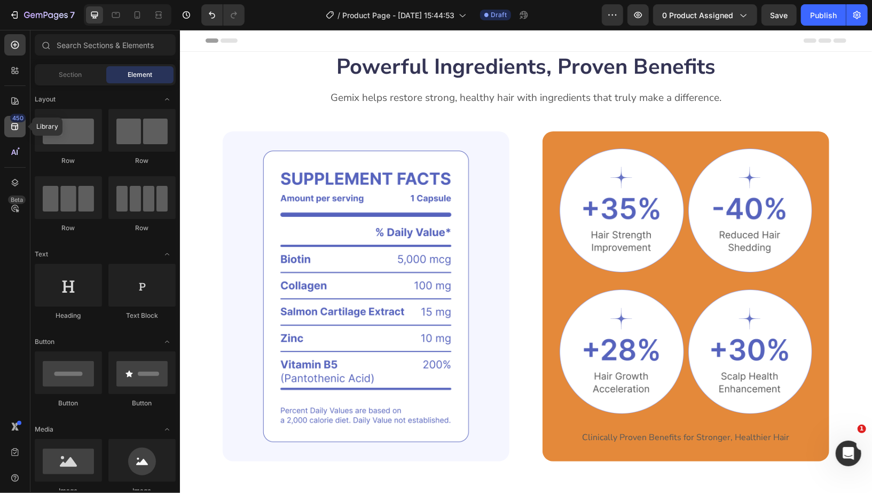
click at [10, 124] on icon at bounding box center [15, 126] width 11 height 11
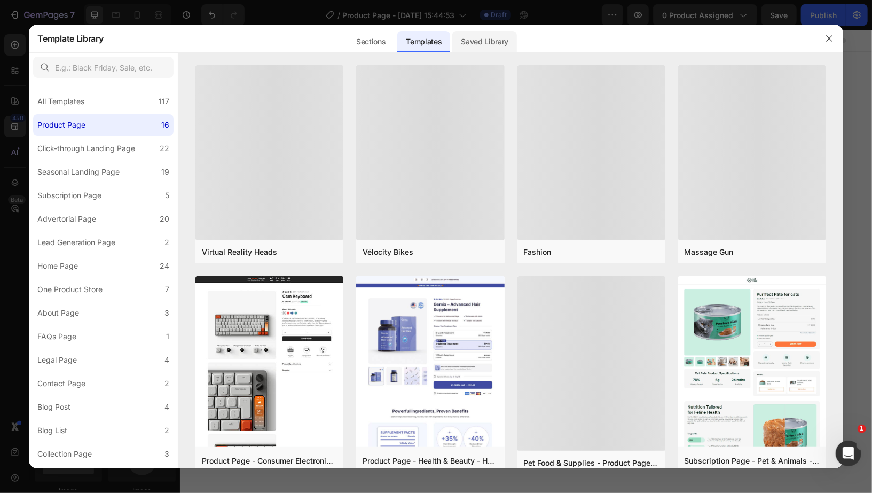
click at [482, 40] on div "Saved Library" at bounding box center [484, 41] width 65 height 21
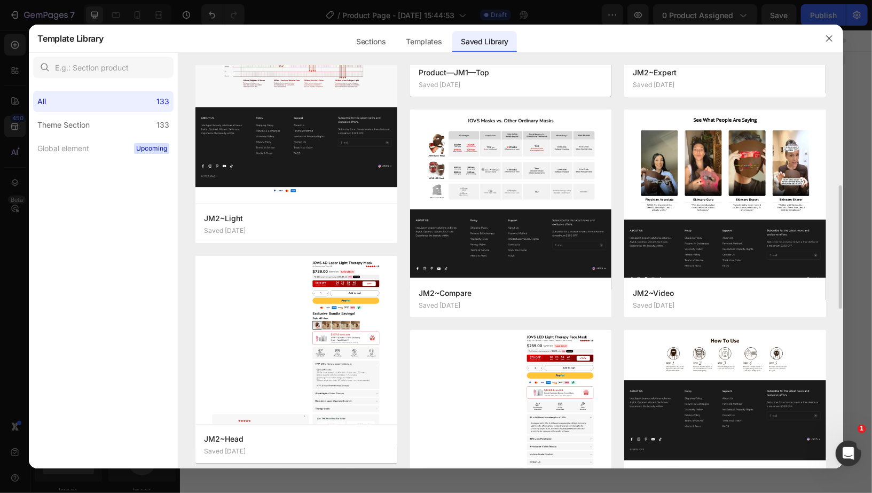
scroll to position [424, 0]
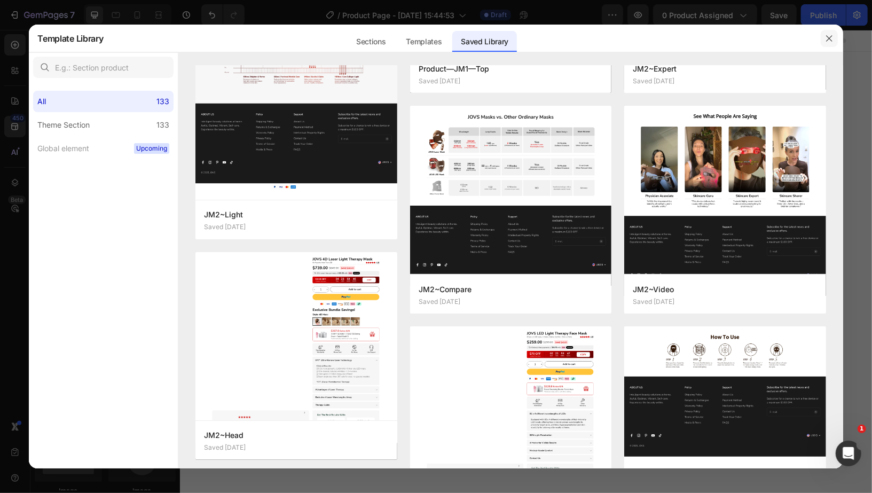
click at [834, 34] on button "button" at bounding box center [829, 38] width 17 height 17
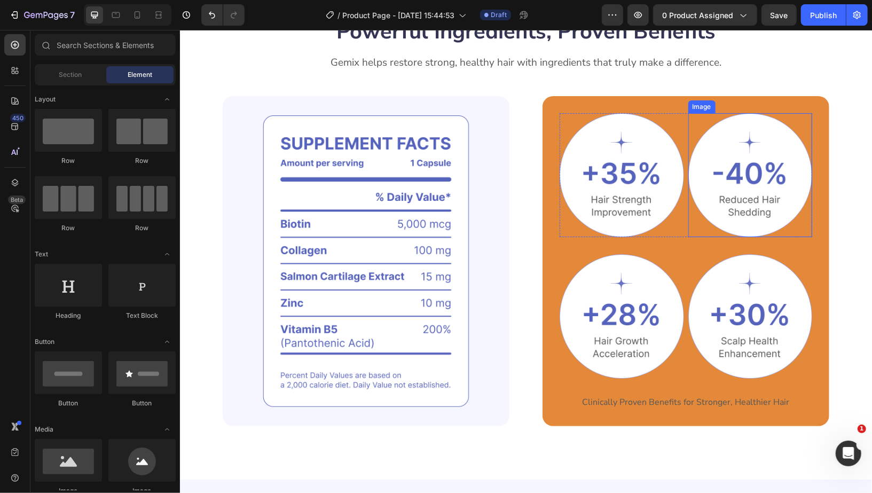
scroll to position [43, 0]
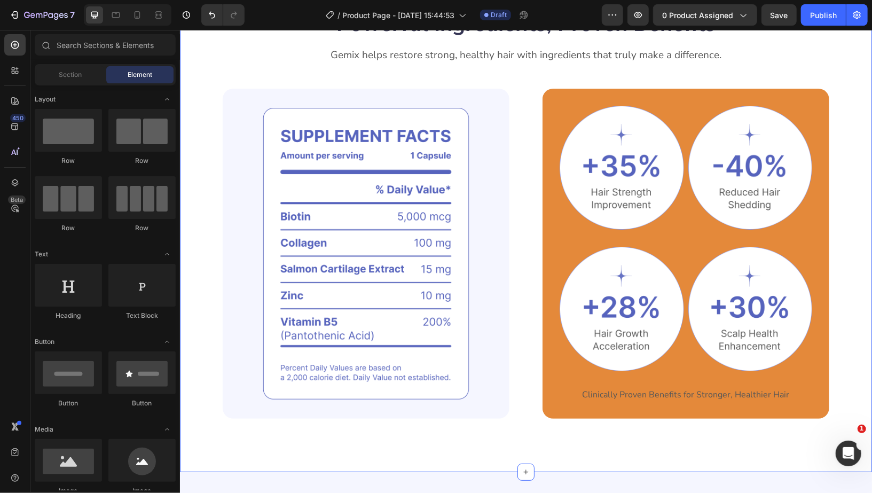
click at [838, 188] on div "Powerful Ingredients, Proven Benefits Heading Gemix helps restore strong, healt…" at bounding box center [525, 240] width 692 height 463
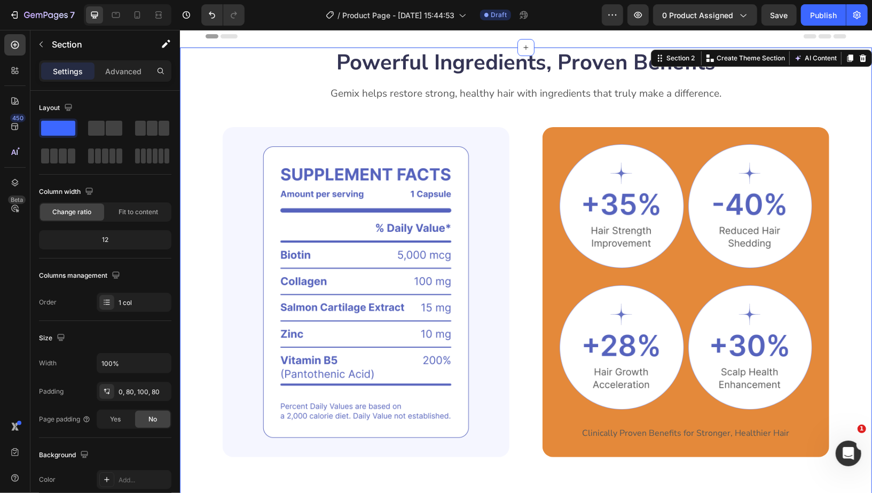
scroll to position [0, 0]
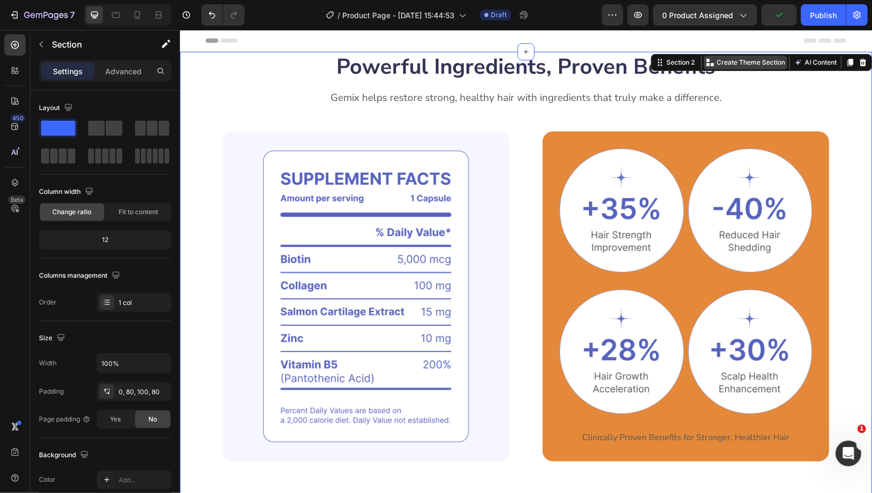
click at [754, 65] on p "Create Theme Section" at bounding box center [750, 62] width 68 height 10
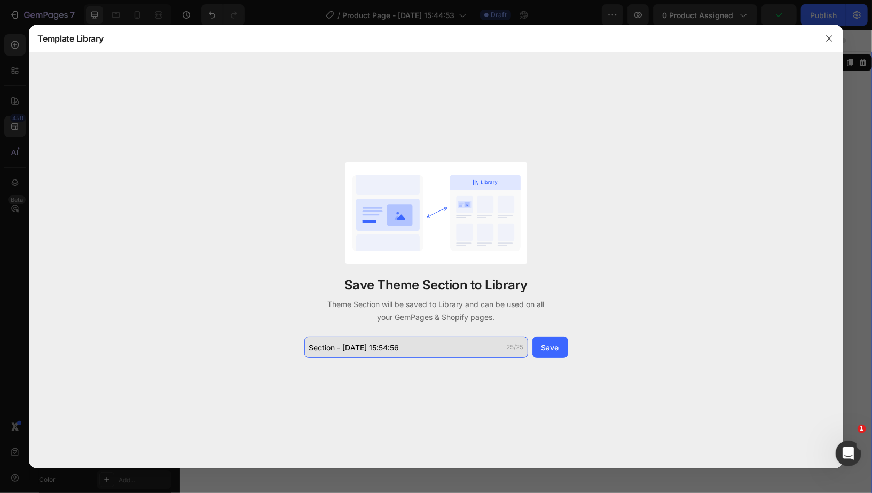
click at [421, 339] on input "Section - [DATE] 15:54:56" at bounding box center [416, 346] width 224 height 21
type input "55555"
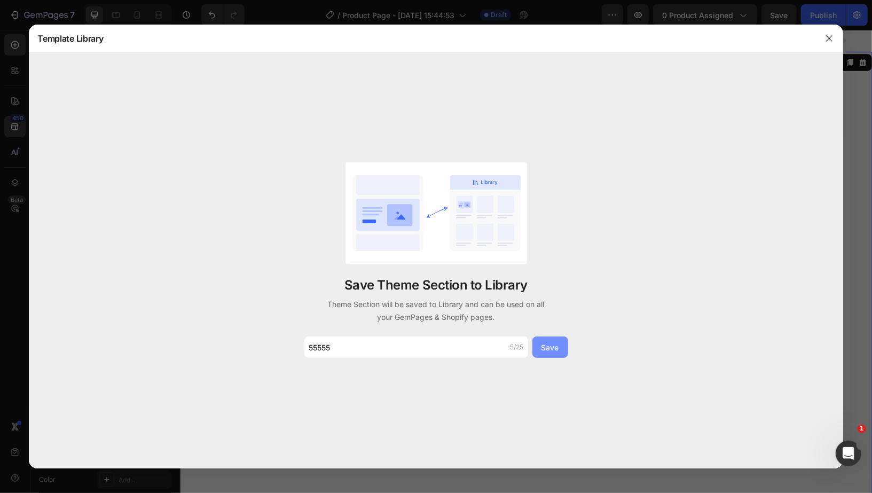
click at [564, 349] on button "Save" at bounding box center [550, 346] width 36 height 21
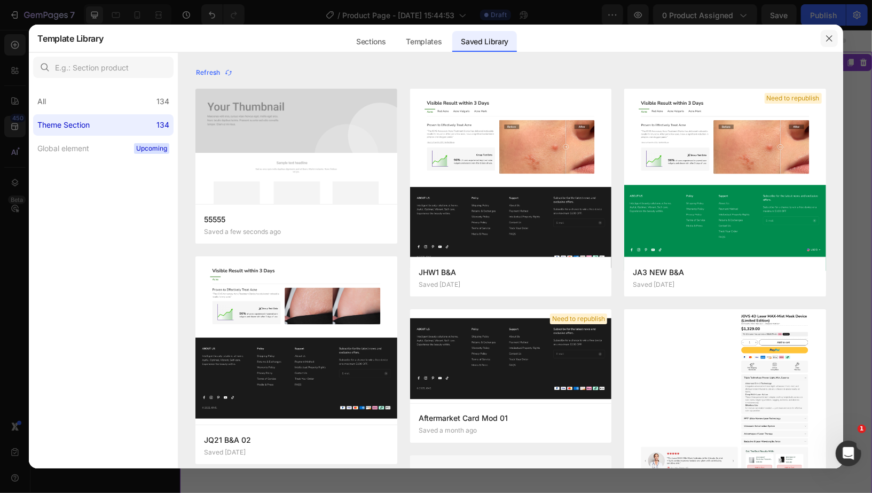
click at [830, 32] on button "button" at bounding box center [829, 38] width 17 height 17
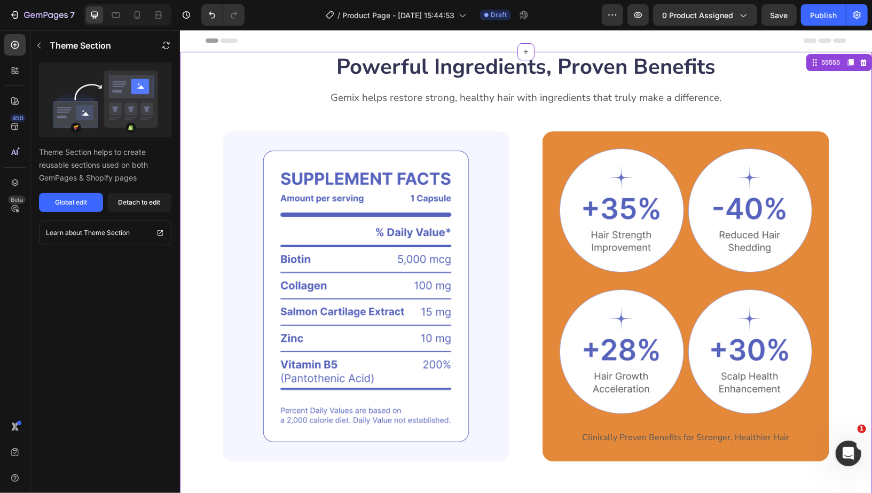
click at [336, 176] on img at bounding box center [365, 296] width 287 height 330
click at [46, 17] on icon "button" at bounding box center [46, 15] width 44 height 9
